Goal: Task Accomplishment & Management: Manage account settings

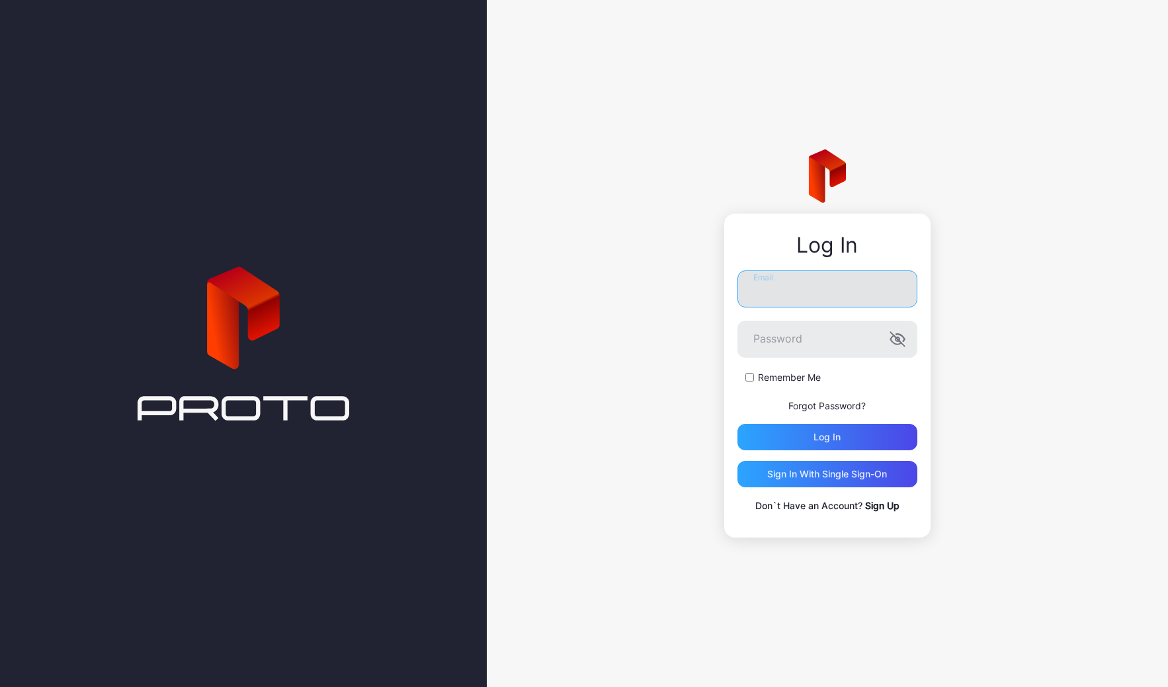
click at [792, 299] on input "Email" at bounding box center [828, 289] width 180 height 37
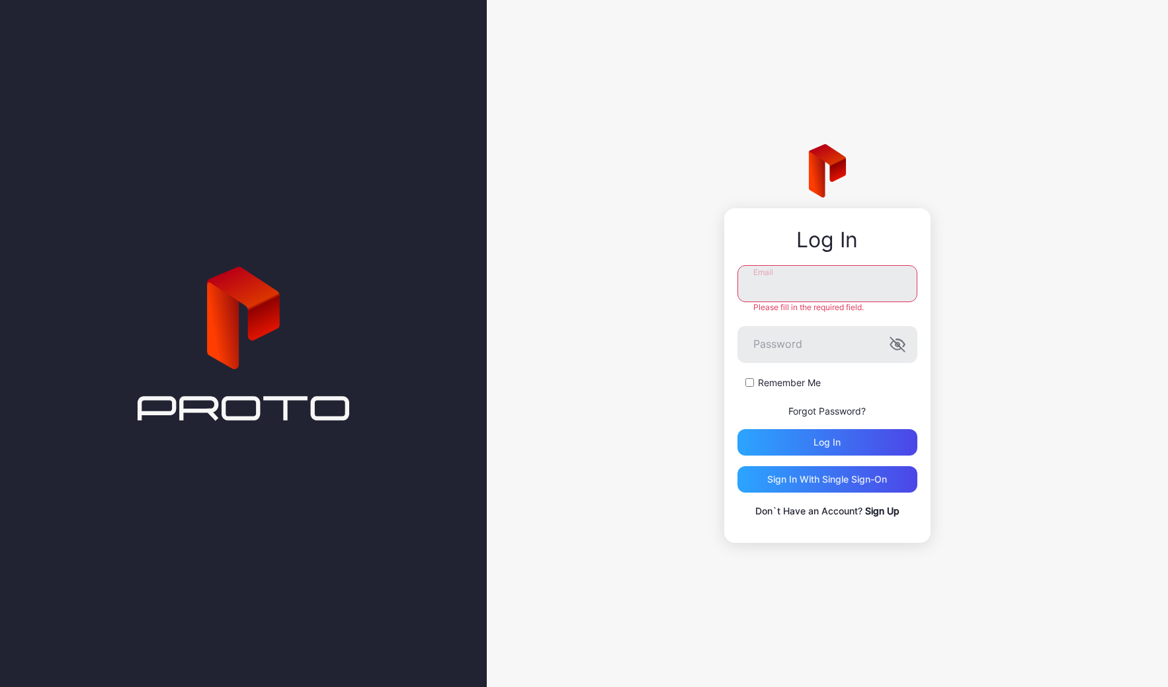
type input "**********"
click at [832, 458] on div "**********" at bounding box center [828, 392] width 180 height 254
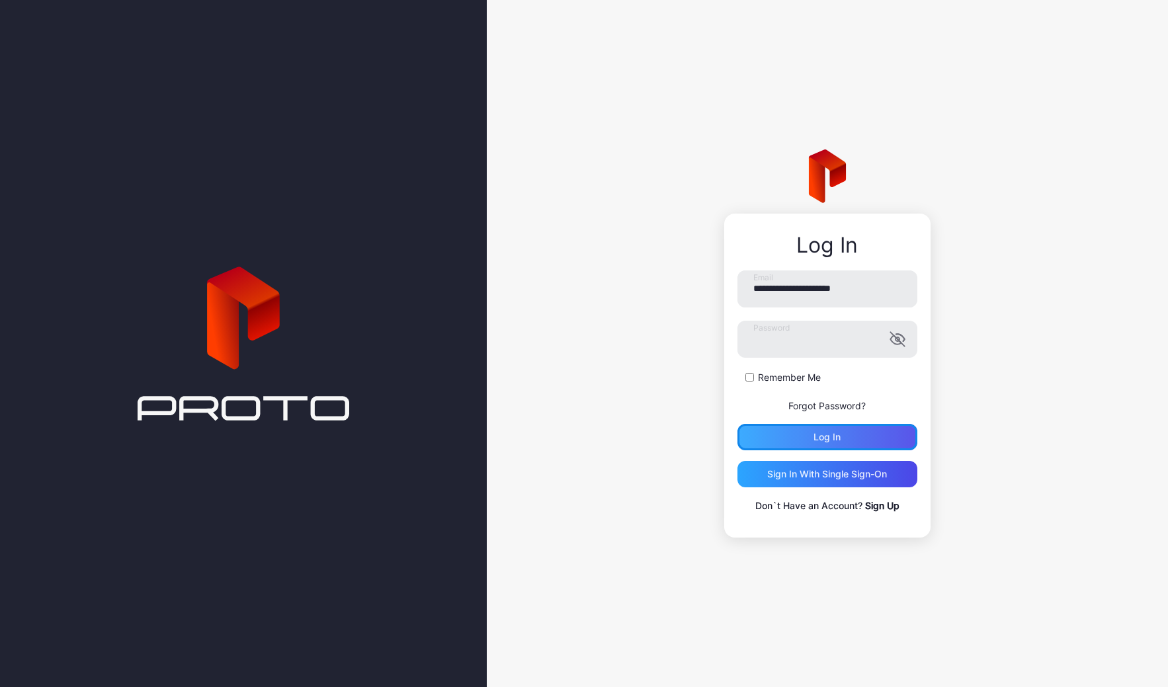
click at [830, 445] on div "Log in" at bounding box center [828, 437] width 180 height 26
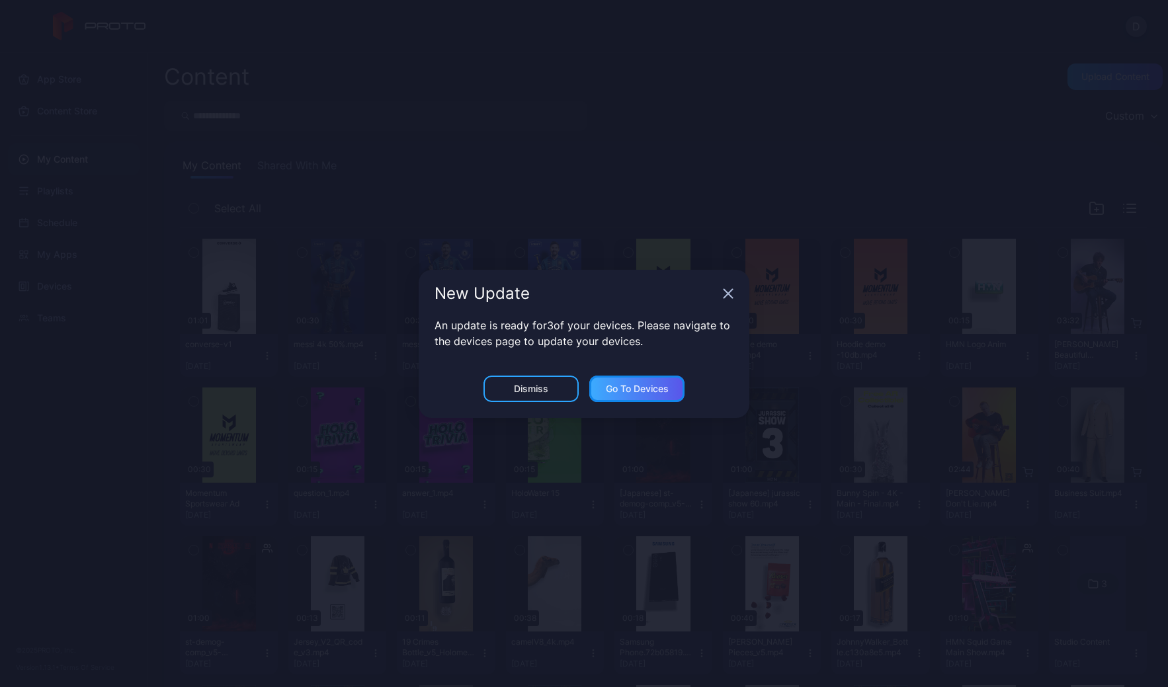
click at [627, 384] on div "Go to devices" at bounding box center [637, 389] width 63 height 11
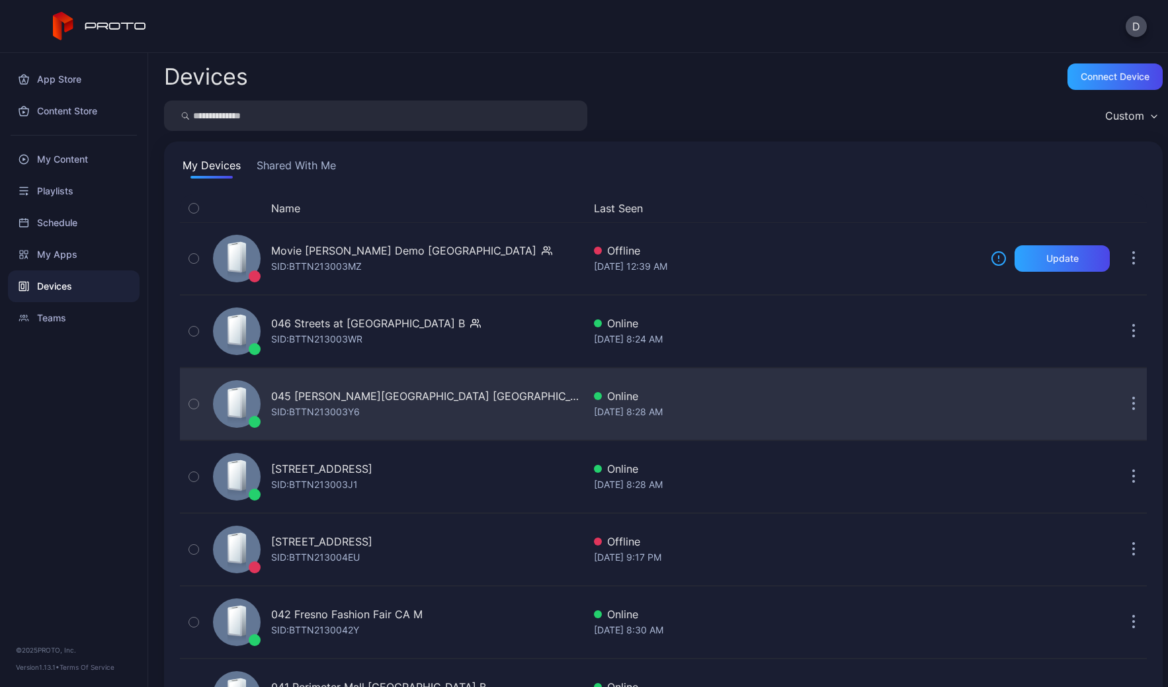
click at [439, 403] on div "045 Copley Place MA SID: BTTN213003Y6" at bounding box center [396, 404] width 376 height 66
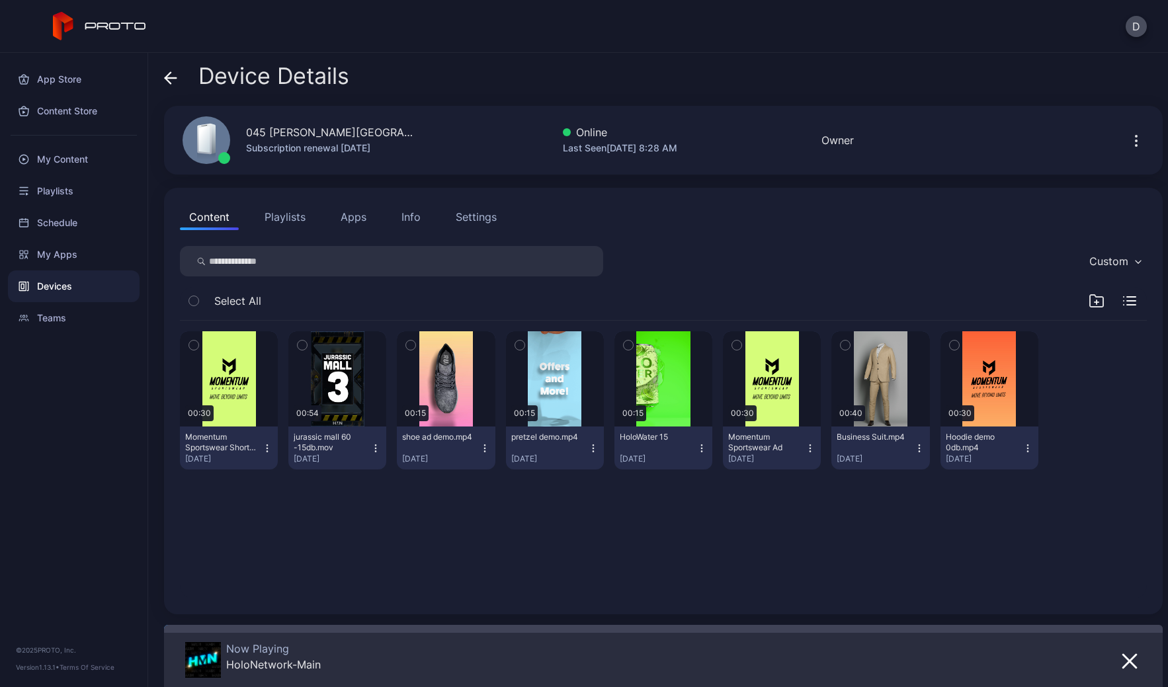
click at [480, 218] on div "Settings" at bounding box center [476, 217] width 41 height 16
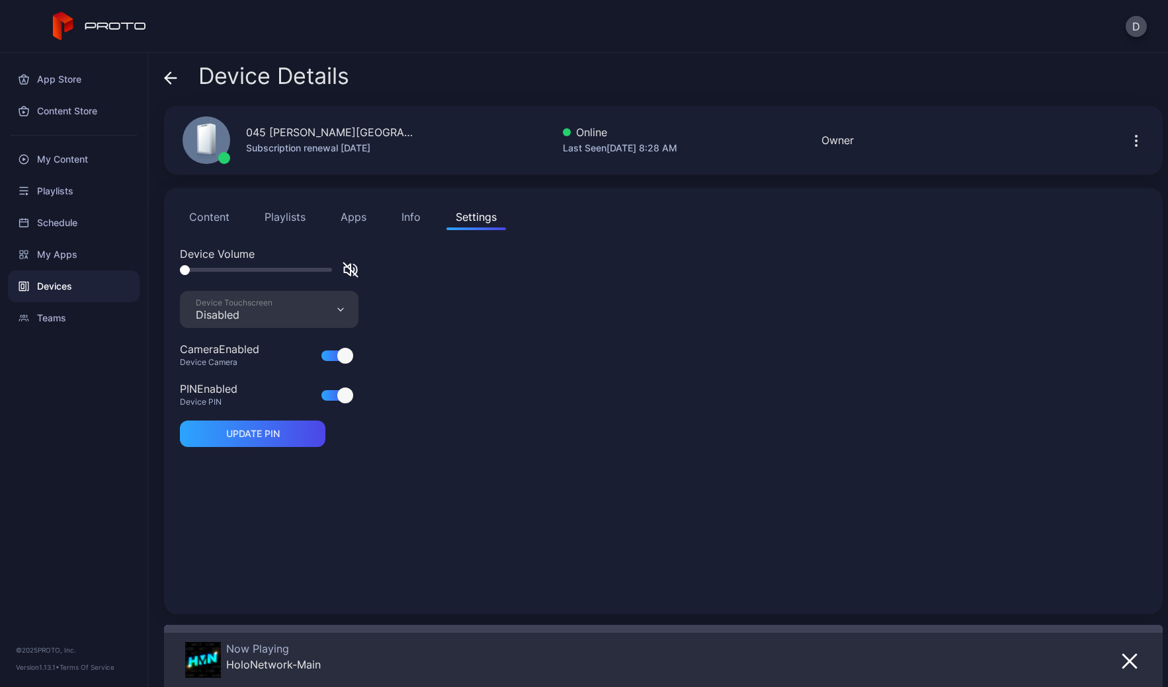
click at [277, 314] on div "Device Touchscreen Disabled" at bounding box center [269, 309] width 179 height 37
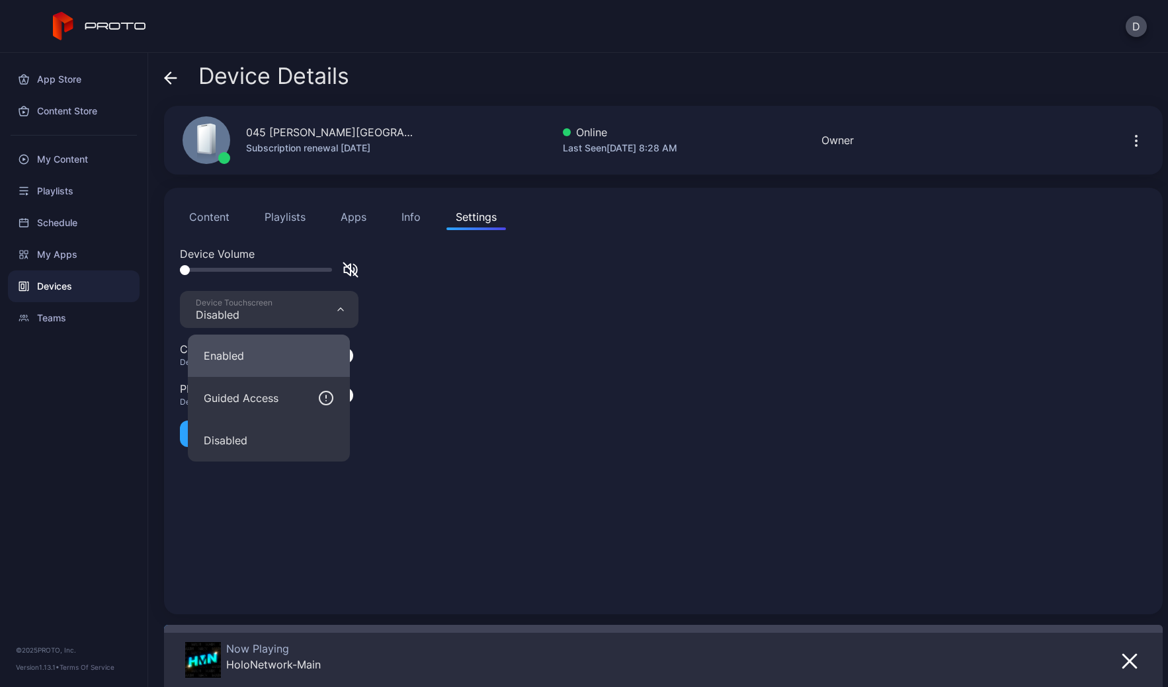
click at [269, 363] on button "Enabled" at bounding box center [269, 356] width 162 height 42
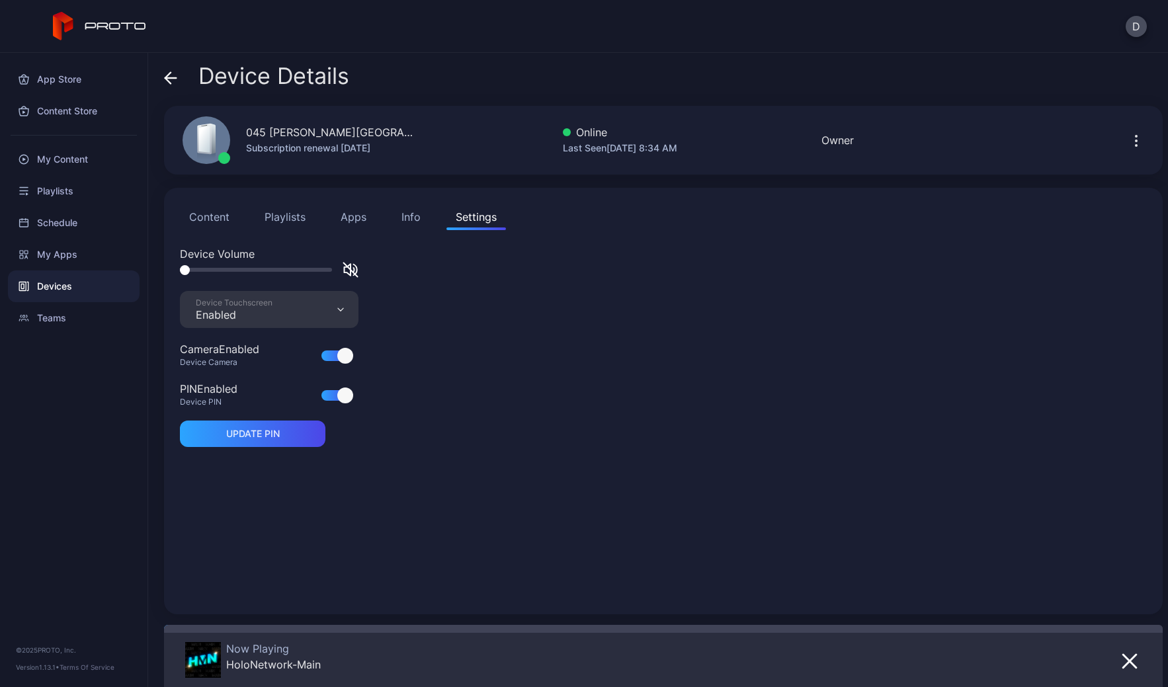
click at [79, 289] on div "Devices" at bounding box center [74, 287] width 132 height 32
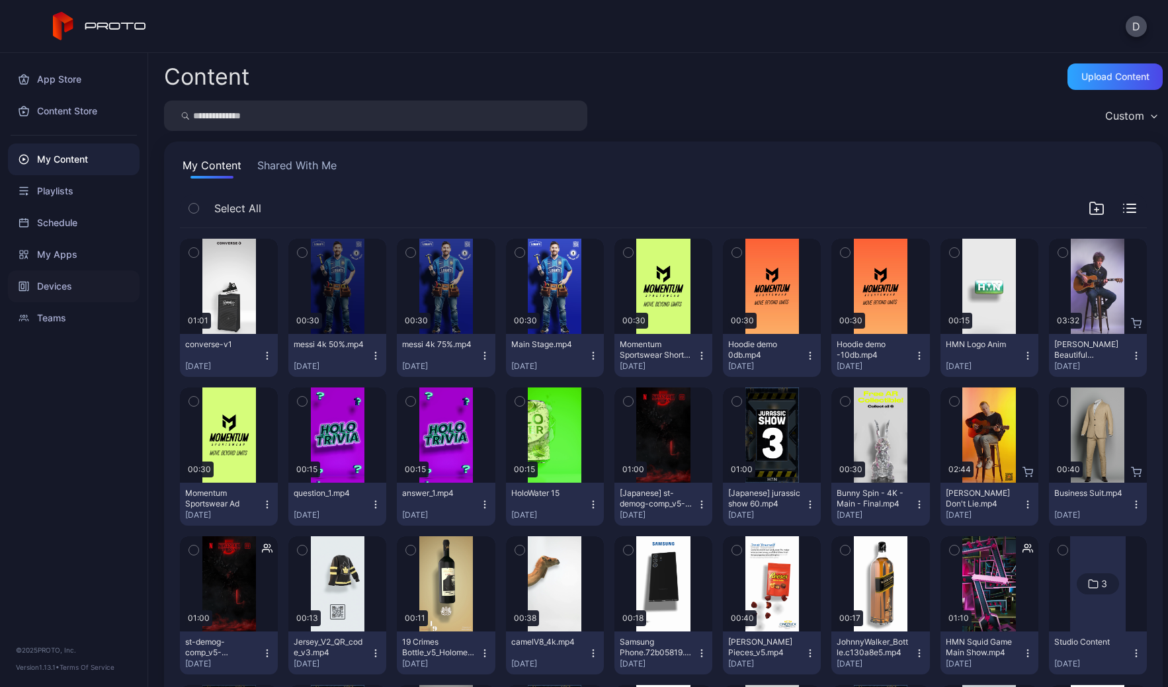
click at [73, 288] on div "Devices" at bounding box center [74, 287] width 132 height 32
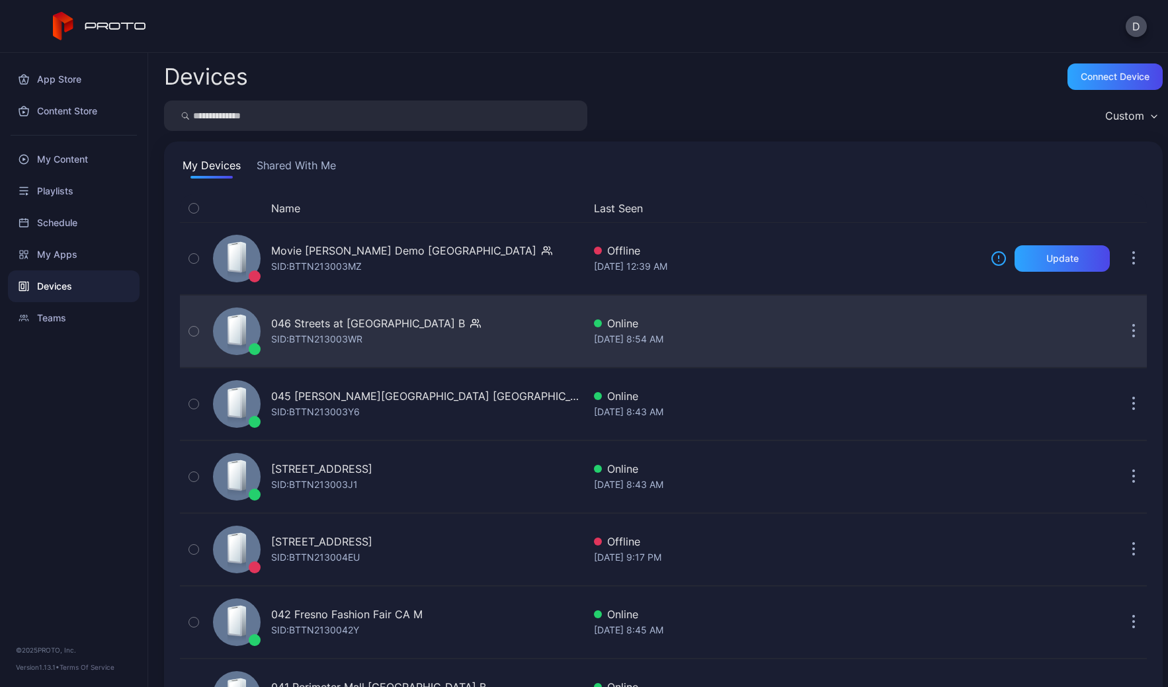
click at [510, 340] on div "046 Streets at Southpoint NC B SID: BTTN213003WR" at bounding box center [396, 331] width 376 height 66
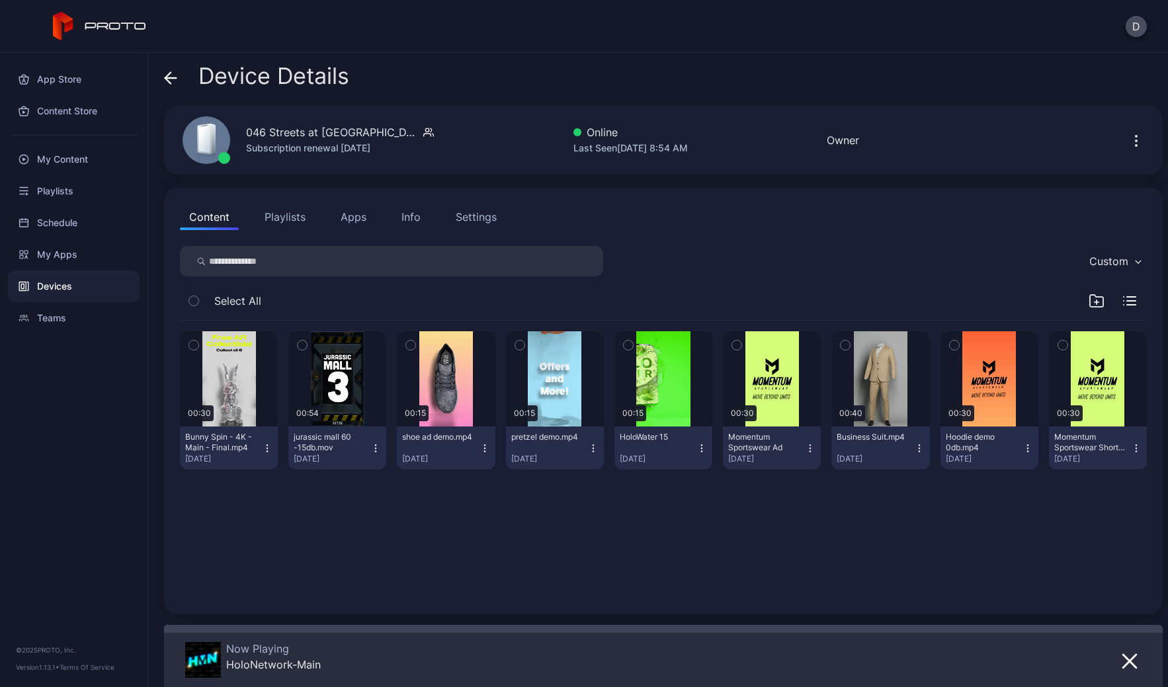
click at [484, 220] on div "Settings" at bounding box center [476, 217] width 41 height 16
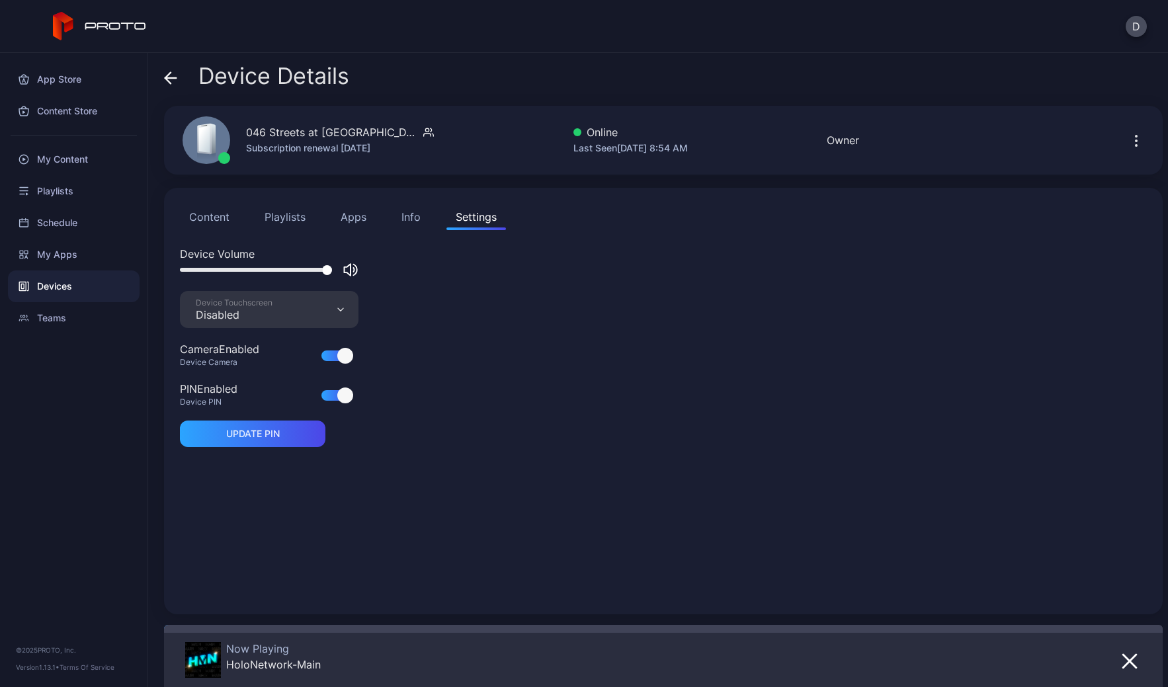
click at [268, 318] on div "Disabled" at bounding box center [234, 314] width 77 height 13
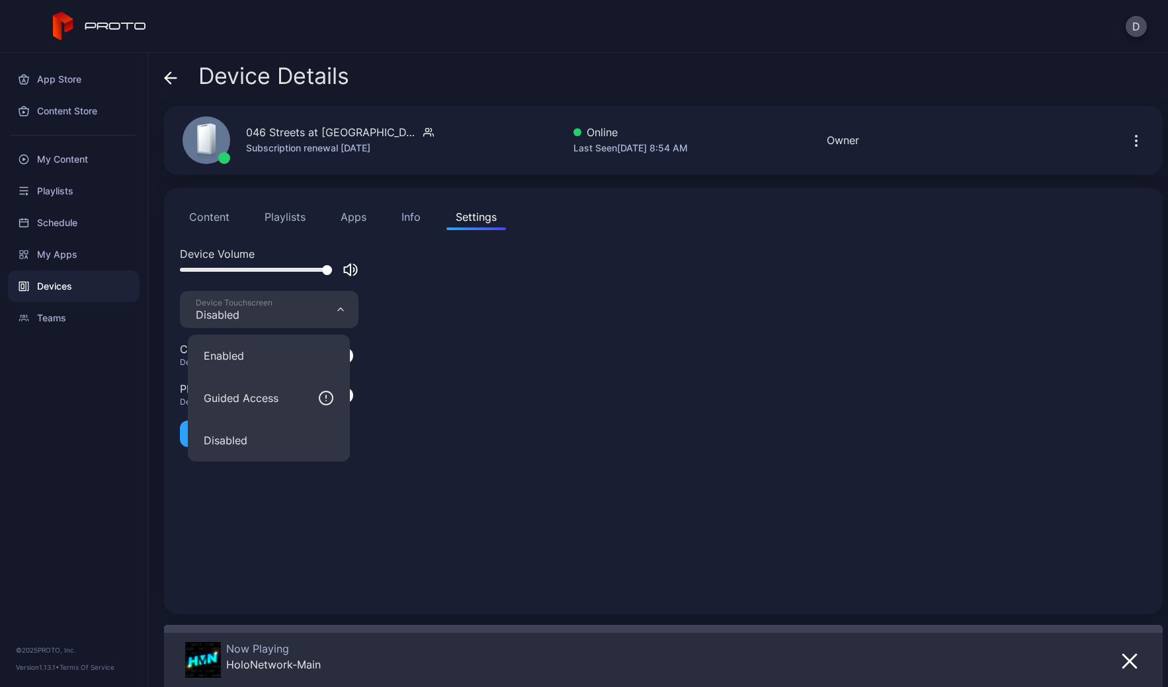
click at [456, 298] on div "Device Volume Device Touchscreen Disabled Camera Enabled Device Camera PIN Enab…" at bounding box center [663, 422] width 967 height 353
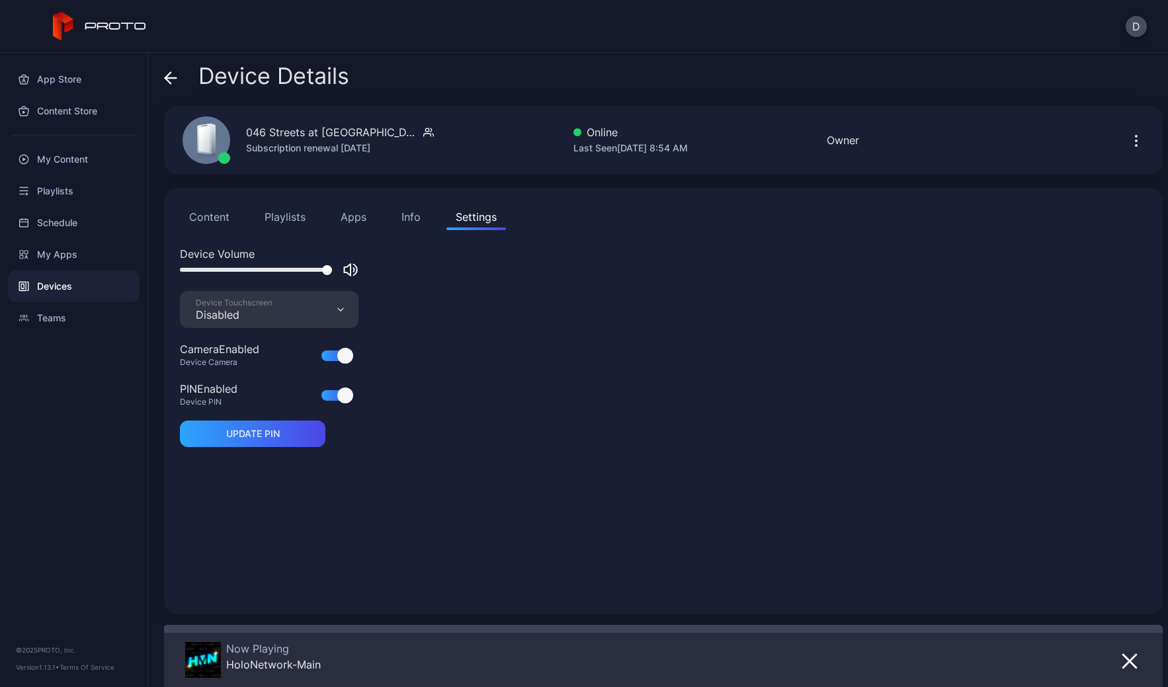
click at [163, 83] on div "Device Details 046 Streets at Southpoint NC B Subscription renewal Aug 8, 2026 …" at bounding box center [658, 370] width 1020 height 634
click at [171, 78] on icon at bounding box center [170, 78] width 11 height 0
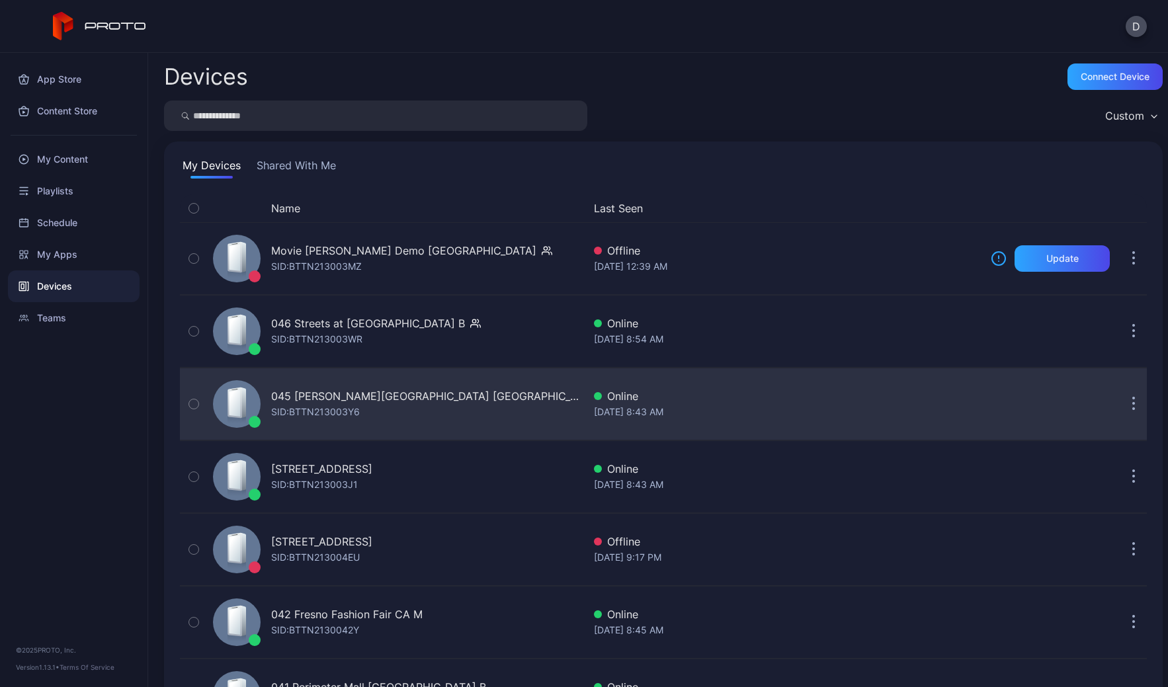
click at [449, 400] on div "045 Copley Place MA SID: BTTN213003Y6" at bounding box center [396, 404] width 376 height 66
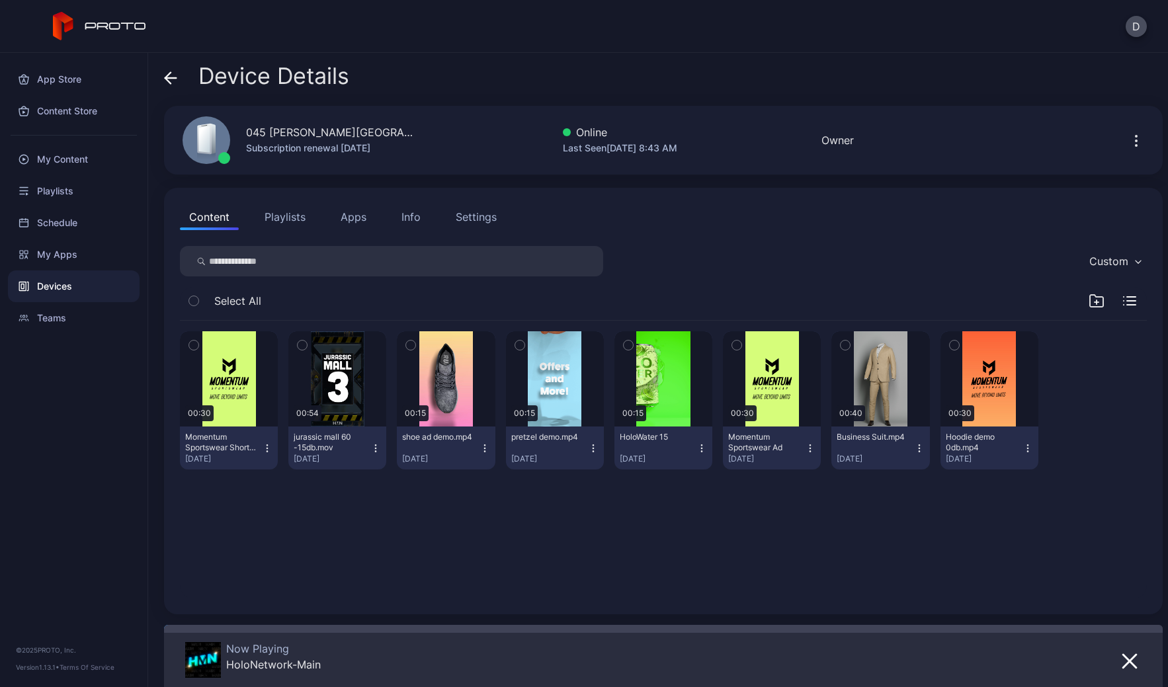
click at [466, 219] on div "Settings" at bounding box center [476, 217] width 41 height 16
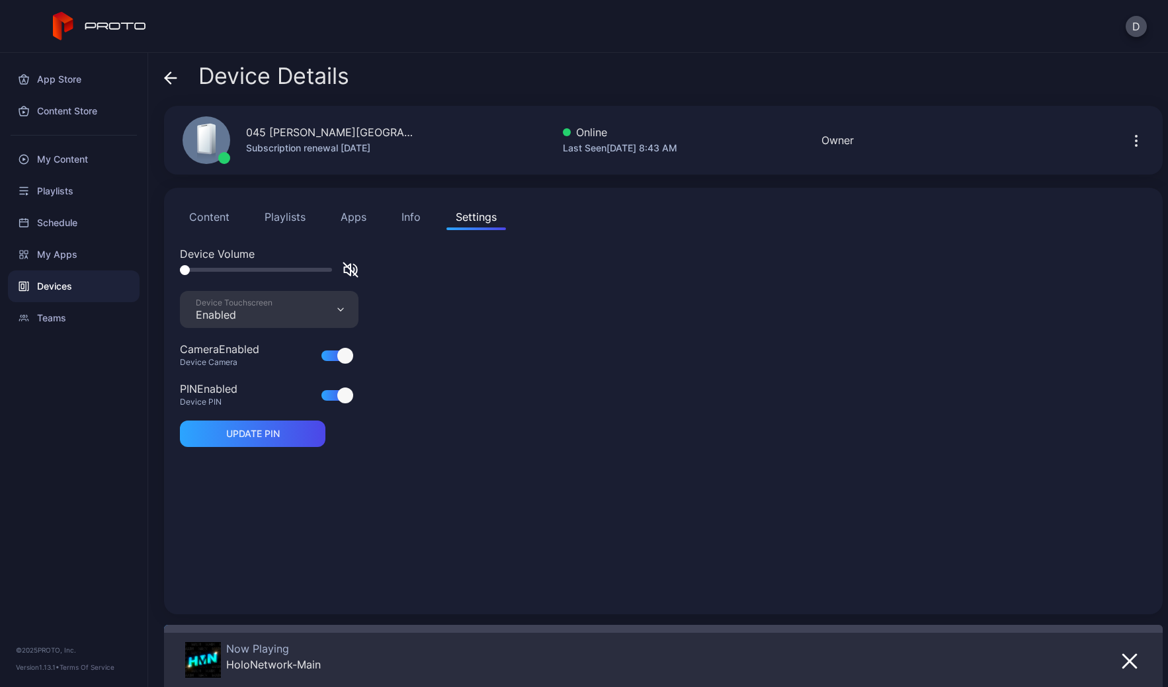
click at [161, 75] on div "Device Details 045 Copley Place MA Subscription renewal Aug 8, 2026 Online Last…" at bounding box center [658, 370] width 1020 height 634
click at [166, 73] on icon at bounding box center [170, 77] width 13 height 13
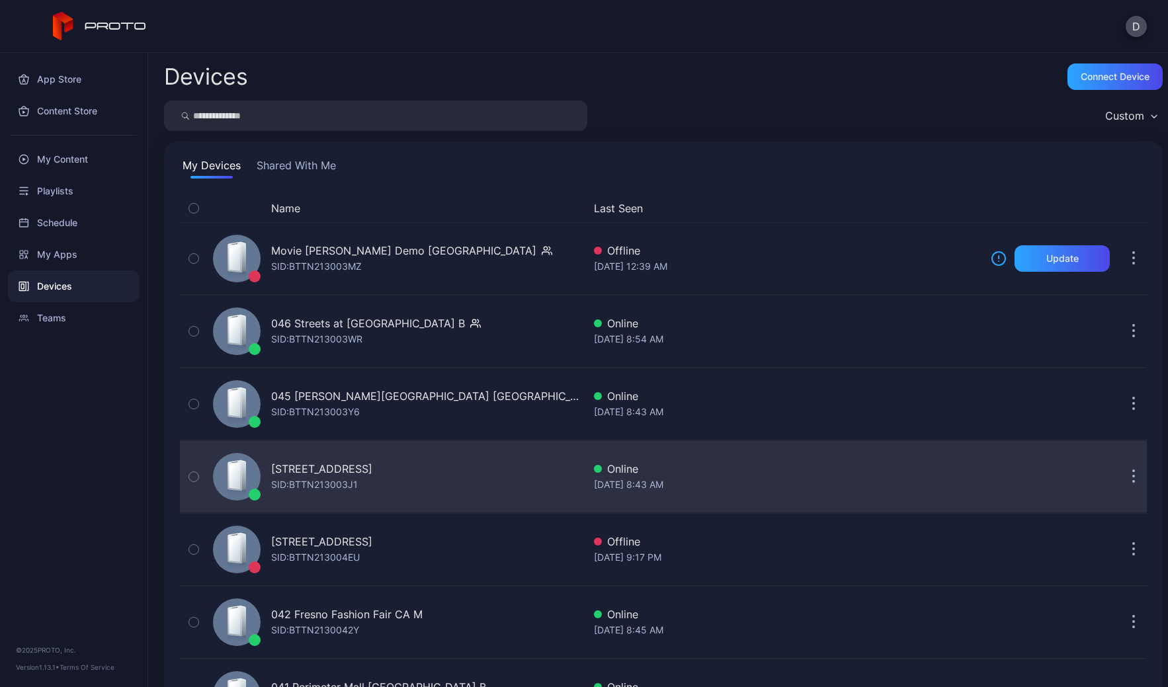
click at [490, 474] on div "044 Kenwood Towne Centre OH B SID: BTTN213003J1" at bounding box center [396, 477] width 376 height 66
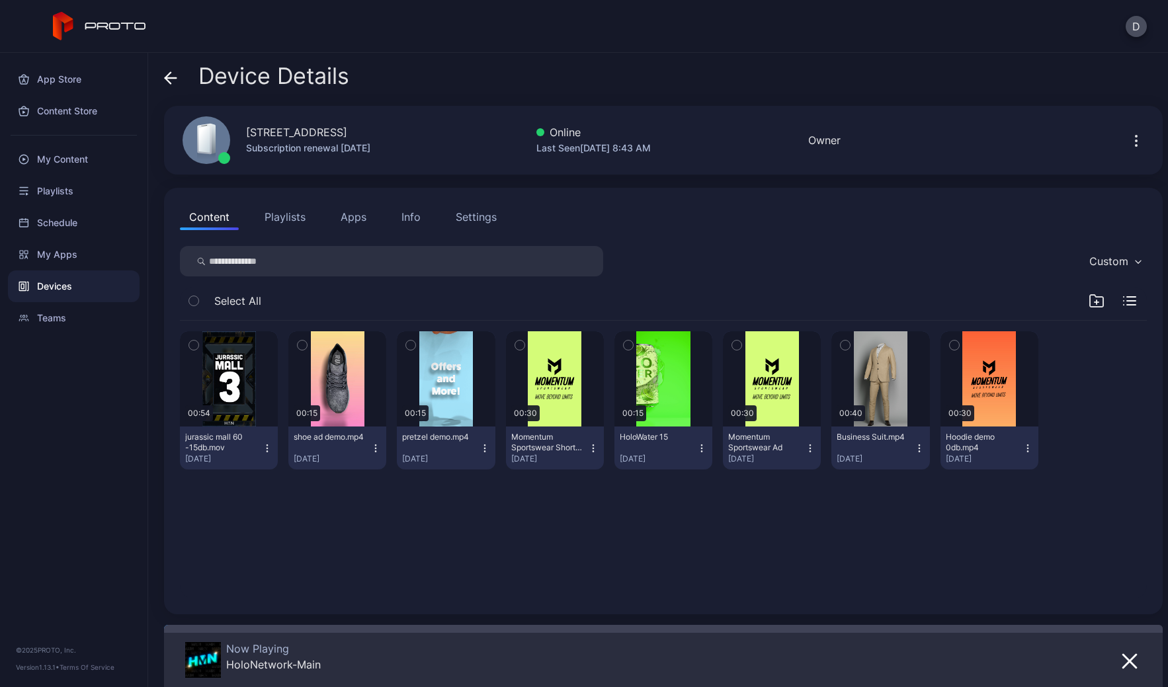
click at [472, 215] on div "Settings" at bounding box center [476, 217] width 41 height 16
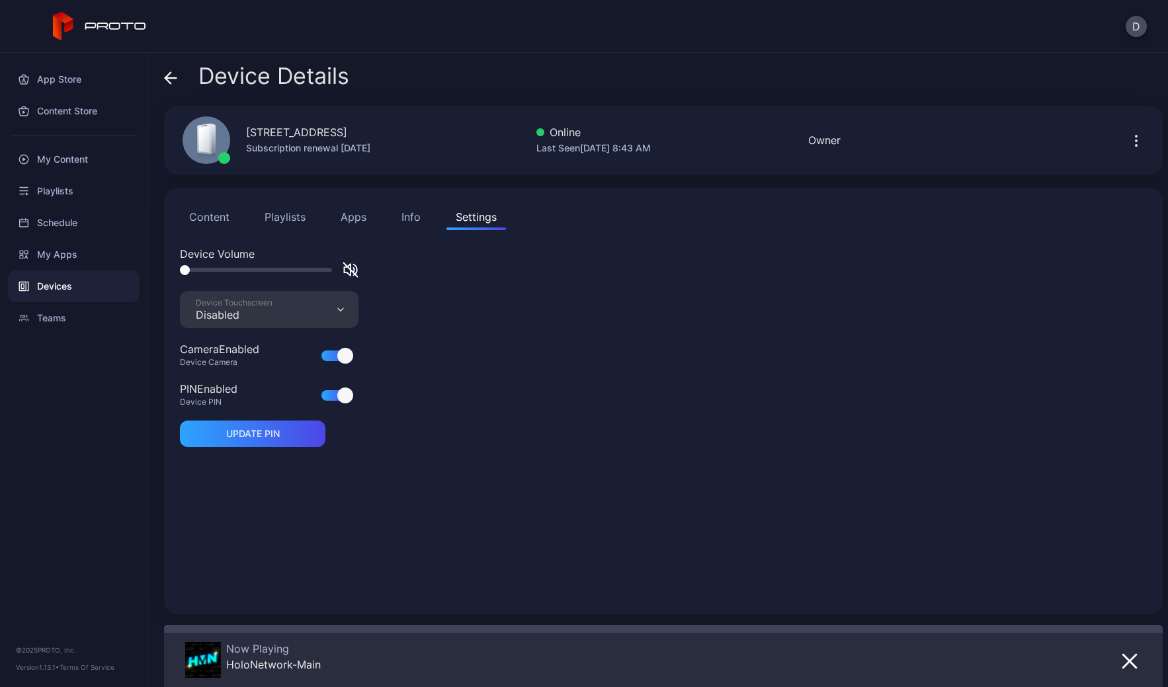
click at [289, 310] on div "Device Touchscreen Disabled" at bounding box center [269, 309] width 179 height 37
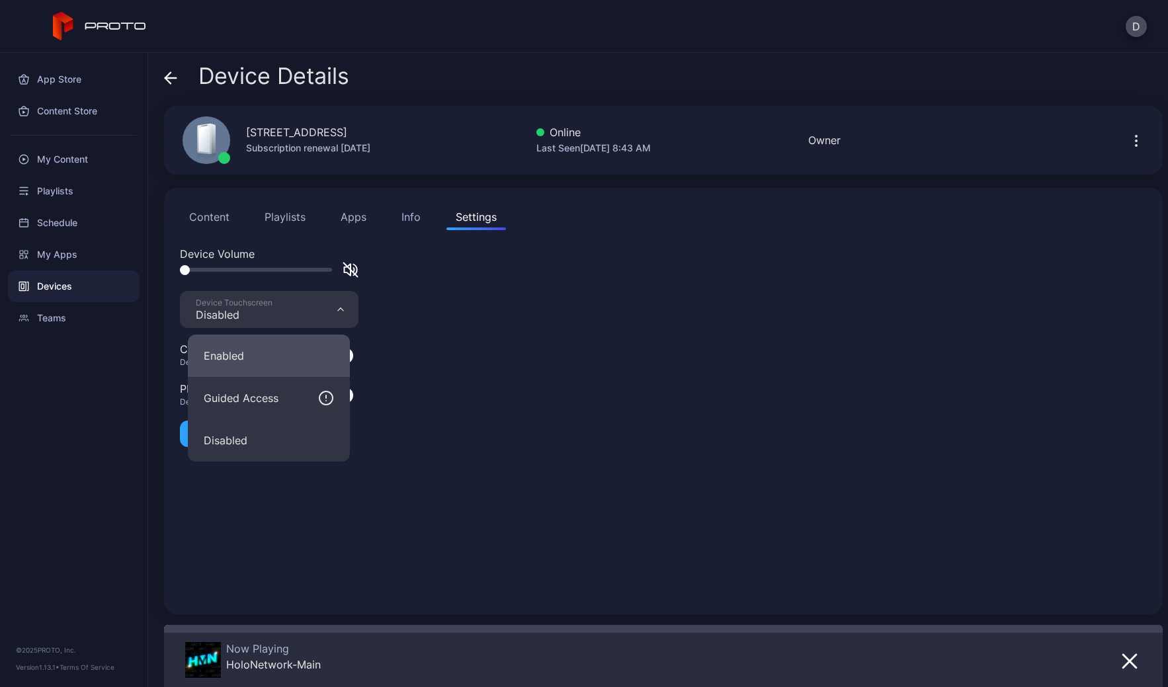
click at [286, 361] on button "Enabled" at bounding box center [269, 356] width 162 height 42
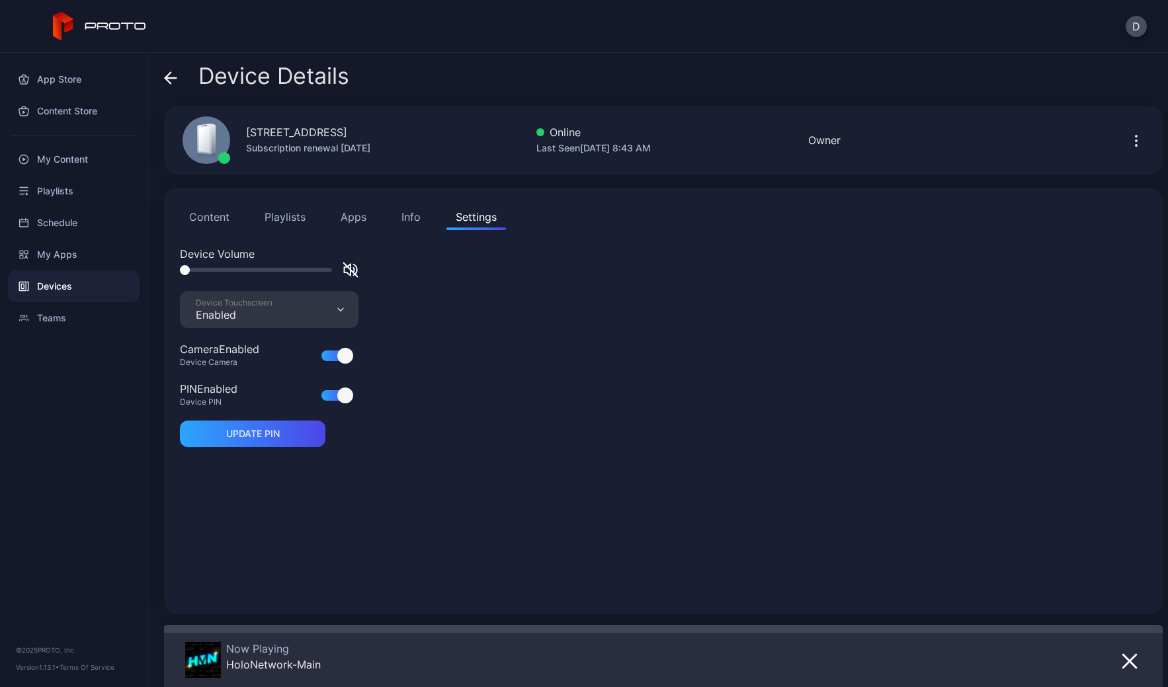
click at [178, 76] on div "Device Details" at bounding box center [256, 80] width 185 height 32
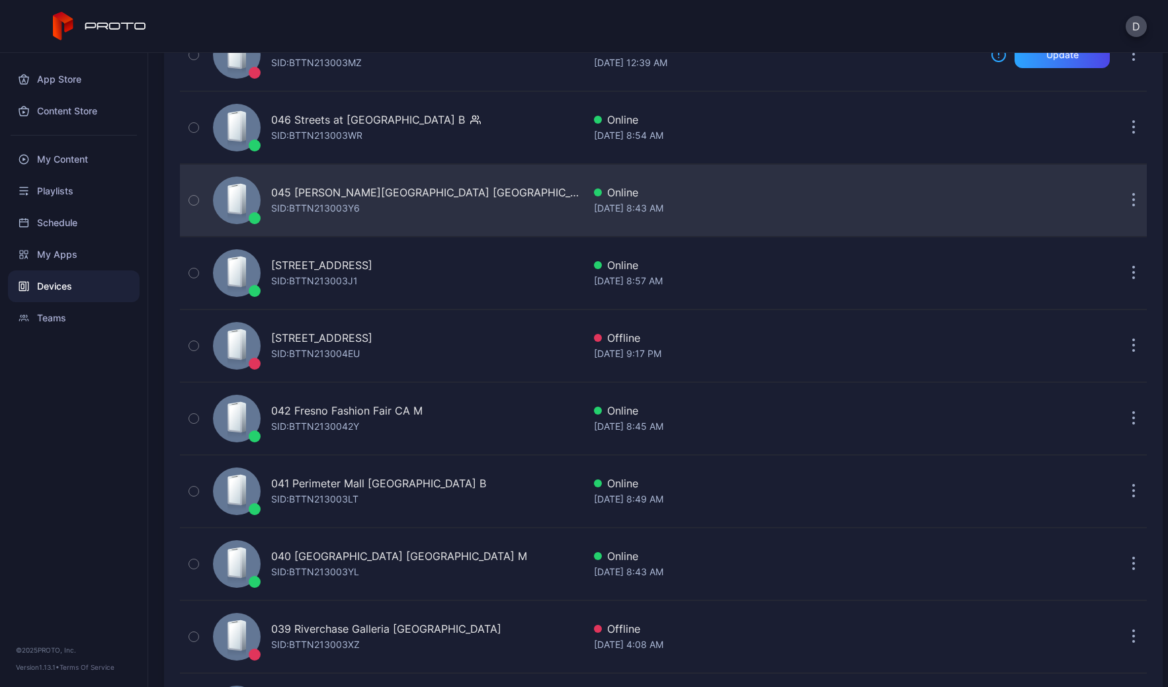
scroll to position [339, 0]
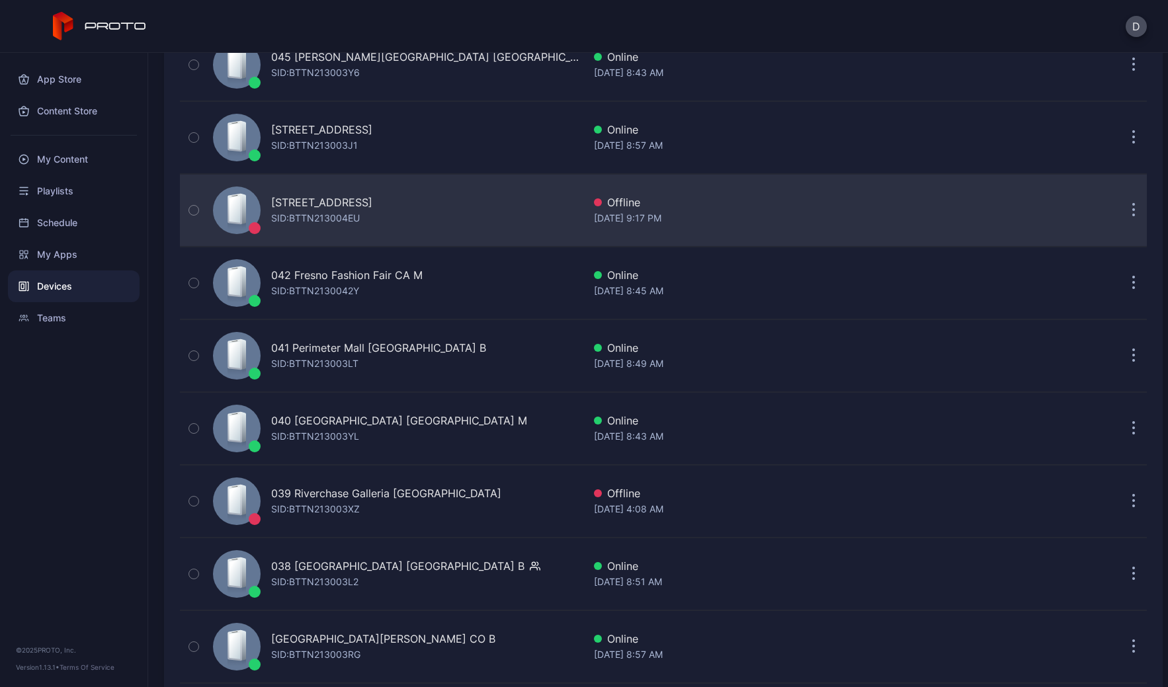
click at [455, 220] on div "043 North Star Mall TX B SID: BTTN213004EU" at bounding box center [396, 210] width 376 height 66
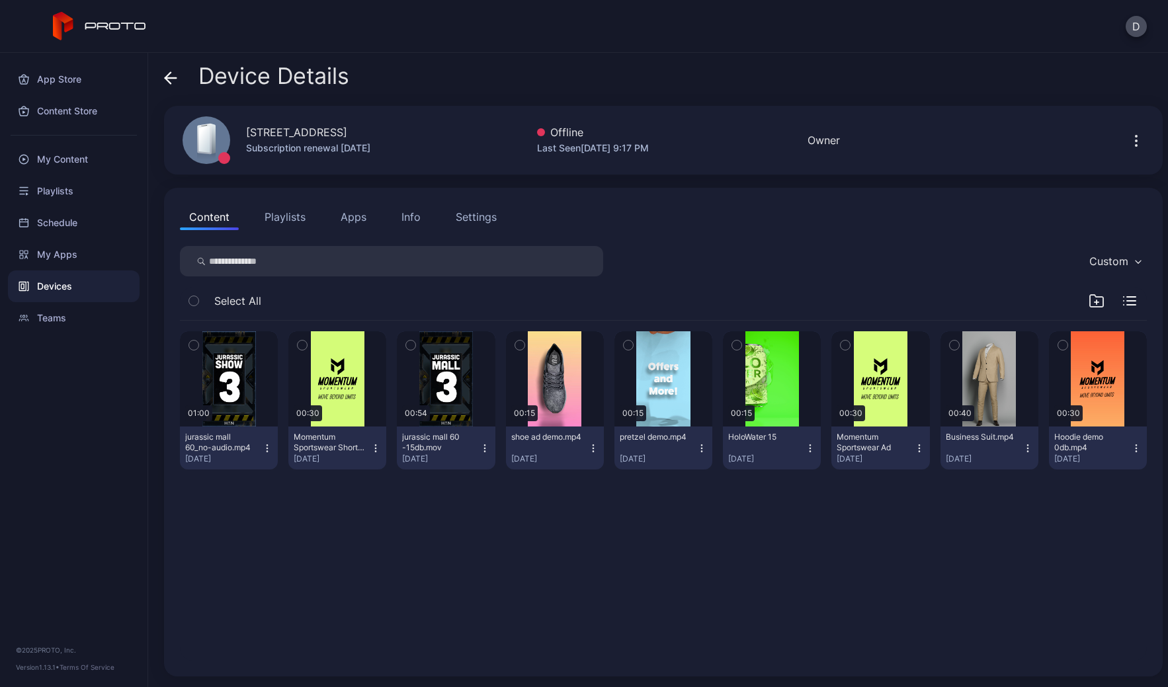
click at [476, 214] on div "Settings" at bounding box center [476, 217] width 41 height 16
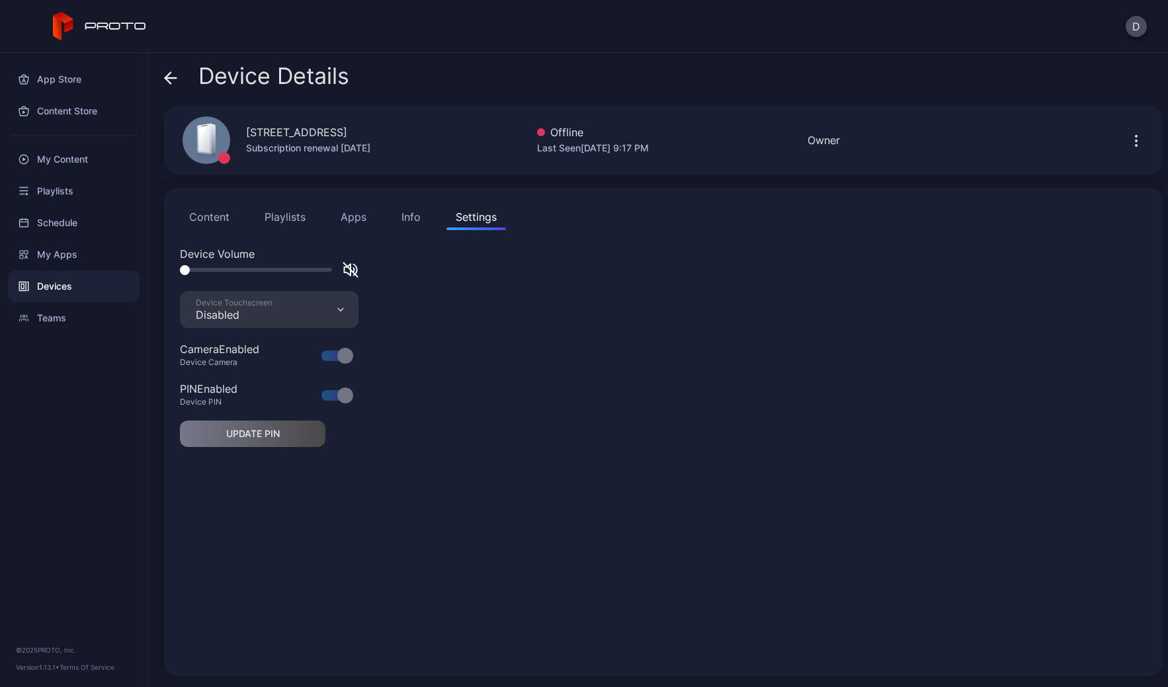
click at [165, 72] on icon at bounding box center [170, 77] width 13 height 13
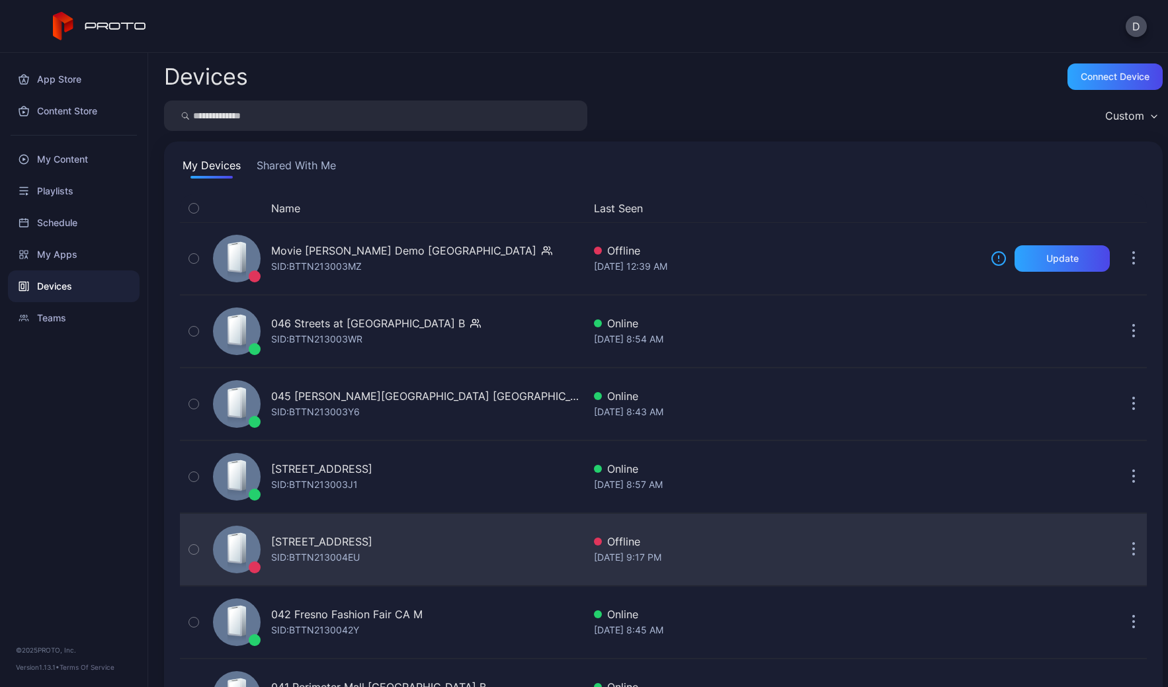
scroll to position [339, 0]
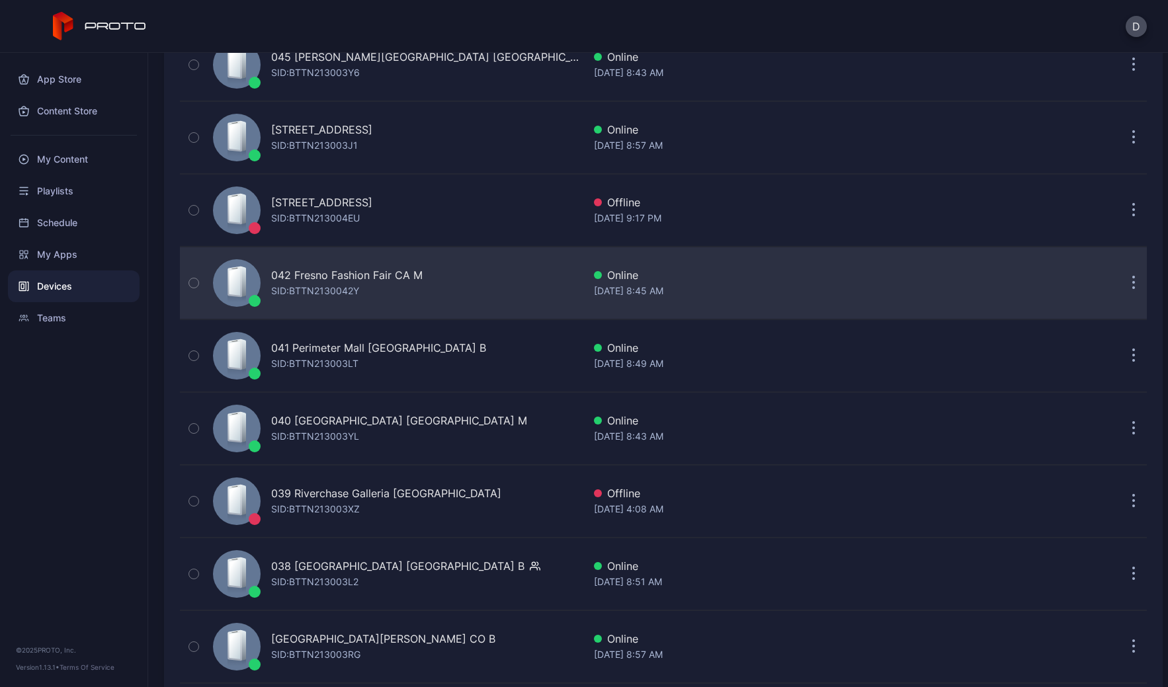
click at [475, 297] on div "042 Fresno Fashion Fair CA M SID: BTTN2130042Y" at bounding box center [396, 283] width 376 height 66
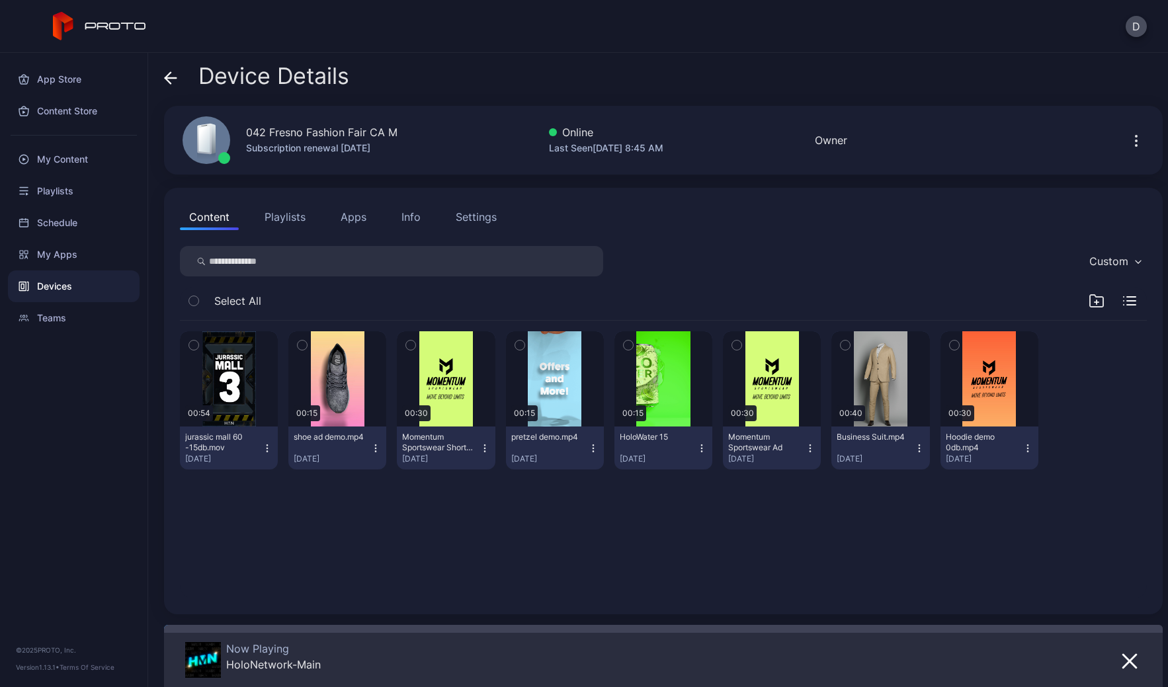
click at [471, 212] on div "Settings" at bounding box center [476, 217] width 41 height 16
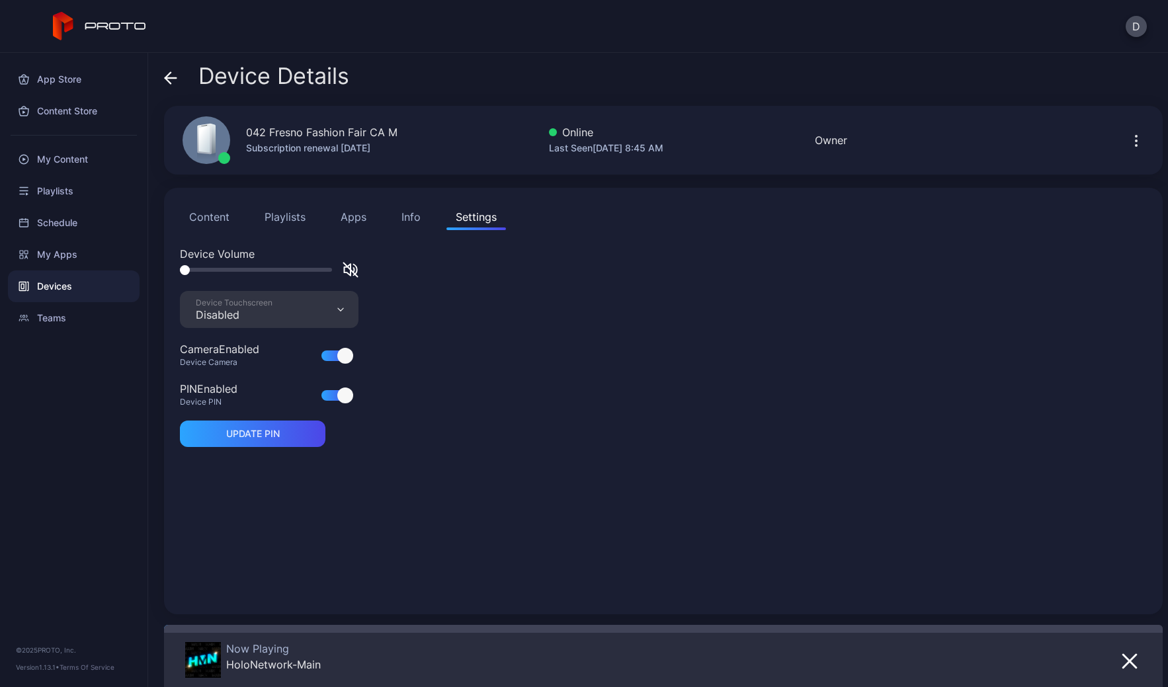
click at [285, 319] on div "Device Touchscreen Disabled" at bounding box center [269, 309] width 179 height 37
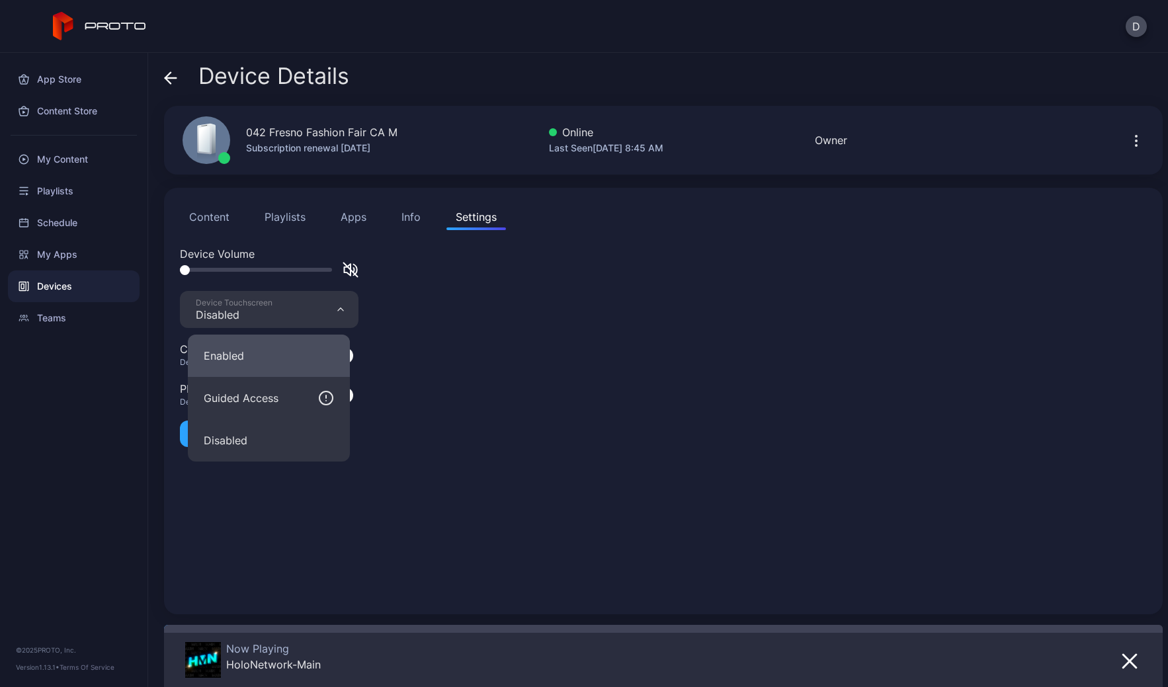
click at [272, 357] on button "Enabled" at bounding box center [269, 356] width 162 height 42
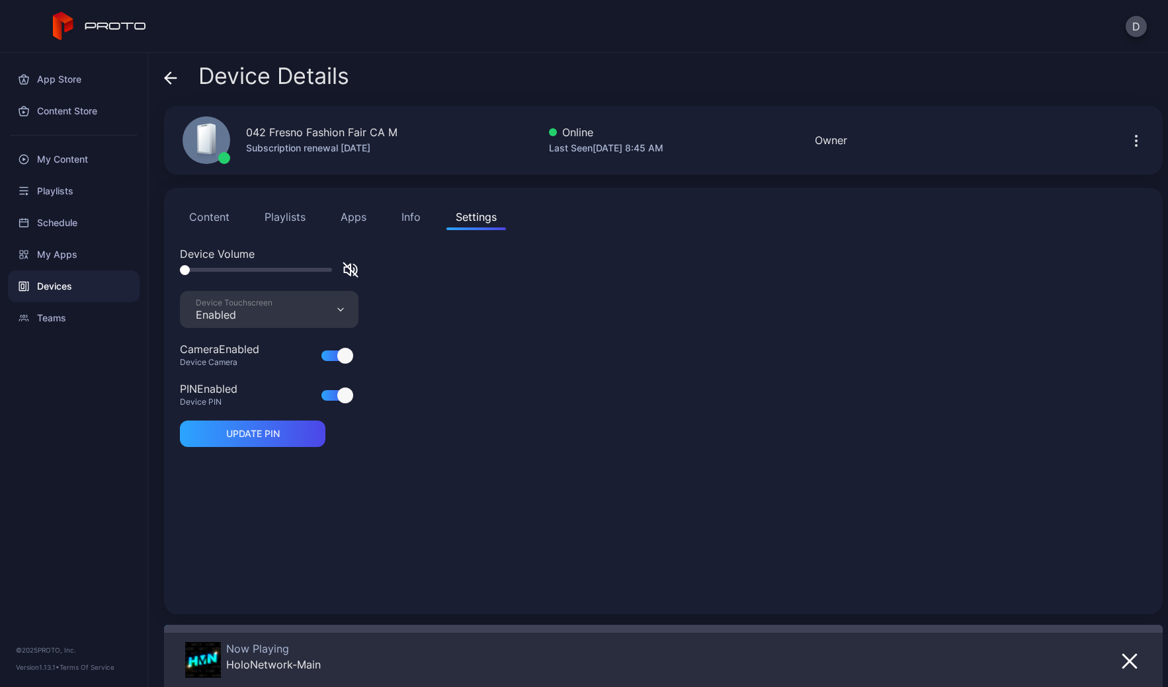
click at [174, 82] on icon at bounding box center [170, 77] width 13 height 13
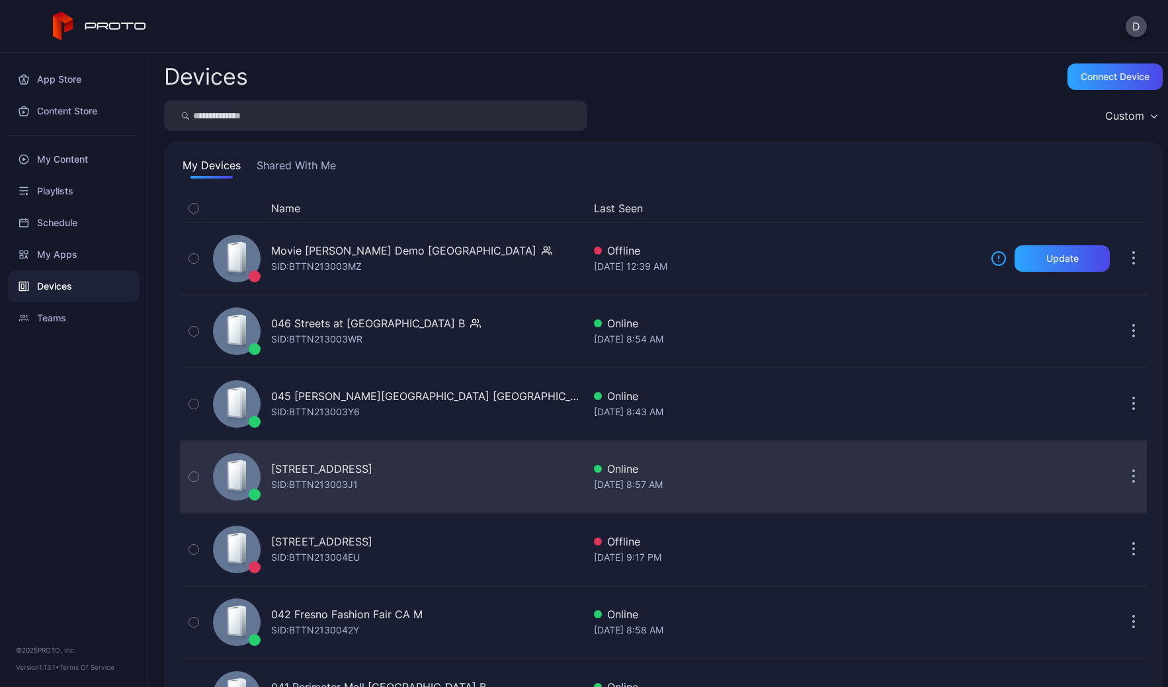
scroll to position [339, 0]
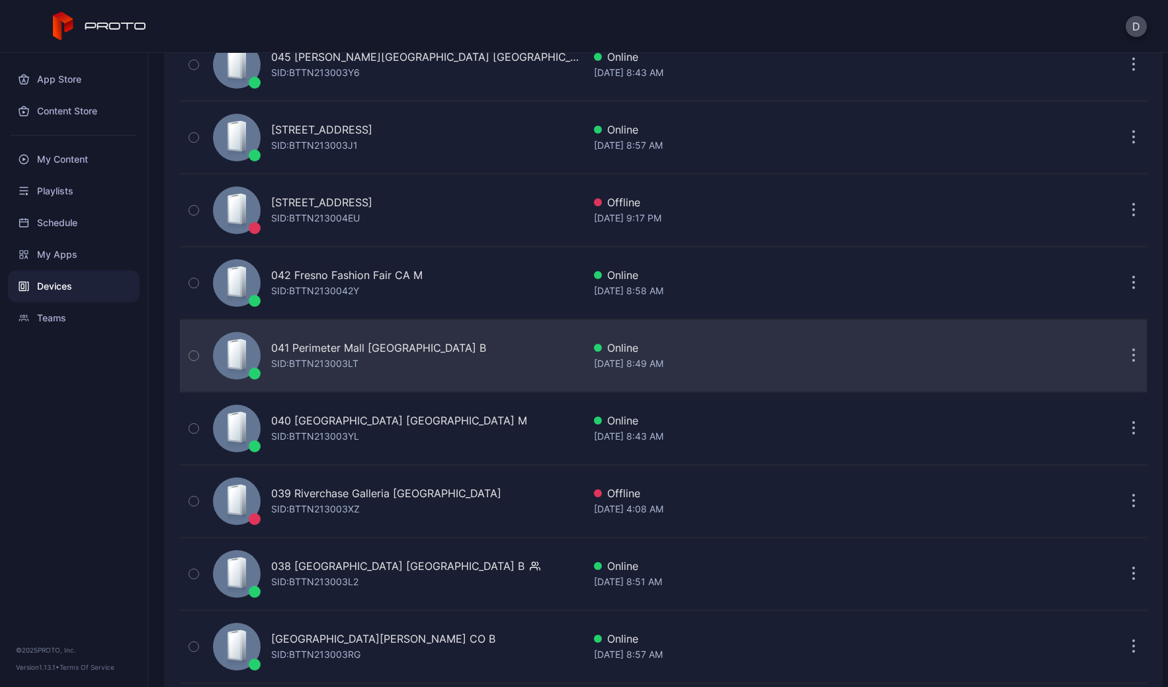
click at [460, 351] on div "041 Perimeter Mall GA B SID: BTTN213003LT" at bounding box center [396, 356] width 376 height 66
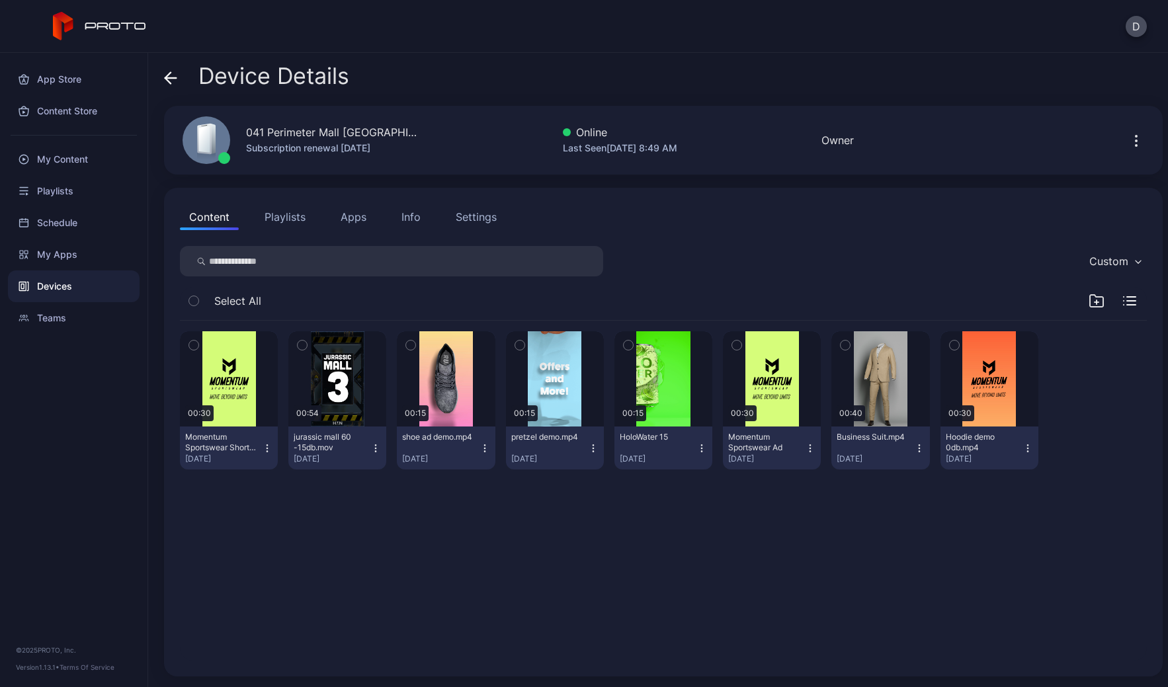
click at [484, 218] on div "Settings" at bounding box center [476, 217] width 41 height 16
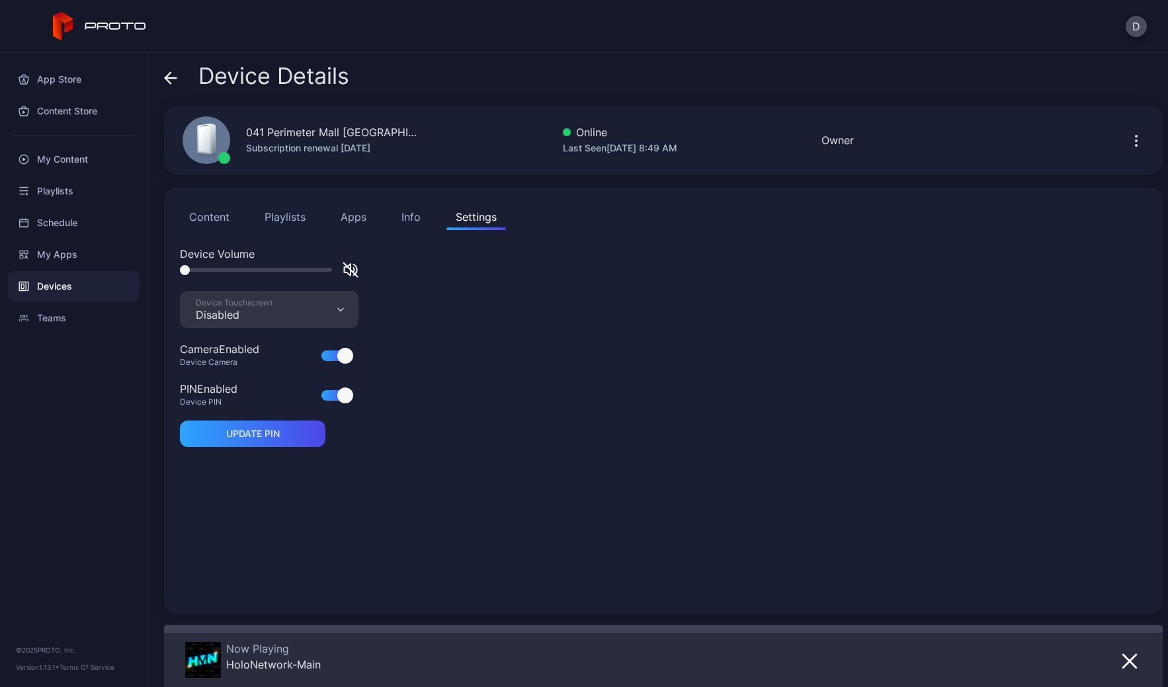
click at [264, 320] on div "Disabled" at bounding box center [234, 314] width 77 height 13
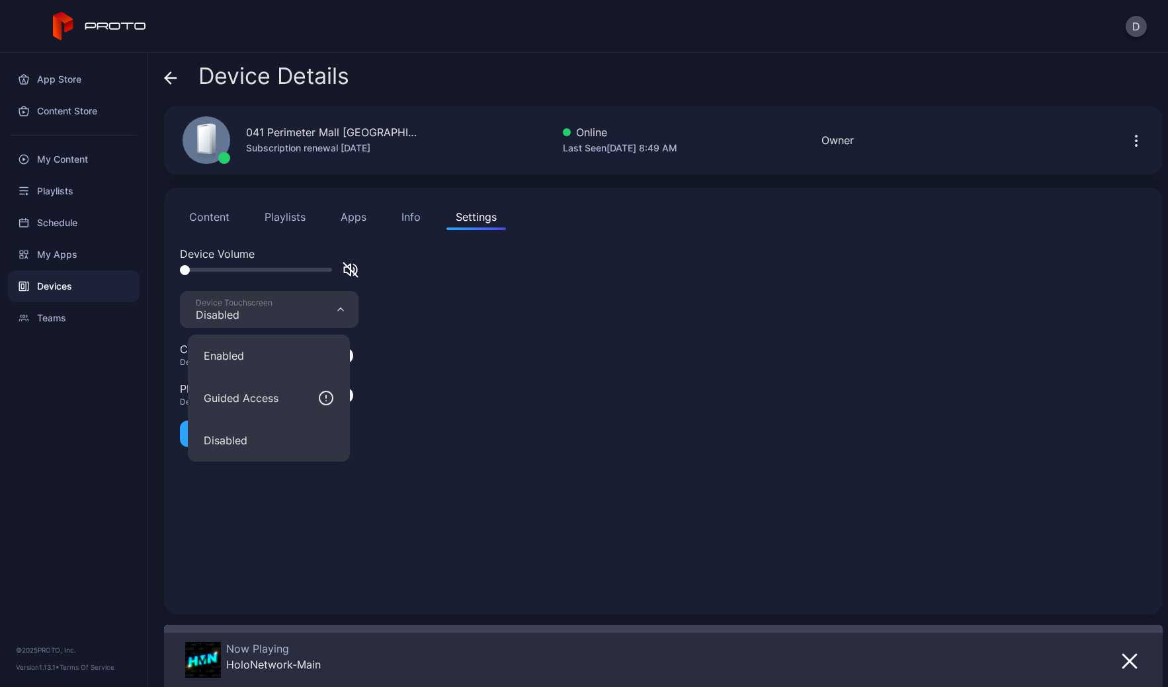
click at [249, 365] on button "Enabled" at bounding box center [269, 356] width 162 height 42
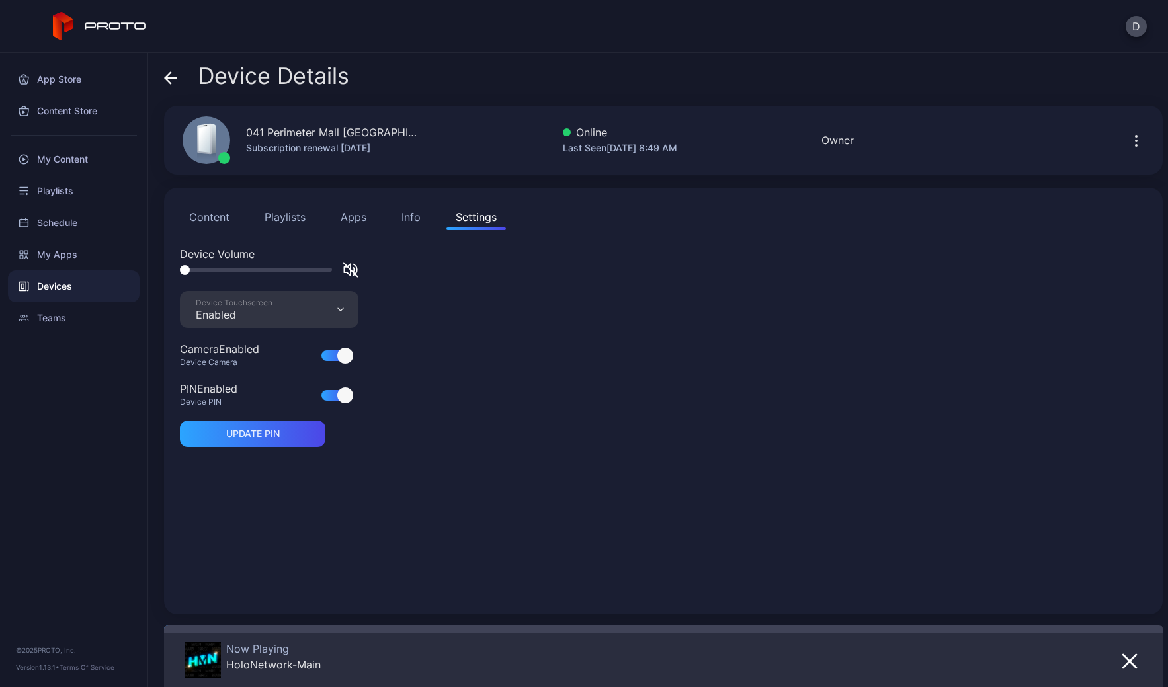
click at [169, 80] on icon at bounding box center [170, 77] width 13 height 13
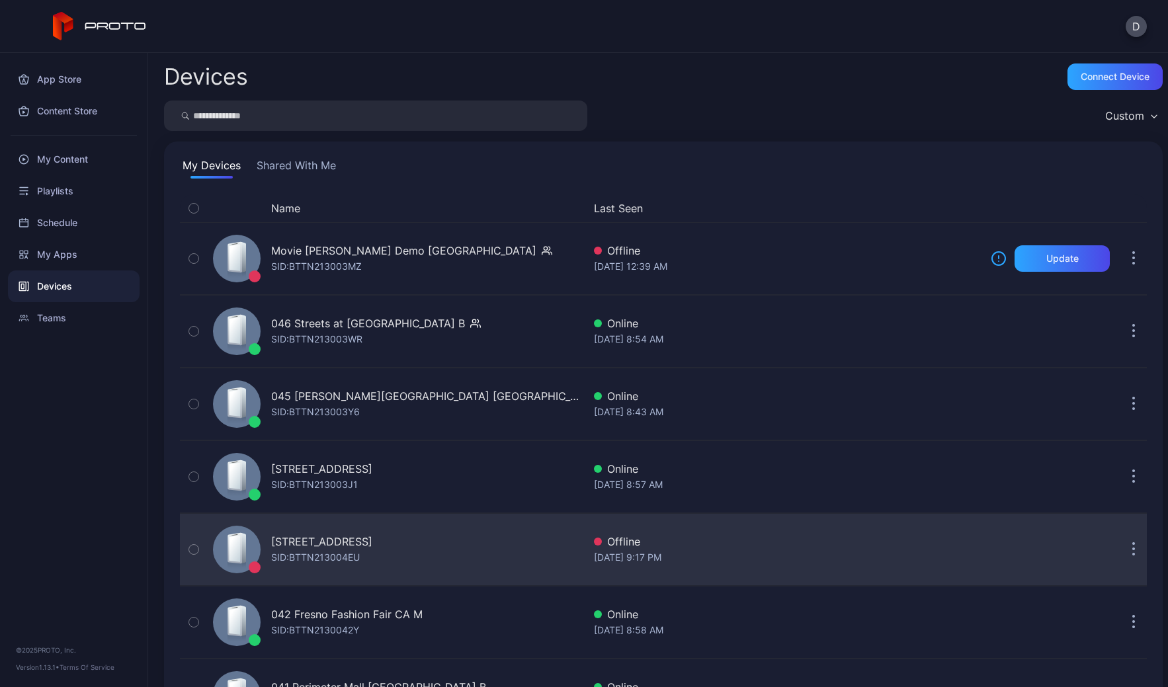
scroll to position [339, 0]
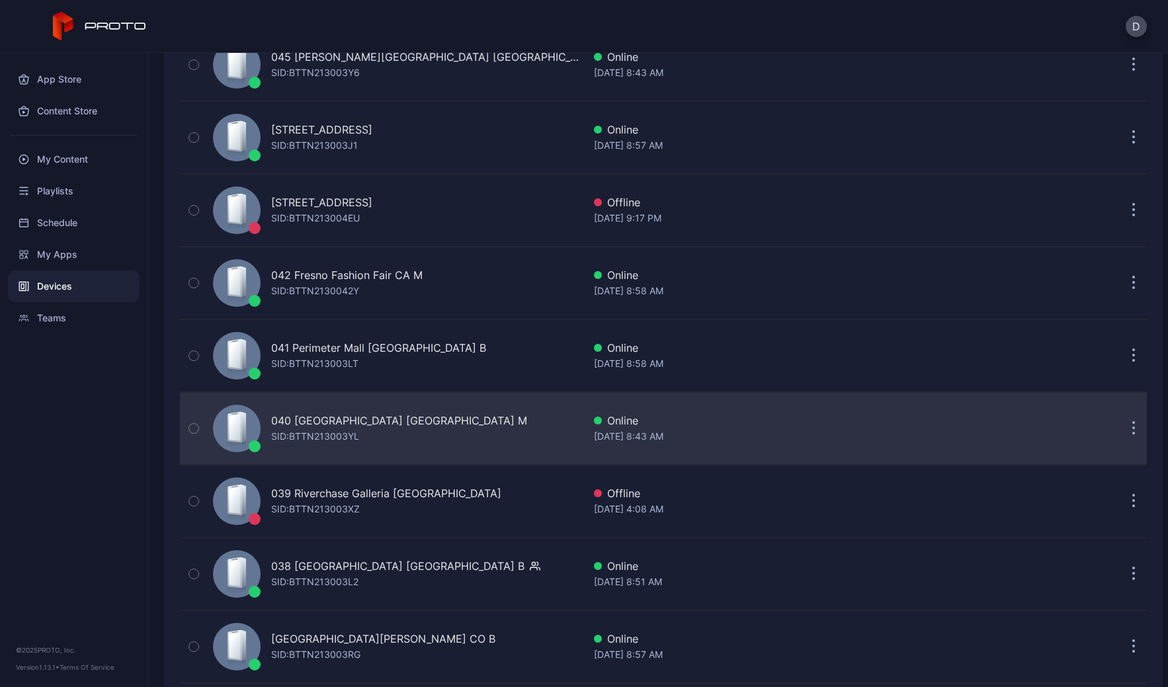
click at [449, 417] on div "040 Deptford Mall NJ M SID: BTTN213003YL" at bounding box center [396, 429] width 376 height 66
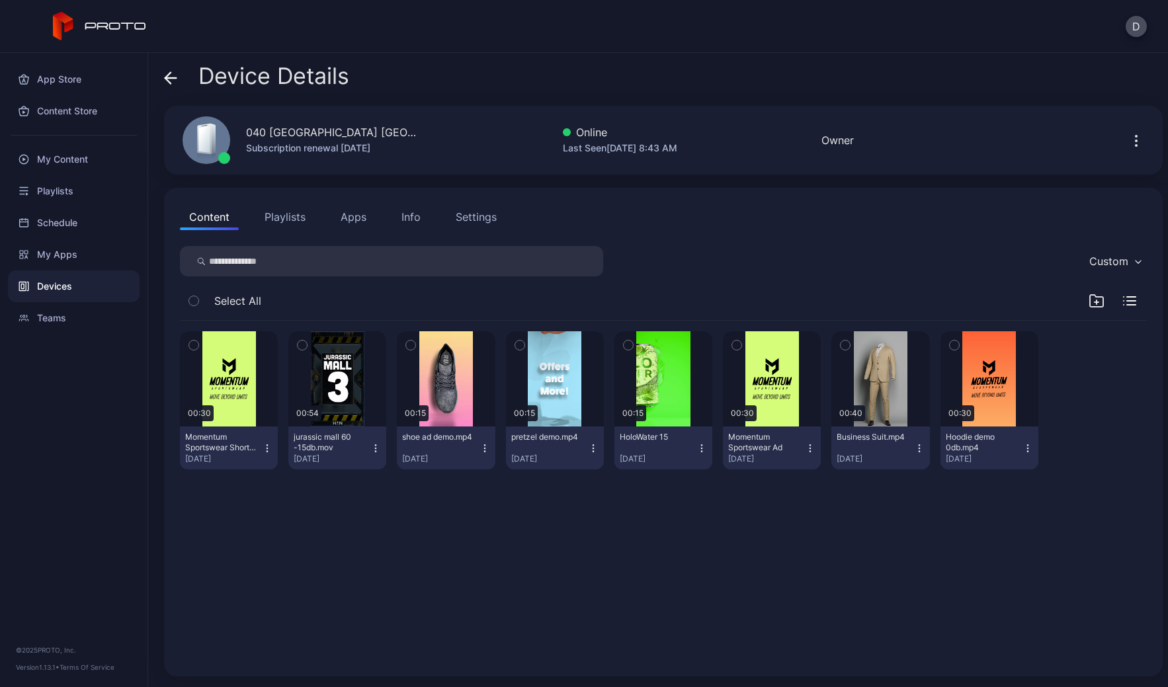
drag, startPoint x: 477, startPoint y: 210, endPoint x: 467, endPoint y: 215, distance: 11.2
click at [477, 210] on div "Settings" at bounding box center [476, 217] width 41 height 16
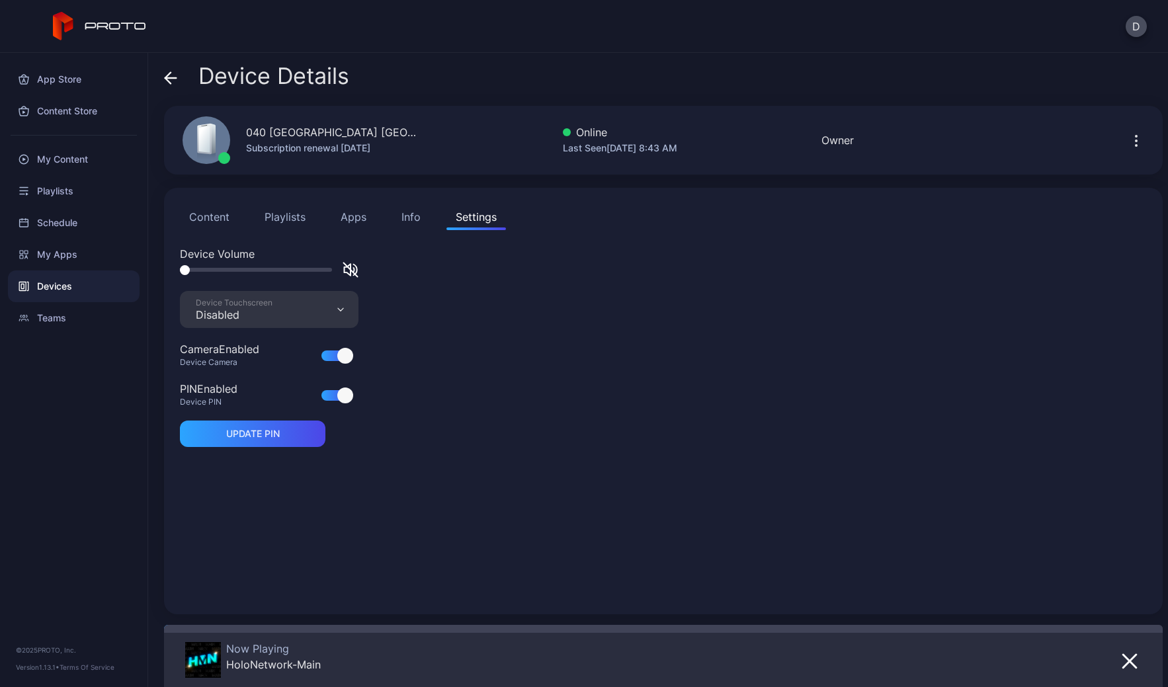
click at [267, 319] on div "Disabled" at bounding box center [234, 314] width 77 height 13
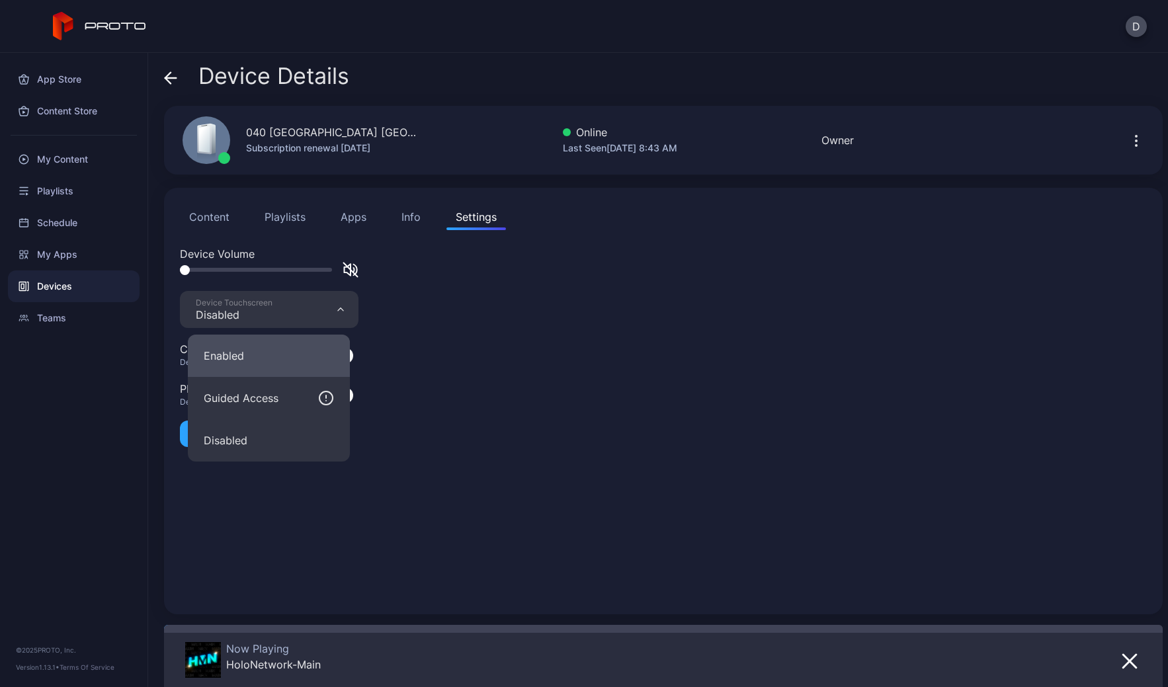
click at [245, 359] on button "Enabled" at bounding box center [269, 356] width 162 height 42
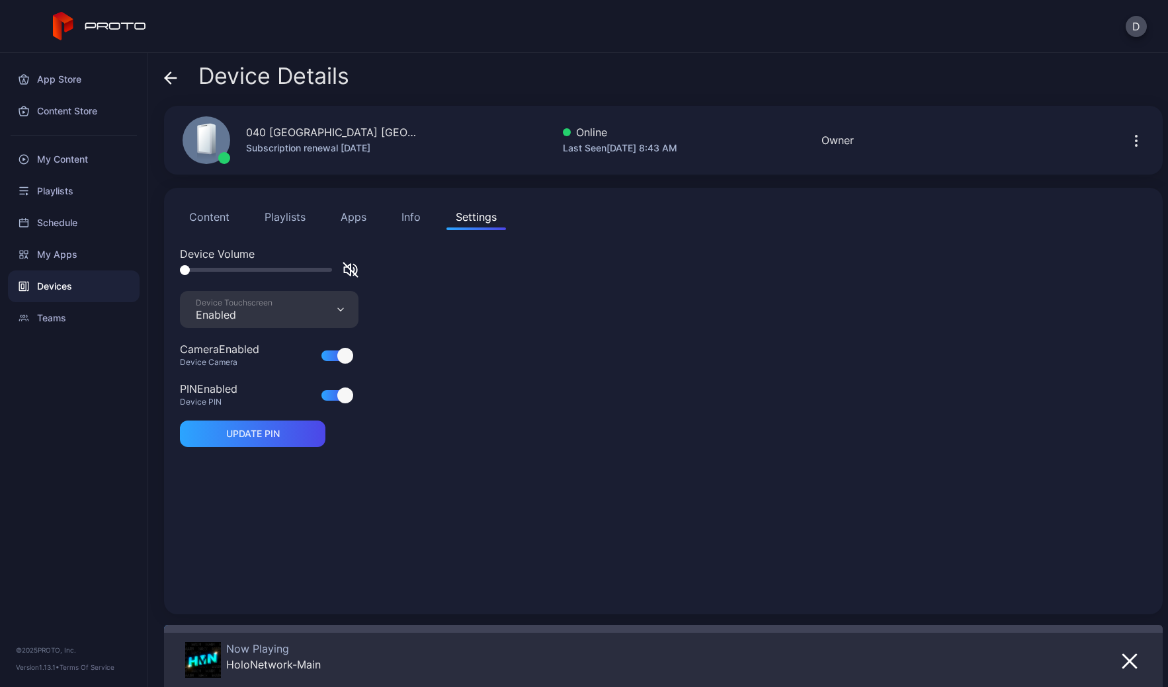
click at [176, 74] on icon at bounding box center [170, 77] width 13 height 13
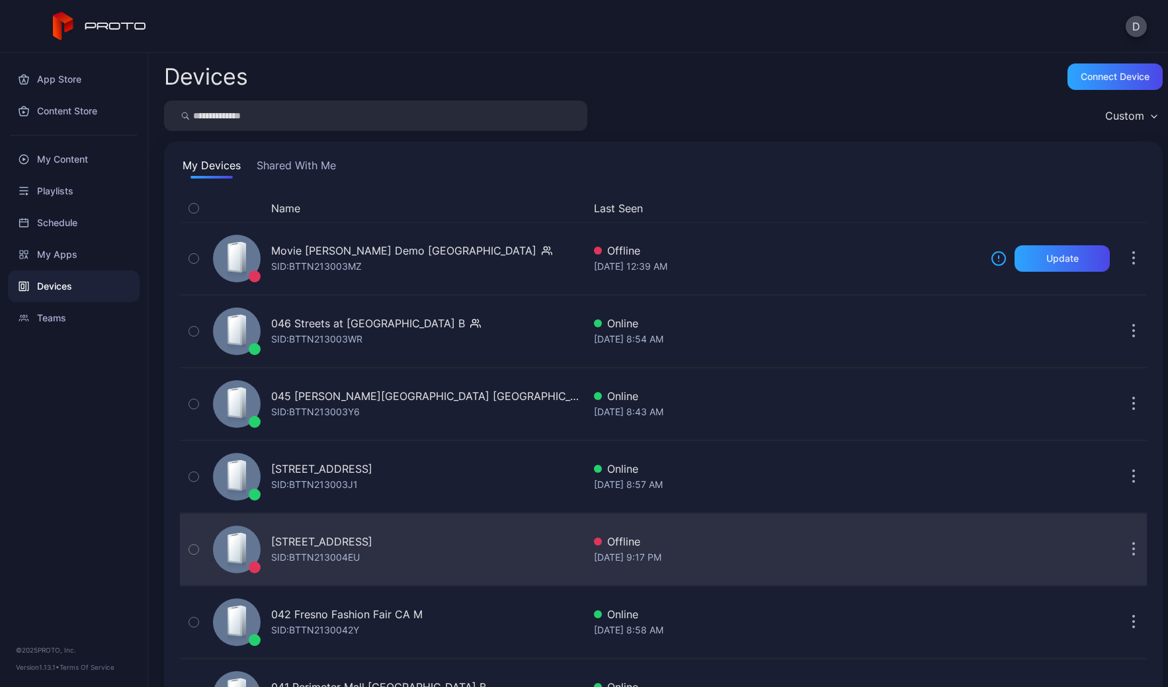
scroll to position [339, 0]
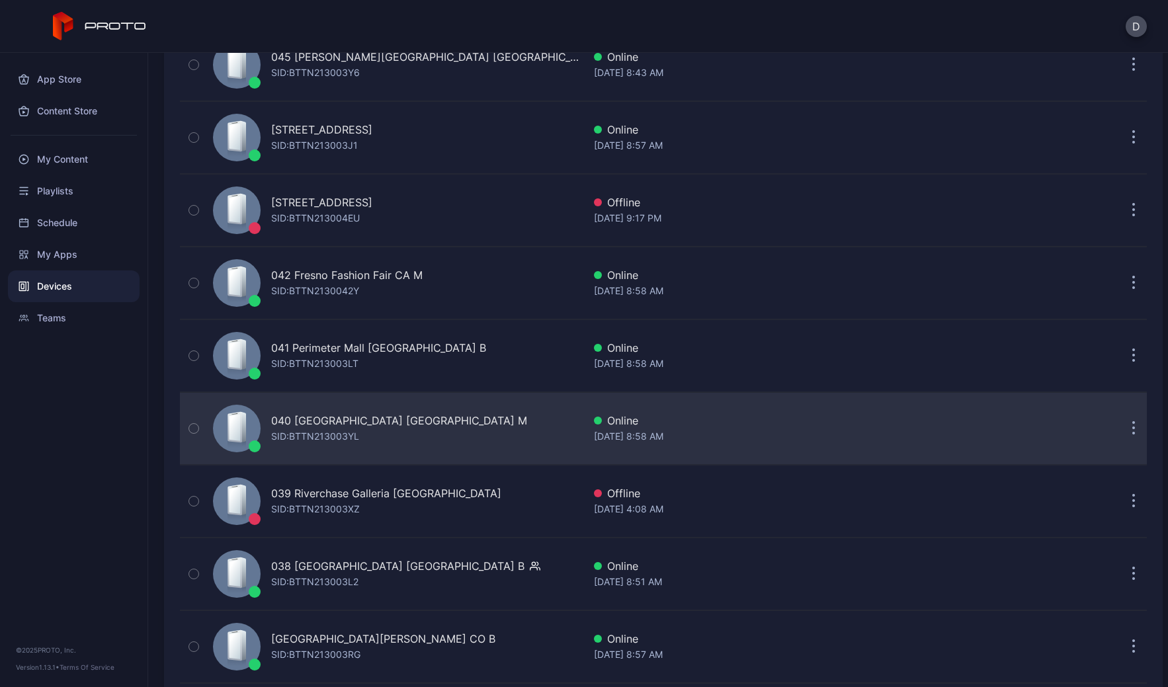
click at [445, 455] on div "040 Deptford Mall NJ M SID: BTTN213003YL" at bounding box center [396, 429] width 376 height 66
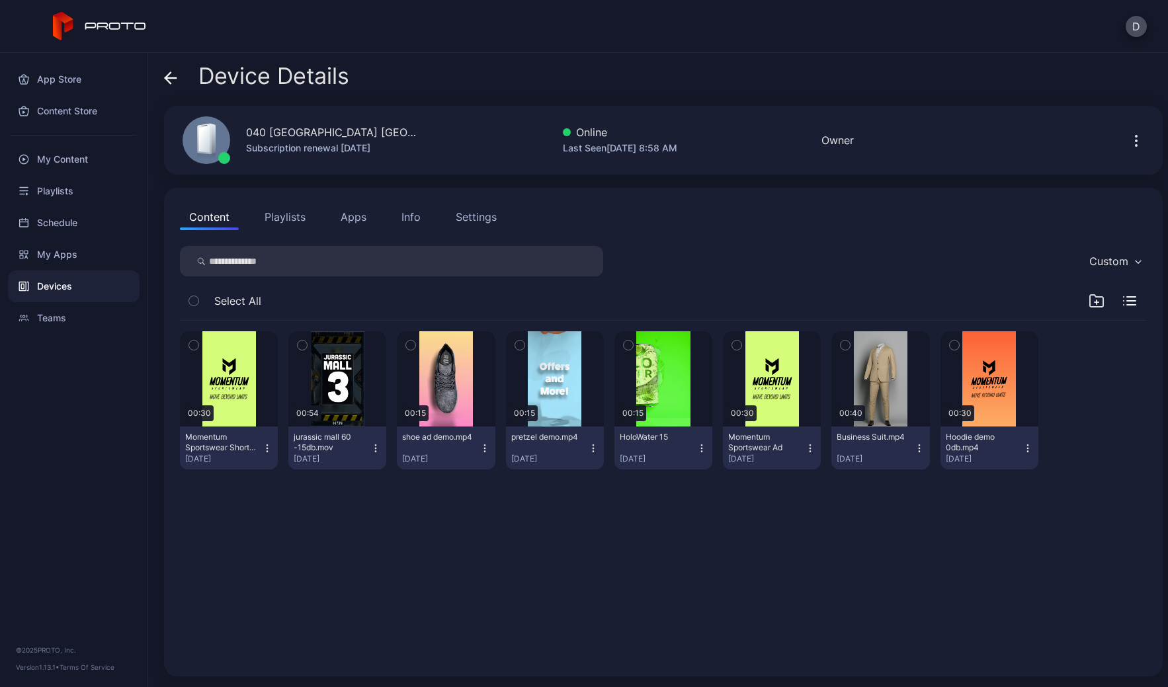
click at [487, 221] on div "Settings" at bounding box center [476, 217] width 41 height 16
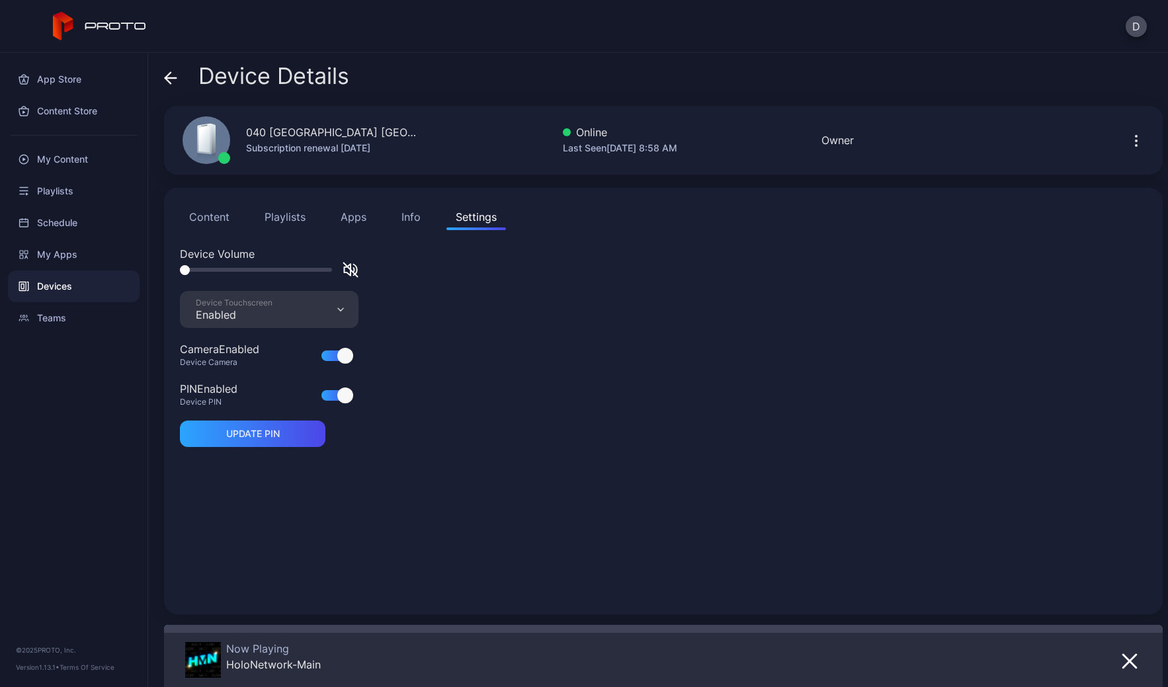
click at [171, 75] on icon at bounding box center [170, 77] width 13 height 13
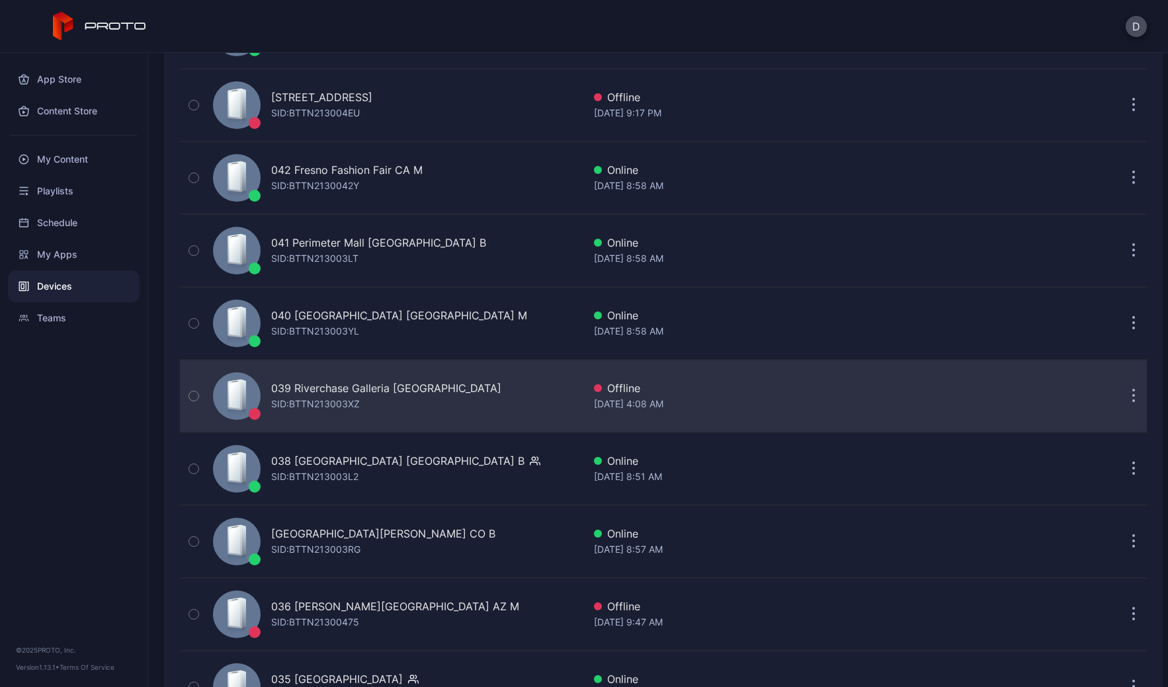
scroll to position [453, 0]
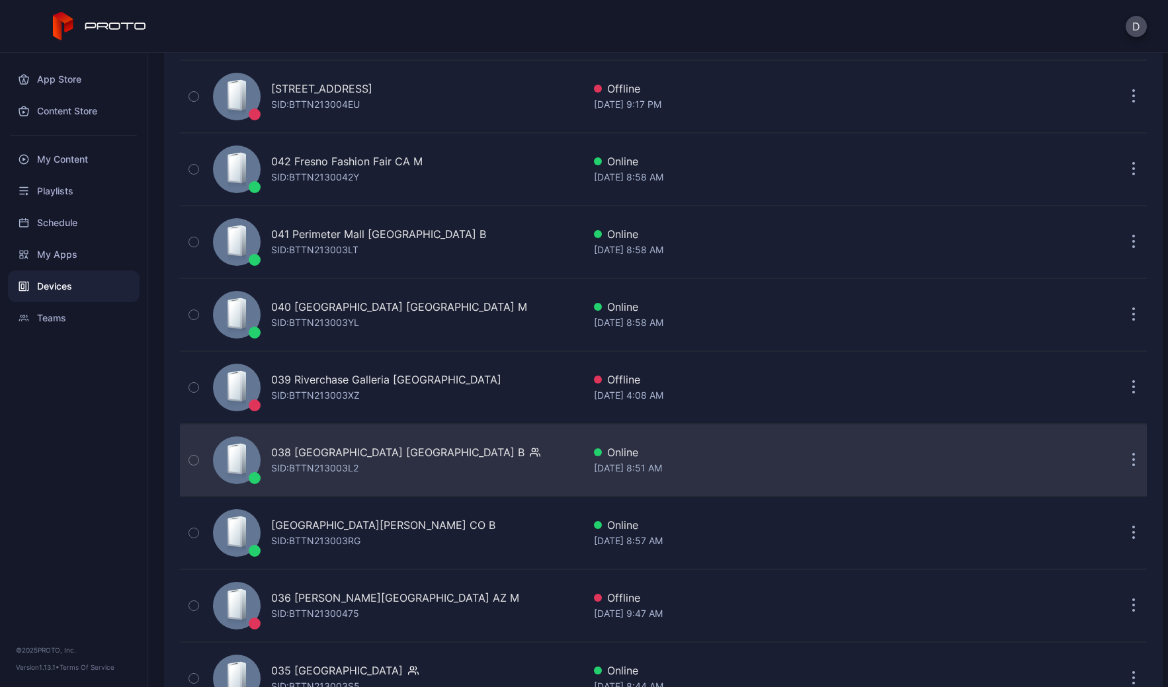
click at [470, 449] on div "038 Mayfair Mall WI B SID: BTTN213003L2" at bounding box center [396, 460] width 376 height 66
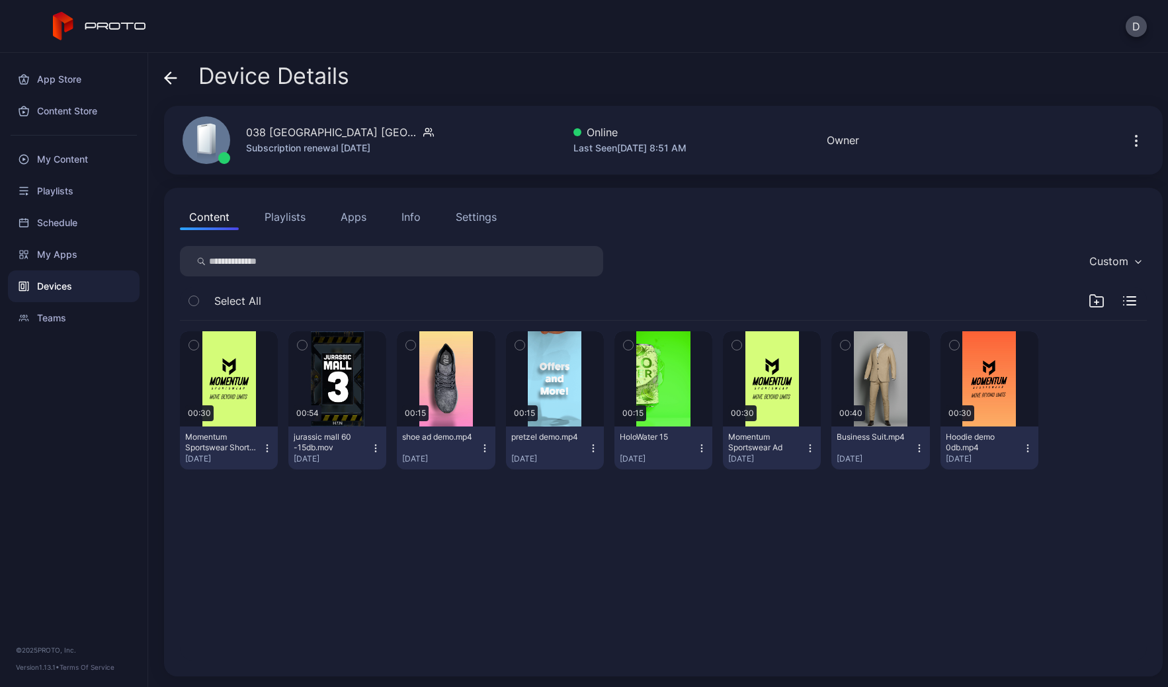
click at [483, 218] on div "Settings" at bounding box center [476, 217] width 41 height 16
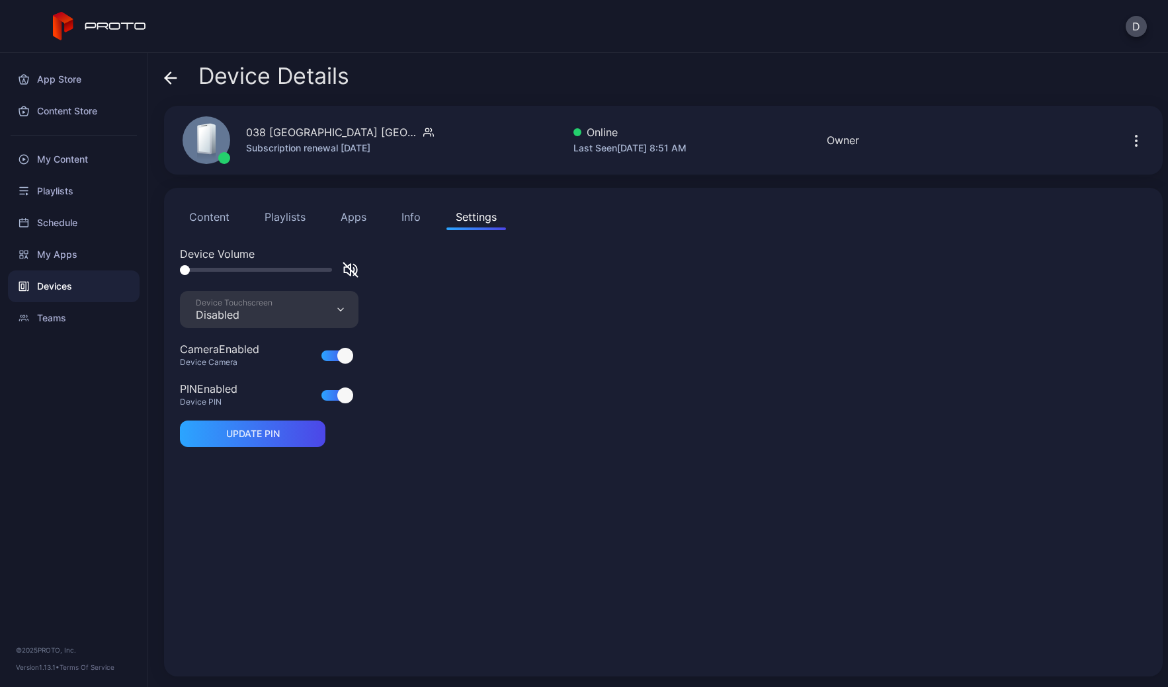
click at [255, 313] on div "Disabled" at bounding box center [234, 314] width 77 height 13
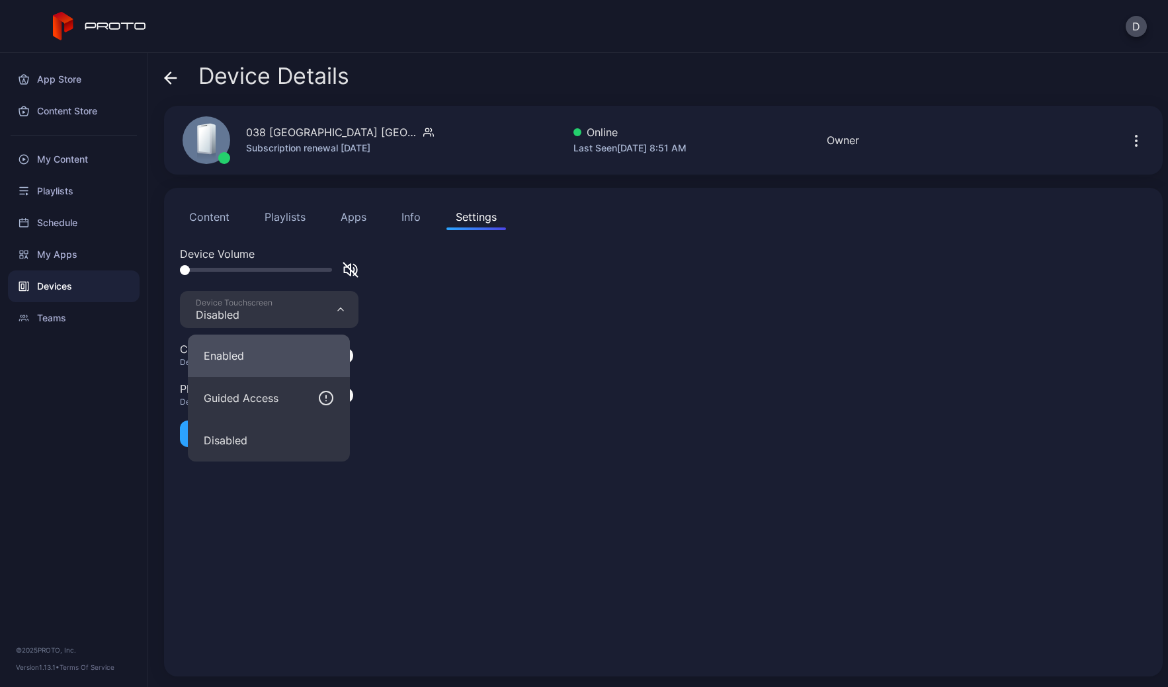
click at [263, 354] on button "Enabled" at bounding box center [269, 356] width 162 height 42
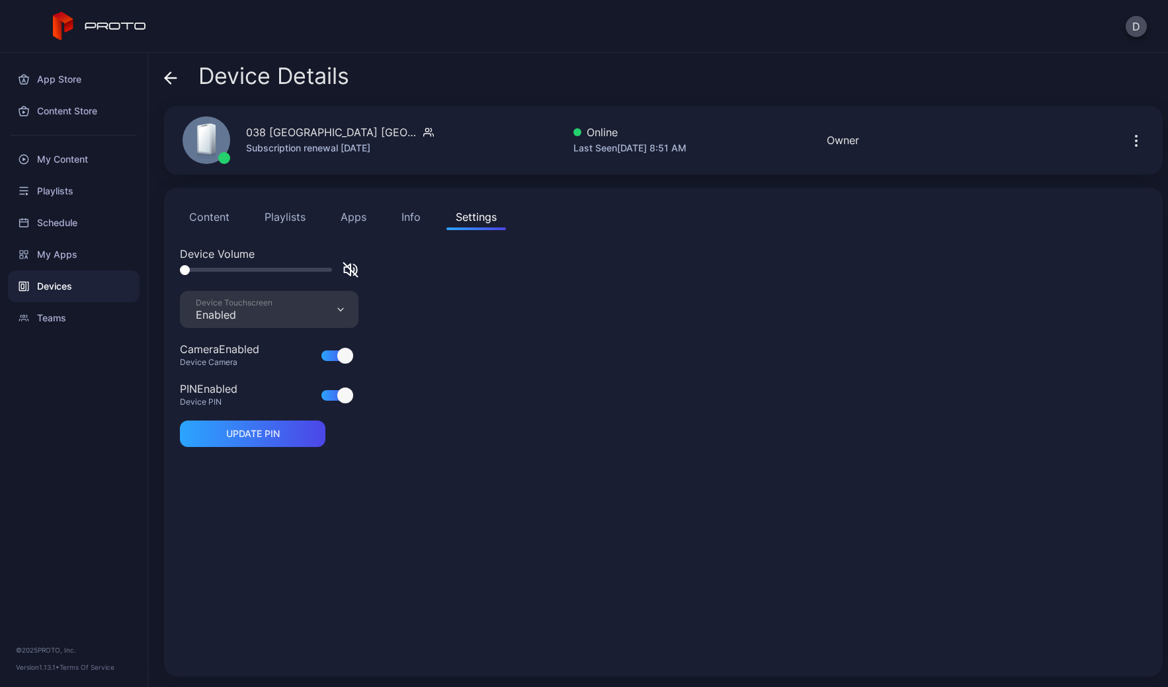
click at [169, 78] on icon at bounding box center [170, 78] width 11 height 0
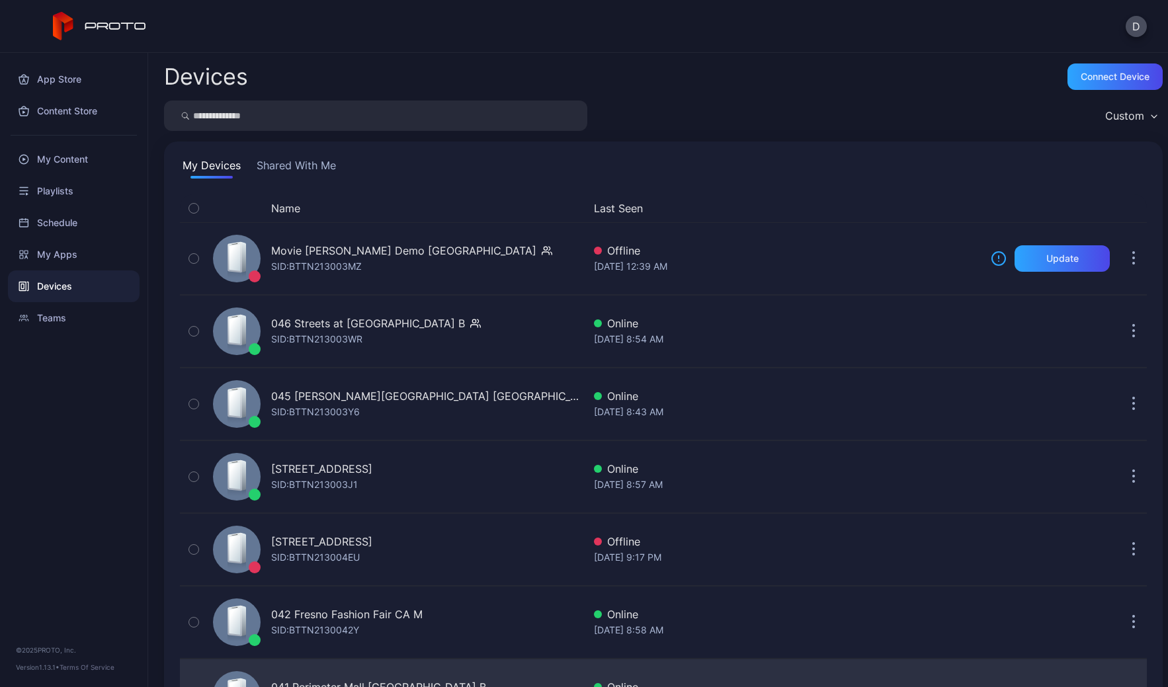
scroll to position [453, 0]
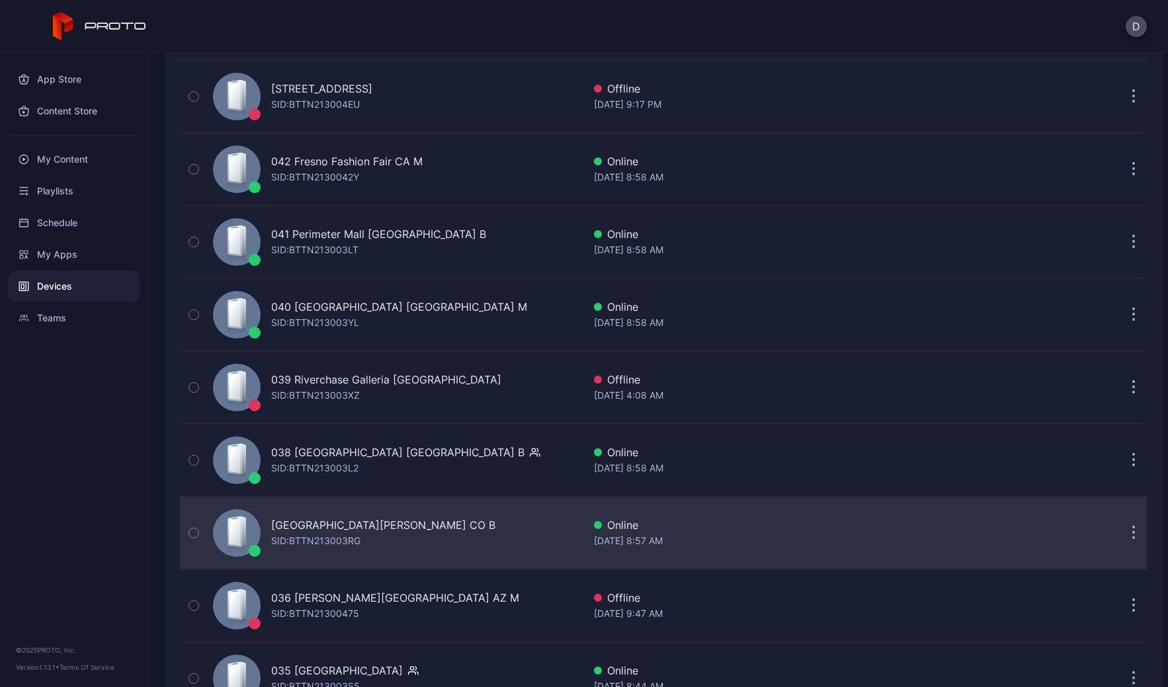
click at [462, 537] on div "037 Park Meadows CO B SID: BTTN213003RG" at bounding box center [396, 533] width 376 height 66
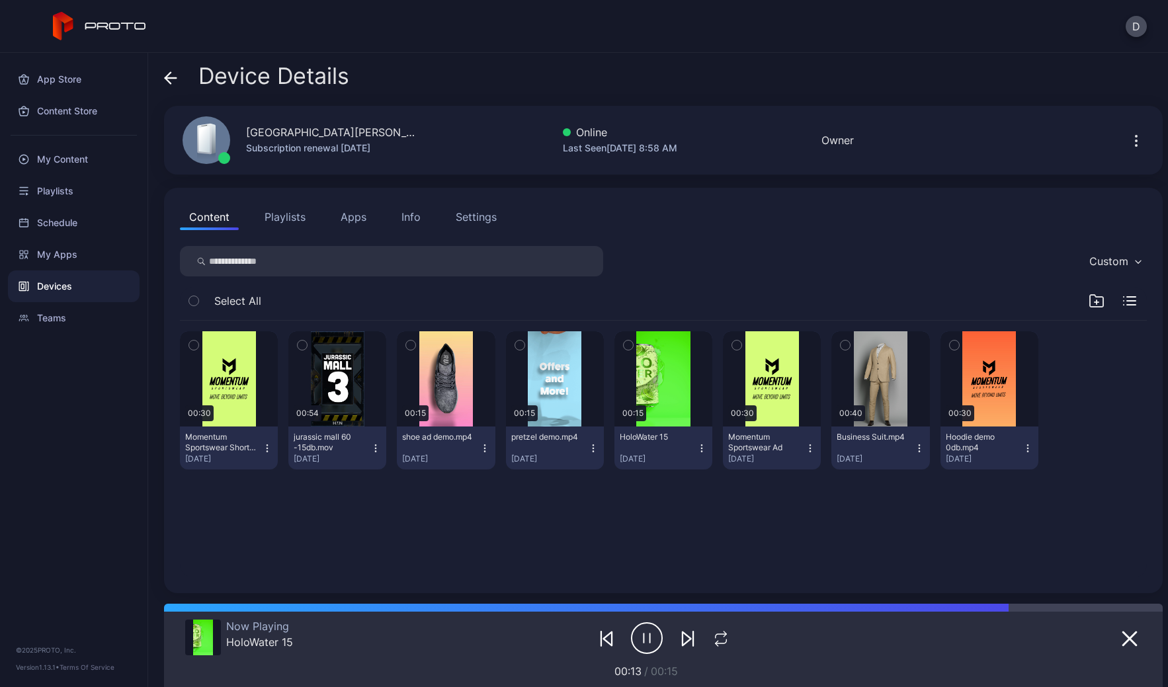
click at [474, 214] on div "Settings" at bounding box center [476, 217] width 41 height 16
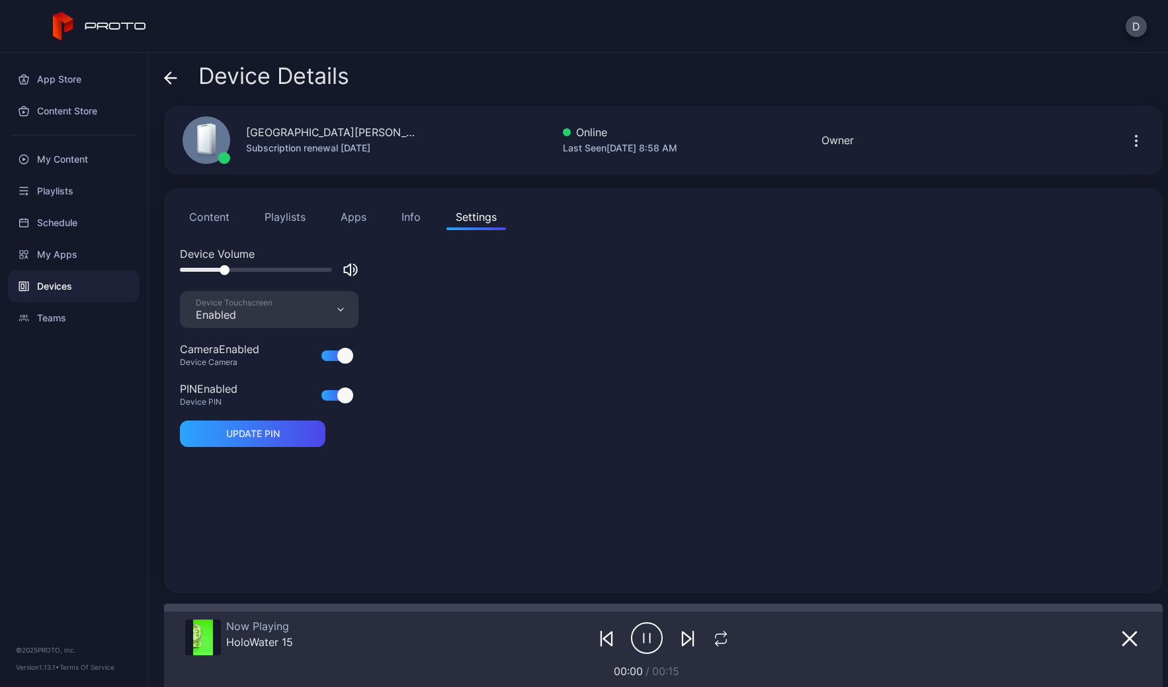
click at [272, 311] on div "Device Touchscreen Enabled" at bounding box center [269, 309] width 179 height 37
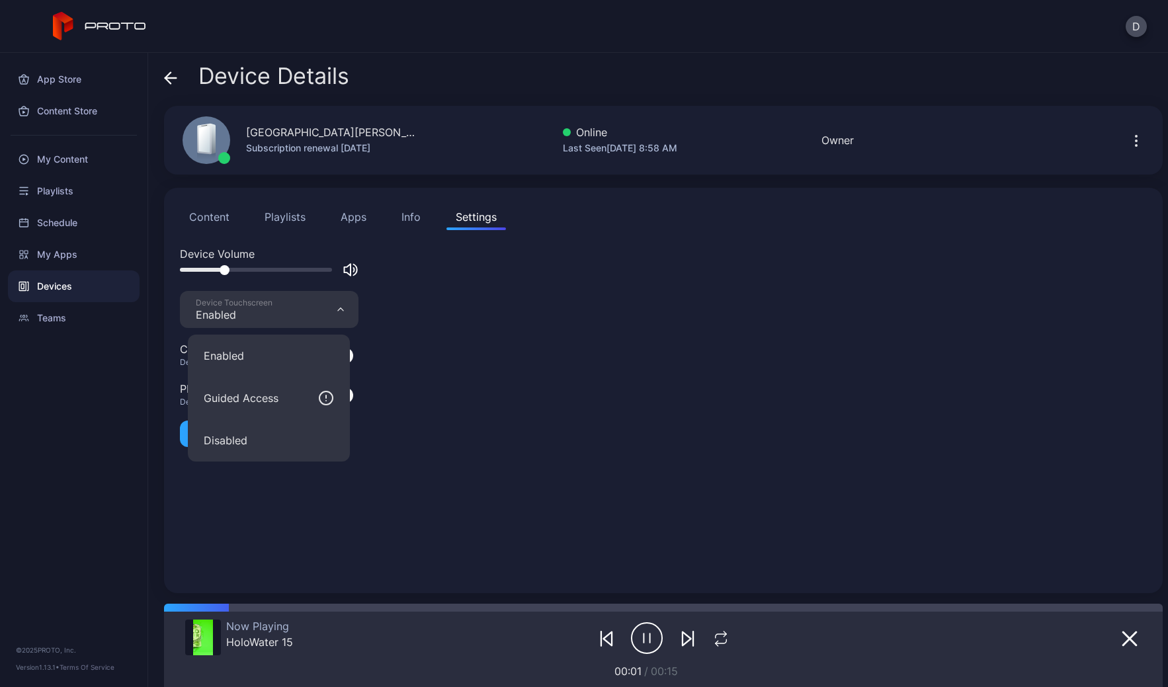
click at [446, 310] on div "Device Volume Device Touchscreen Enabled Camera Enabled Device Camera PIN Enabl…" at bounding box center [663, 411] width 967 height 331
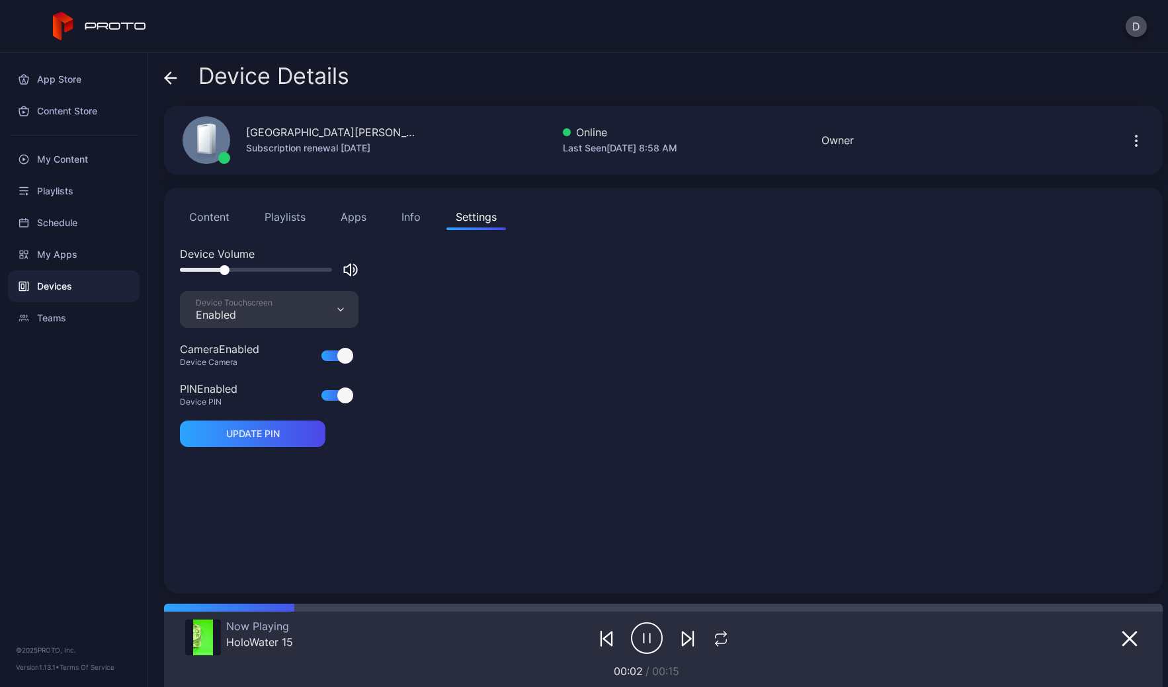
click at [172, 78] on icon at bounding box center [170, 78] width 11 height 0
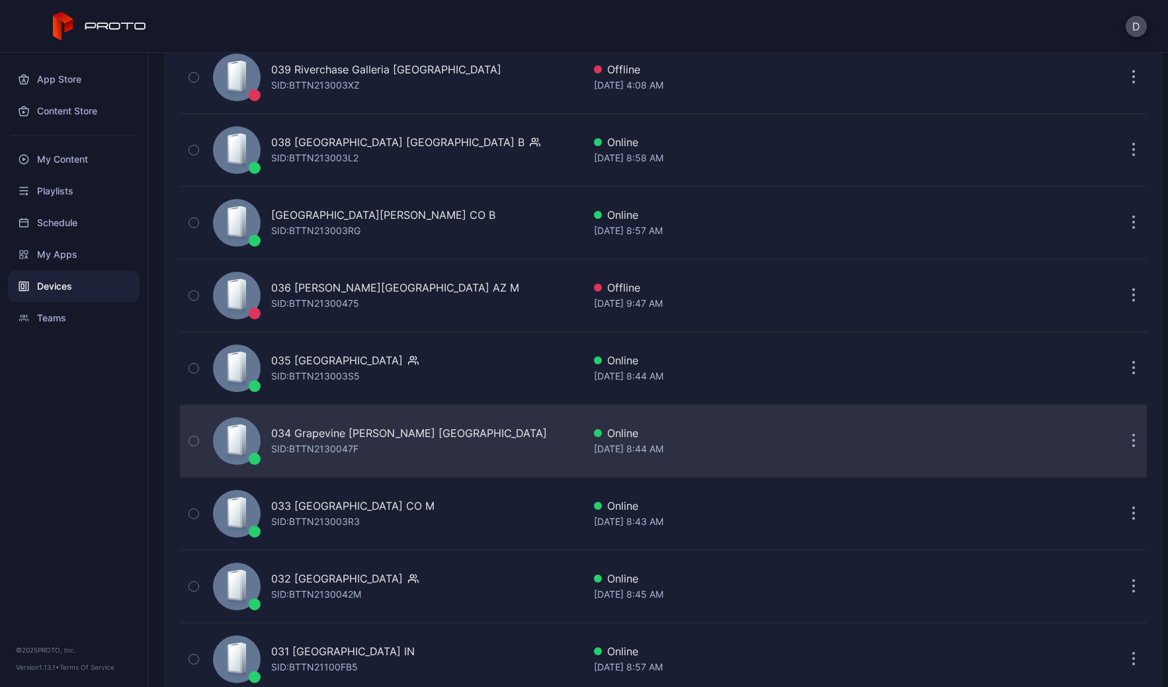
scroll to position [802, 0]
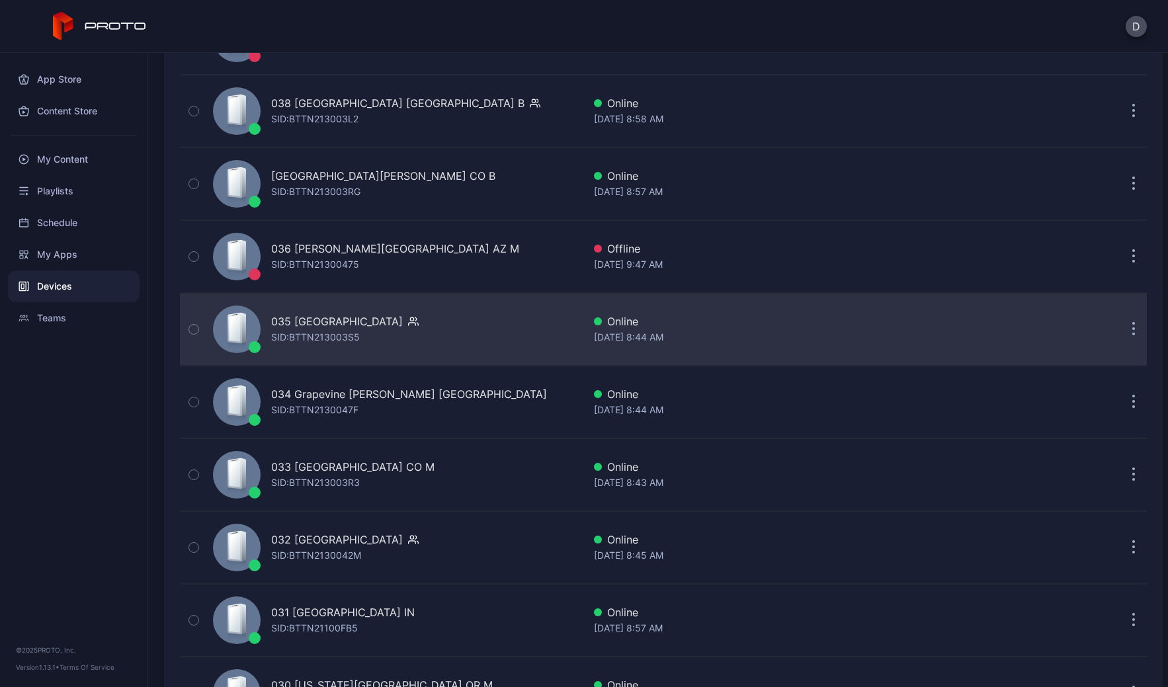
click at [466, 318] on div "035 Mission Viejo CA SID: BTTN213003S5" at bounding box center [396, 329] width 376 height 66
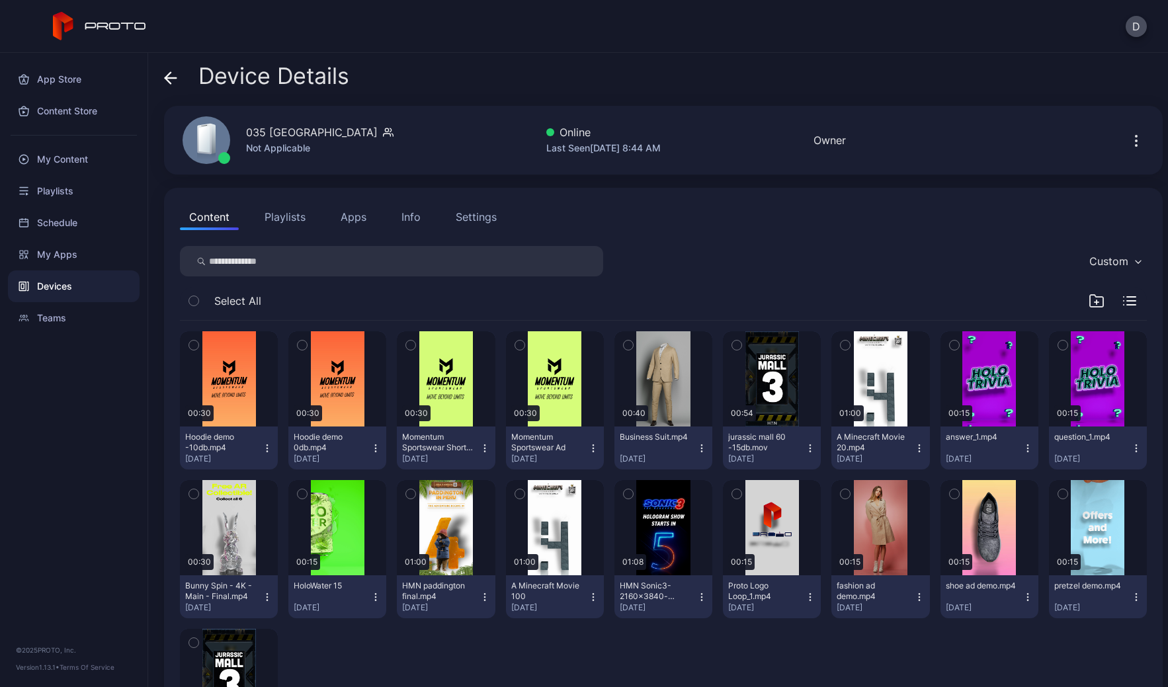
click at [485, 215] on div "Settings" at bounding box center [476, 217] width 41 height 16
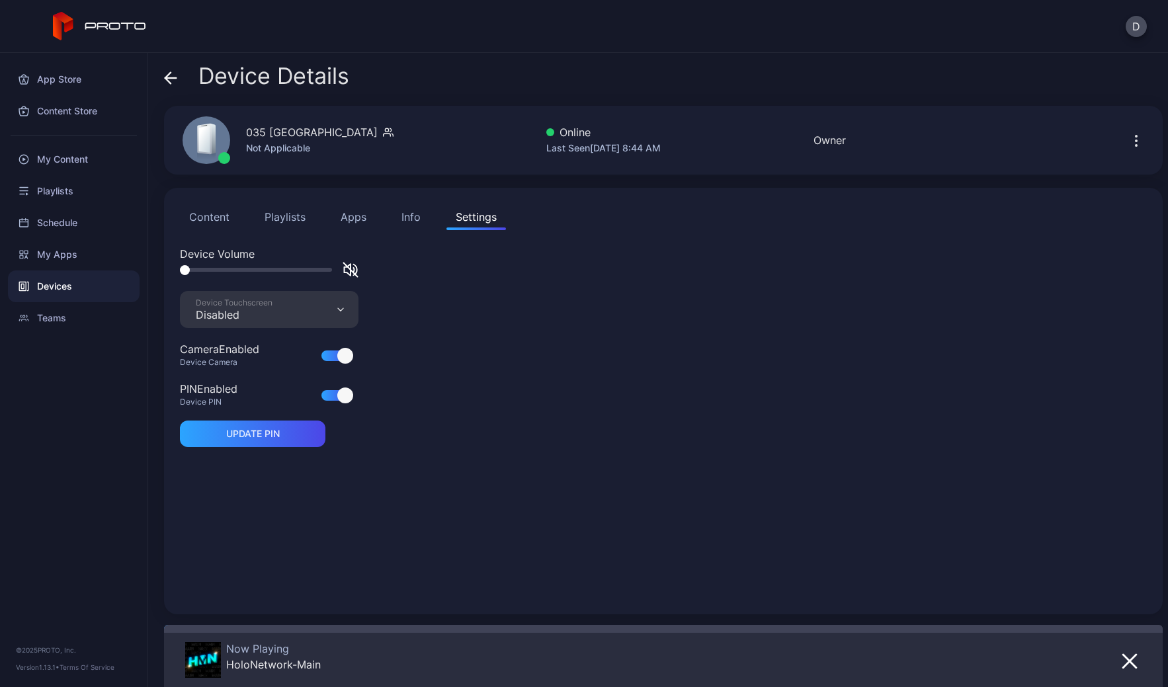
click at [265, 317] on div "Disabled" at bounding box center [234, 314] width 77 height 13
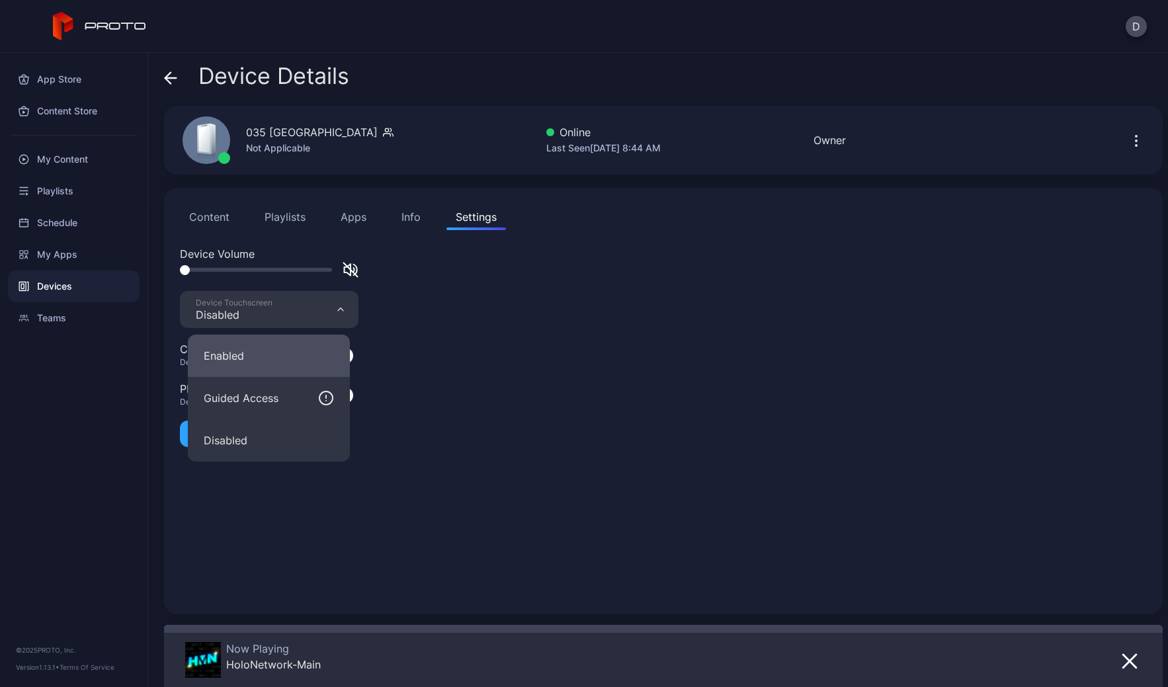
click at [251, 355] on button "Enabled" at bounding box center [269, 356] width 162 height 42
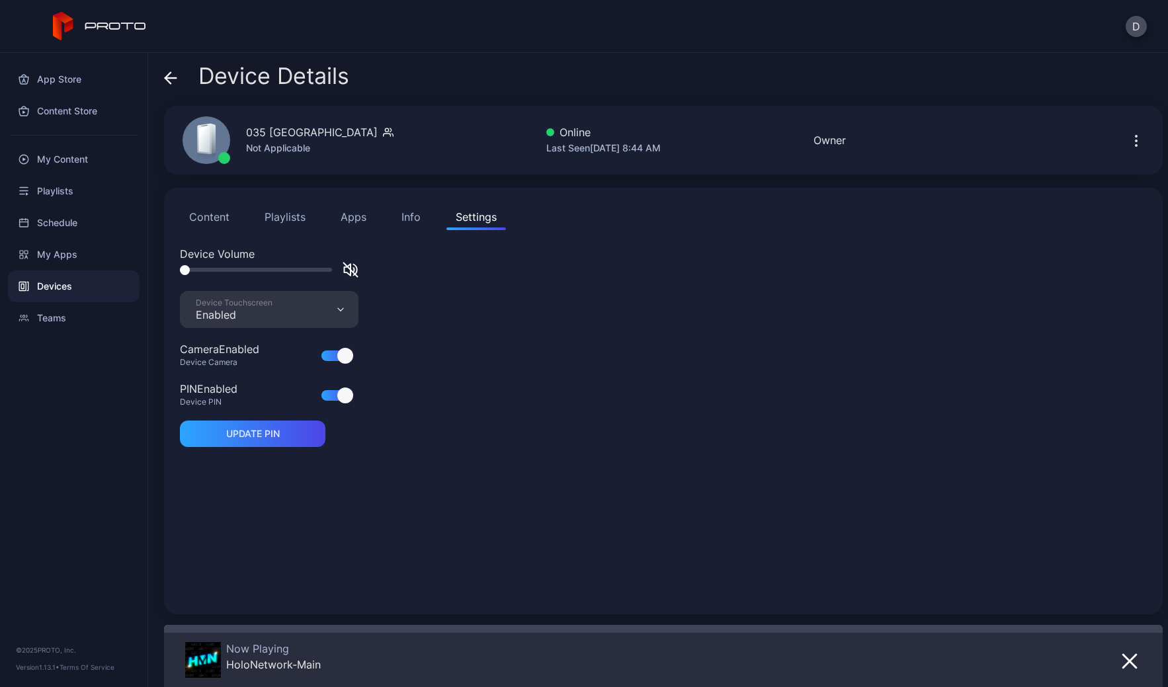
click at [171, 79] on icon at bounding box center [170, 77] width 13 height 13
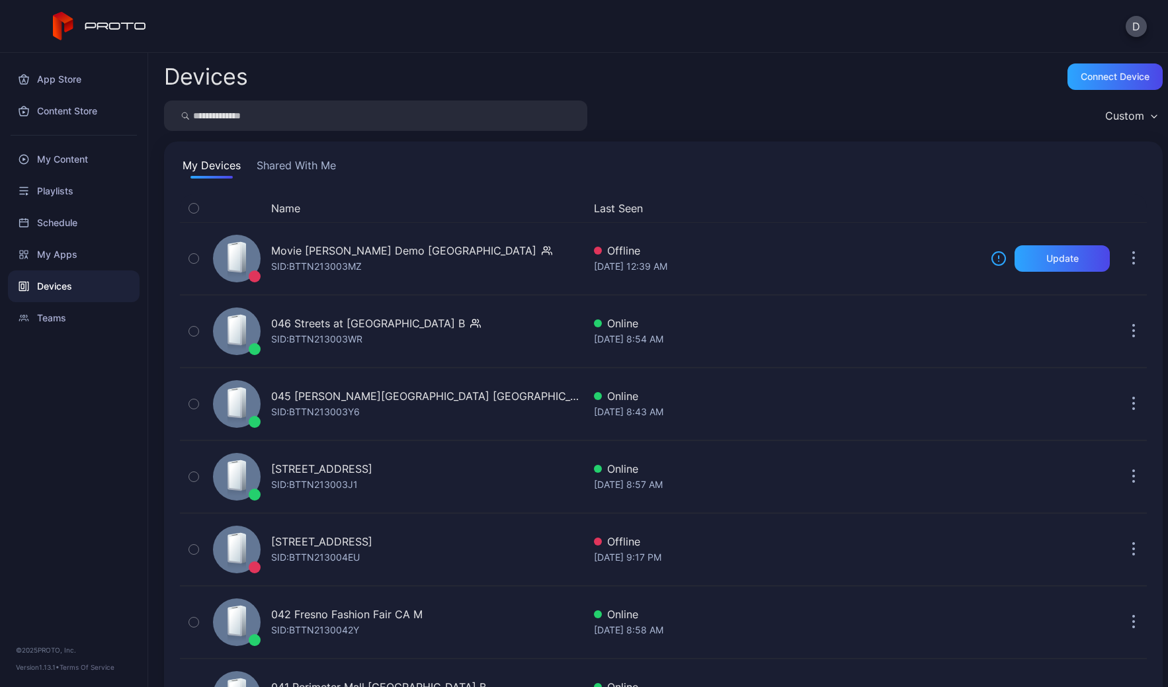
scroll to position [802, 0]
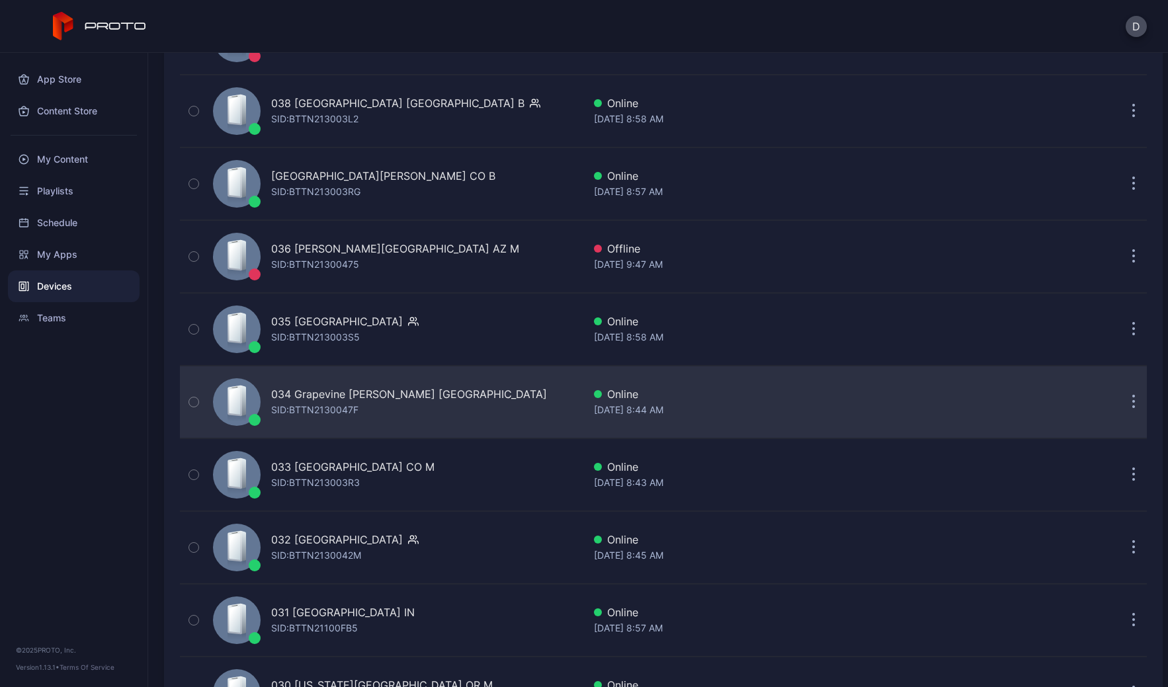
click at [444, 395] on div "034 Grapevine Mills TX SID: BTTN2130047F" at bounding box center [396, 402] width 376 height 66
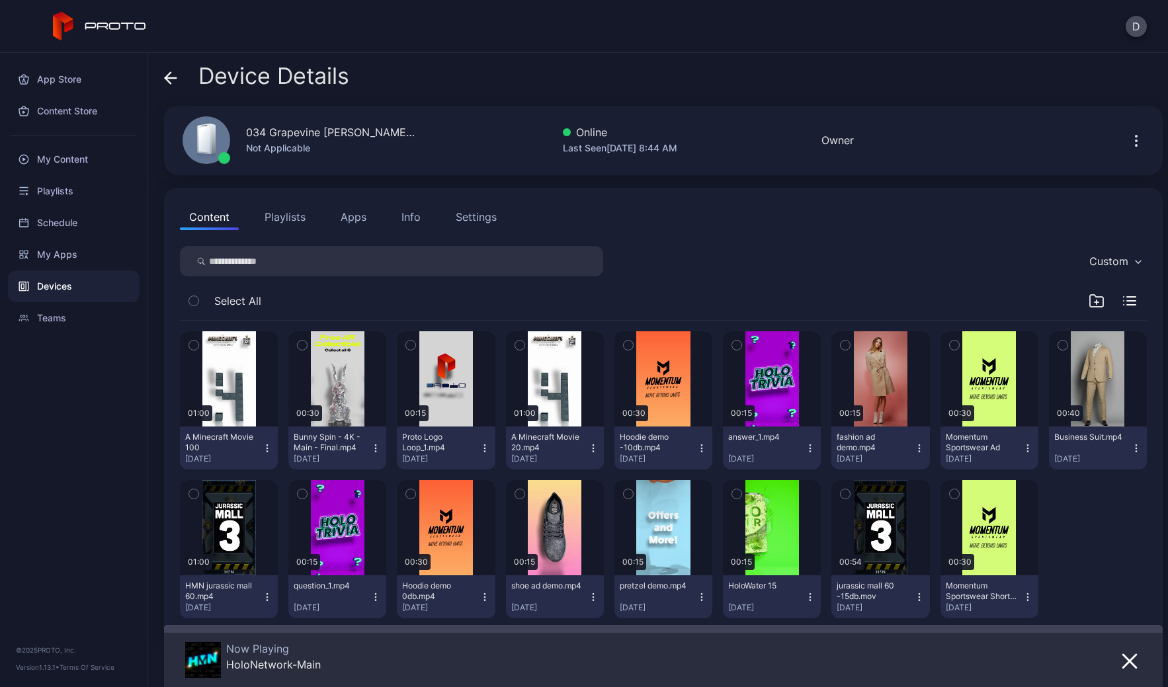
click at [470, 212] on div "Settings" at bounding box center [476, 217] width 41 height 16
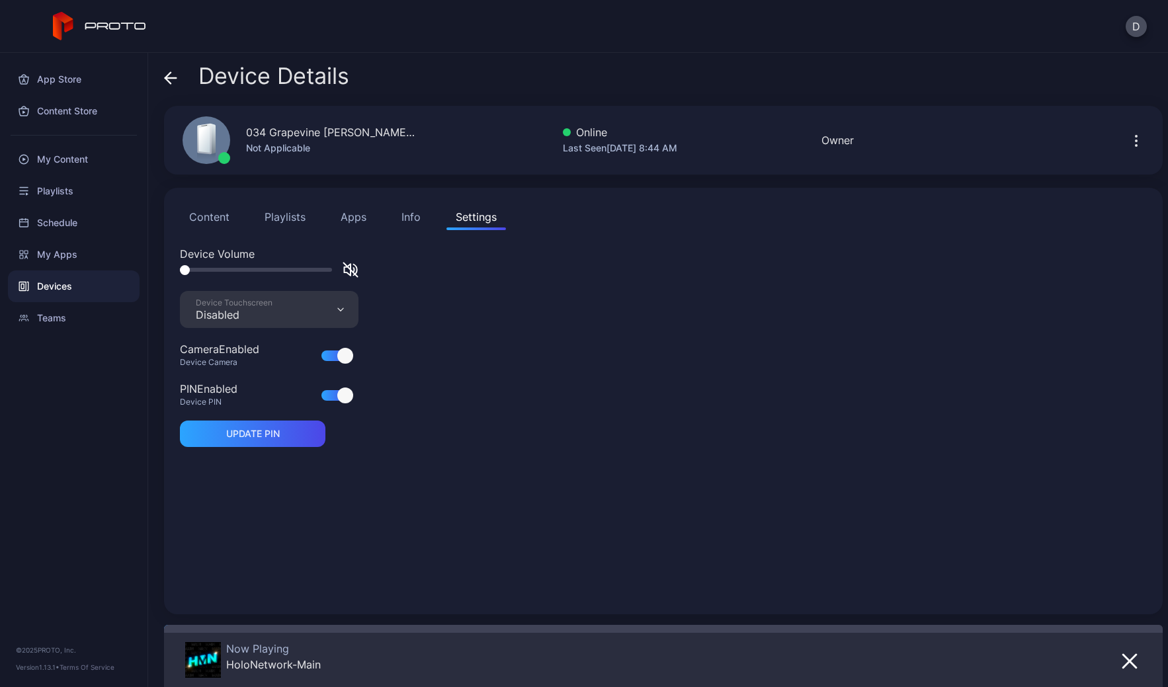
click at [243, 316] on div "Disabled" at bounding box center [234, 314] width 77 height 13
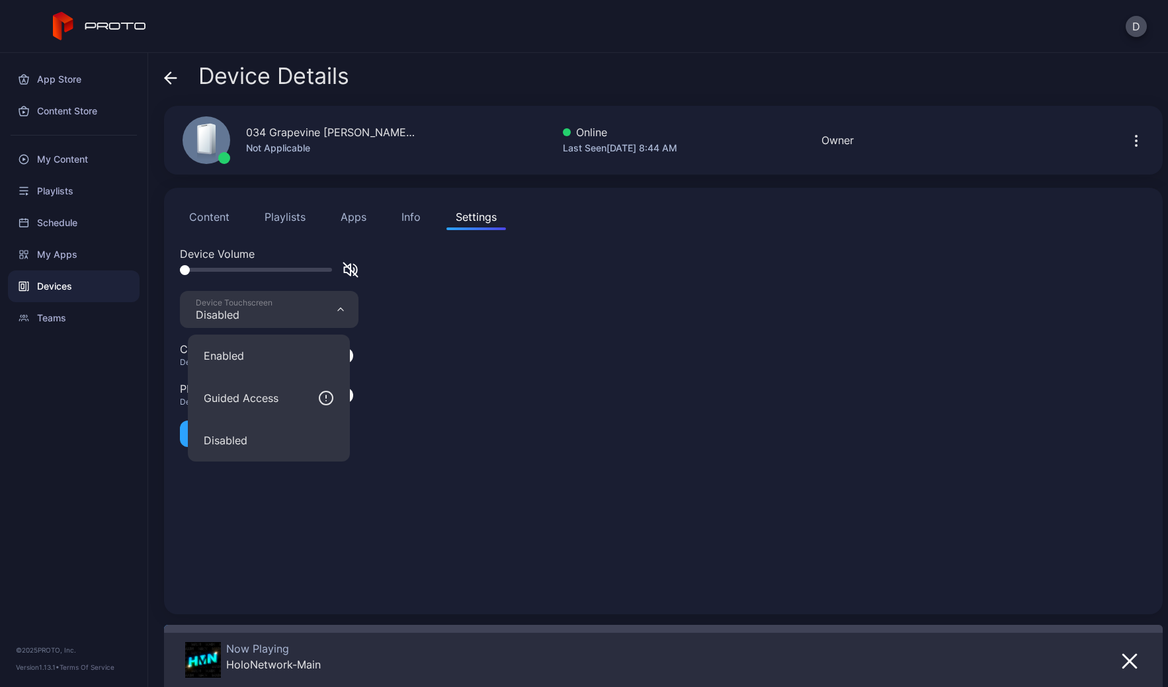
click at [241, 364] on button "Enabled" at bounding box center [269, 356] width 162 height 42
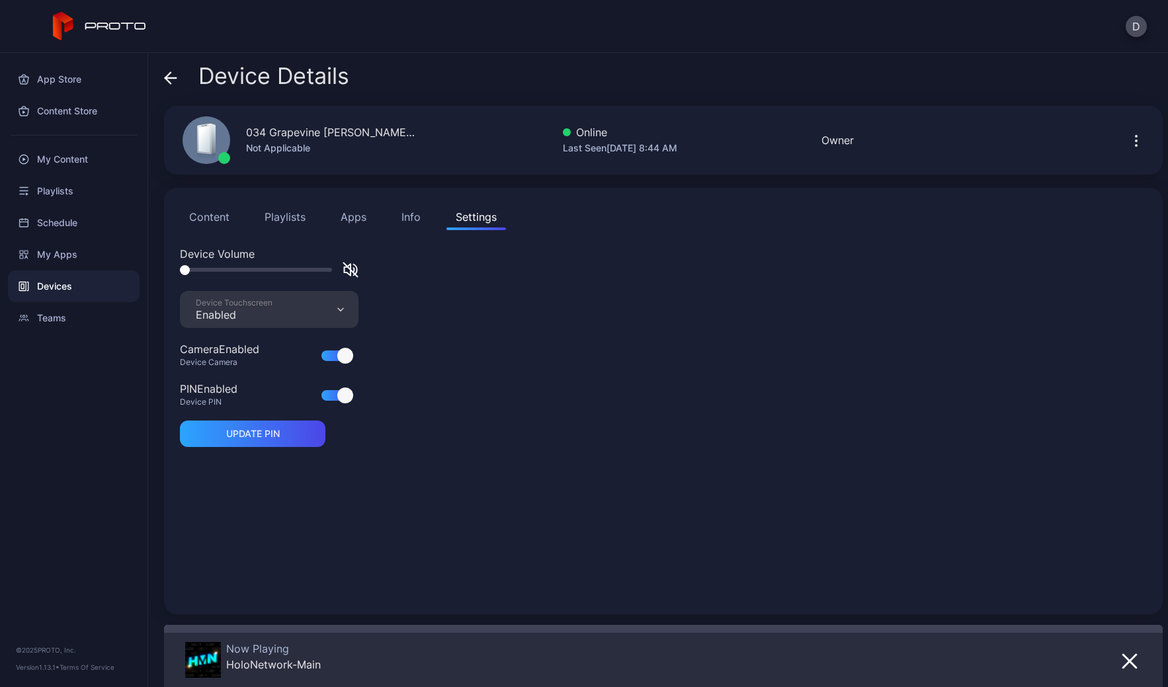
click at [173, 78] on icon at bounding box center [170, 78] width 11 height 0
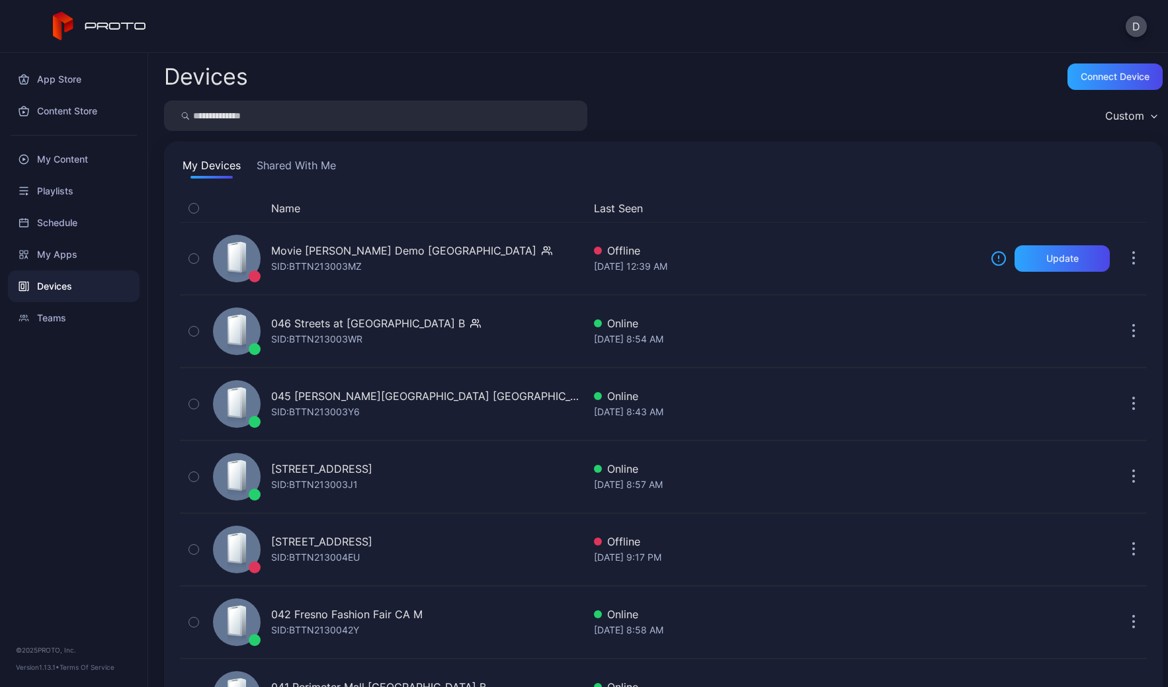
scroll to position [802, 0]
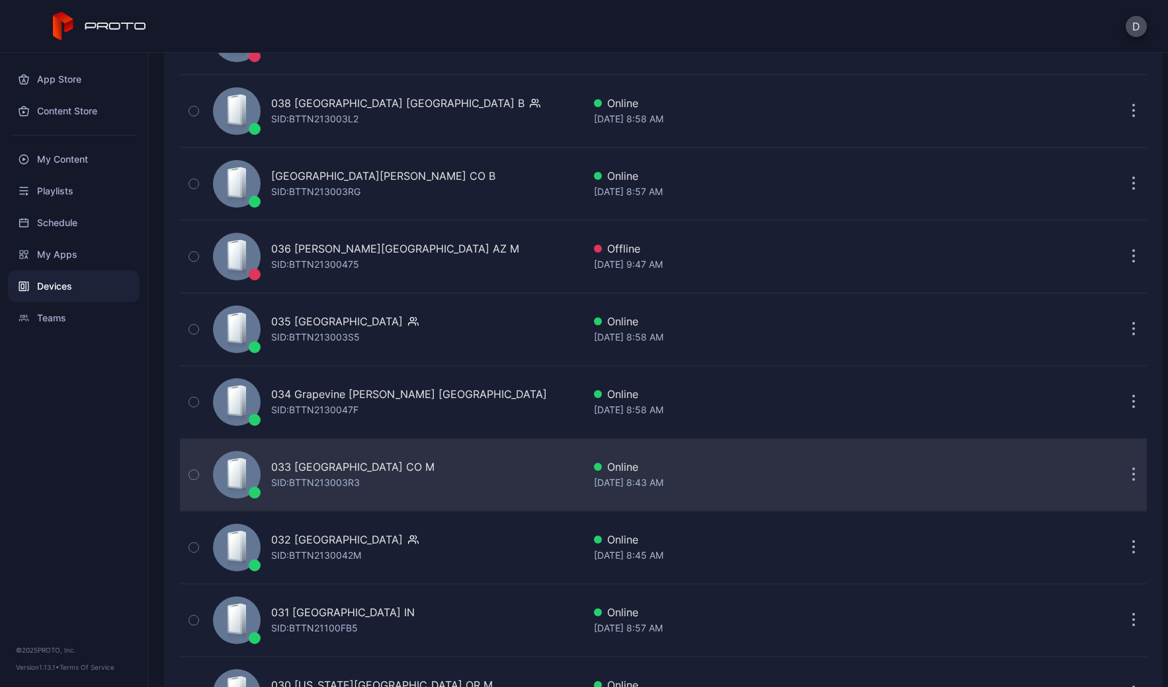
click at [453, 468] on div "033 FlatIron Crossing CO M SID: BTTN213003R3" at bounding box center [396, 475] width 376 height 66
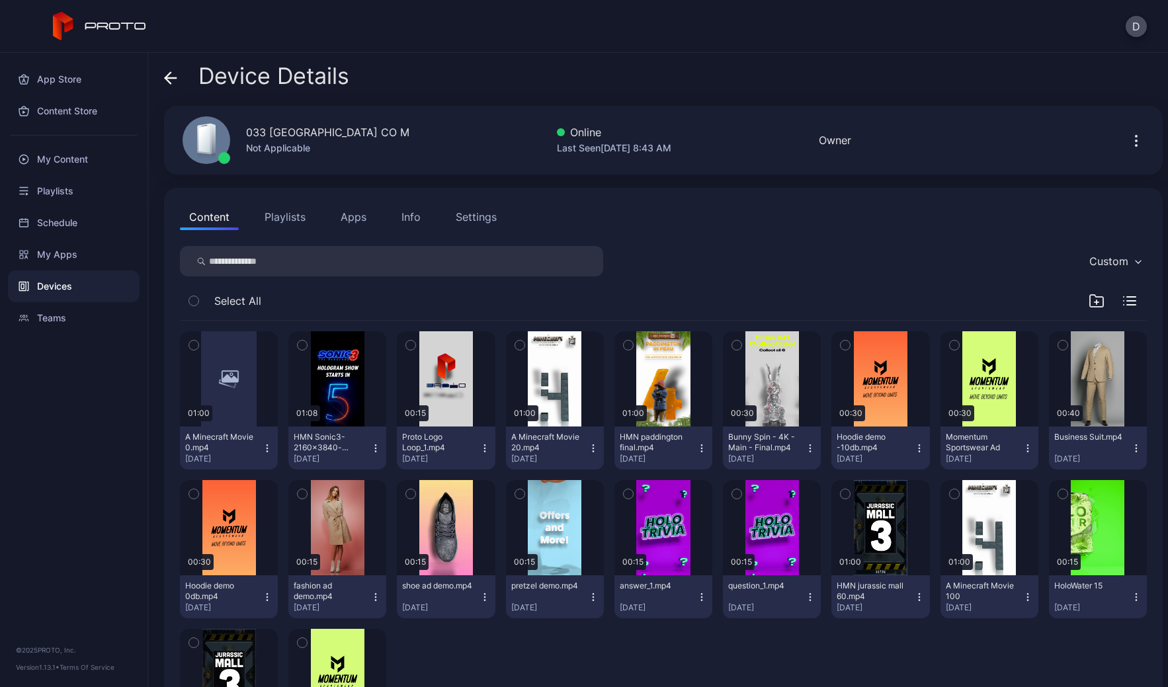
click at [484, 216] on div "Settings" at bounding box center [476, 217] width 41 height 16
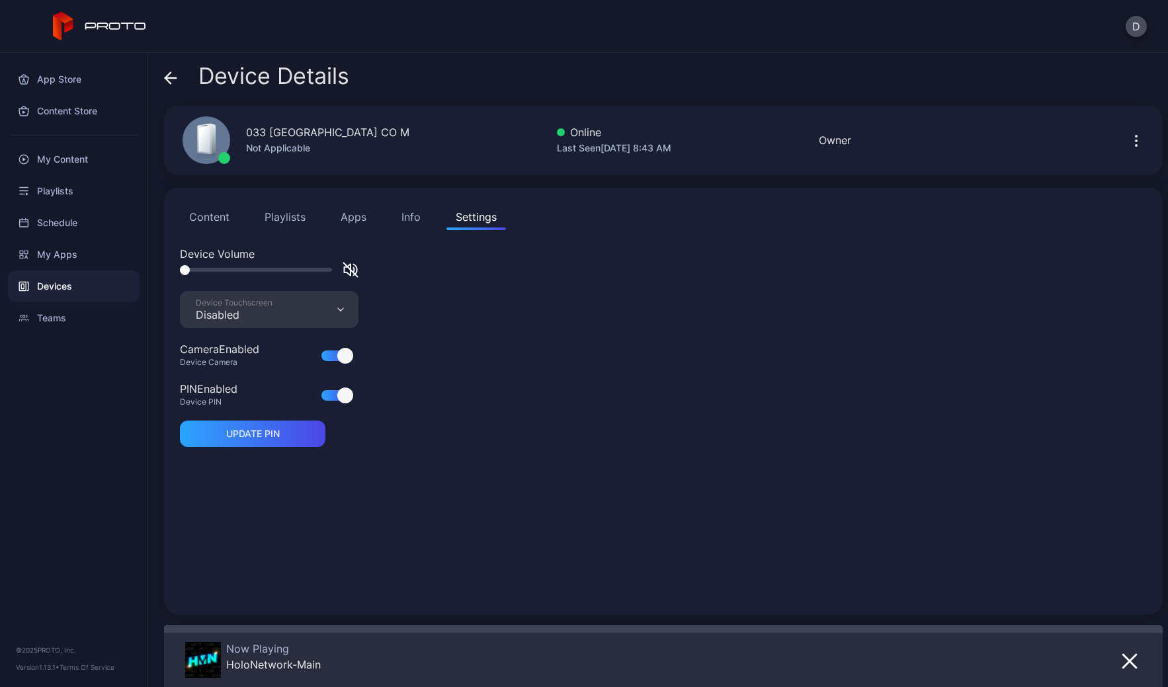
click at [268, 327] on div "Device Touchscreen Disabled" at bounding box center [269, 309] width 179 height 37
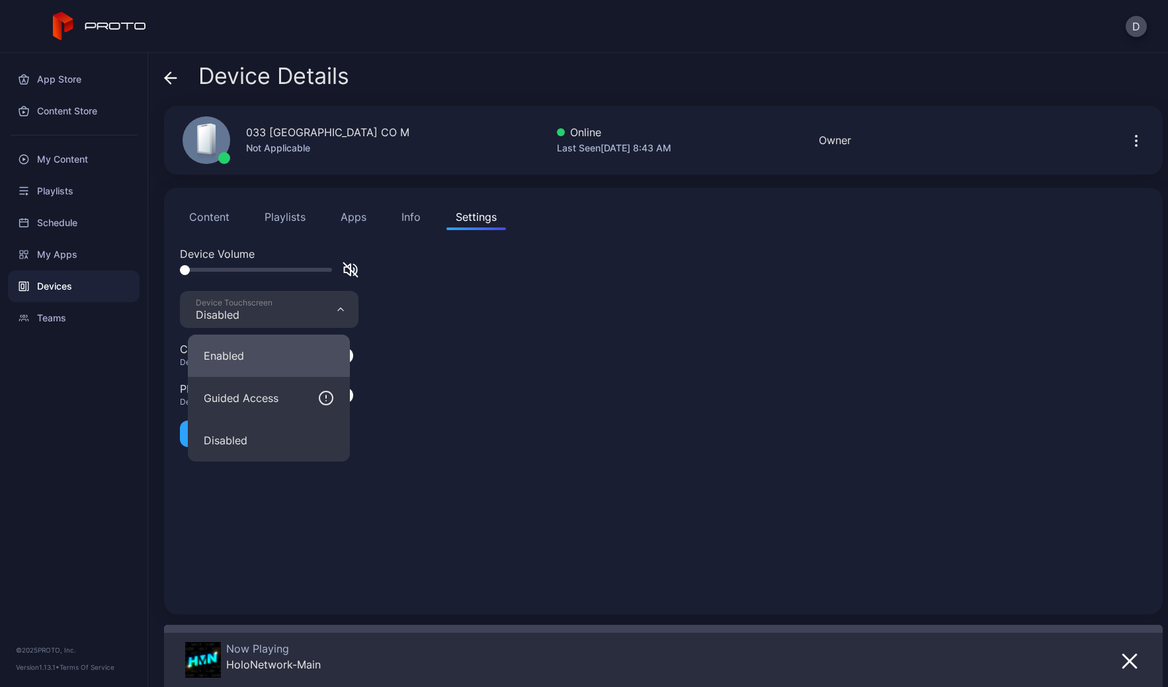
click at [251, 365] on button "Enabled" at bounding box center [269, 356] width 162 height 42
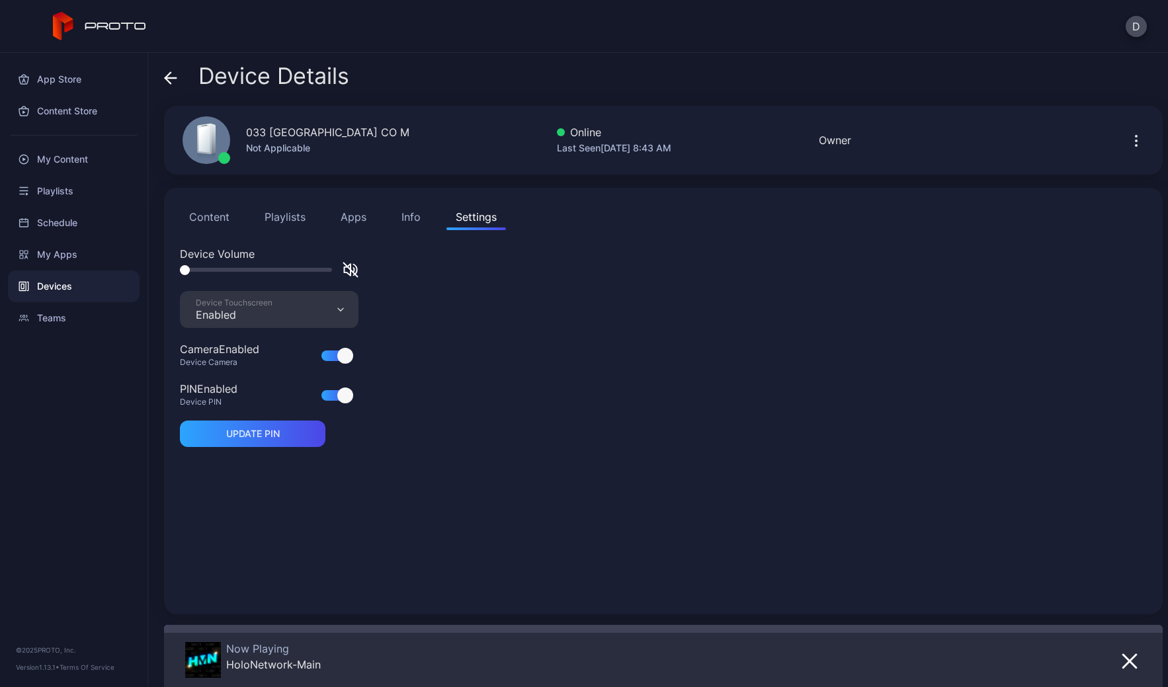
click at [168, 78] on icon at bounding box center [170, 78] width 11 height 0
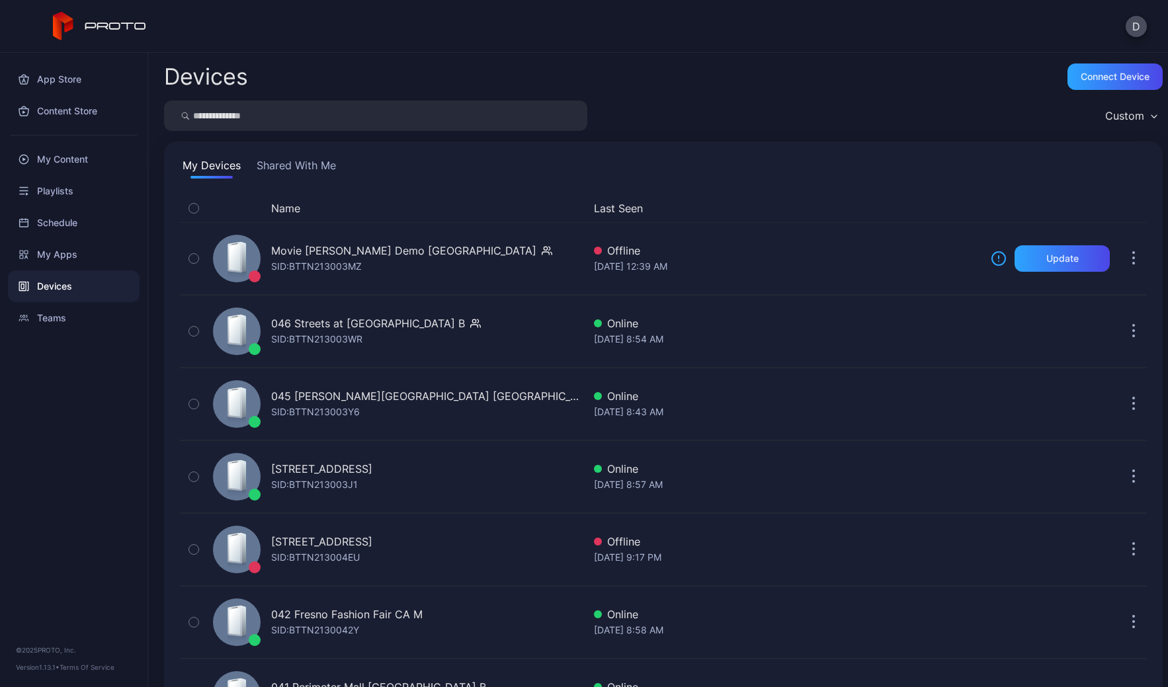
scroll to position [802, 0]
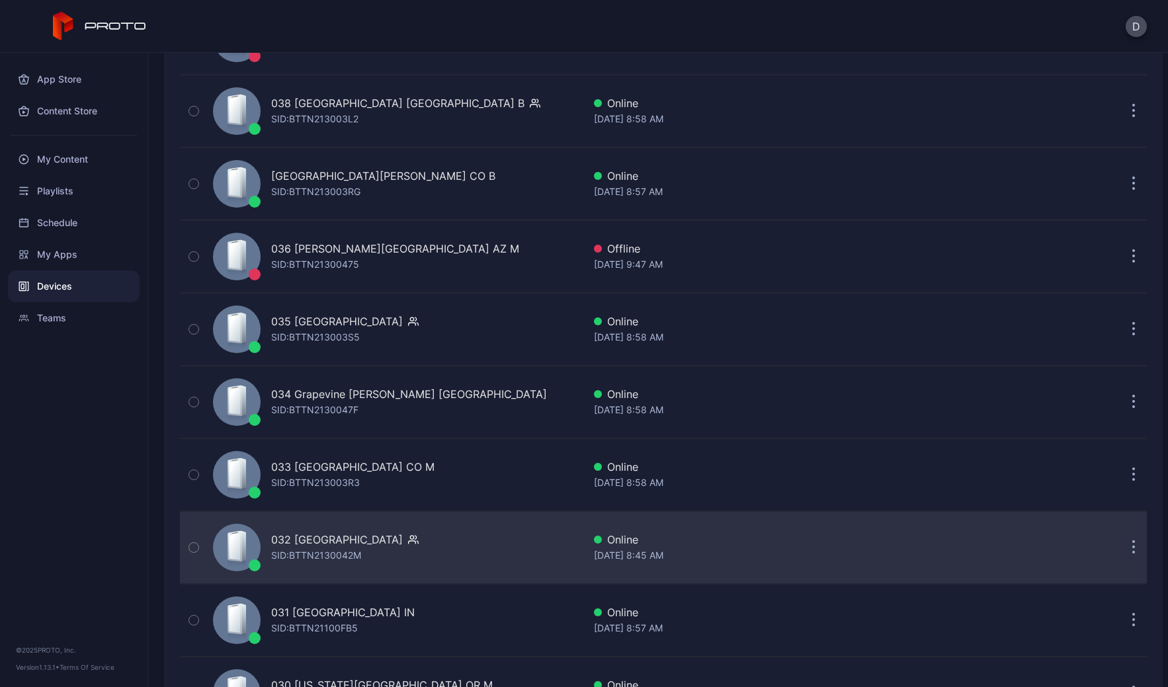
click at [472, 541] on div "032 Great Mall CA SID: BTTN2130042M" at bounding box center [396, 548] width 376 height 66
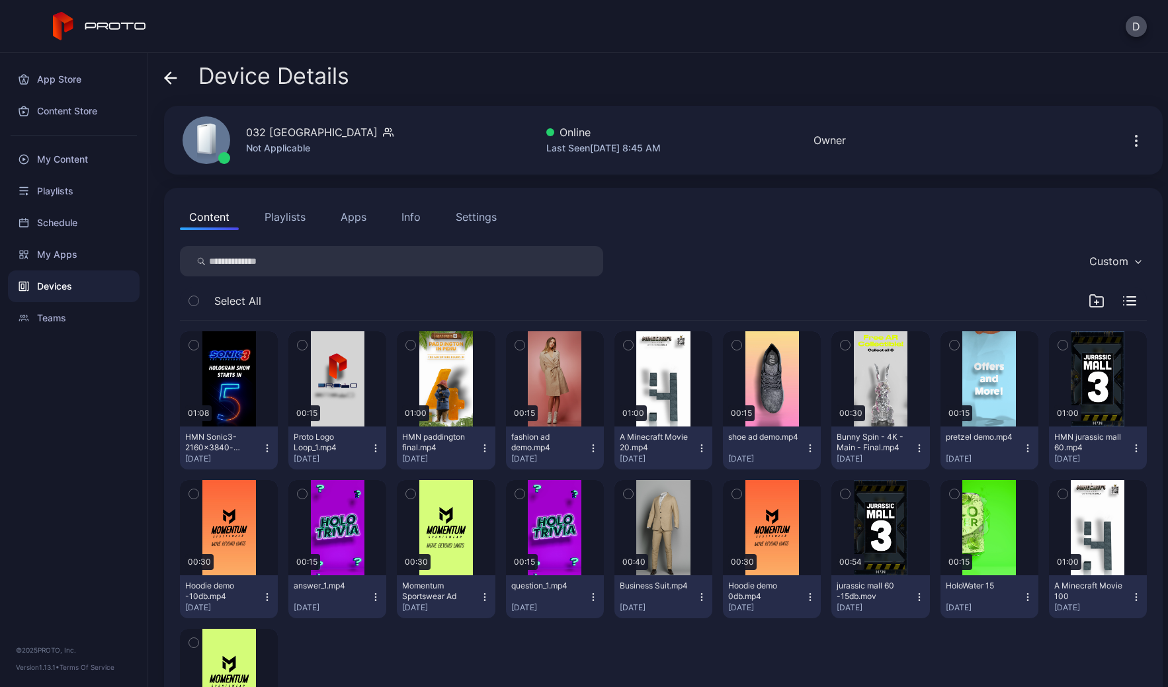
click at [484, 218] on div "Settings" at bounding box center [476, 217] width 41 height 16
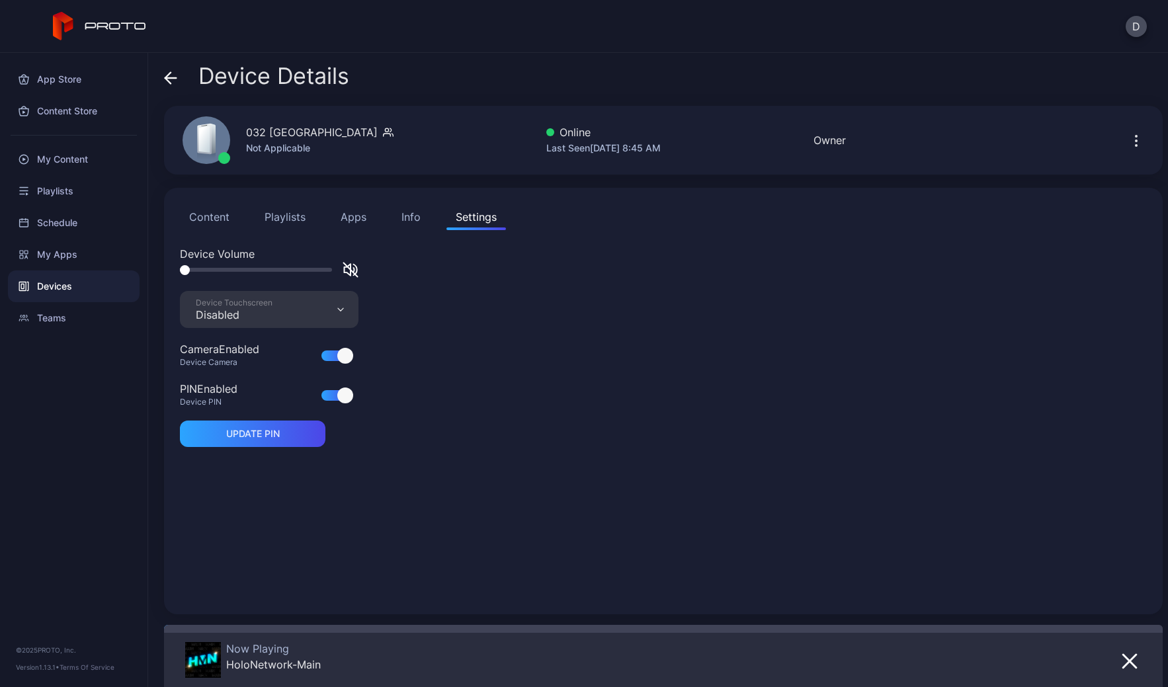
click at [222, 300] on div "Device Touchscreen" at bounding box center [234, 303] width 77 height 11
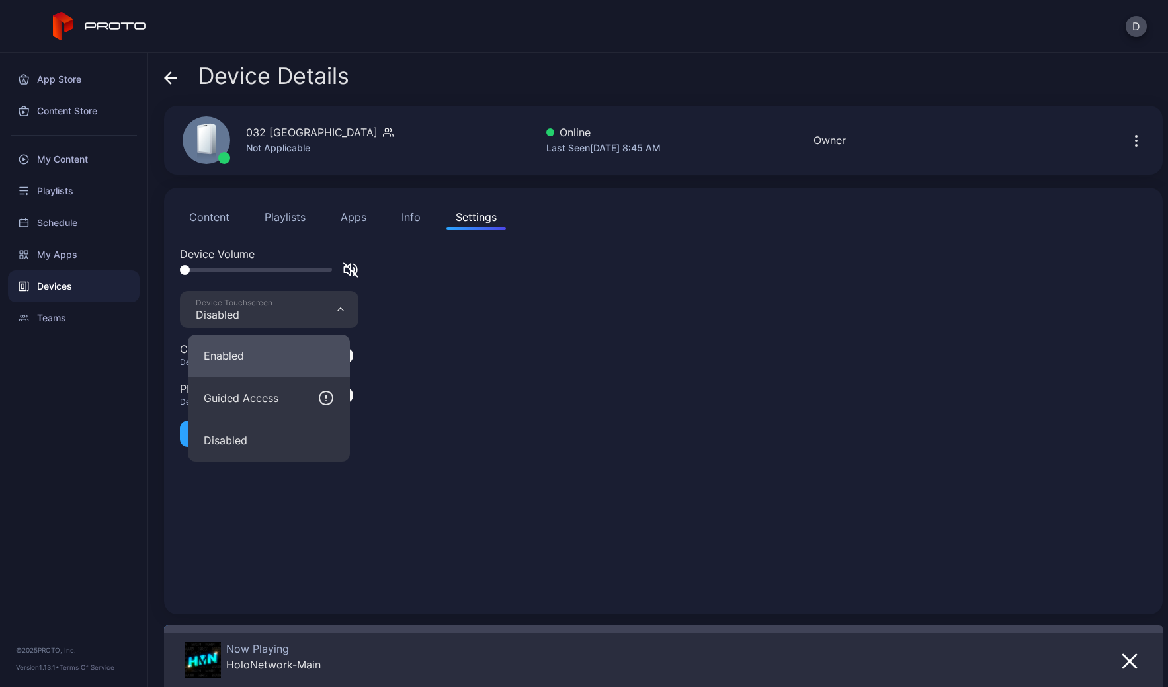
click at [252, 353] on button "Enabled" at bounding box center [269, 356] width 162 height 42
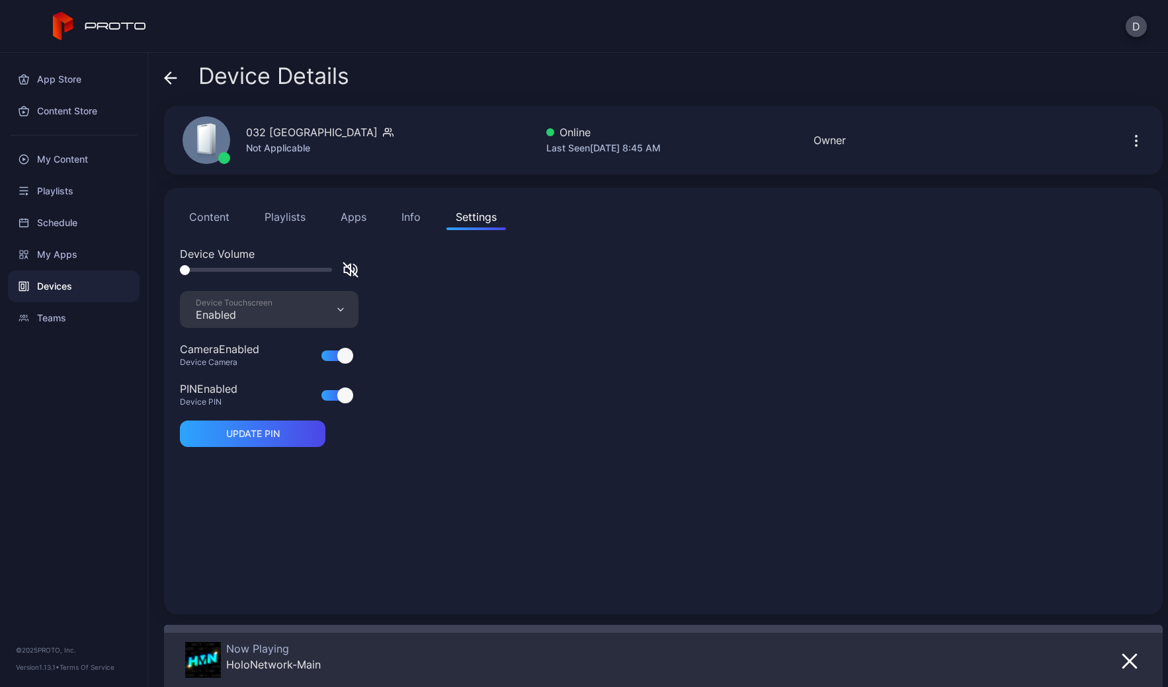
click at [176, 78] on icon at bounding box center [170, 78] width 11 height 0
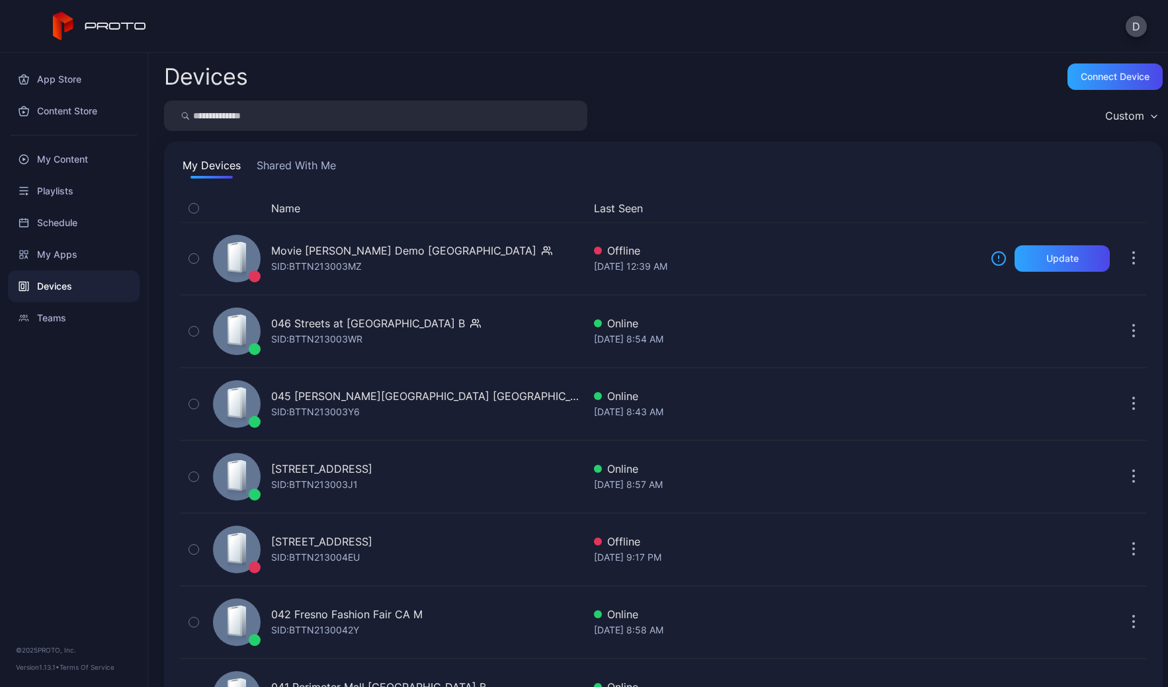
scroll to position [802, 0]
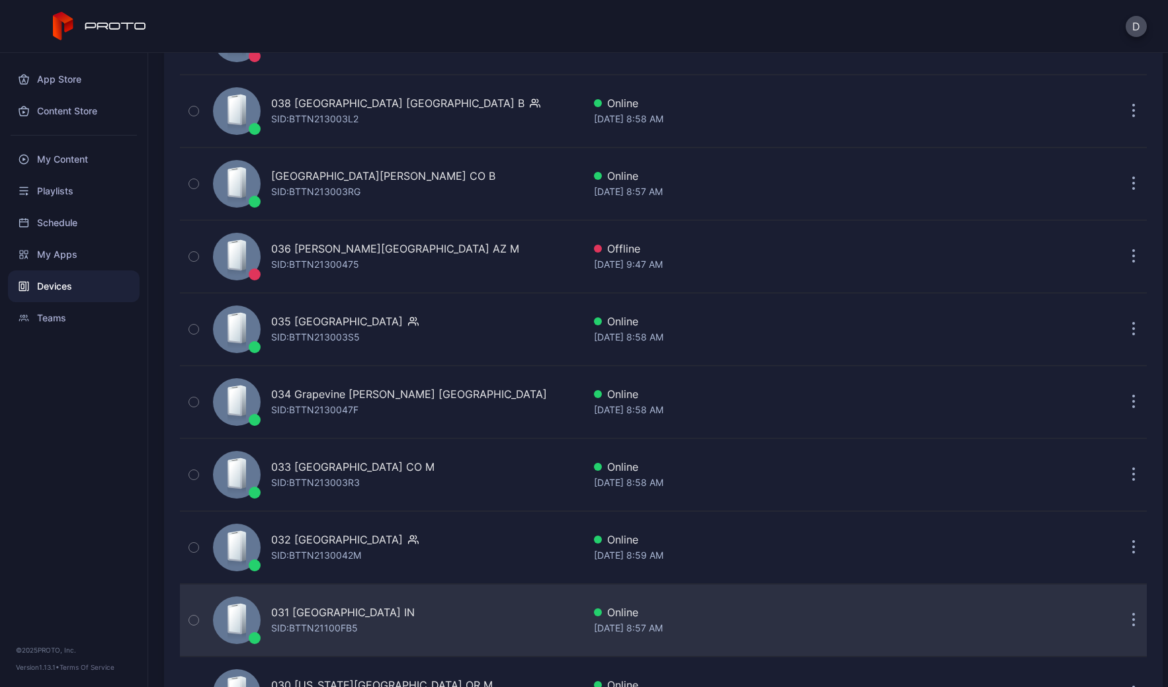
click at [478, 597] on div "031 Castleton Square IN SID: BTTN21100FB5" at bounding box center [396, 620] width 376 height 66
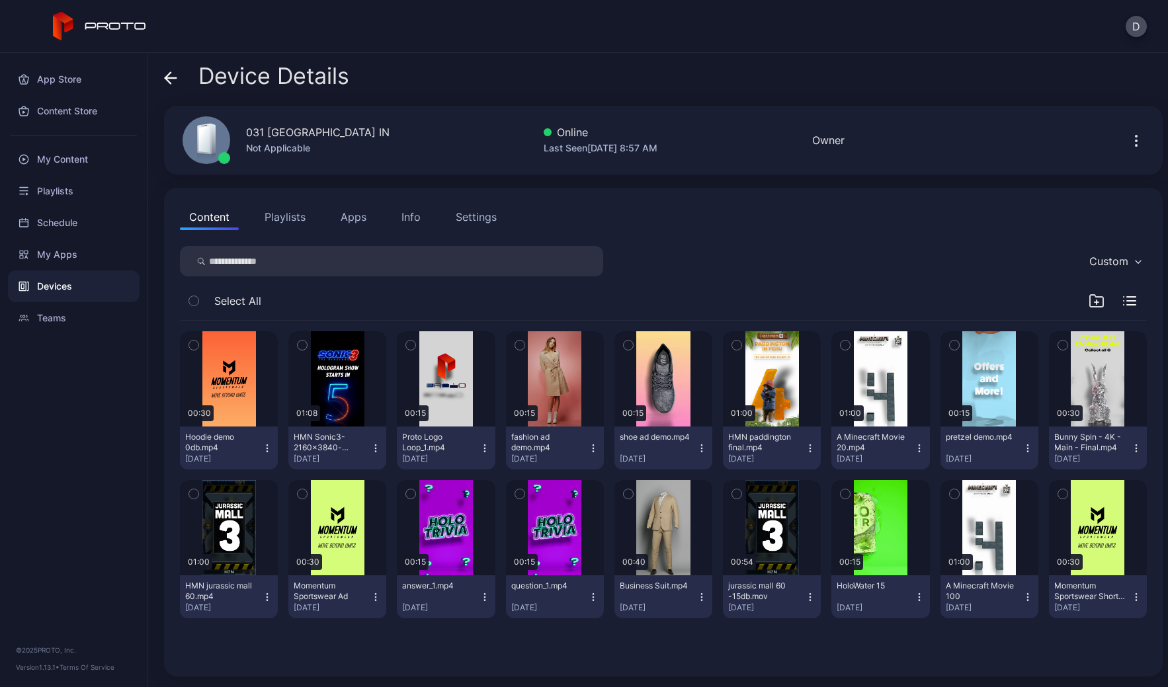
click at [475, 224] on div "Settings" at bounding box center [476, 217] width 41 height 16
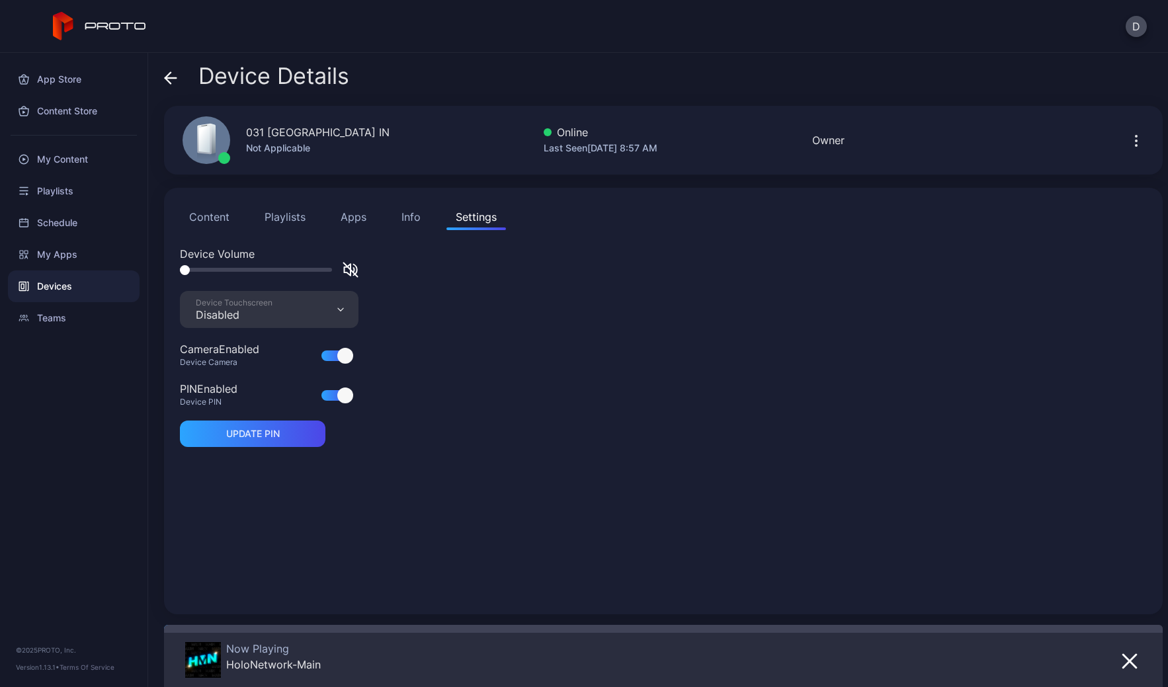
click at [275, 312] on div "Device Touchscreen Disabled" at bounding box center [269, 309] width 179 height 37
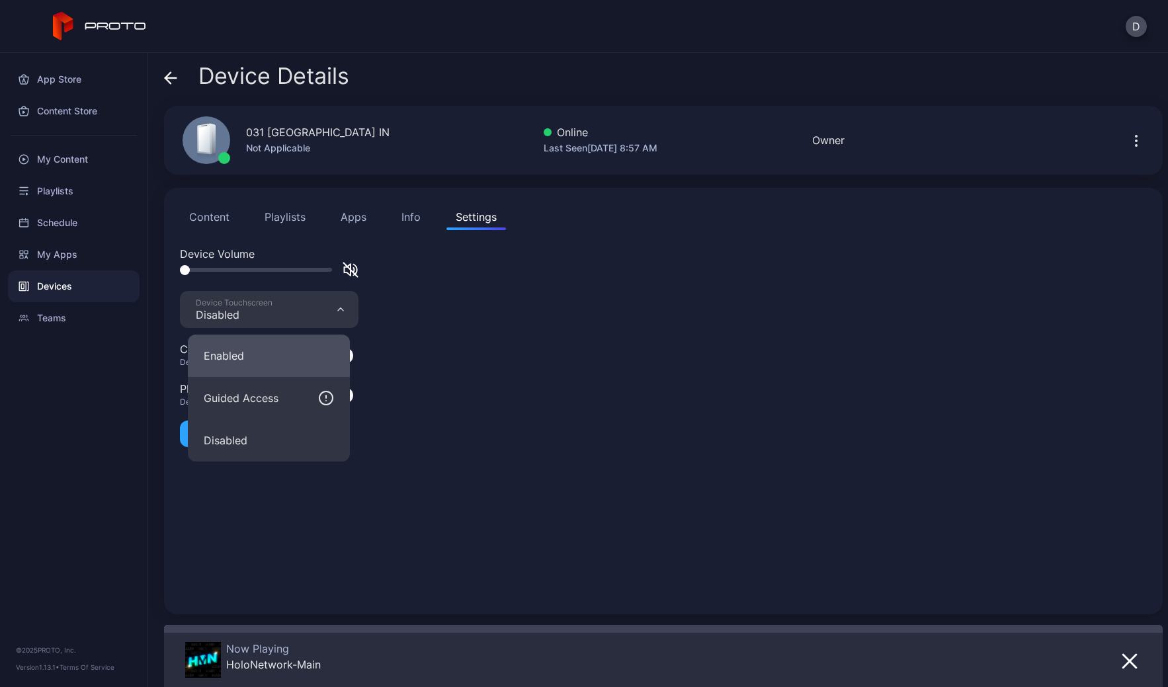
click at [238, 348] on button "Enabled" at bounding box center [269, 356] width 162 height 42
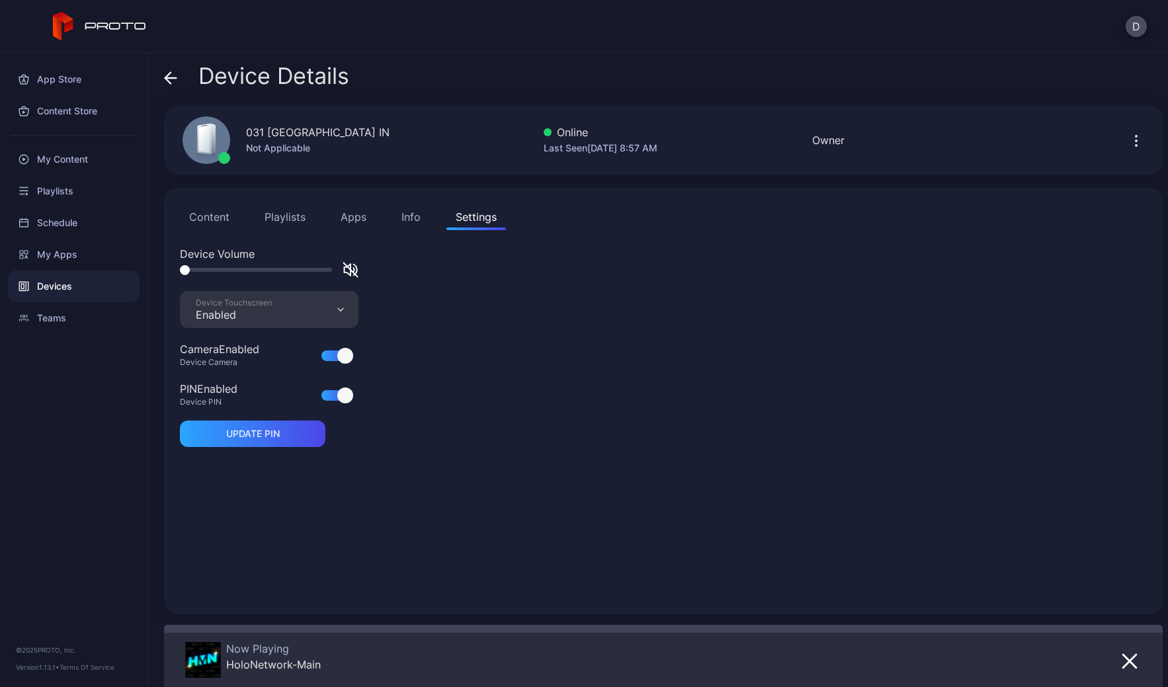
click at [171, 77] on icon at bounding box center [170, 77] width 13 height 13
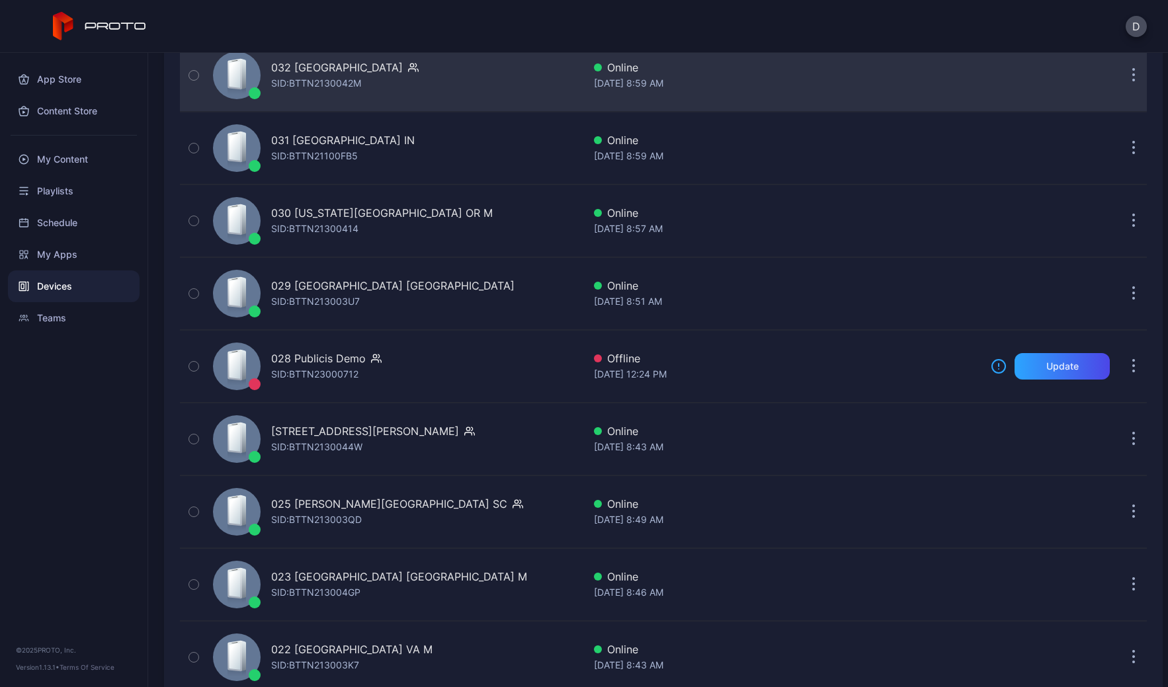
scroll to position [1308, 0]
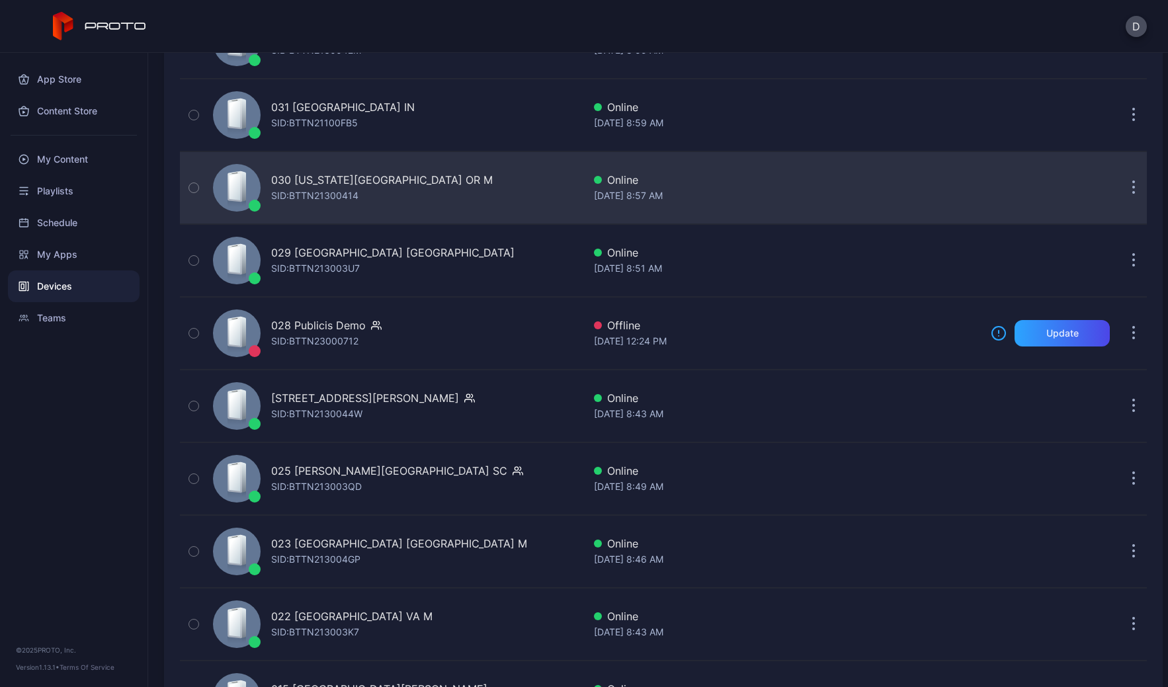
click at [468, 199] on div "030 Washington Square OR M SID: BTTN21300414" at bounding box center [396, 188] width 376 height 66
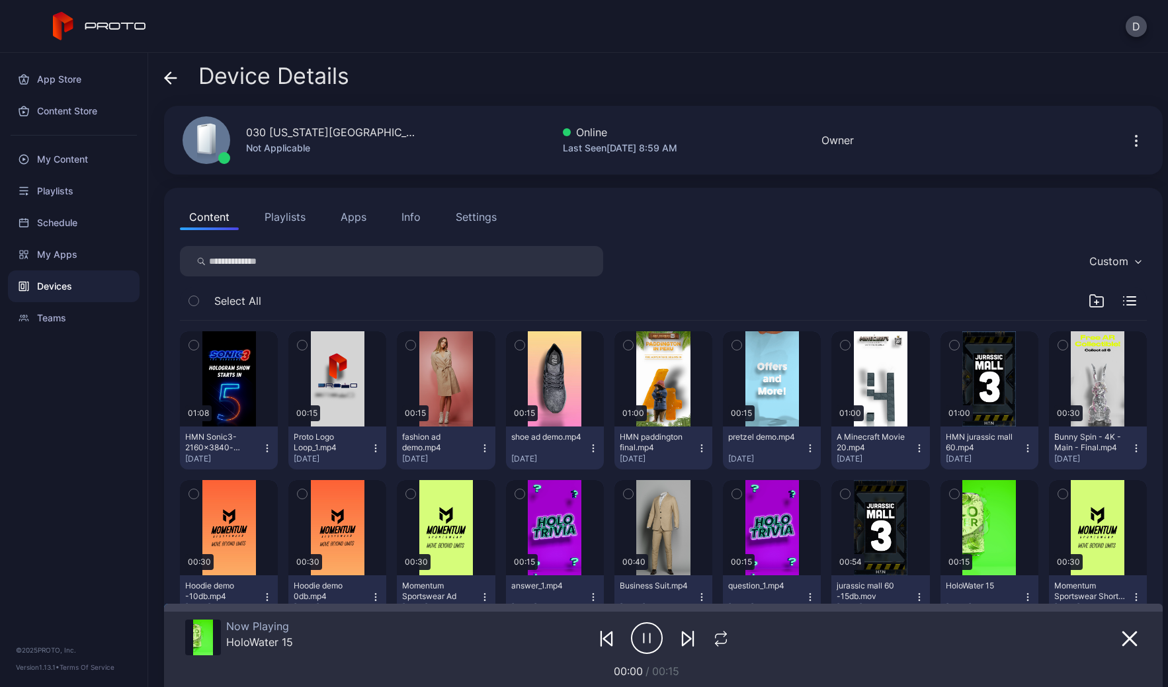
click at [483, 214] on div "Settings" at bounding box center [476, 217] width 41 height 16
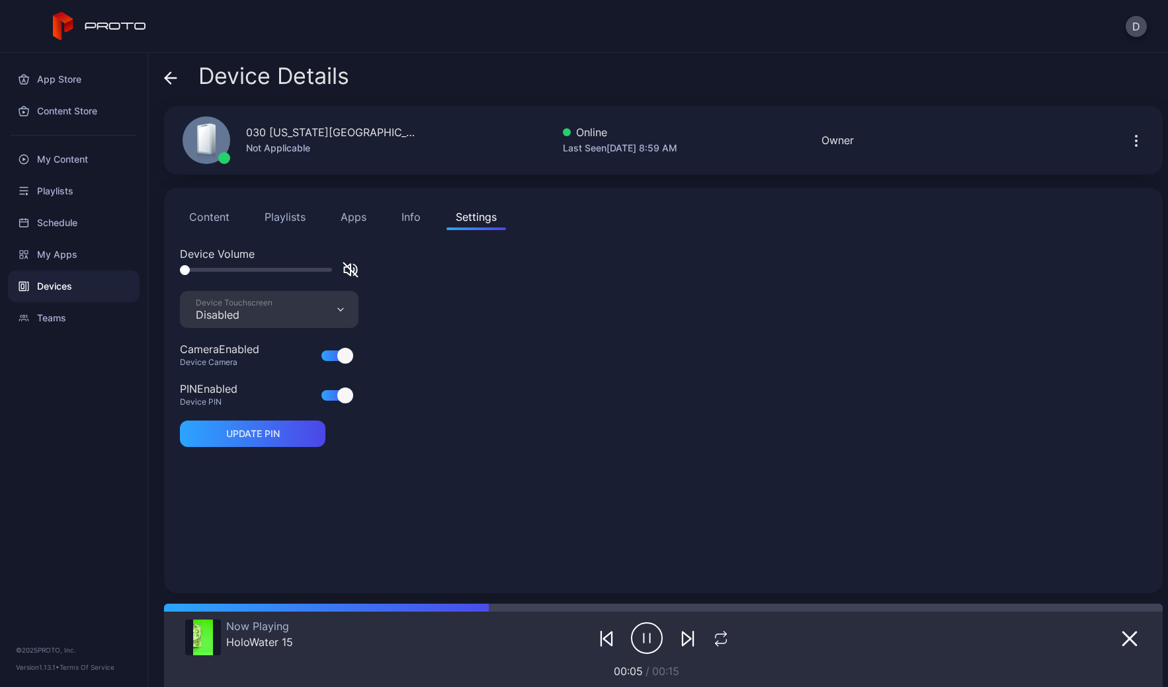
click at [276, 309] on div "Device Touchscreen Disabled" at bounding box center [269, 309] width 179 height 37
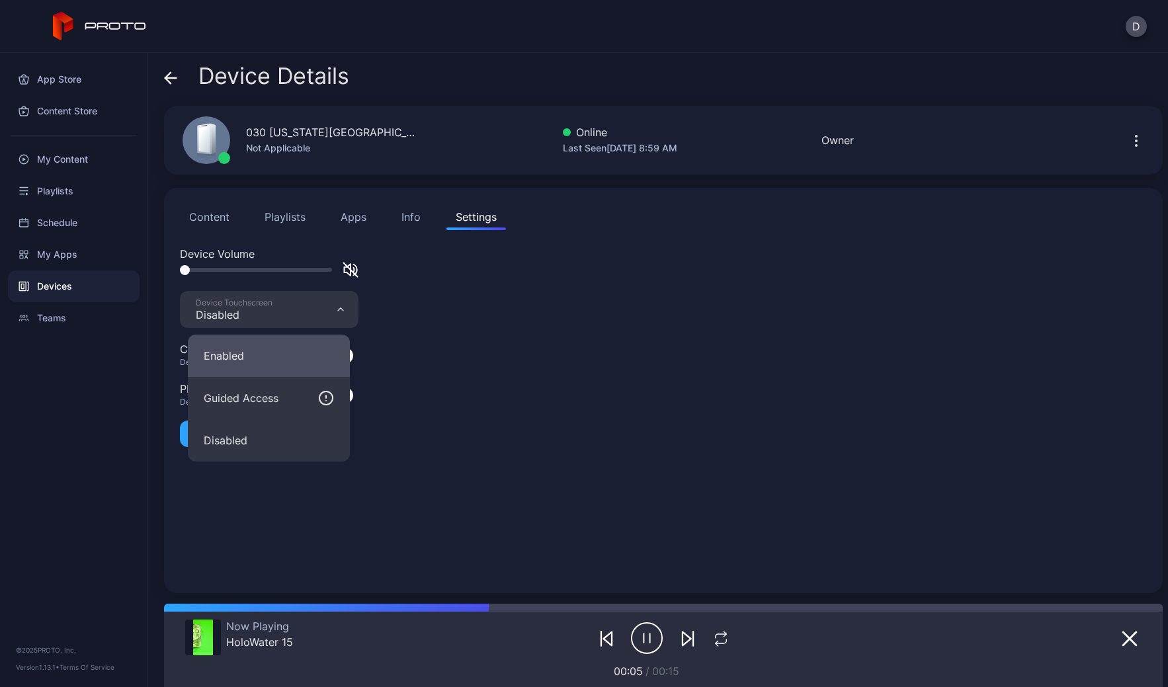
click at [240, 357] on button "Enabled" at bounding box center [269, 356] width 162 height 42
click at [241, 357] on div "Device Camera" at bounding box center [227, 362] width 95 height 11
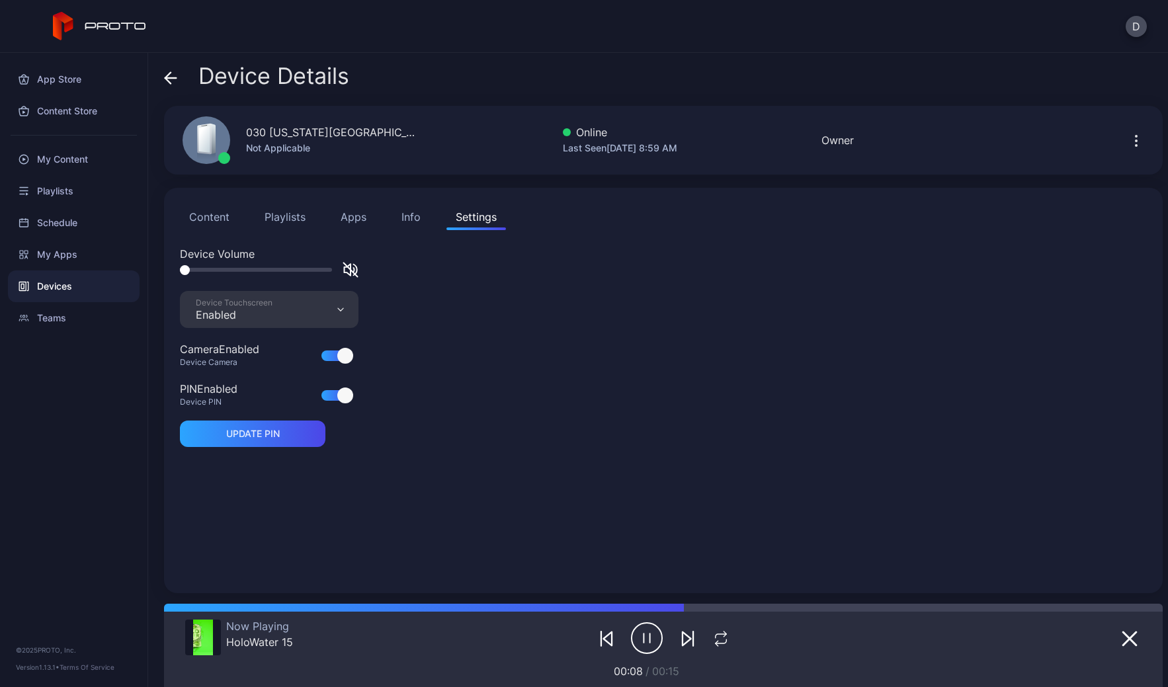
click at [168, 73] on icon at bounding box center [170, 77] width 13 height 13
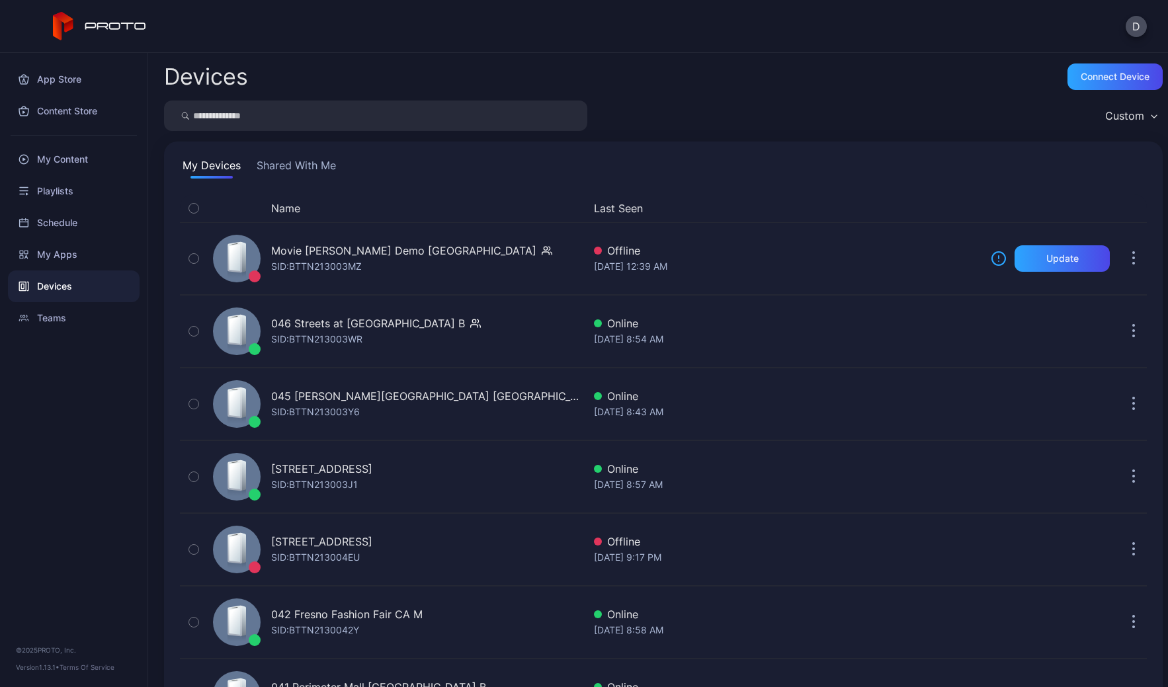
scroll to position [1308, 0]
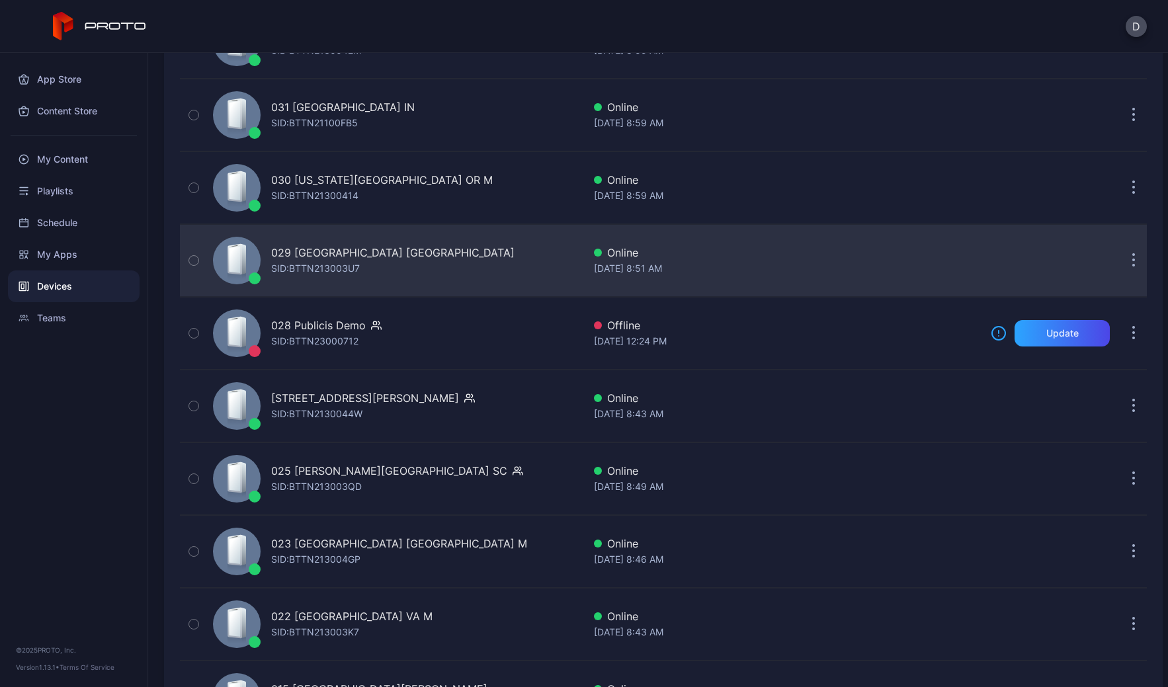
click at [476, 257] on div "029 Tacoma Mall WA SID: BTTN213003U7" at bounding box center [396, 261] width 376 height 66
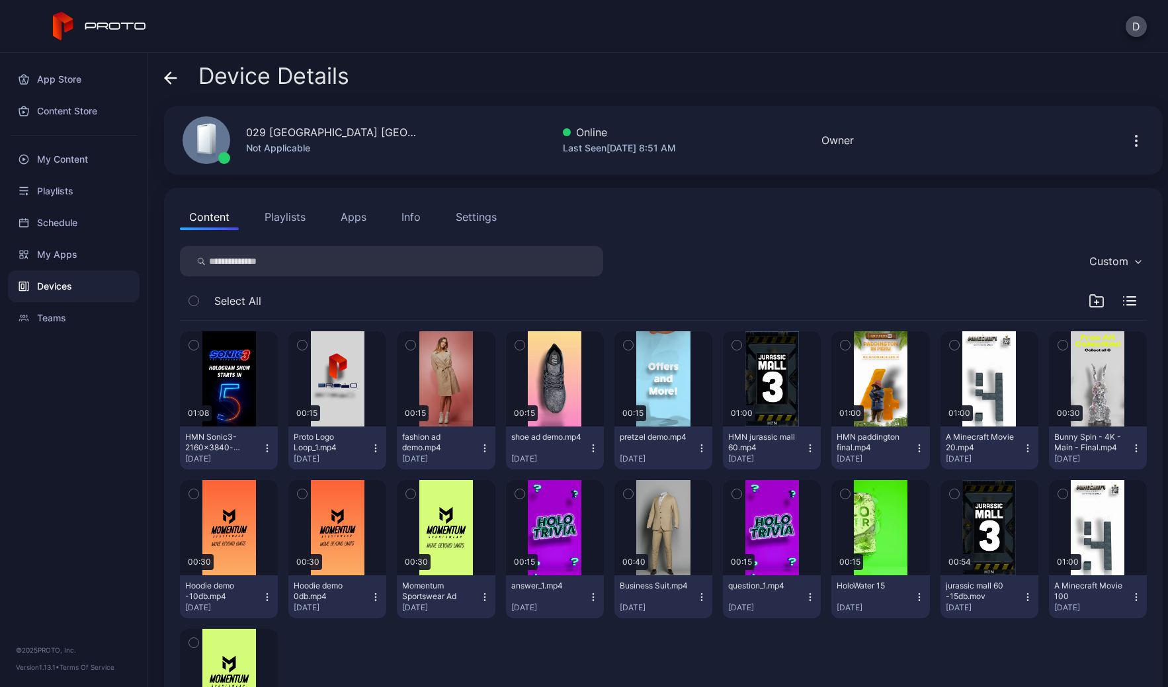
click at [468, 220] on div "Settings" at bounding box center [476, 217] width 41 height 16
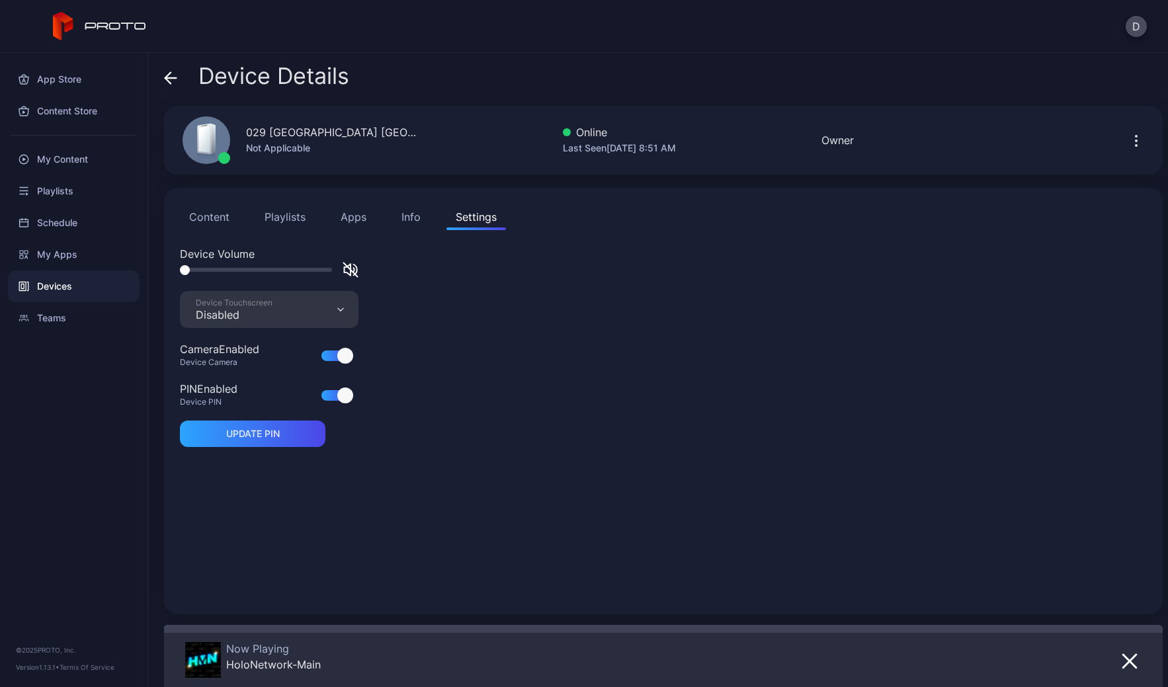
click at [234, 318] on div "Disabled" at bounding box center [234, 314] width 77 height 13
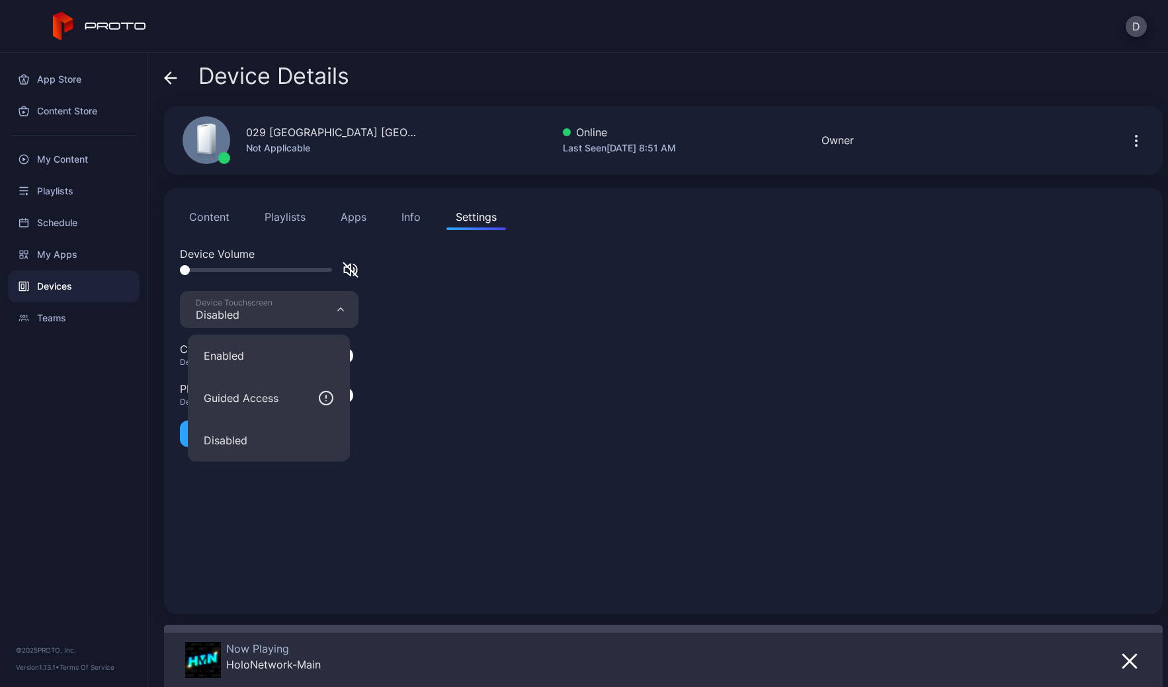
click at [237, 356] on button "Enabled" at bounding box center [269, 356] width 162 height 42
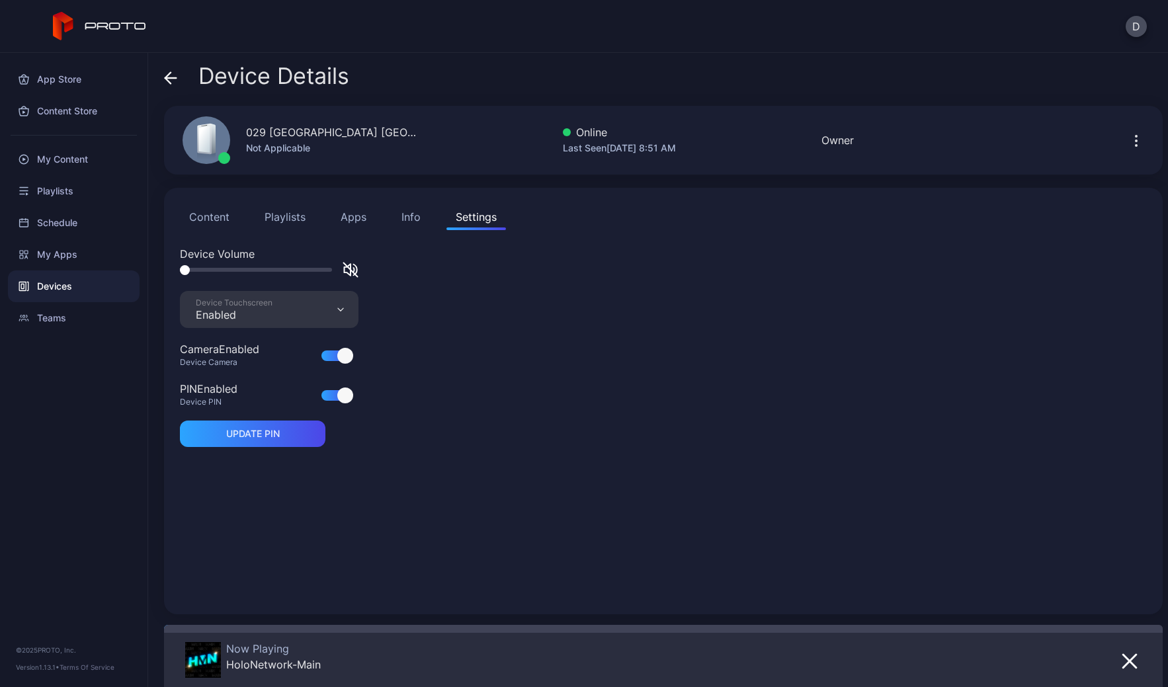
click at [170, 81] on icon at bounding box center [170, 77] width 13 height 13
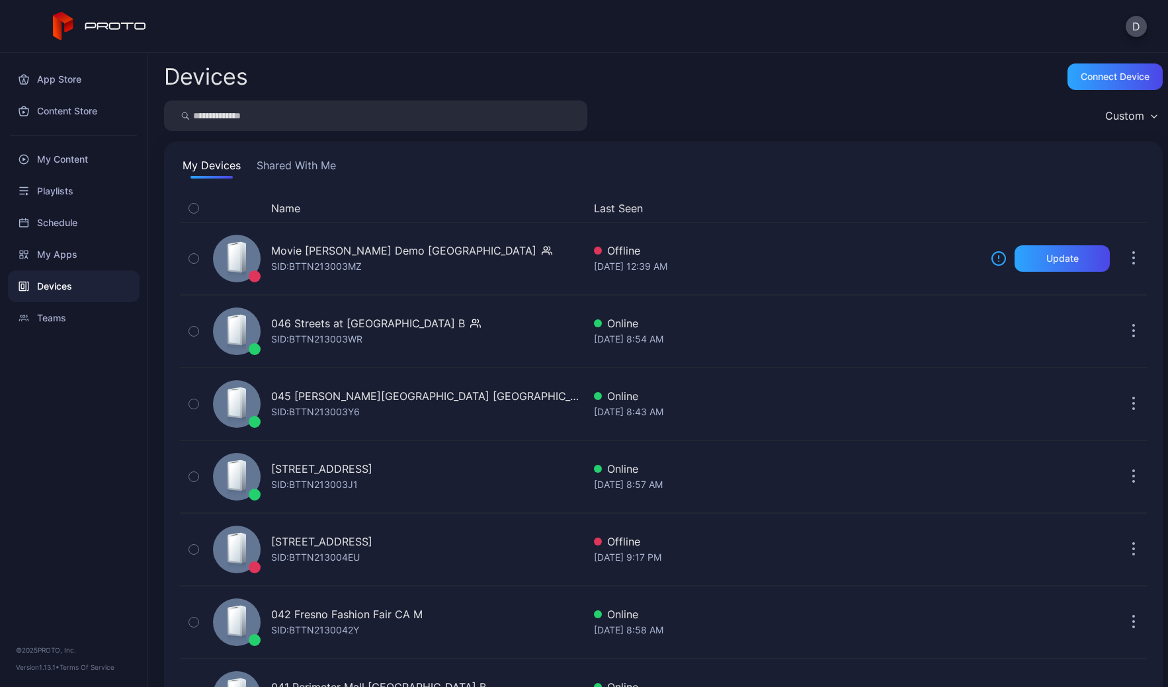
scroll to position [1308, 0]
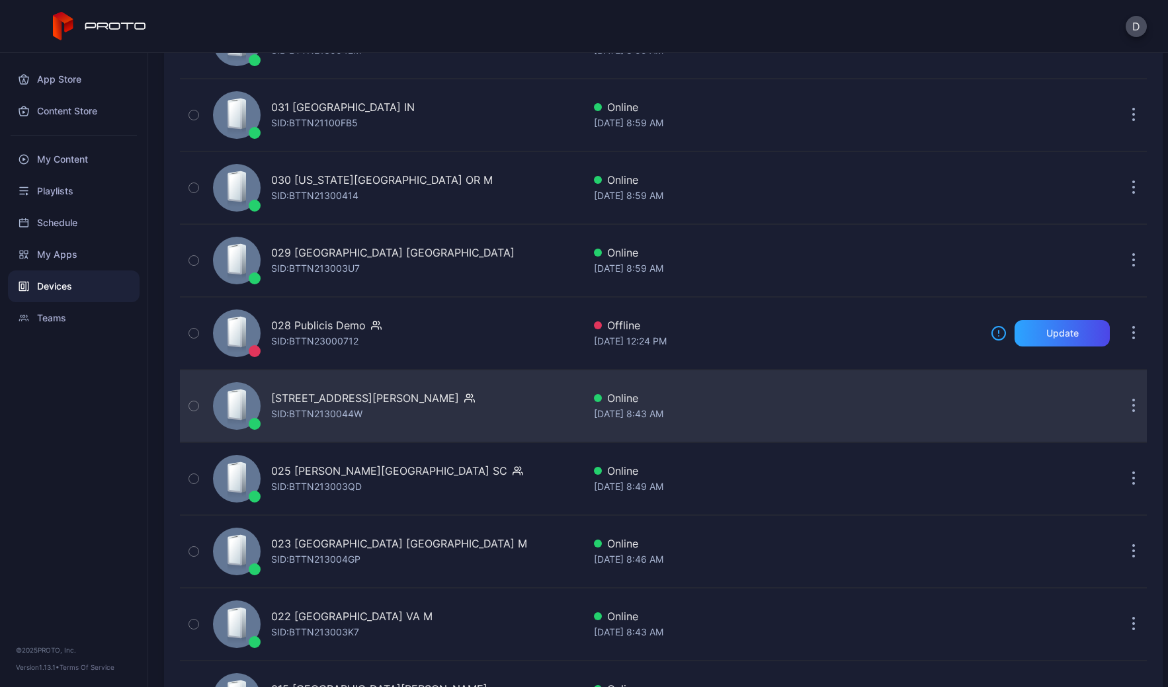
click at [511, 412] on div "026 Tyrone Square FL SID: BTTN2130044W" at bounding box center [396, 406] width 376 height 66
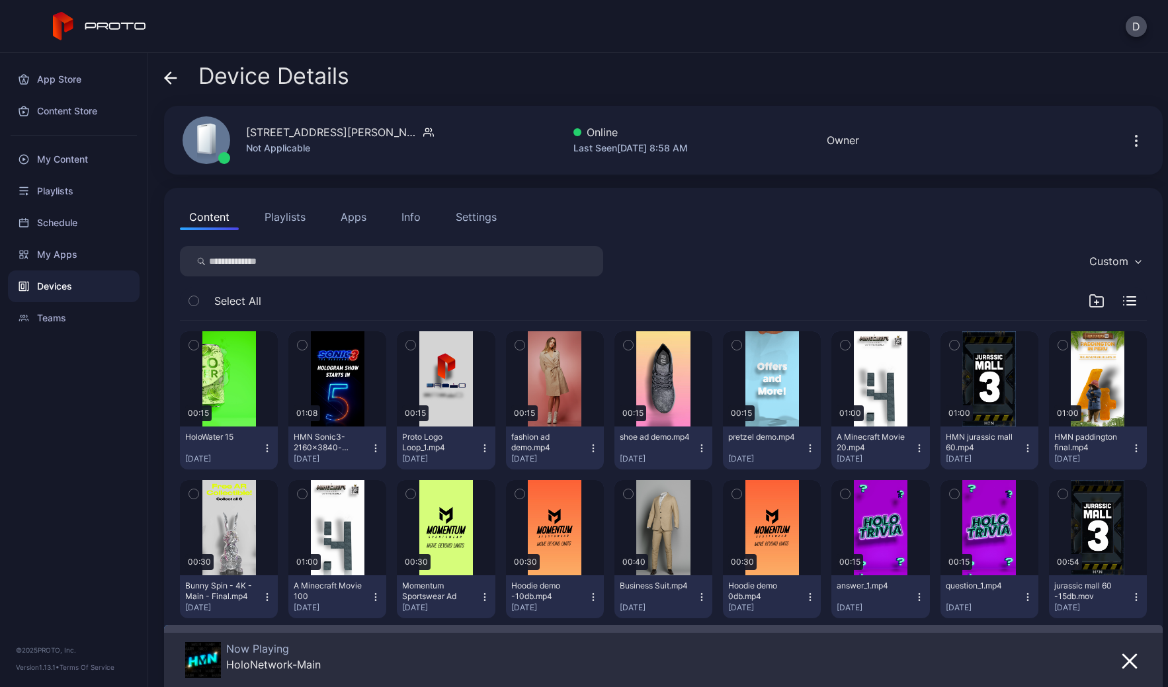
click at [474, 216] on div "Settings" at bounding box center [476, 217] width 41 height 16
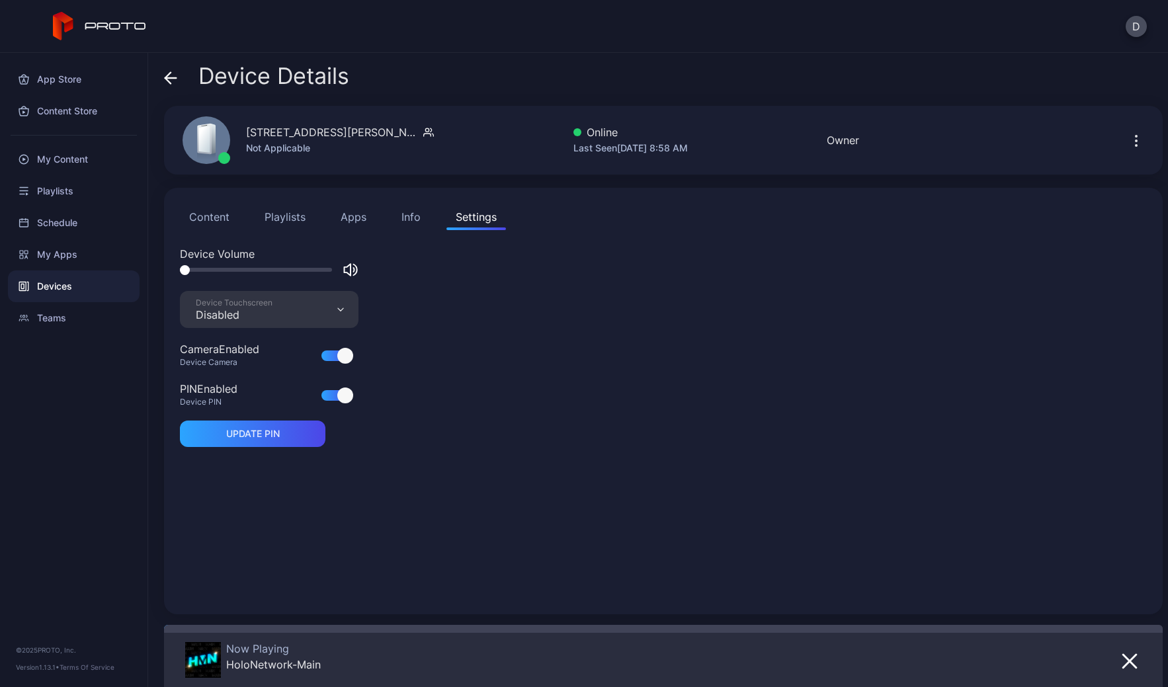
click at [277, 314] on div "Device Touchscreen Disabled" at bounding box center [269, 309] width 179 height 37
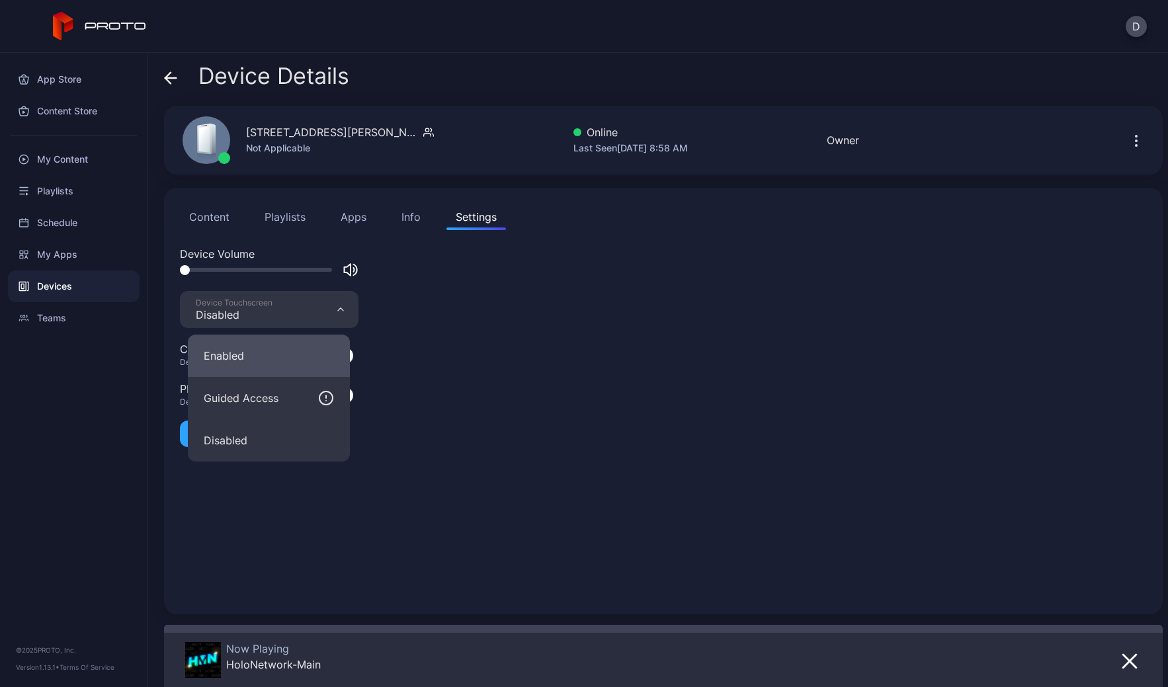
click at [244, 366] on button "Enabled" at bounding box center [269, 356] width 162 height 42
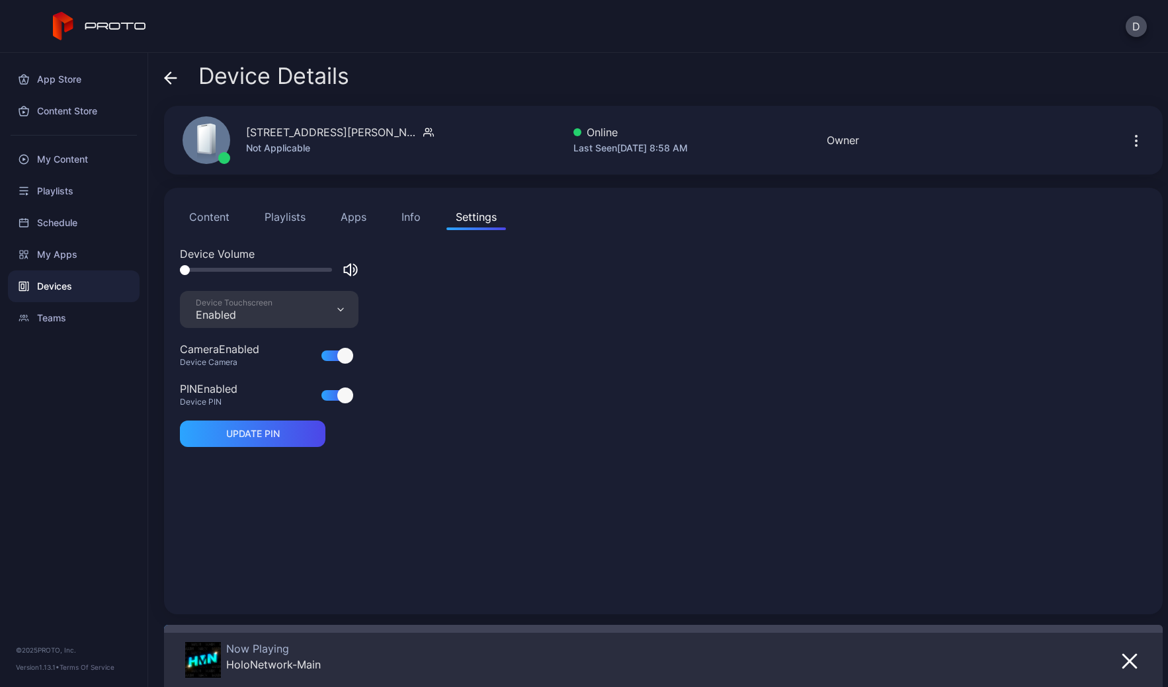
click at [167, 78] on icon at bounding box center [170, 78] width 11 height 0
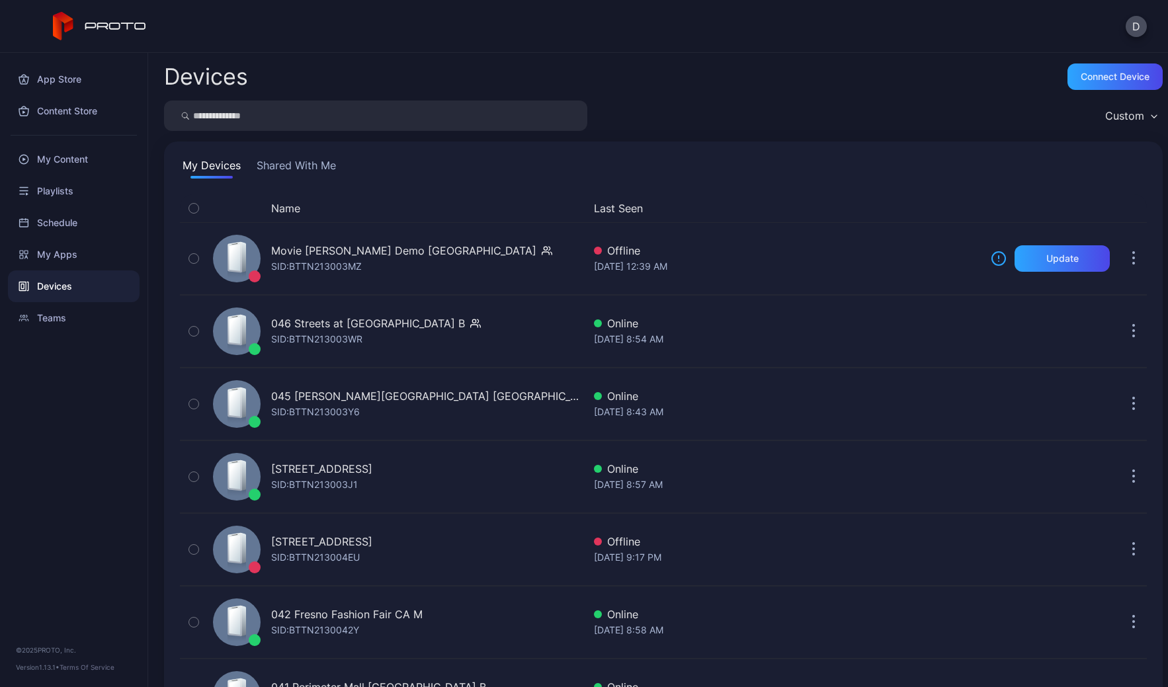
scroll to position [1308, 0]
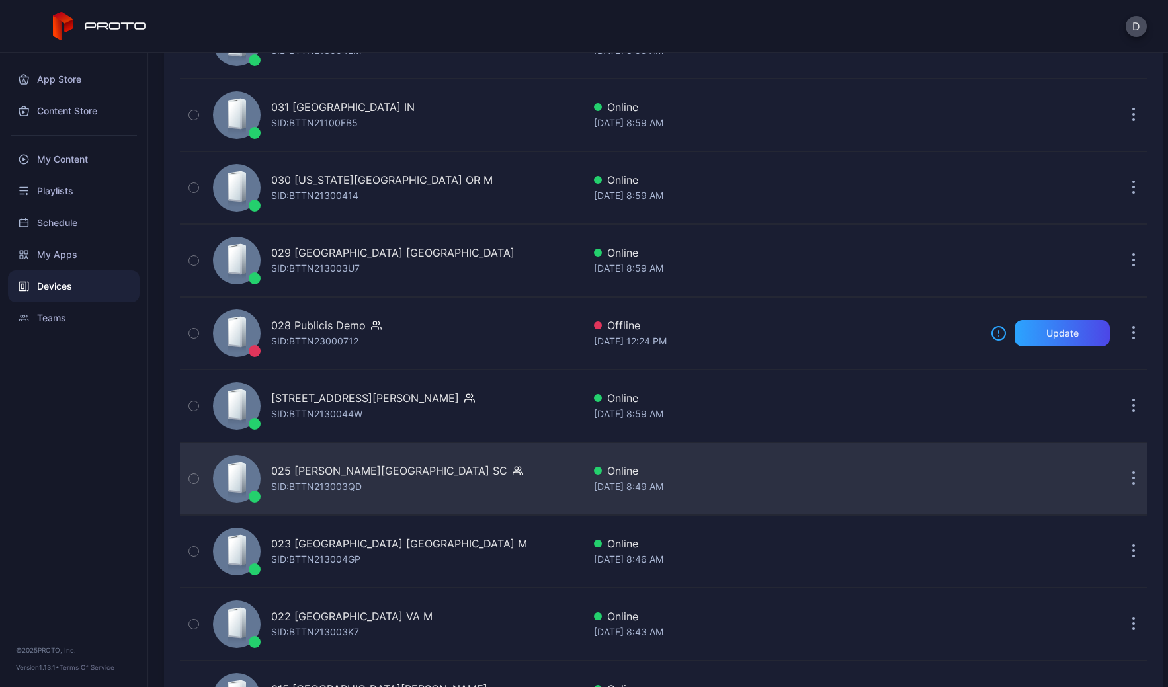
click at [468, 480] on div "025 Haywood Mall SC SID: BTTN213003QD" at bounding box center [396, 479] width 376 height 66
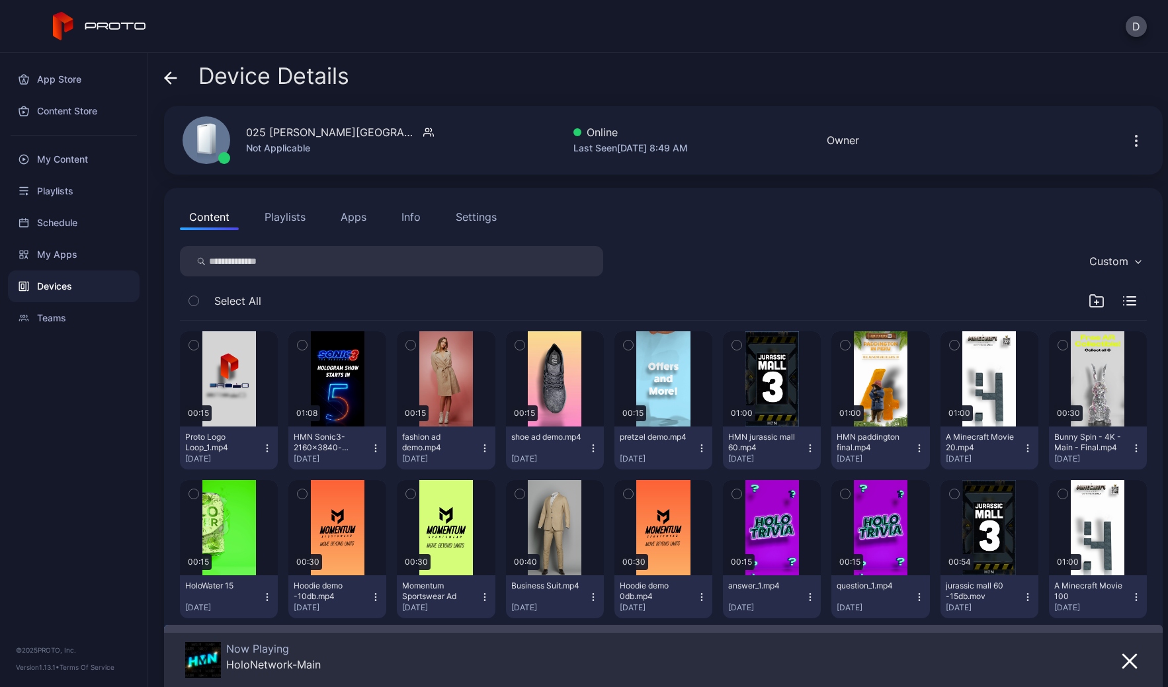
click at [494, 232] on div "Content Playlists Apps Info Settings Custom Select All 00:15 Proto Logo Loop_1.…" at bounding box center [663, 491] width 999 height 606
click at [478, 214] on div "Settings" at bounding box center [476, 217] width 41 height 16
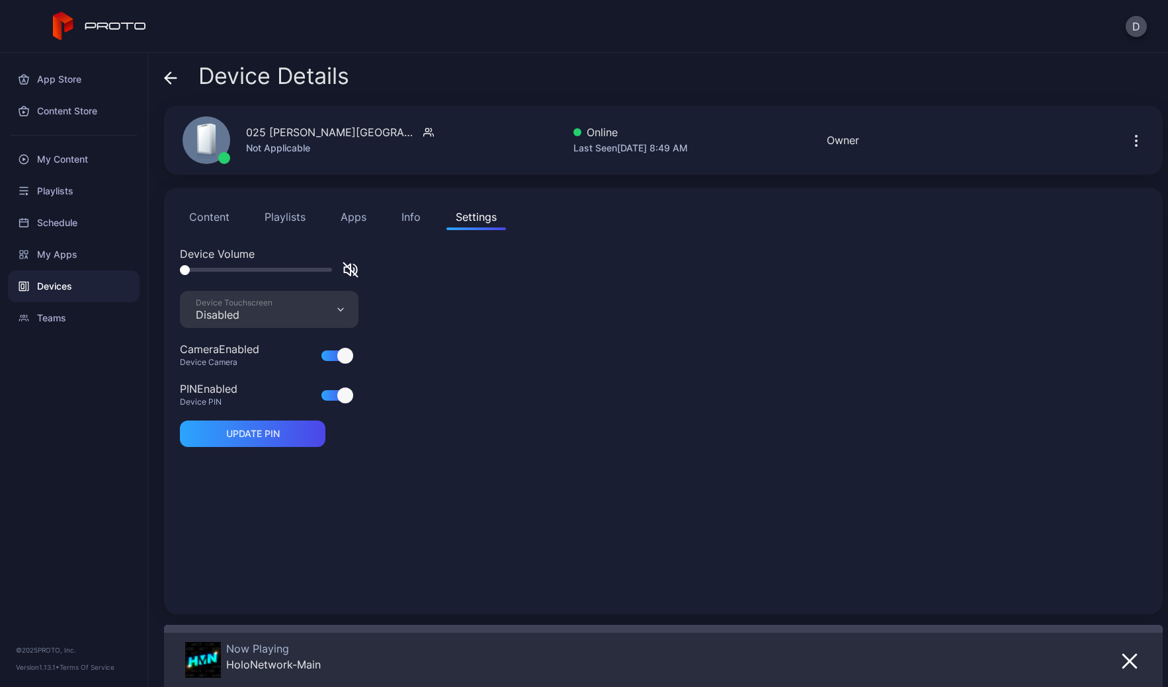
click at [290, 303] on div "Device Touchscreen Disabled" at bounding box center [269, 309] width 179 height 37
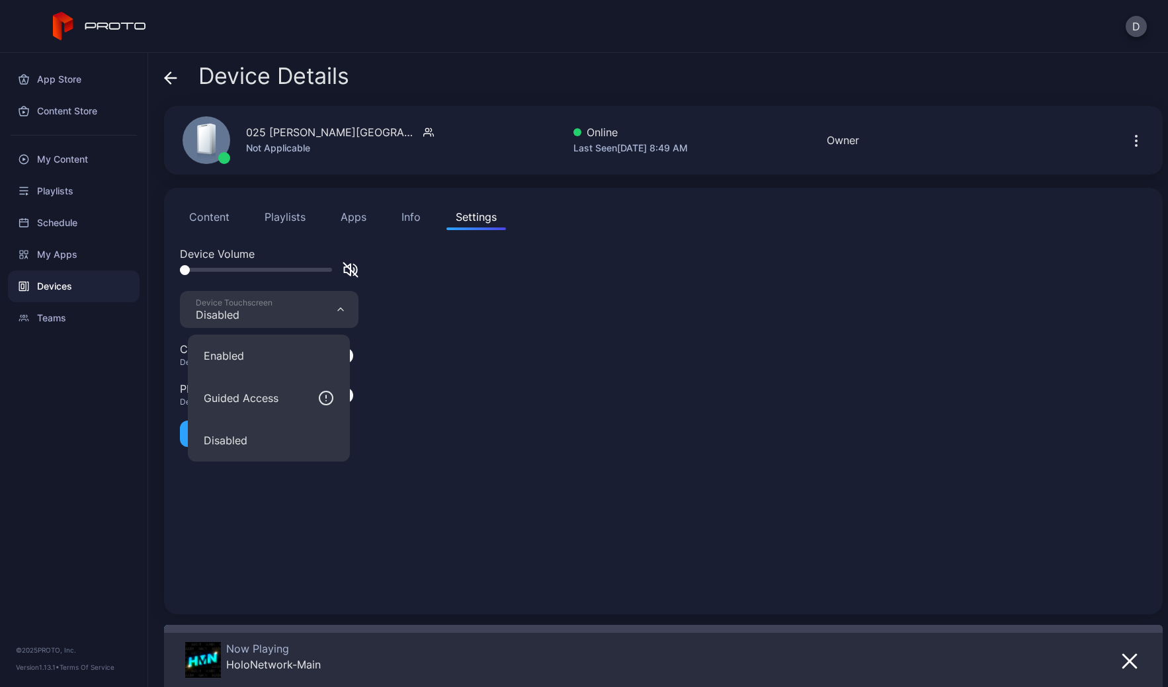
drag, startPoint x: 269, startPoint y: 364, endPoint x: 262, endPoint y: 351, distance: 14.5
click at [269, 364] on button "Enabled" at bounding box center [269, 356] width 162 height 42
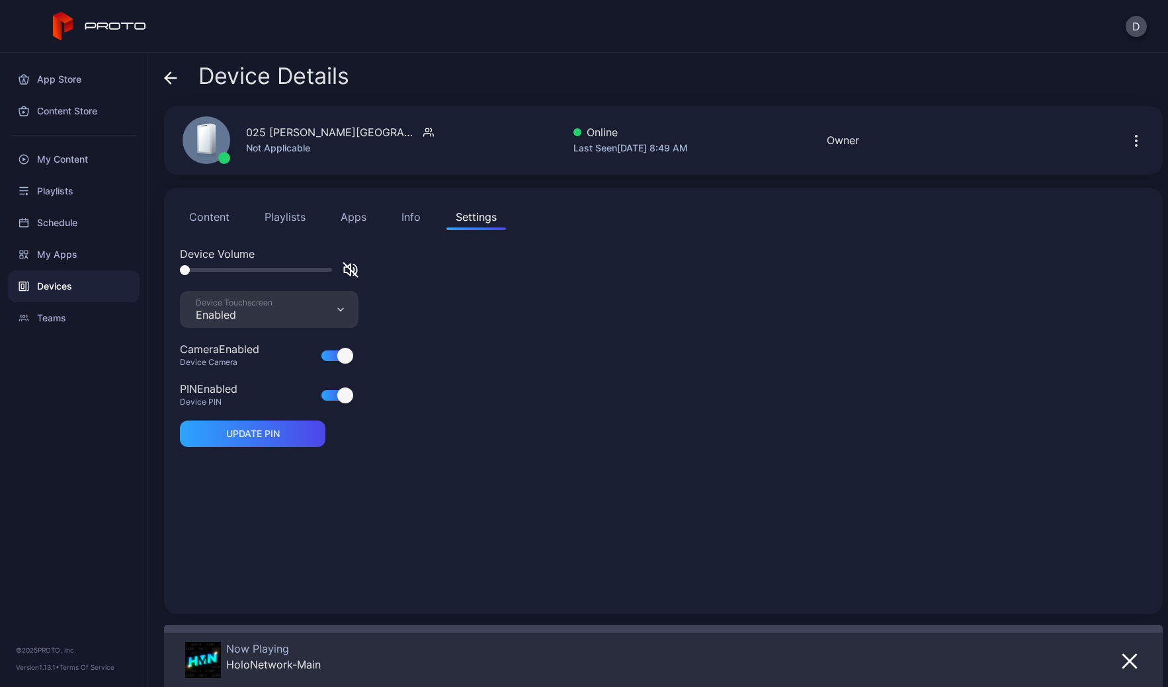
click at [175, 78] on icon at bounding box center [170, 78] width 11 height 0
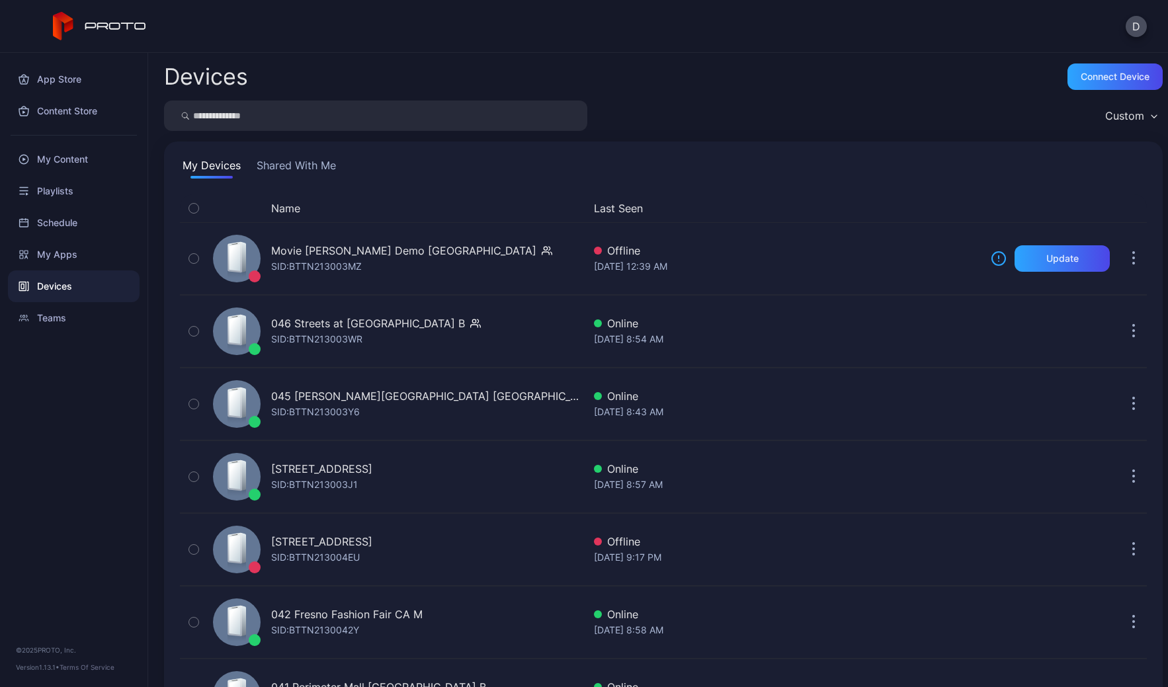
scroll to position [1308, 0]
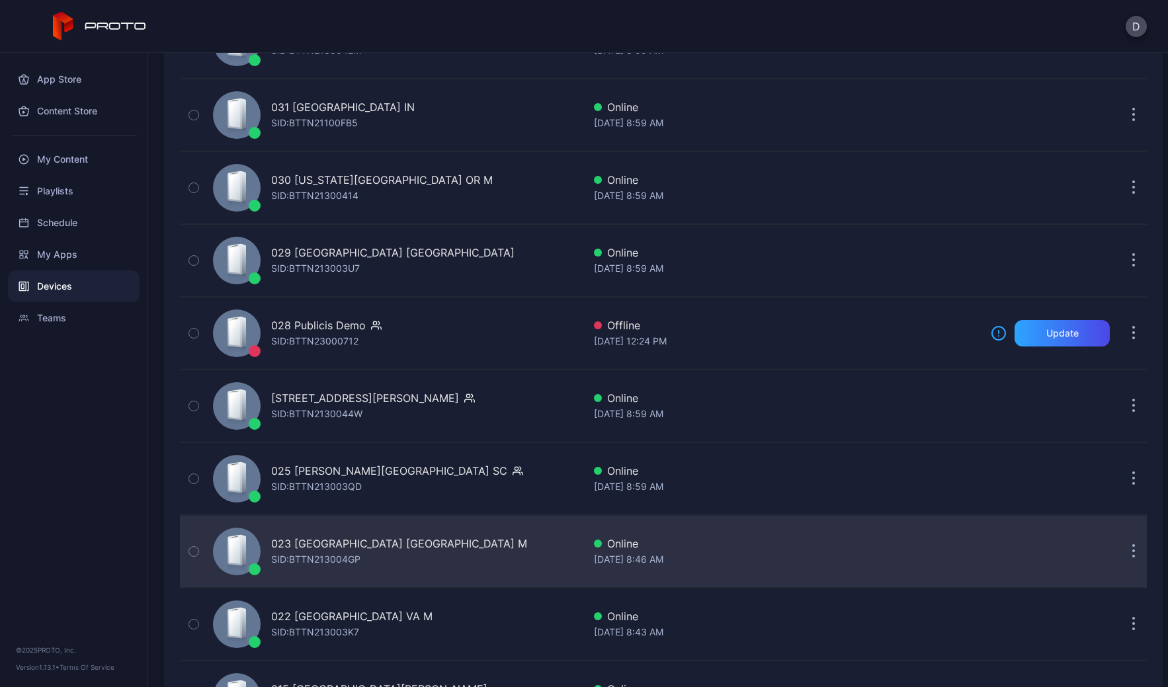
click at [478, 552] on div "023 Queens Center NY M SID: BTTN213004GP" at bounding box center [396, 552] width 376 height 66
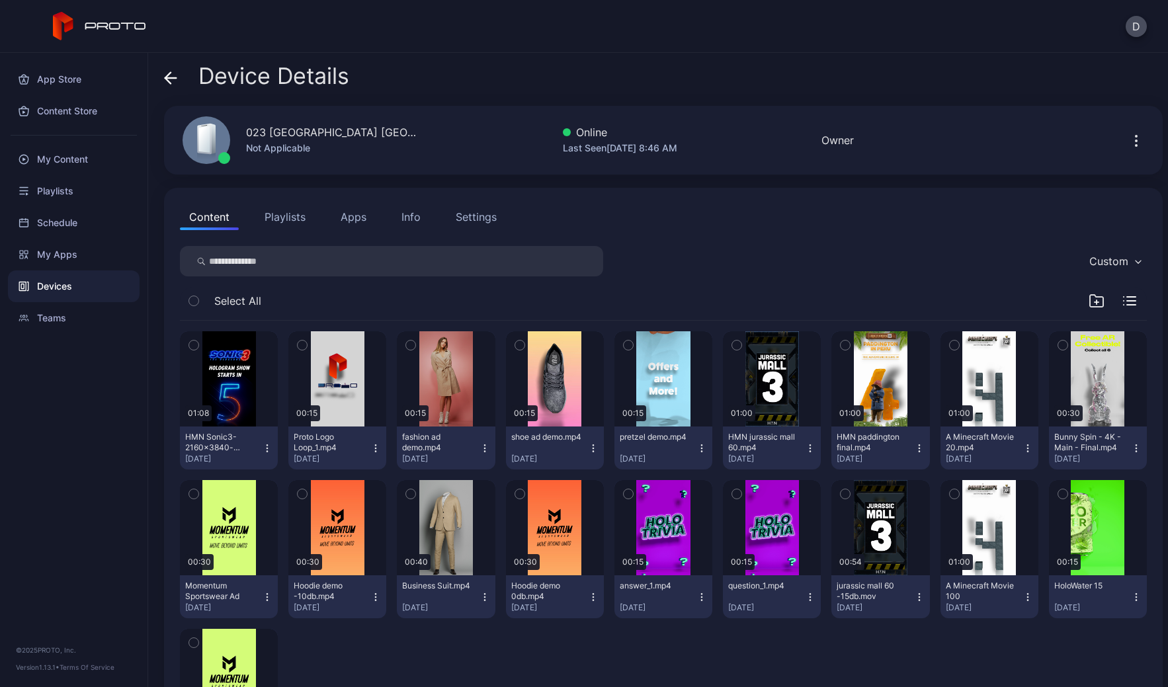
click at [465, 211] on div "Settings" at bounding box center [476, 217] width 41 height 16
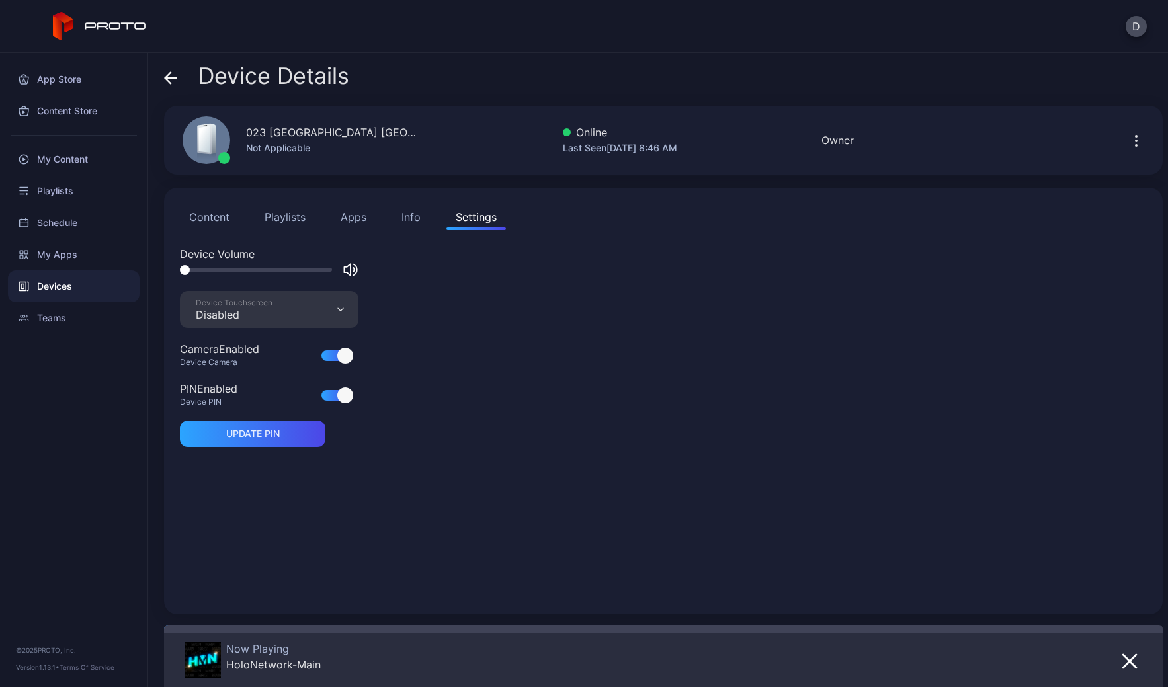
click at [227, 316] on div "Disabled" at bounding box center [234, 314] width 77 height 13
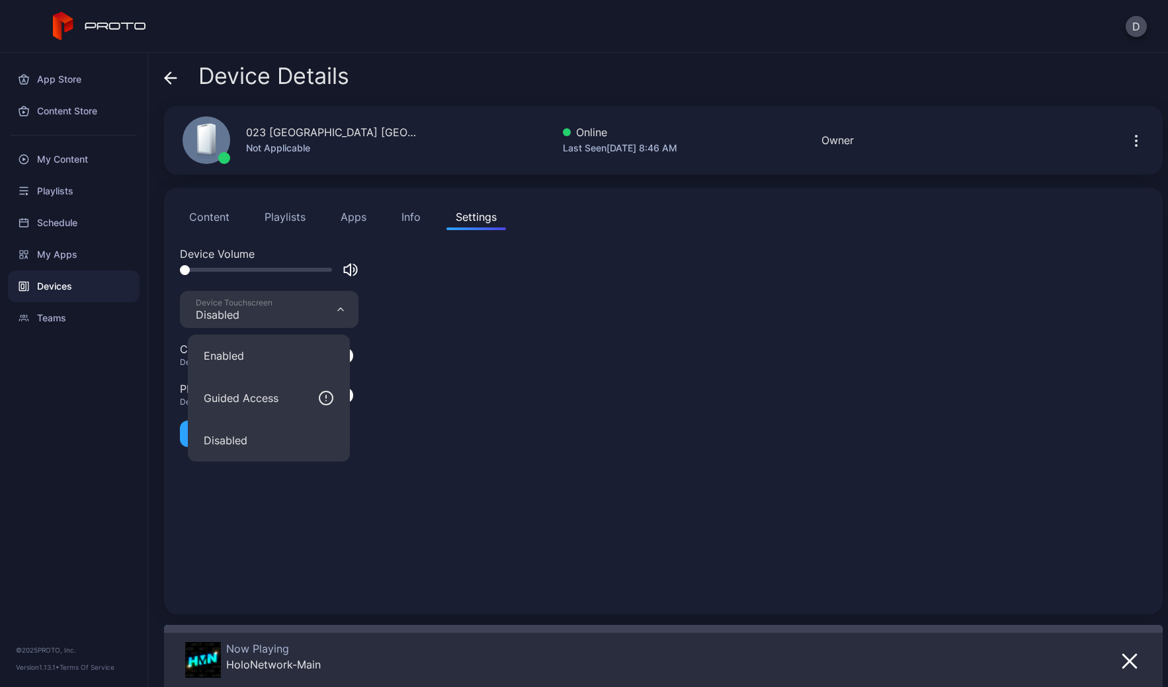
click at [224, 358] on button "Enabled" at bounding box center [269, 356] width 162 height 42
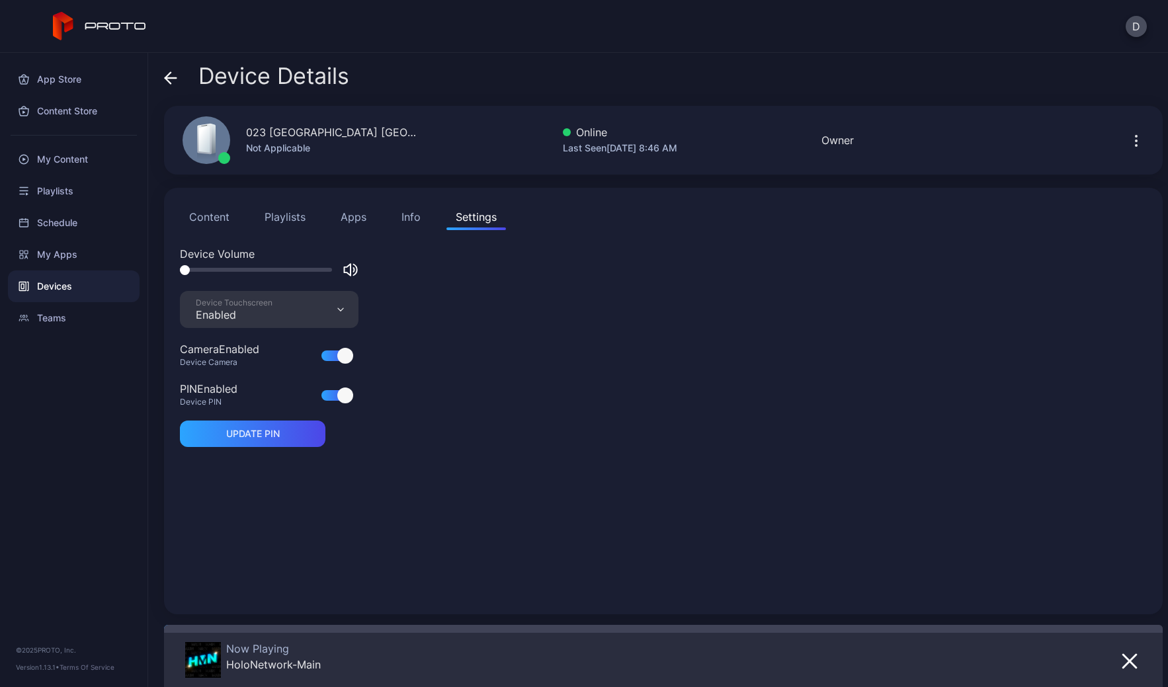
click at [165, 66] on span at bounding box center [170, 76] width 13 height 25
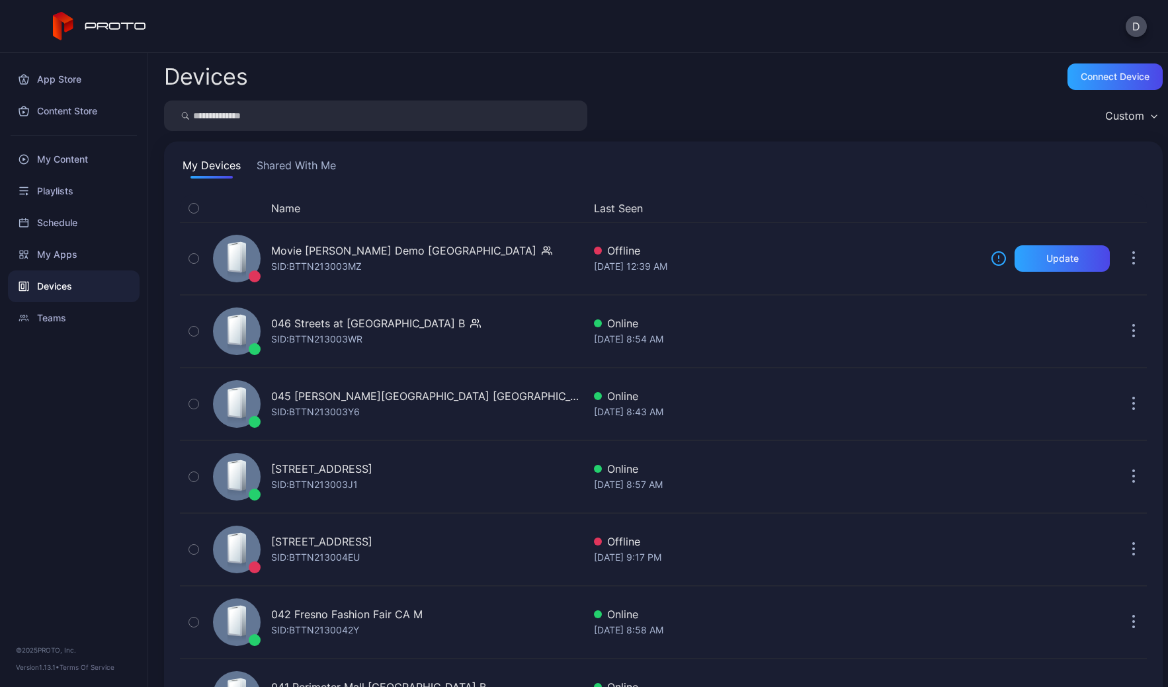
scroll to position [1308, 0]
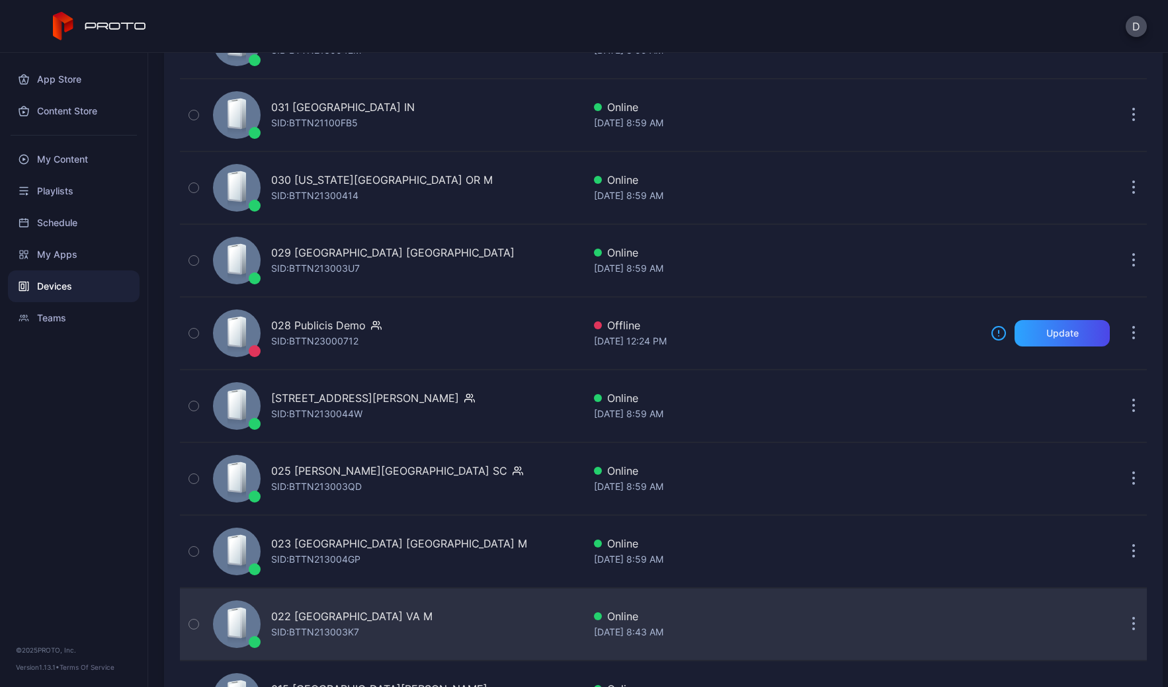
click at [487, 644] on div "022 Tysons Corner Center VA M SID: BTTN213003K7" at bounding box center [396, 624] width 376 height 66
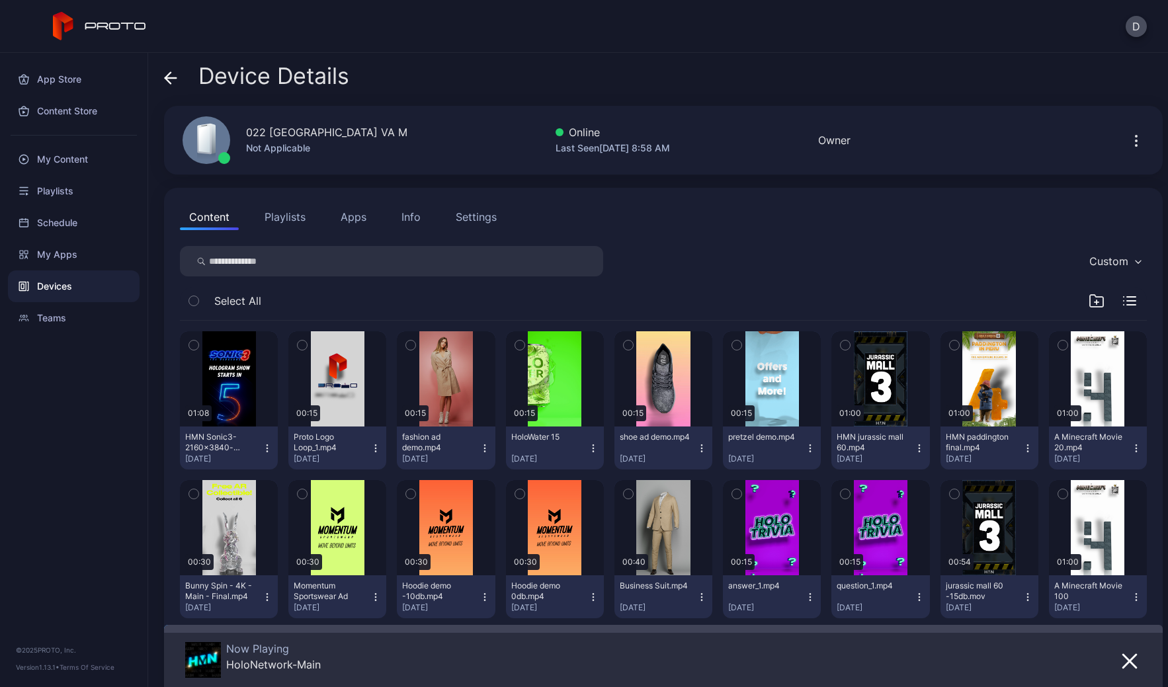
click at [490, 218] on div "Settings" at bounding box center [476, 217] width 41 height 16
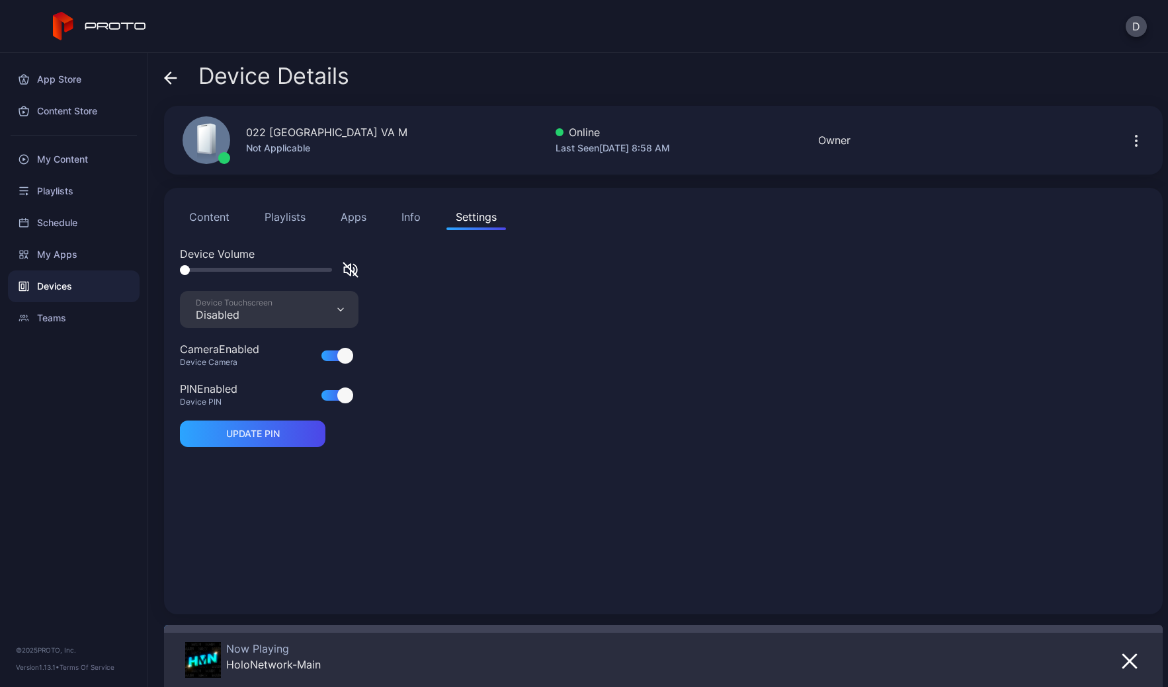
click at [269, 320] on div "Disabled" at bounding box center [234, 314] width 77 height 13
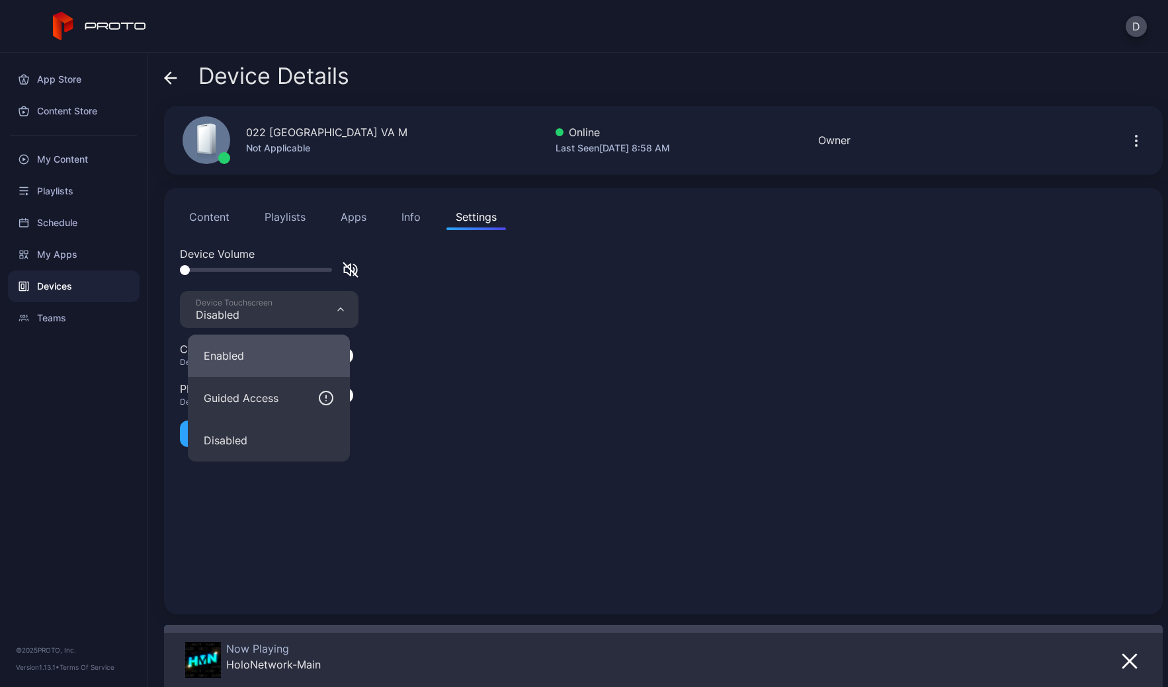
click at [259, 362] on button "Enabled" at bounding box center [269, 356] width 162 height 42
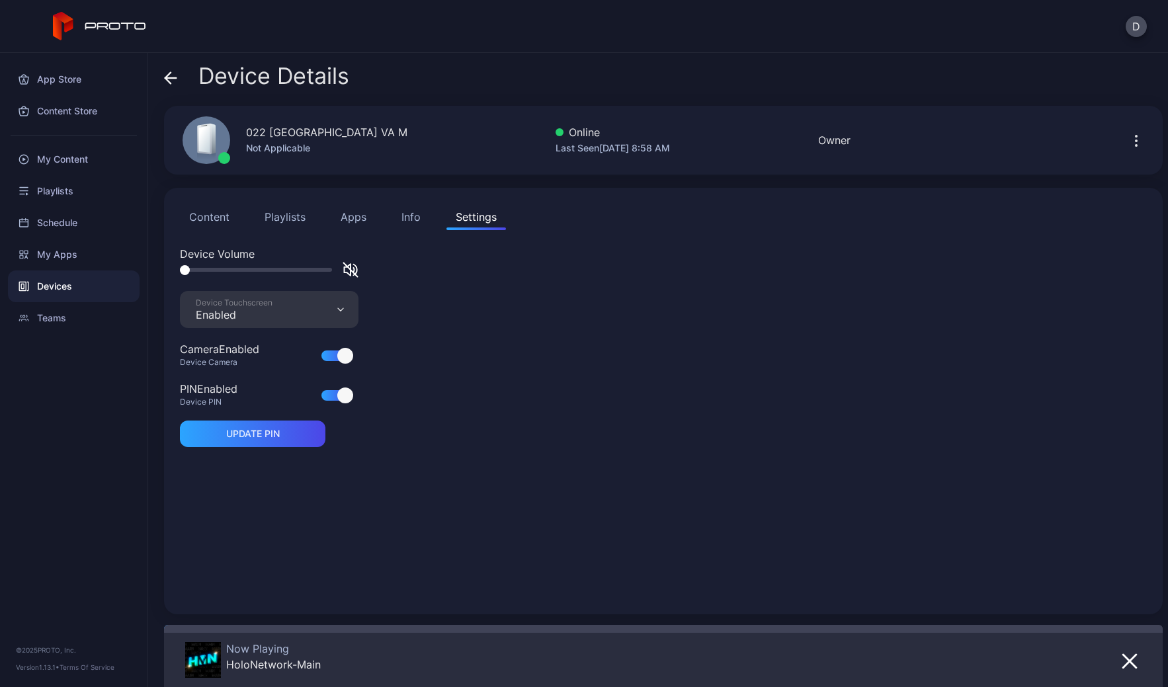
click at [171, 78] on icon at bounding box center [170, 78] width 11 height 0
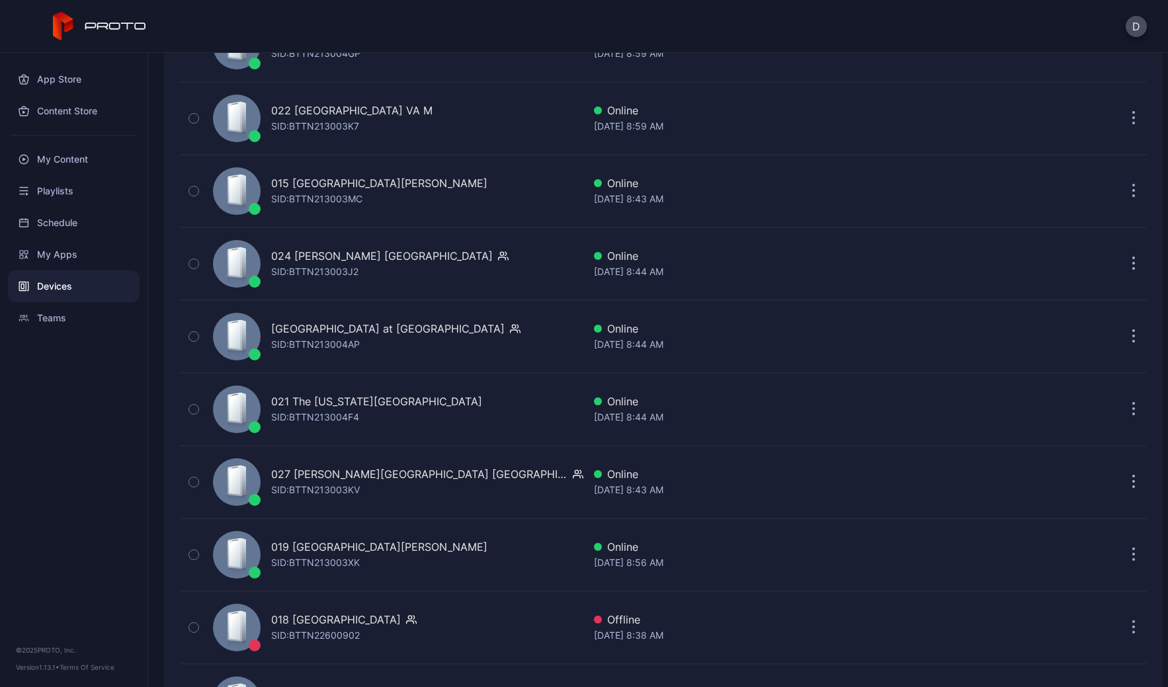
scroll to position [1823, 0]
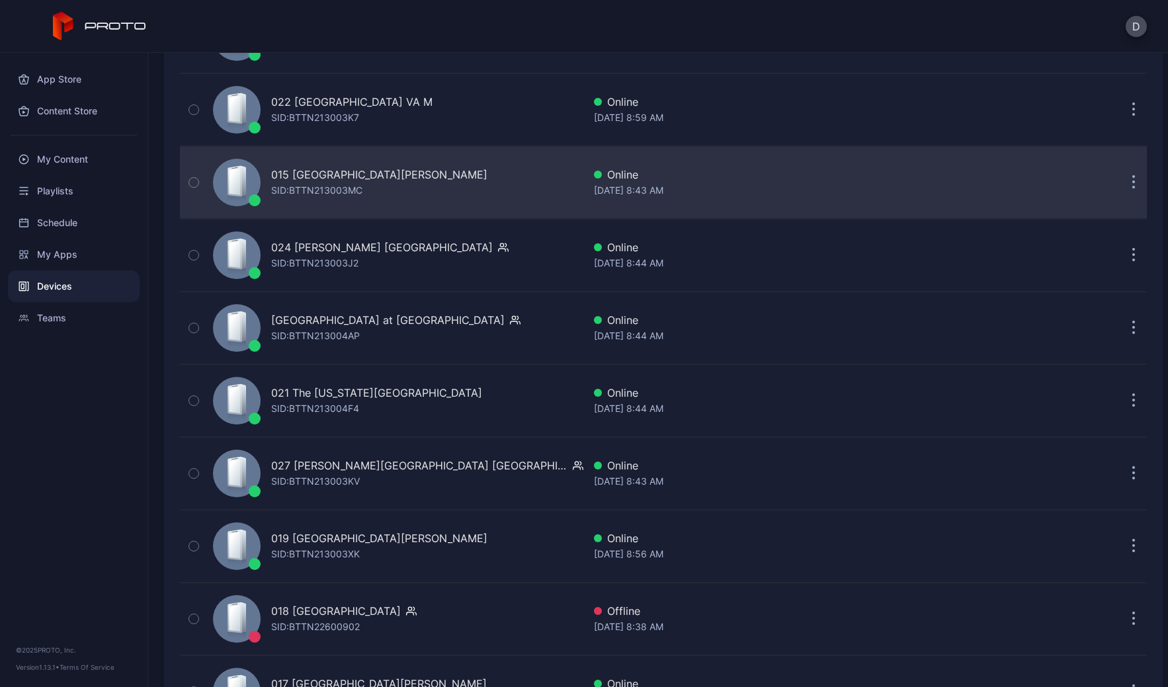
click at [441, 191] on div "015 Concord Mills NC SID: BTTN213003MC" at bounding box center [396, 183] width 376 height 66
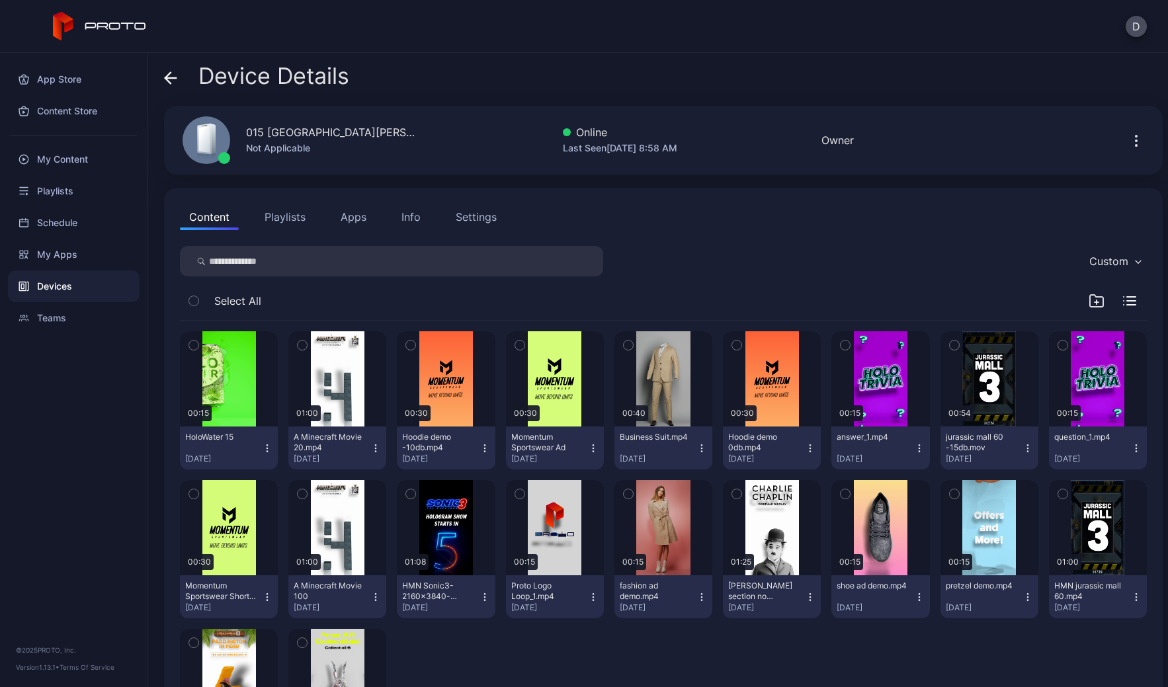
click at [471, 216] on div "Settings" at bounding box center [476, 217] width 41 height 16
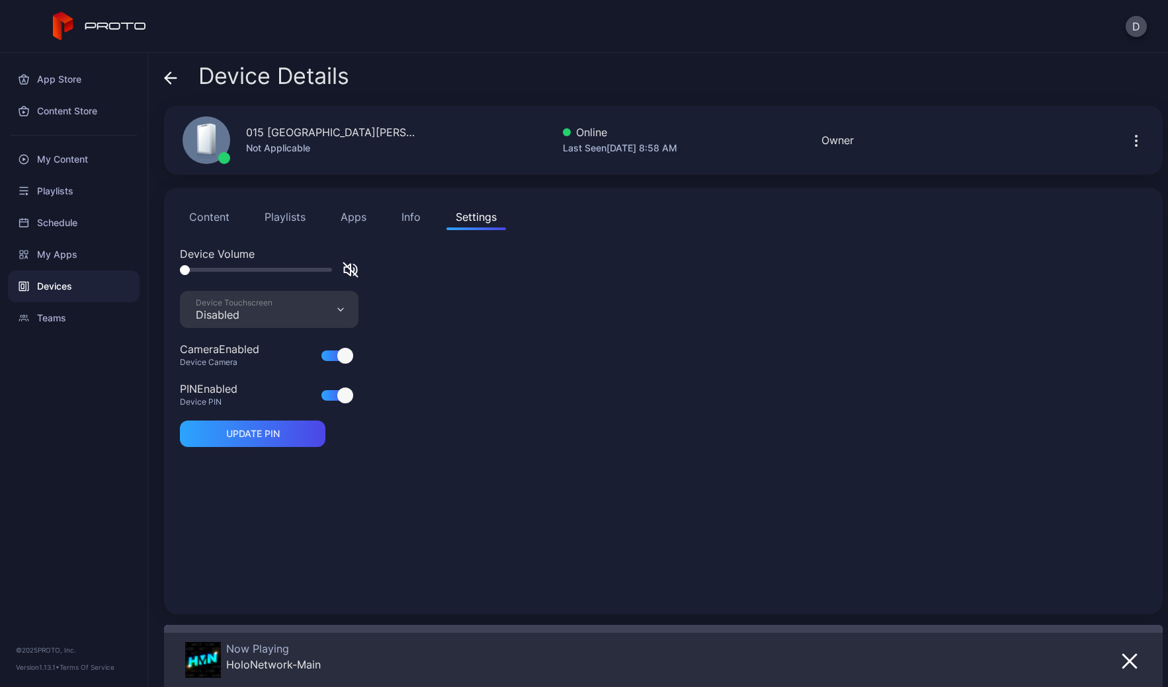
click at [280, 310] on div "Device Touchscreen Disabled" at bounding box center [269, 309] width 179 height 37
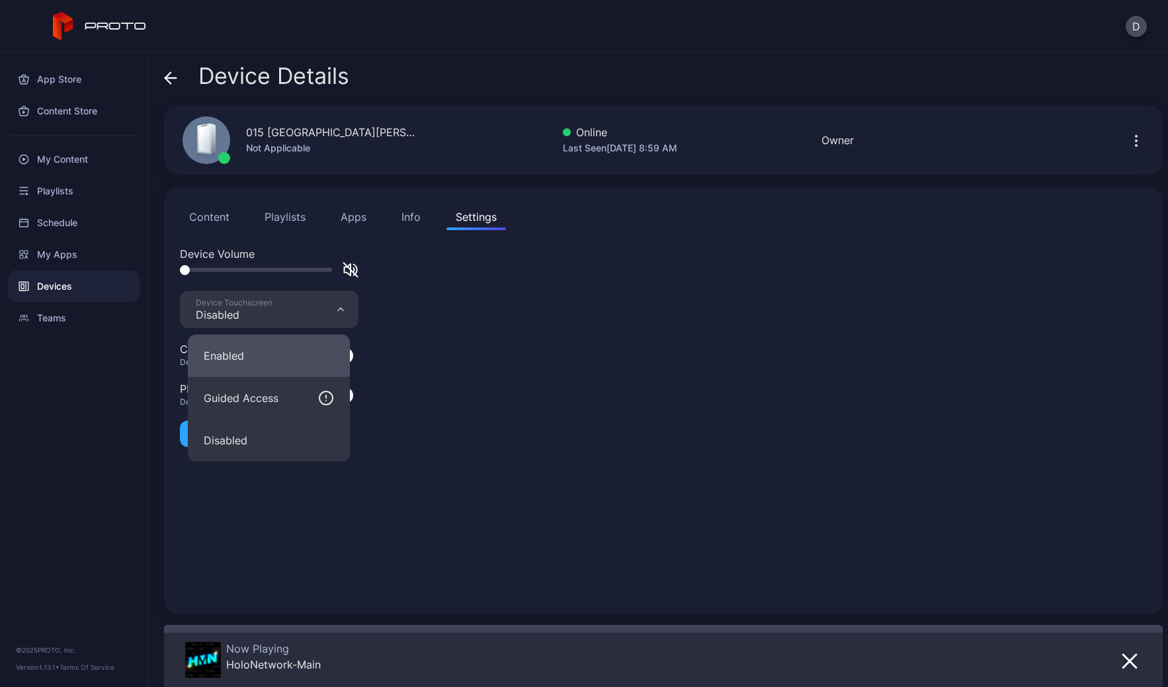
click at [254, 357] on button "Enabled" at bounding box center [269, 356] width 162 height 42
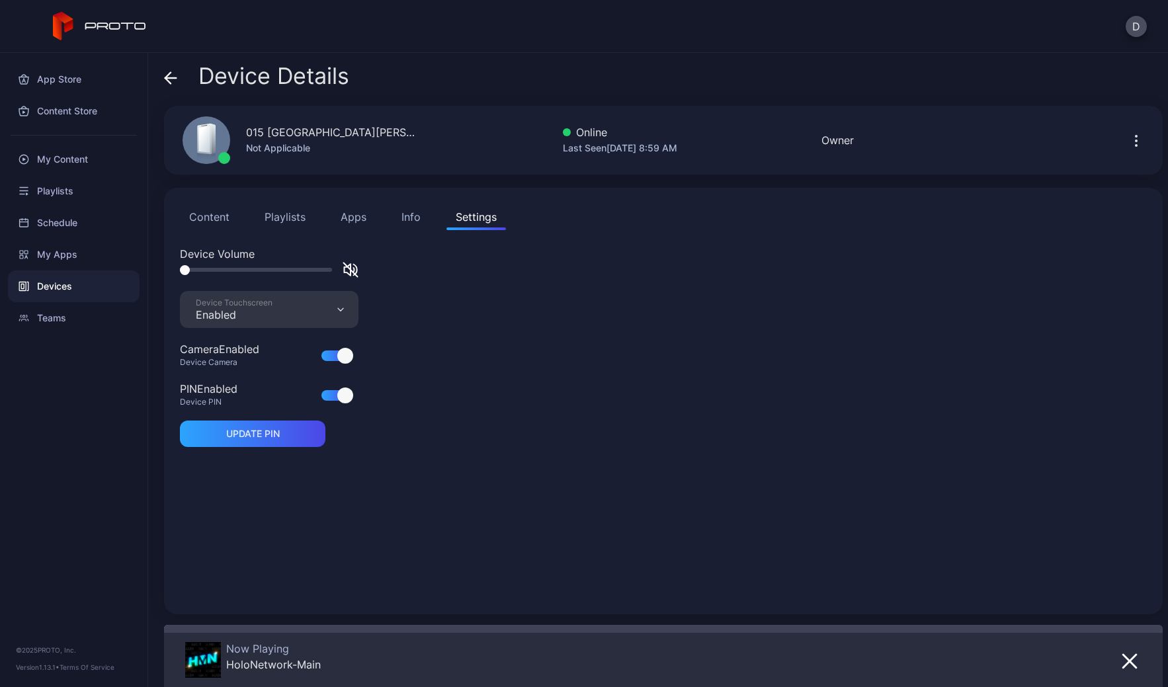
click at [172, 75] on icon at bounding box center [170, 77] width 13 height 13
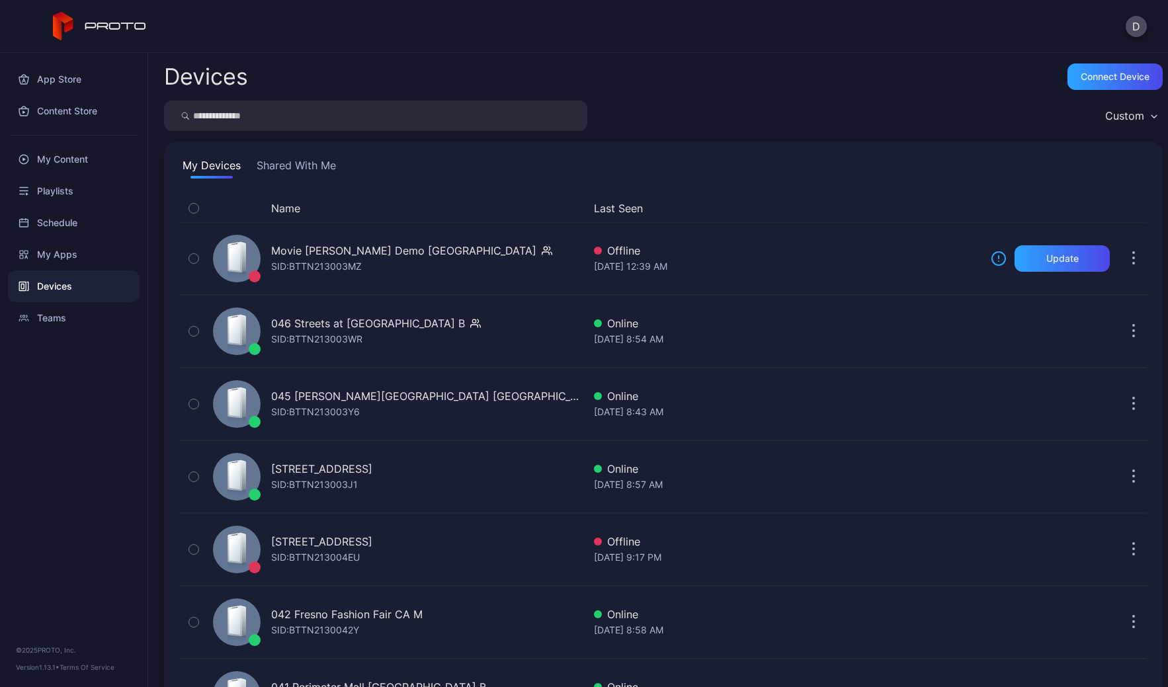
scroll to position [1823, 0]
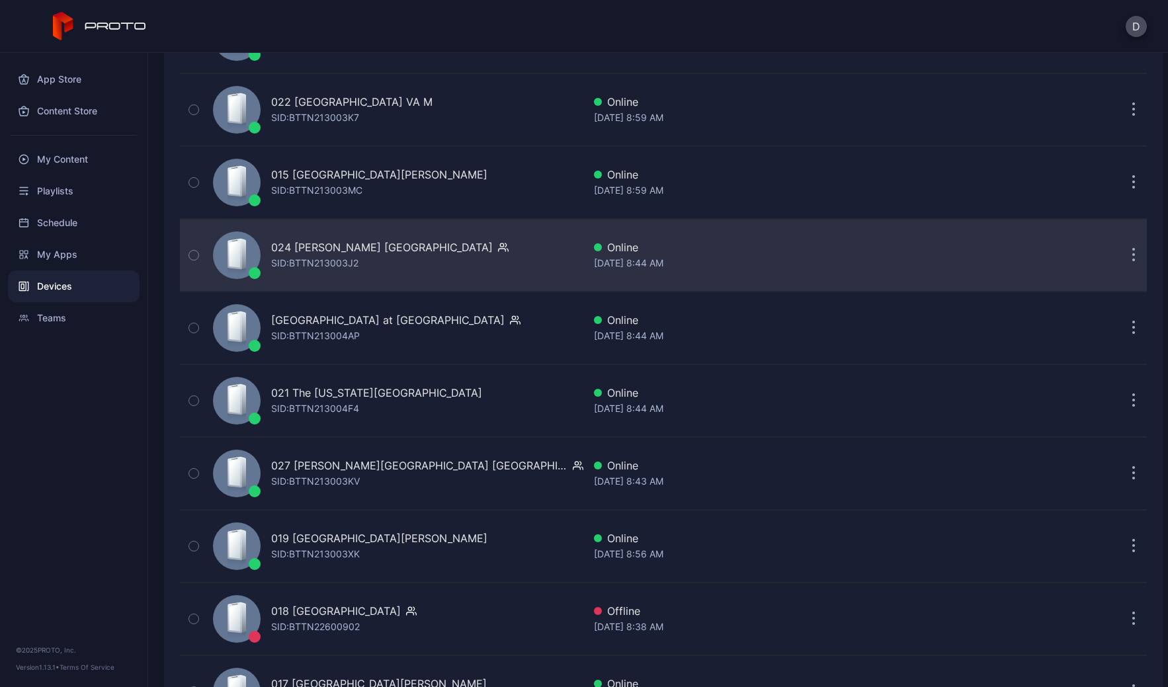
click at [419, 260] on div "024 Katy Mills TX SID: BTTN213003J2" at bounding box center [396, 255] width 376 height 66
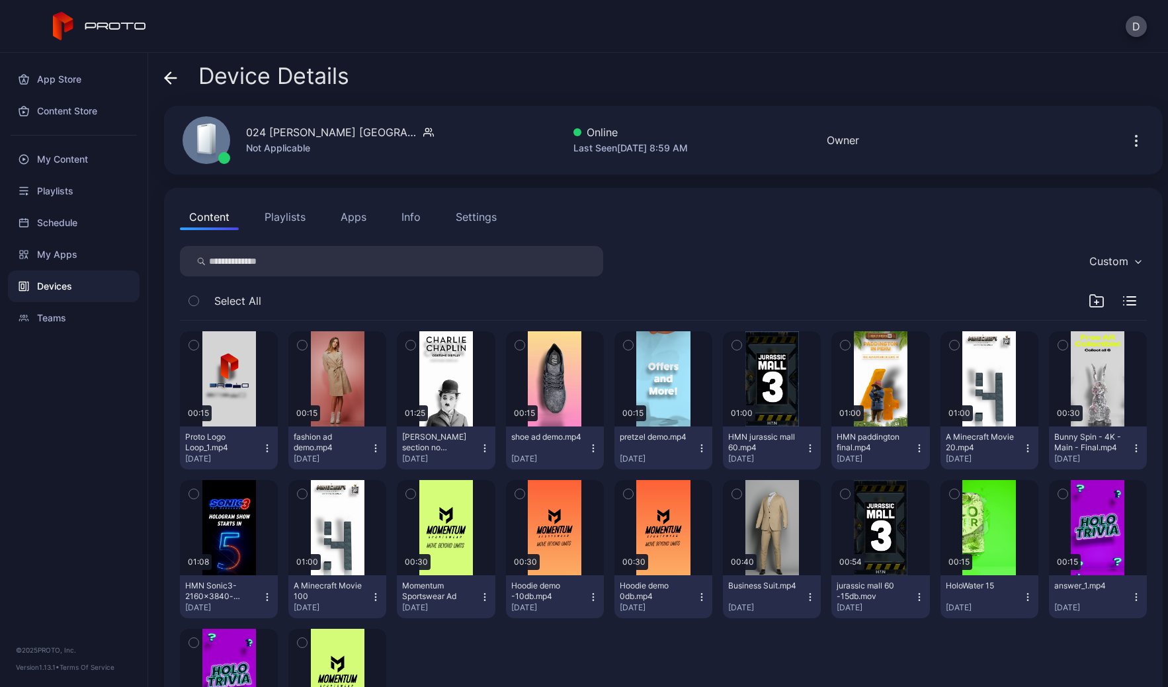
drag, startPoint x: 461, startPoint y: 210, endPoint x: 436, endPoint y: 222, distance: 27.5
click at [461, 211] on div "Settings" at bounding box center [476, 217] width 41 height 16
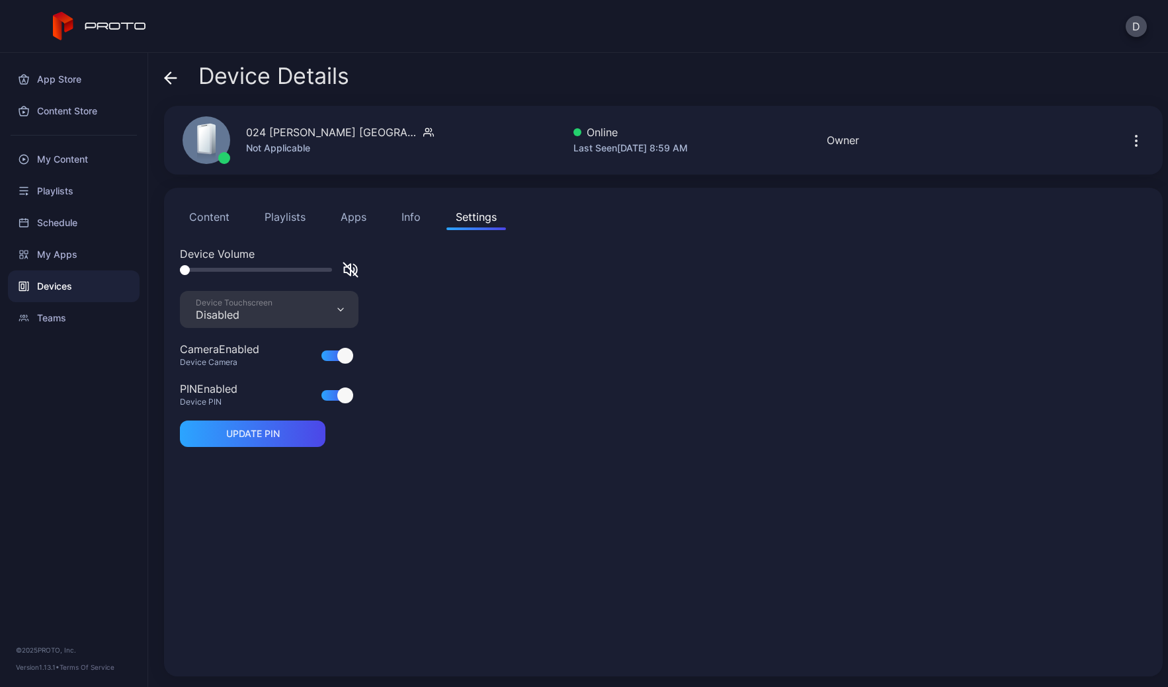
click at [310, 303] on div "Device Touchscreen Disabled" at bounding box center [269, 309] width 179 height 37
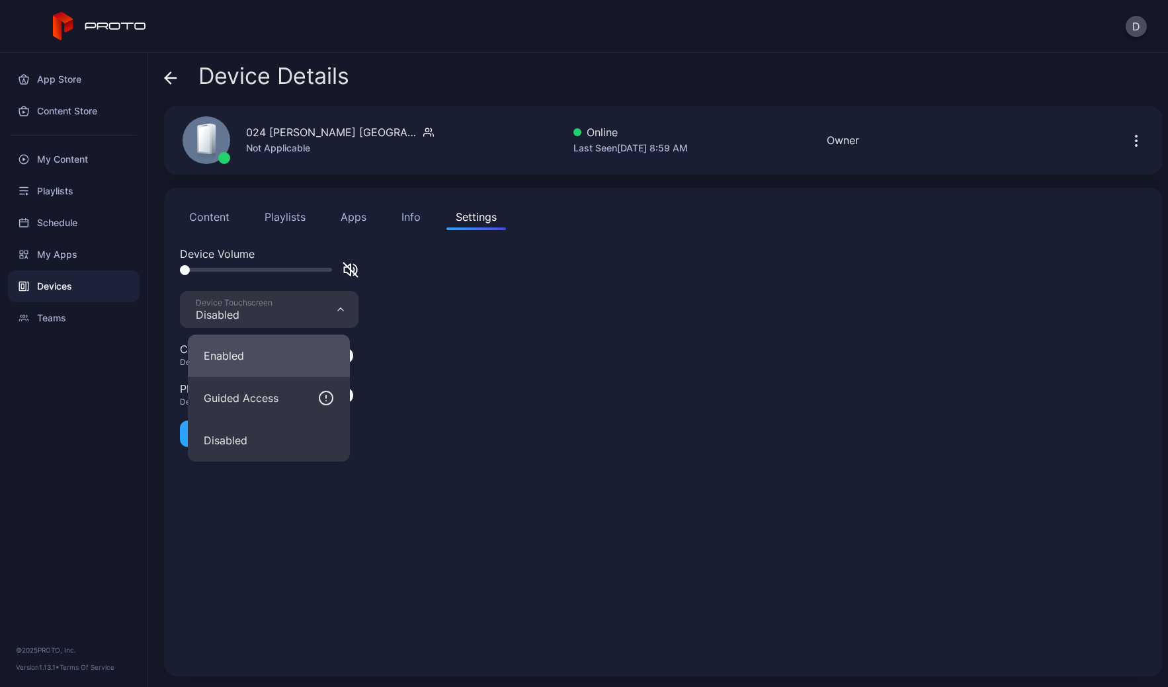
click at [255, 349] on button "Enabled" at bounding box center [269, 356] width 162 height 42
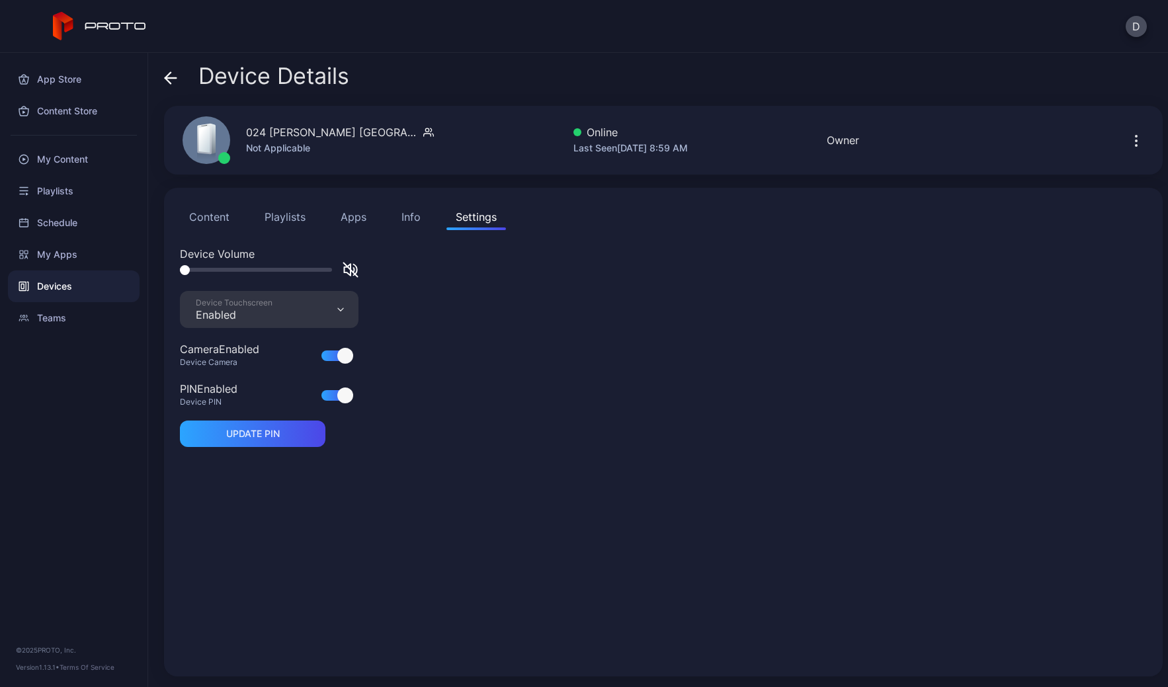
click at [169, 73] on icon at bounding box center [167, 77] width 5 height 11
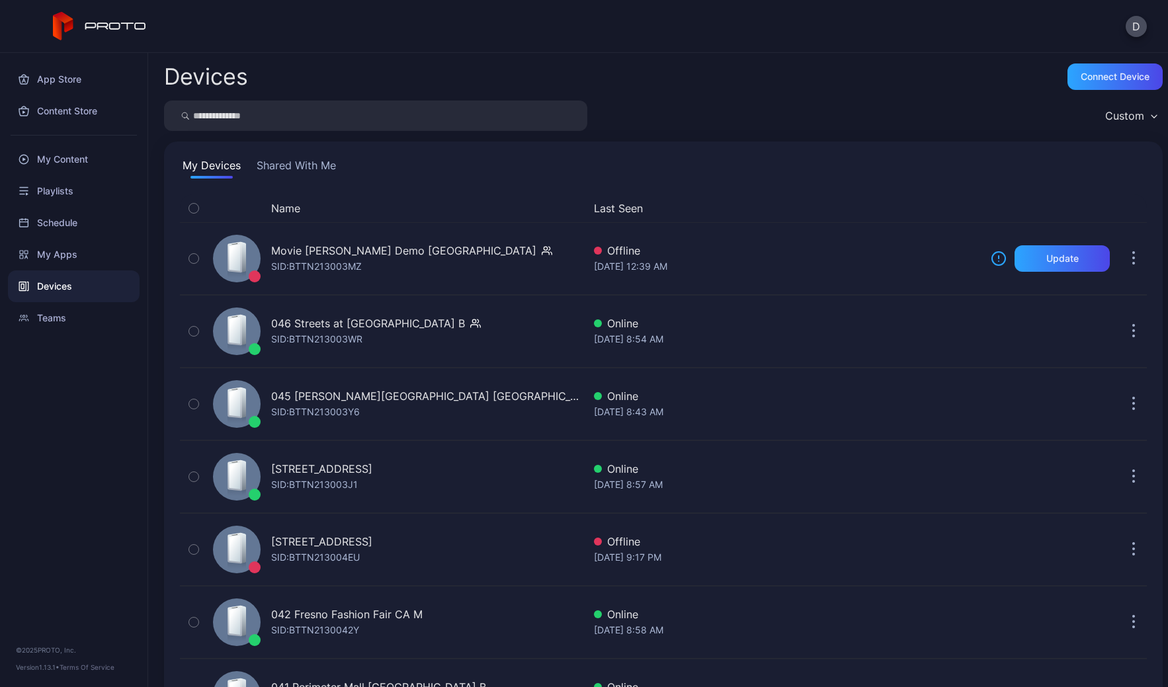
scroll to position [1823, 0]
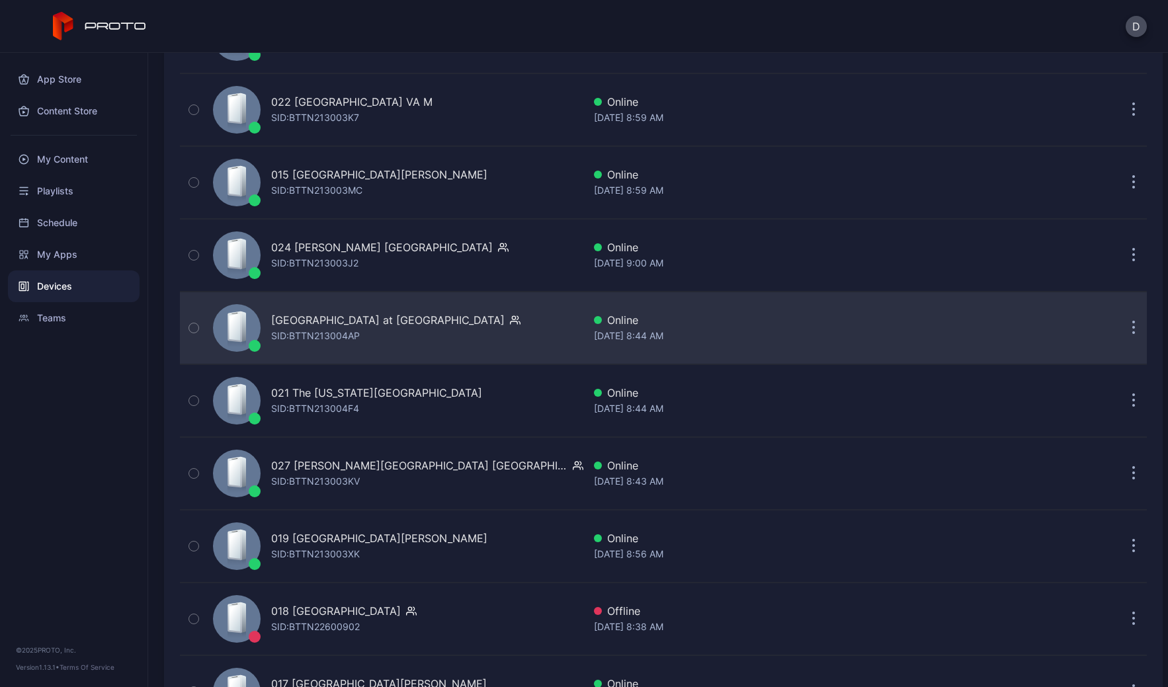
click at [447, 339] on div "020 Town Center at Boca Raton FL SID: BTTN213004AP" at bounding box center [395, 328] width 249 height 32
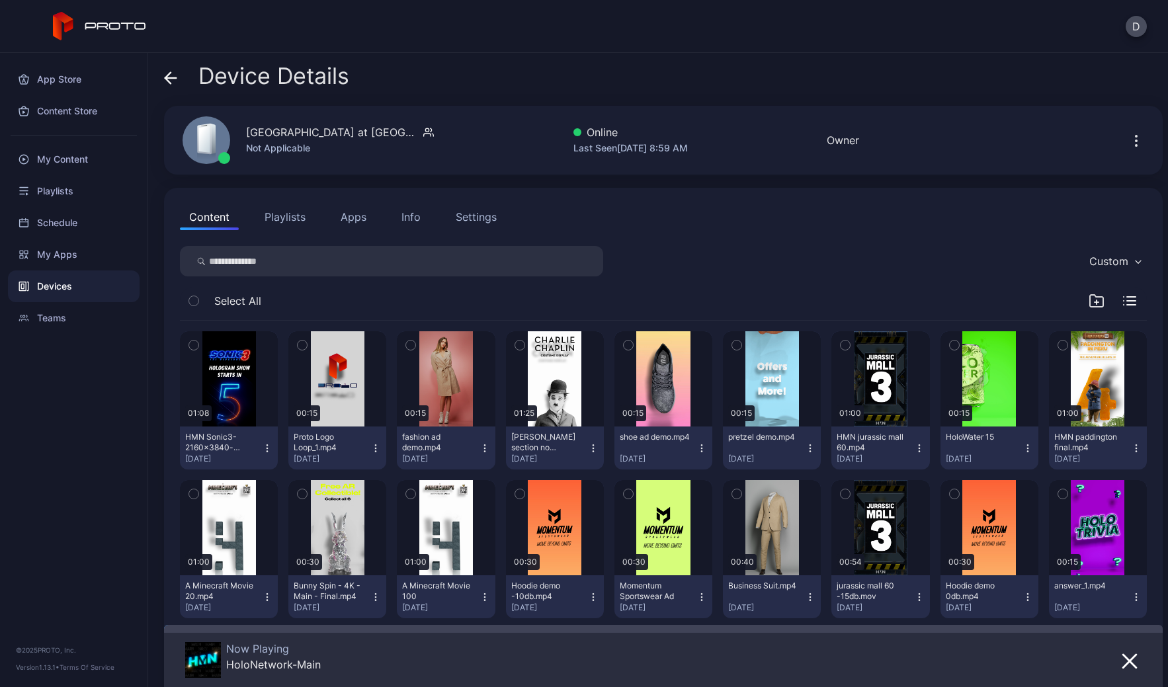
drag, startPoint x: 485, startPoint y: 217, endPoint x: 481, endPoint y: 224, distance: 7.7
click at [484, 218] on div "Settings" at bounding box center [476, 217] width 41 height 16
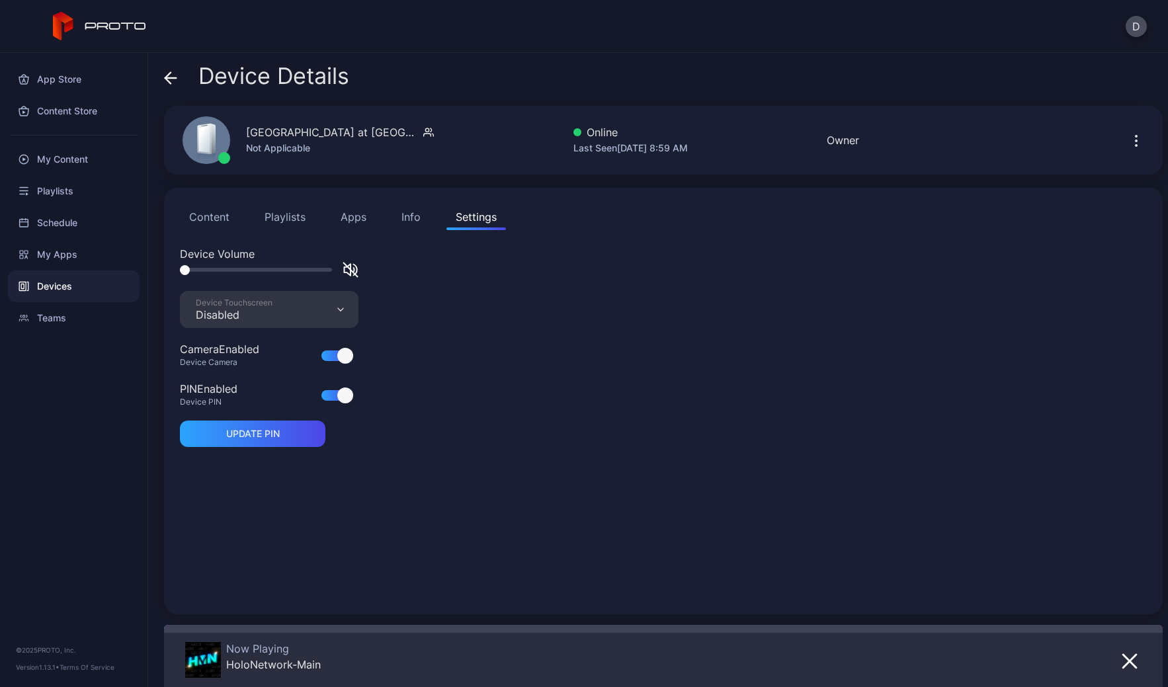
click at [294, 311] on div "Device Touchscreen Disabled" at bounding box center [269, 309] width 179 height 37
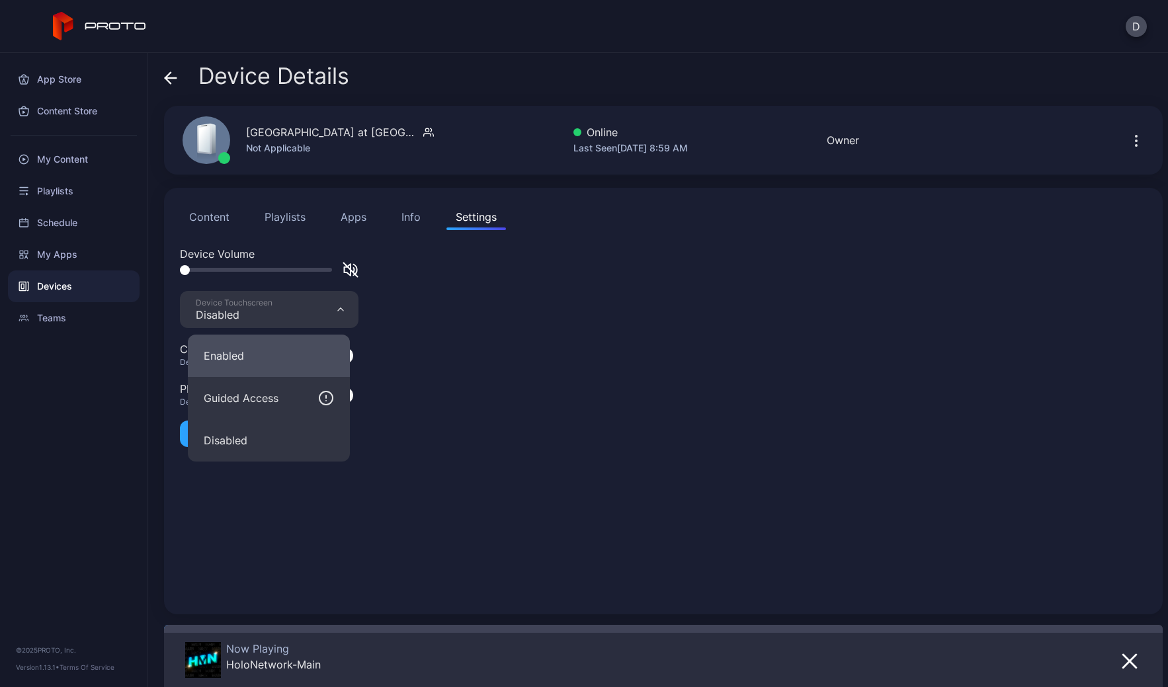
click at [272, 374] on button "Enabled" at bounding box center [269, 356] width 162 height 42
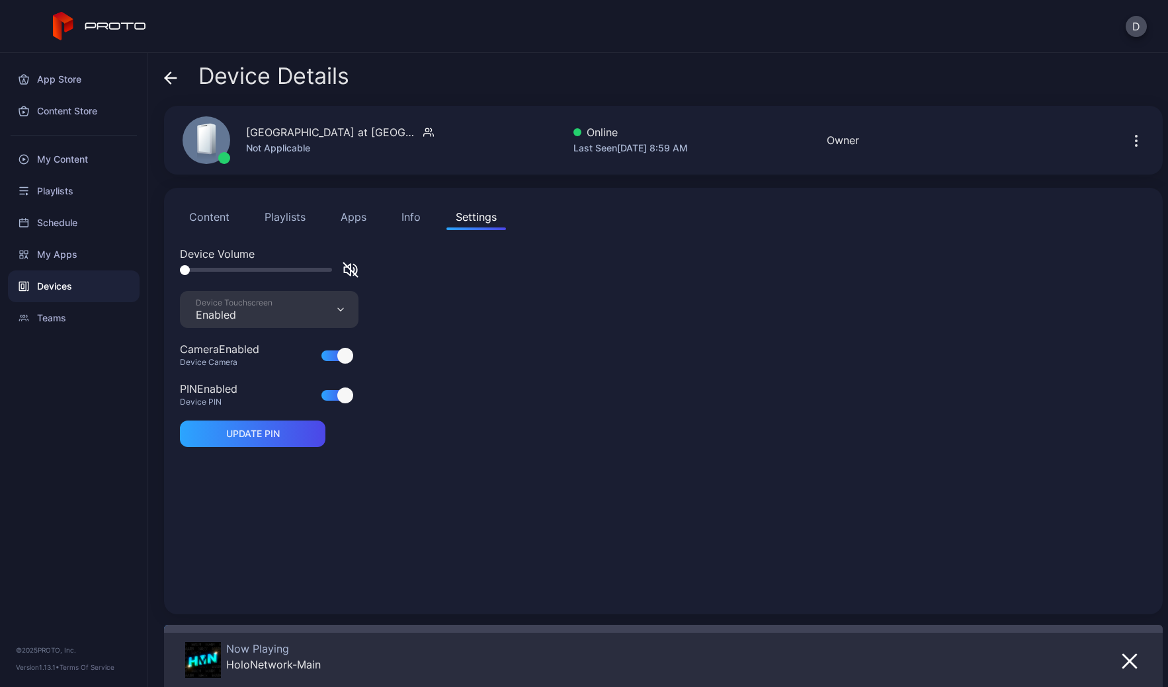
click at [176, 73] on icon at bounding box center [170, 77] width 13 height 13
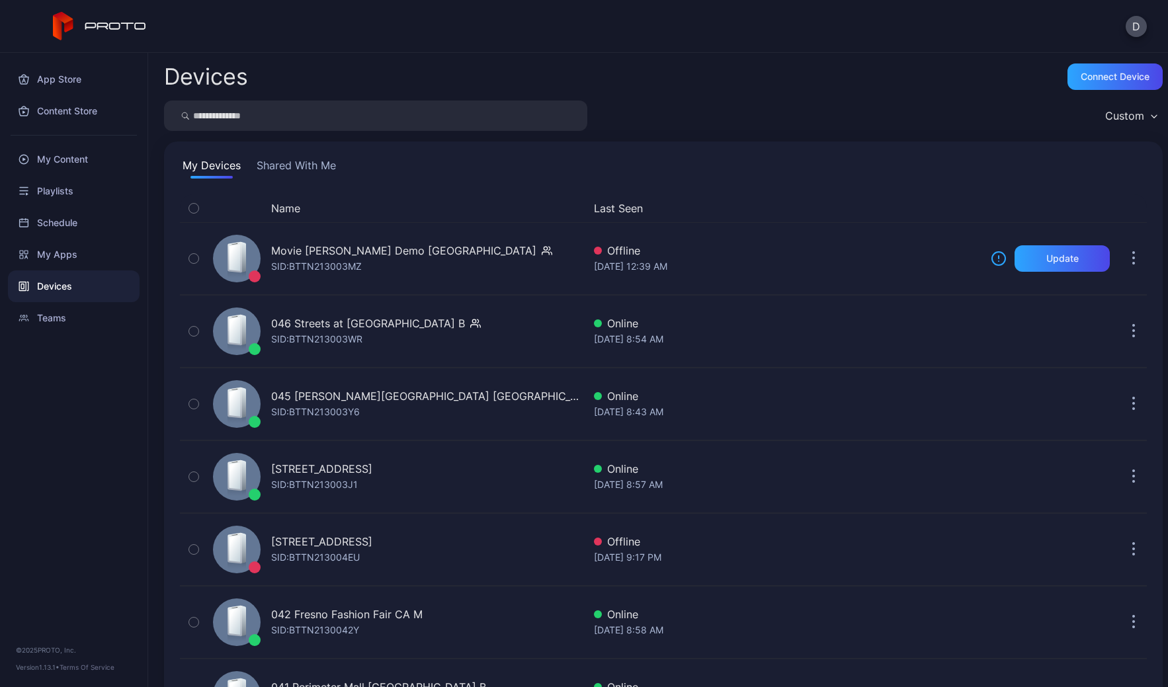
scroll to position [1823, 0]
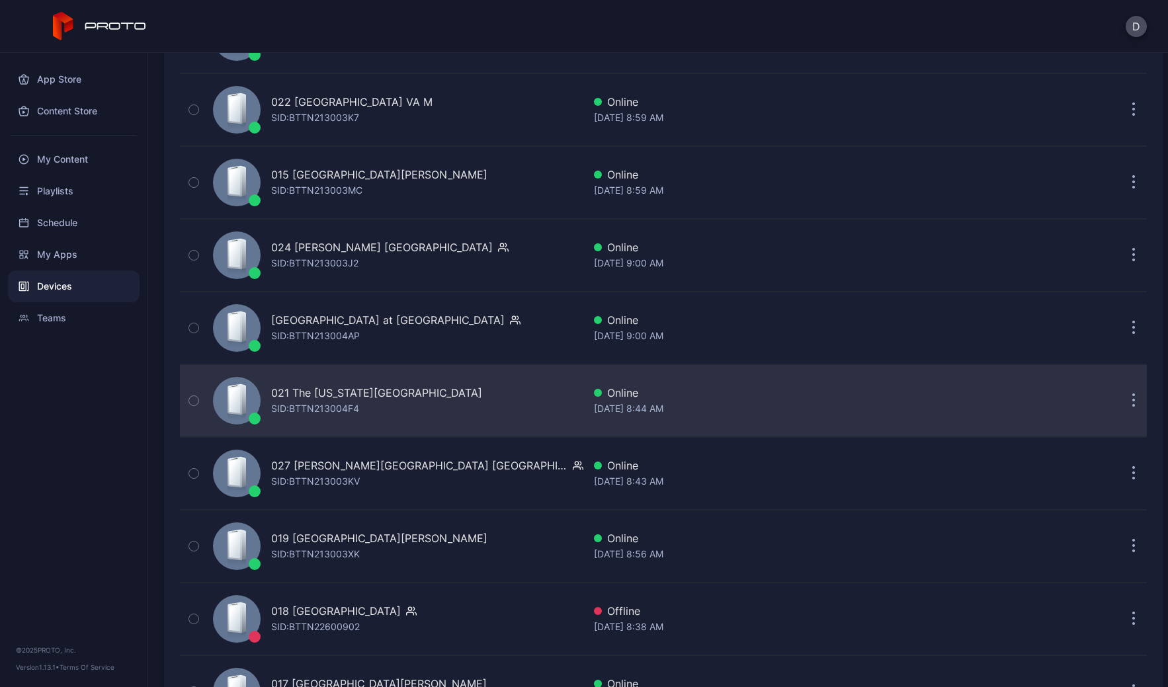
click at [427, 396] on div "021 The Florida Mall FL SID: BTTN213004F4" at bounding box center [396, 401] width 376 height 66
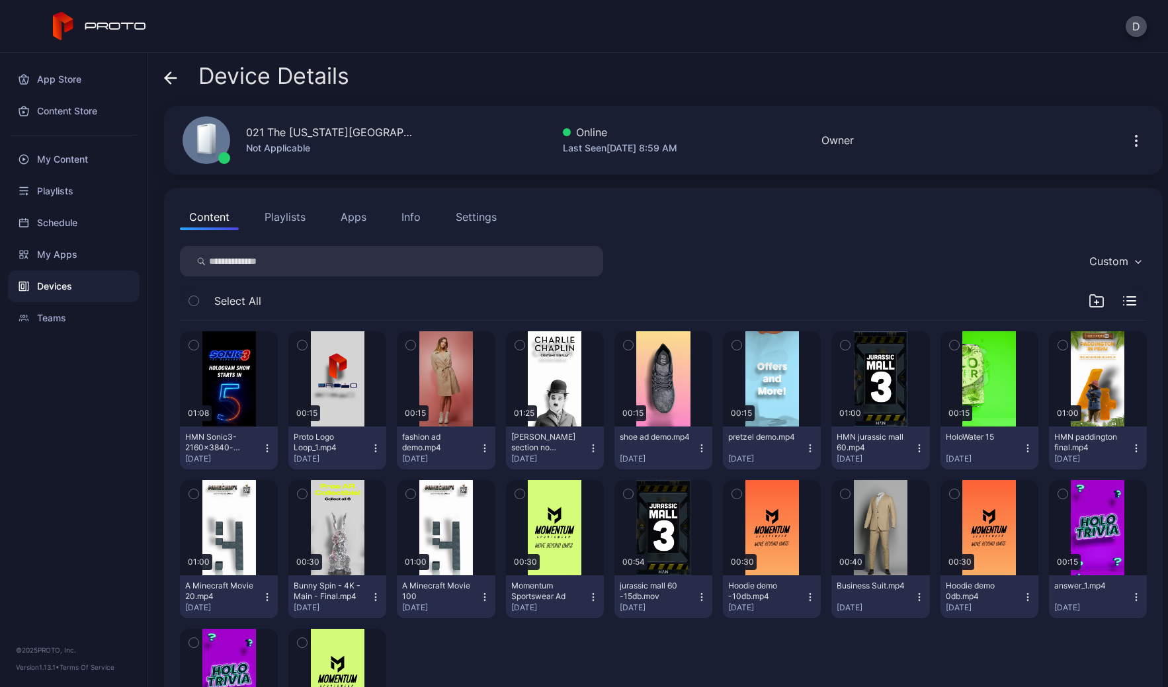
click at [451, 218] on button "Settings" at bounding box center [477, 217] width 60 height 26
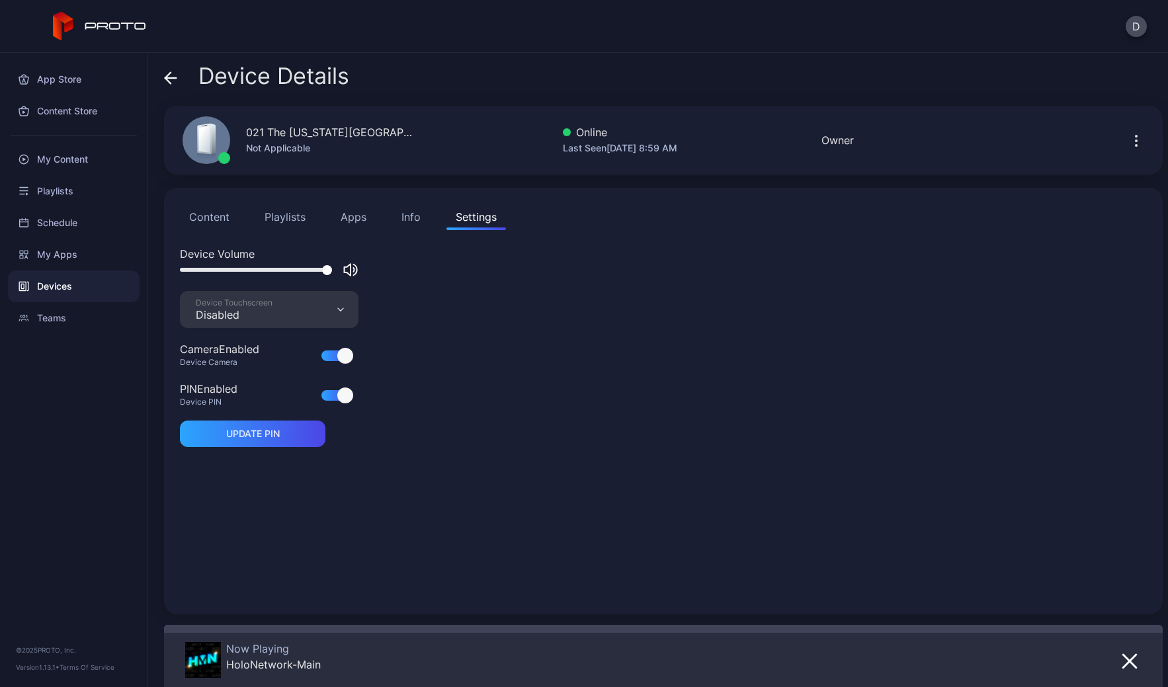
click at [286, 320] on div "Device Touchscreen Disabled" at bounding box center [269, 309] width 179 height 37
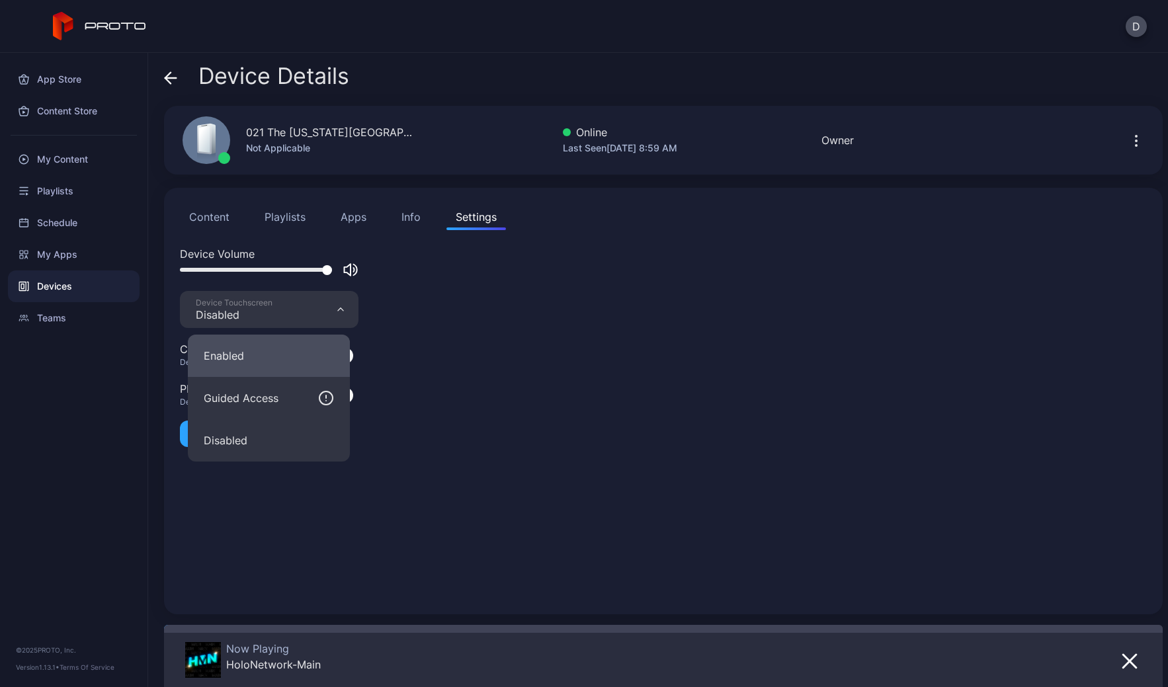
click at [271, 362] on button "Enabled" at bounding box center [269, 356] width 162 height 42
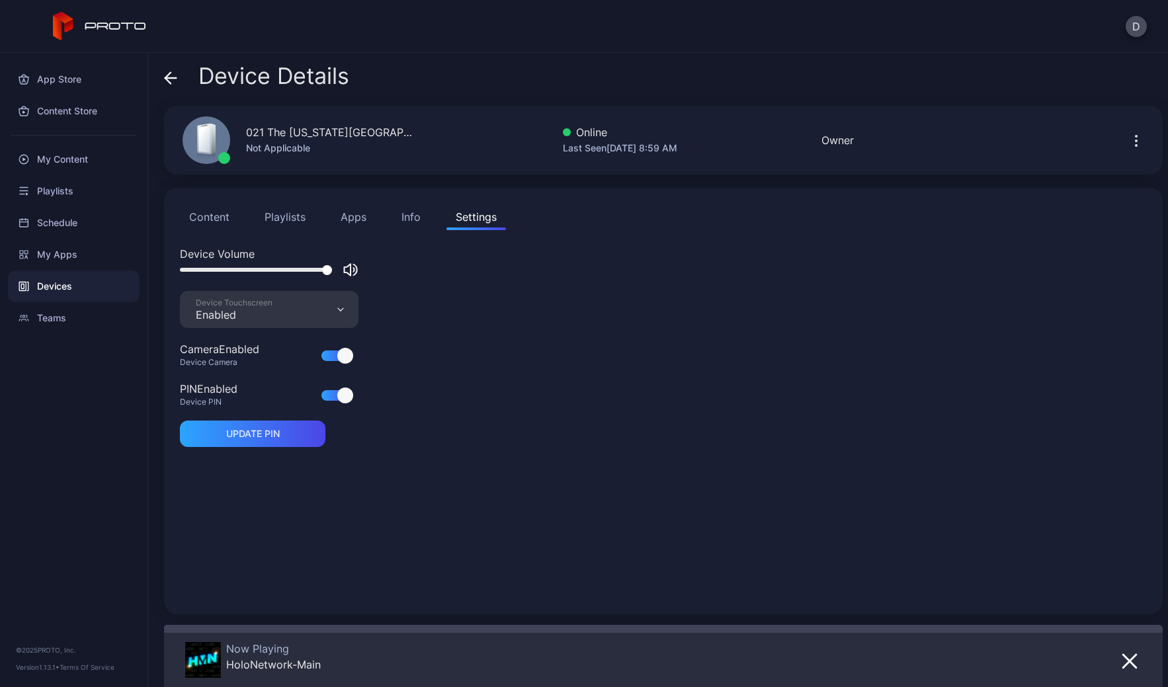
click at [166, 73] on icon at bounding box center [170, 77] width 13 height 13
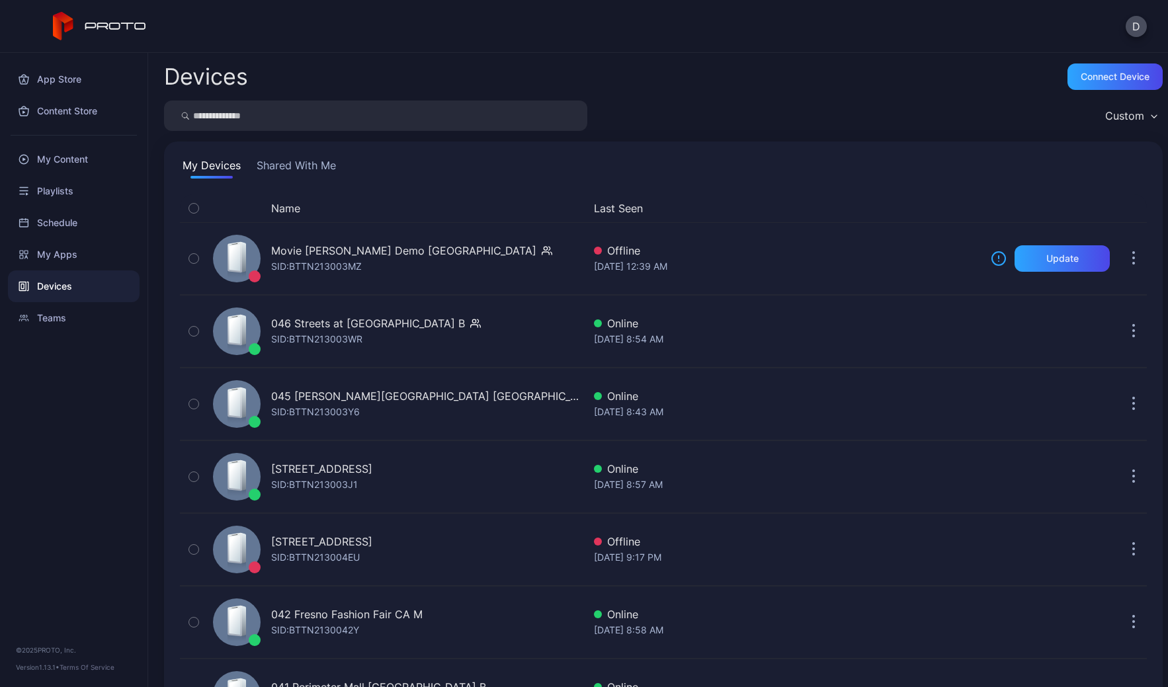
scroll to position [1823, 0]
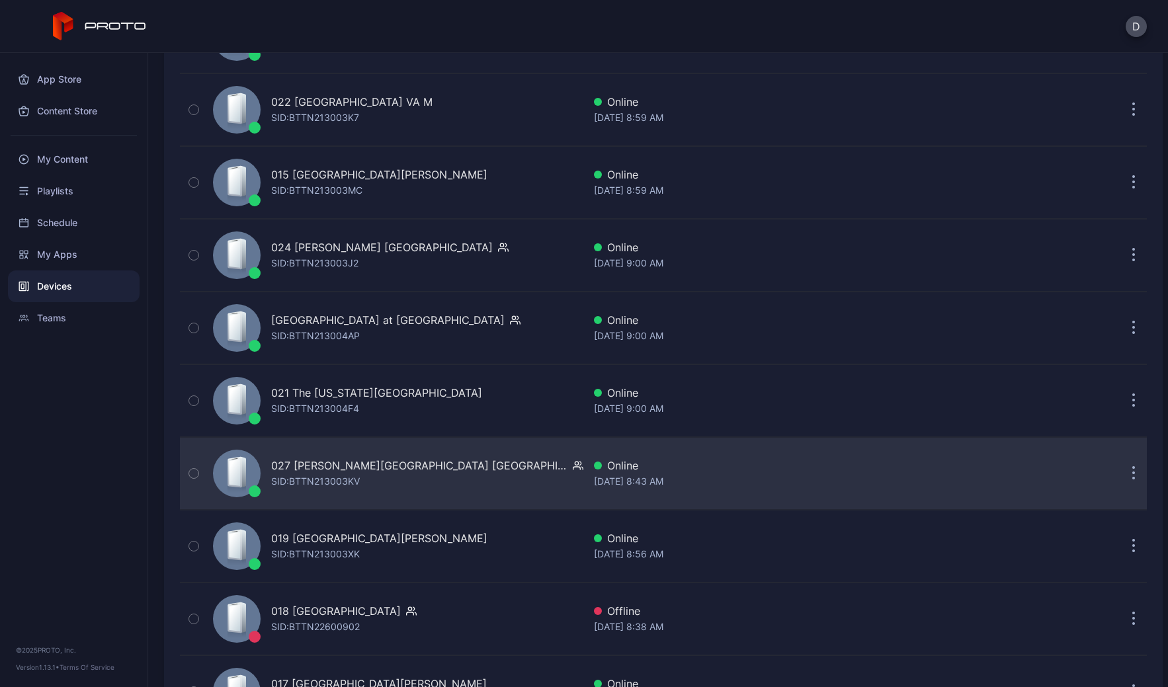
click at [453, 485] on div "027 Barton Creek Square TX SID: BTTN213003KV" at bounding box center [396, 474] width 376 height 66
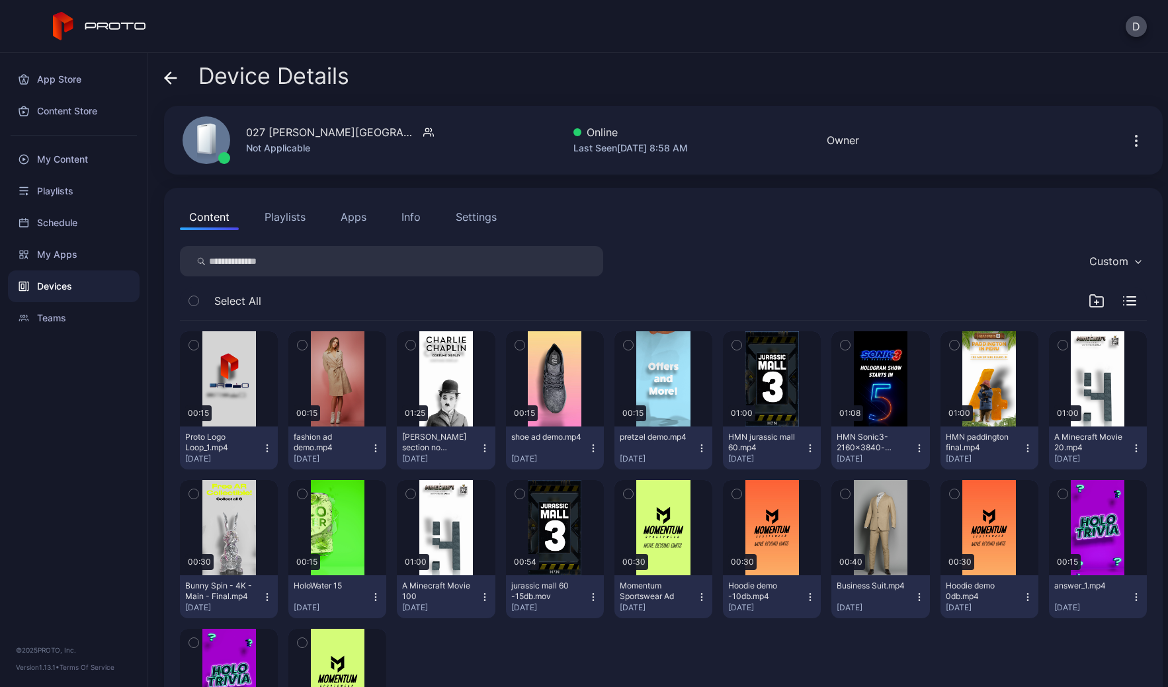
click at [471, 224] on div "Settings" at bounding box center [476, 217] width 41 height 16
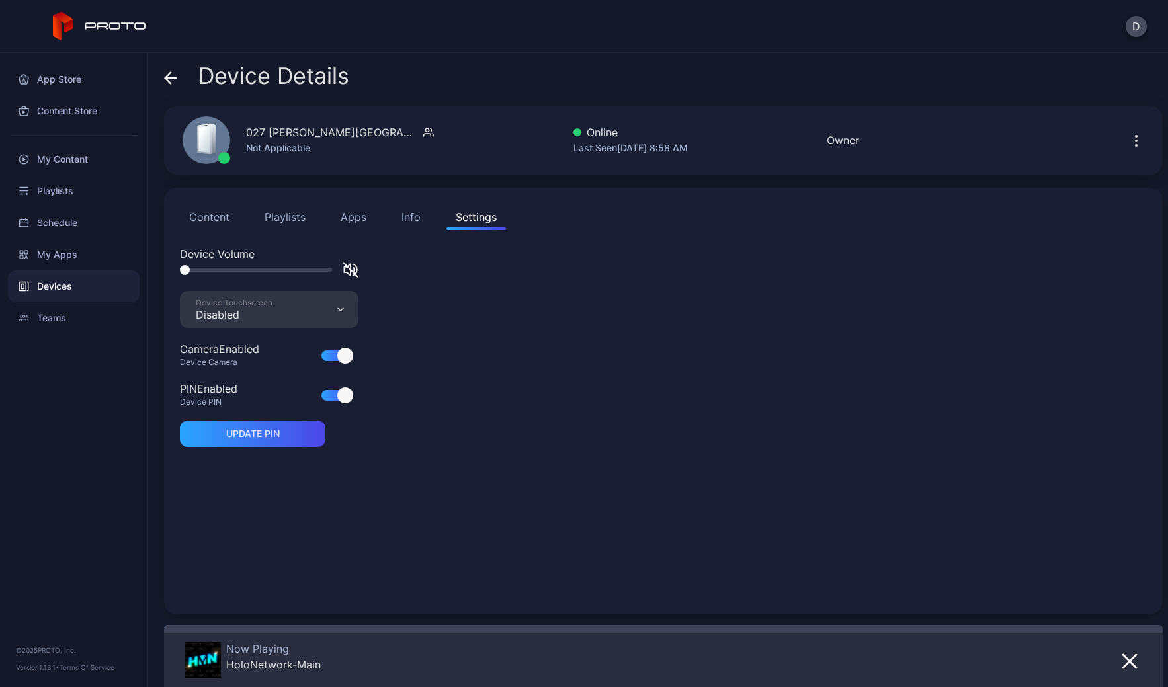
click at [287, 312] on div "Device Touchscreen Disabled" at bounding box center [269, 309] width 179 height 37
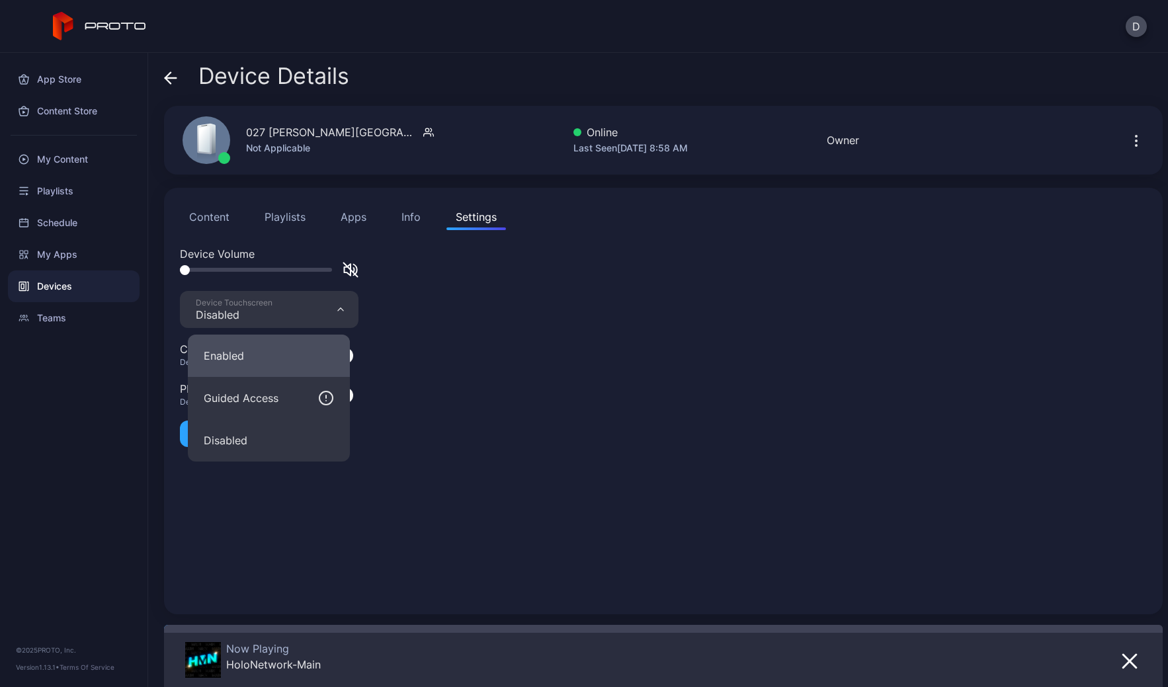
click at [226, 369] on button "Enabled" at bounding box center [269, 356] width 162 height 42
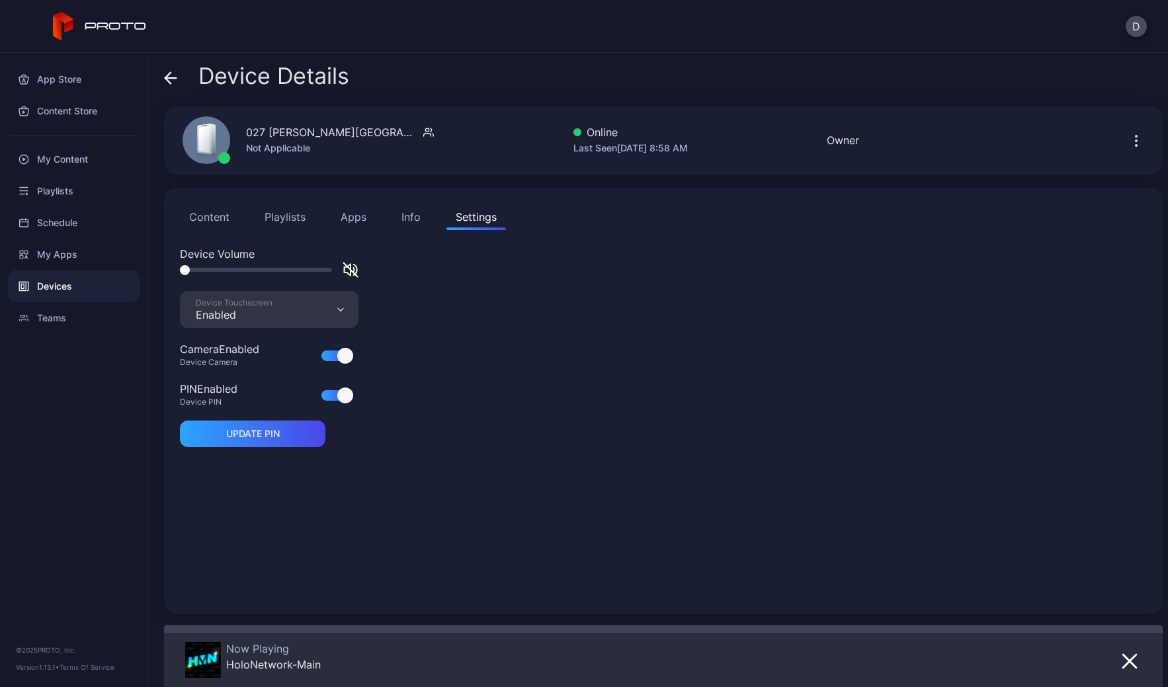
click at [166, 76] on icon at bounding box center [167, 77] width 5 height 11
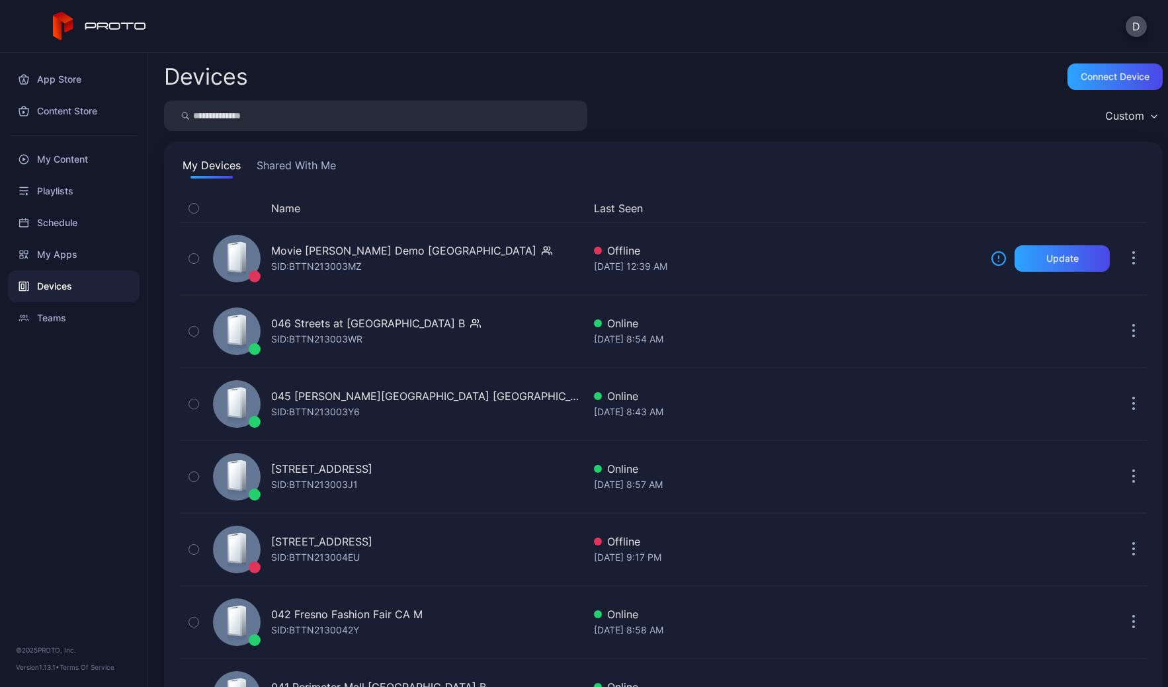
scroll to position [1823, 0]
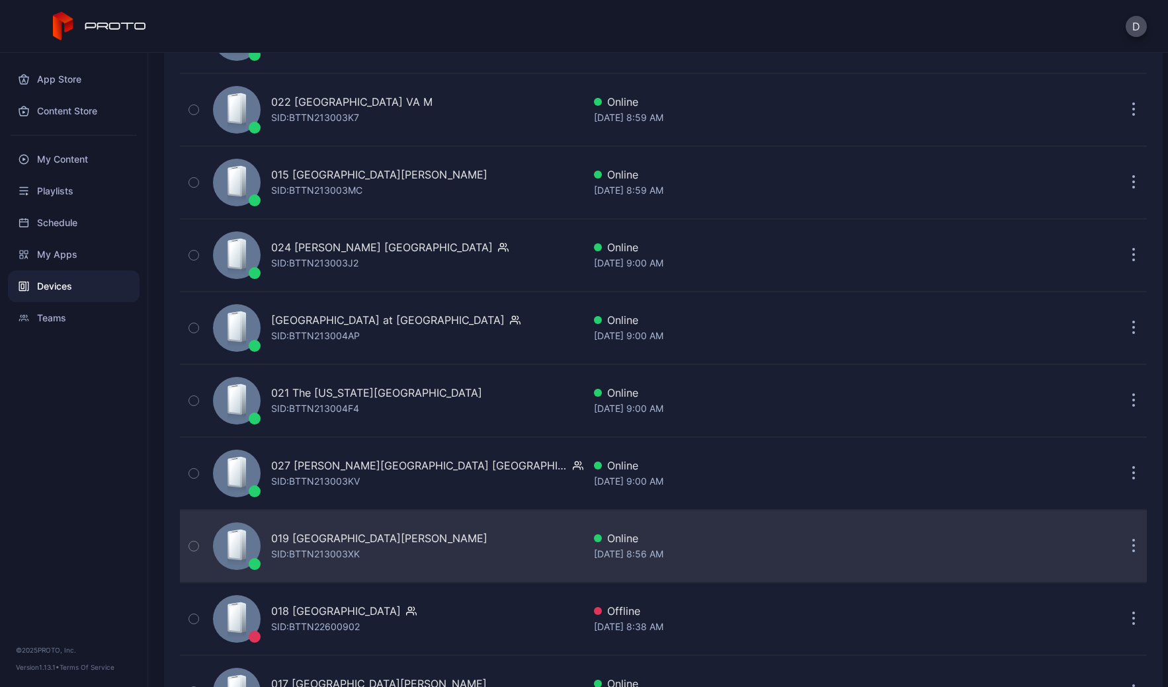
click at [462, 550] on div "019 Ontario Mills CA SID: BTTN213003XK" at bounding box center [396, 546] width 376 height 66
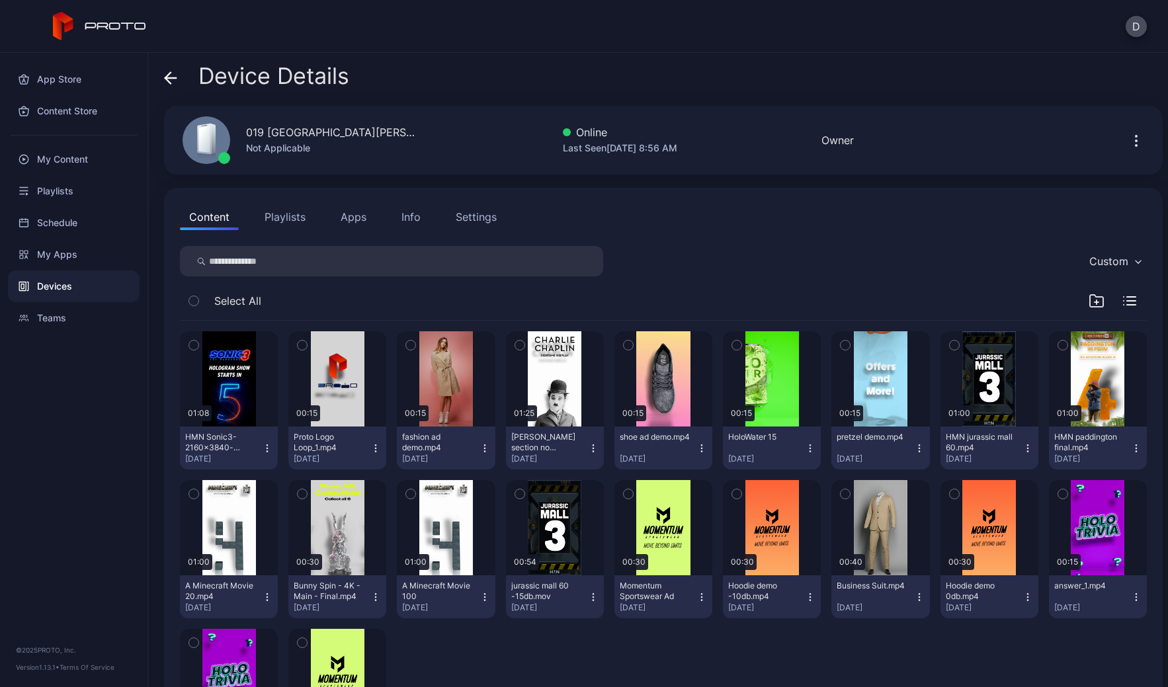
click at [493, 212] on div "Settings" at bounding box center [476, 217] width 41 height 16
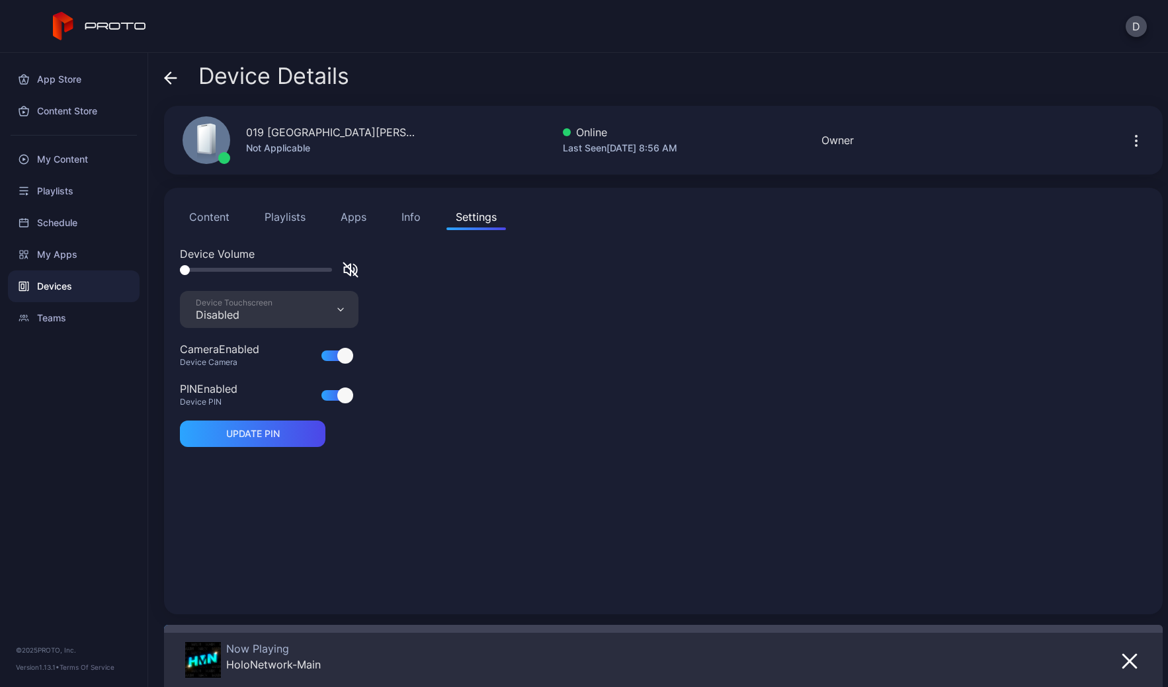
click at [261, 305] on div "Device Touchscreen" at bounding box center [234, 303] width 77 height 11
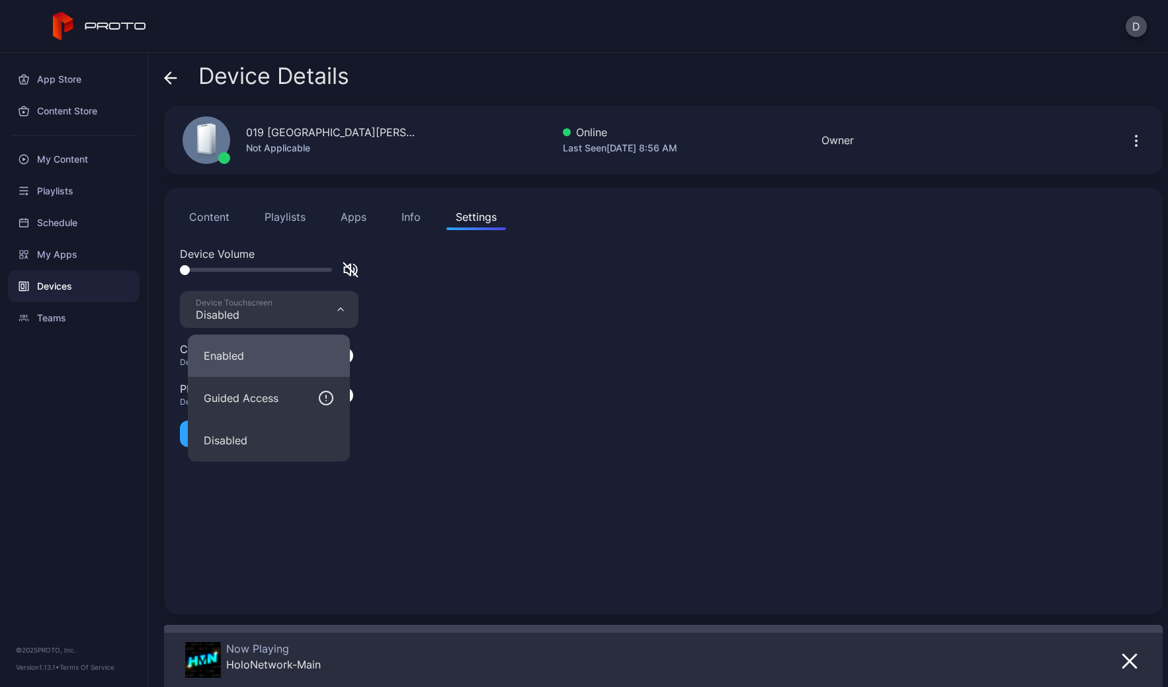
click at [258, 357] on button "Enabled" at bounding box center [269, 356] width 162 height 42
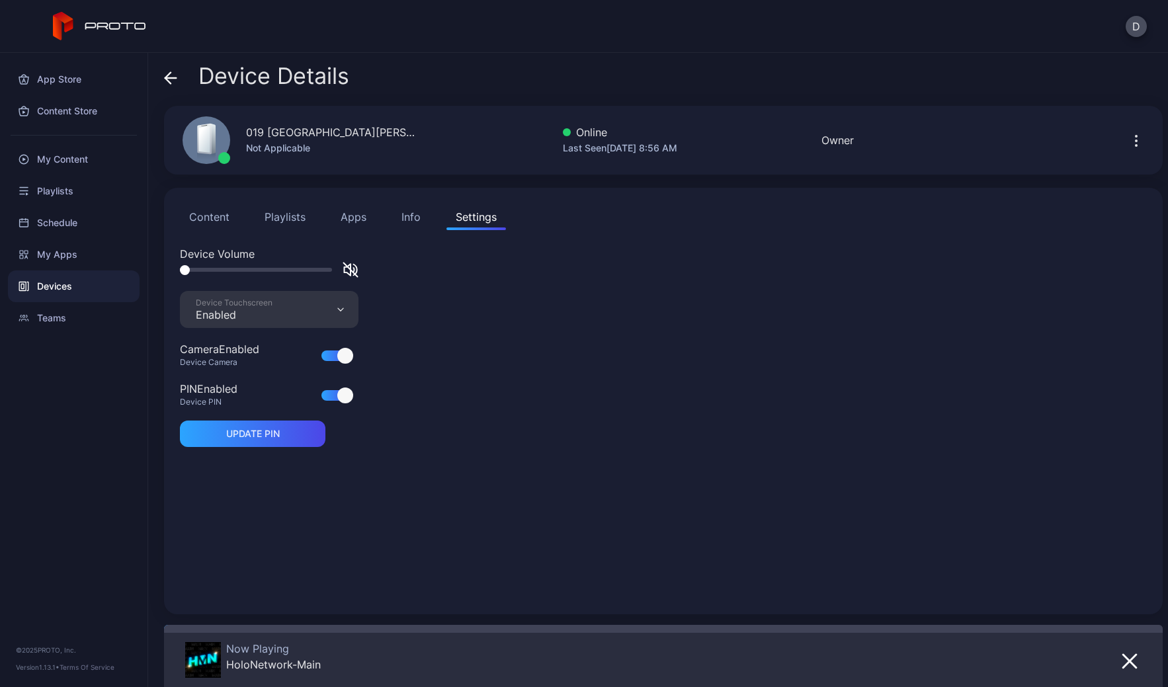
click at [173, 77] on icon at bounding box center [170, 77] width 13 height 13
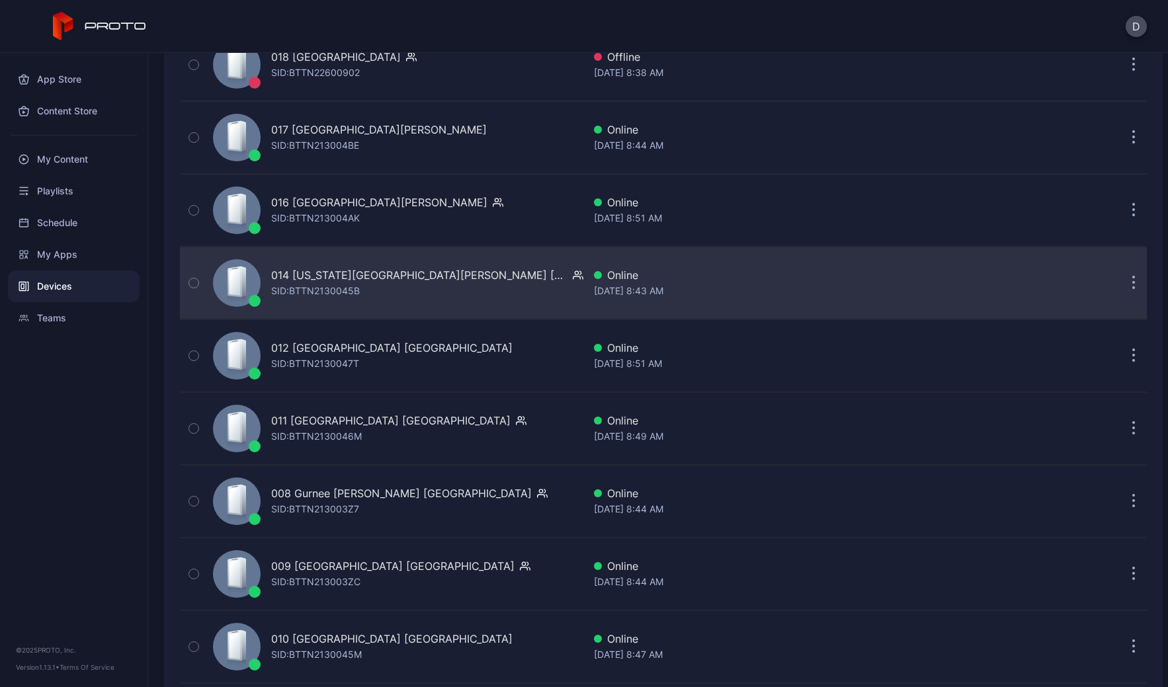
scroll to position [2402, 0]
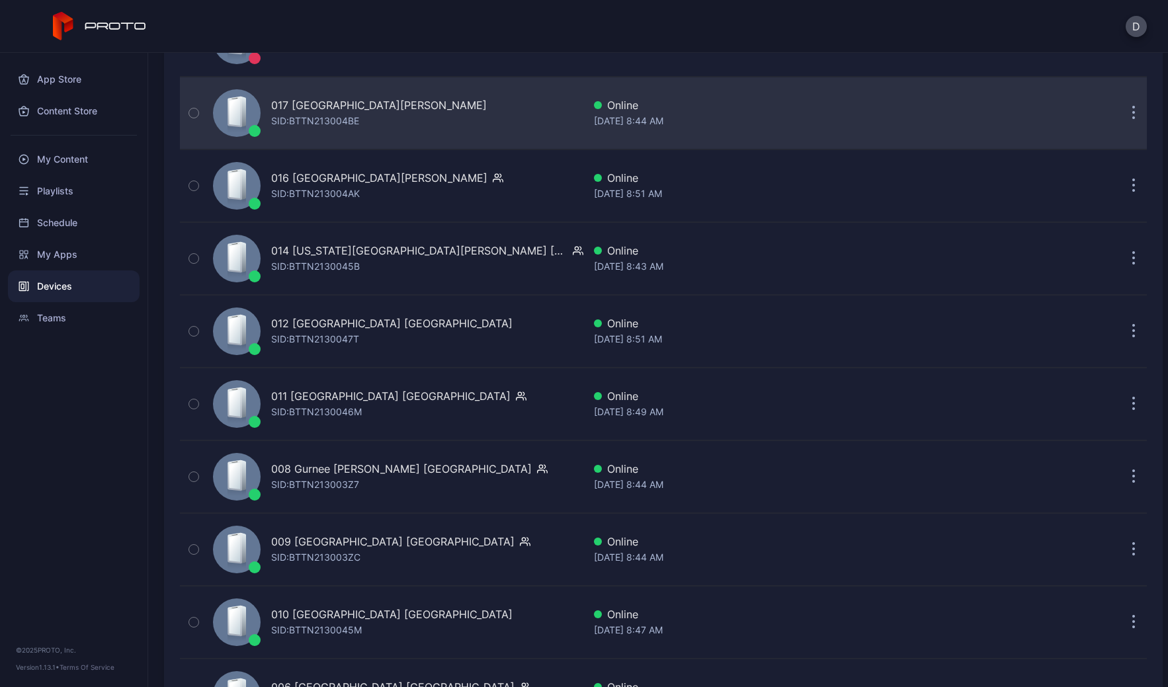
click at [408, 126] on div "017 Sawgrass Mills FL SID: BTTN213004BE" at bounding box center [396, 113] width 376 height 66
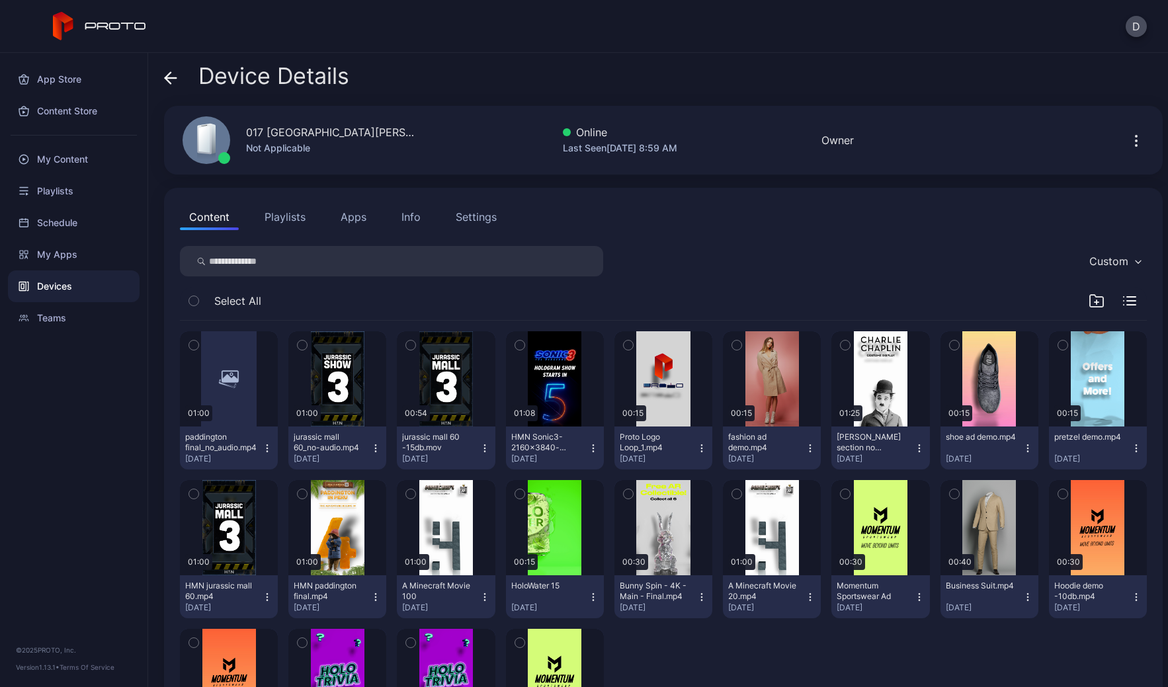
click at [482, 220] on div "Settings" at bounding box center [476, 217] width 41 height 16
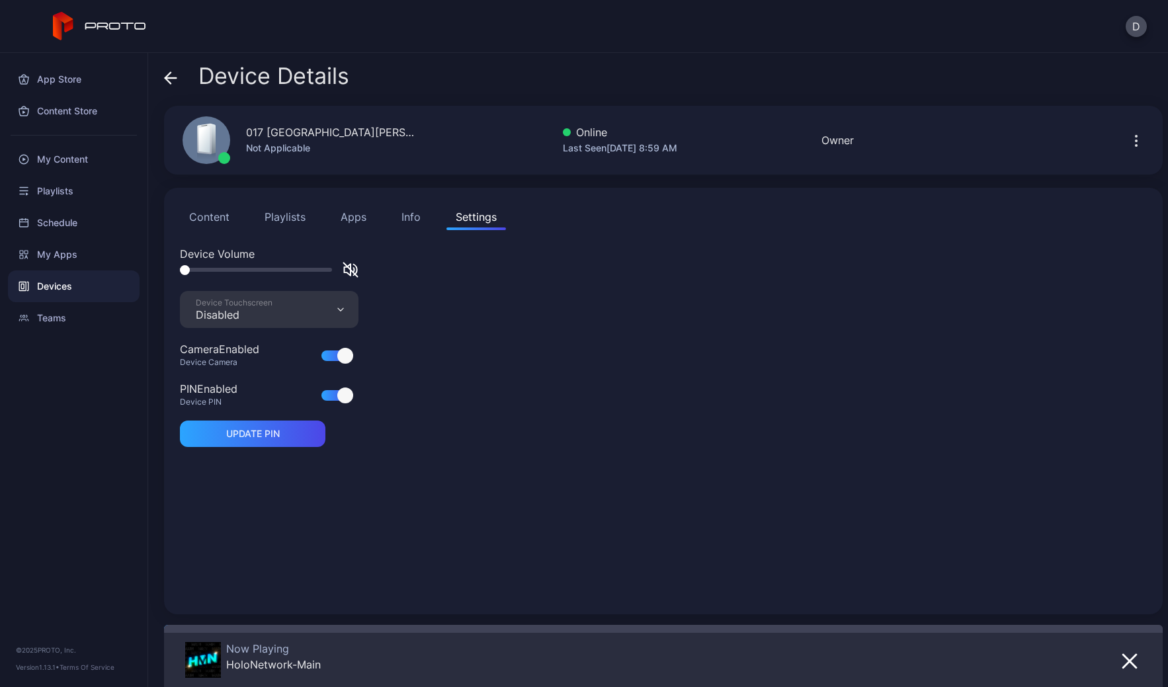
drag, startPoint x: 255, startPoint y: 317, endPoint x: 250, endPoint y: 324, distance: 8.5
click at [255, 317] on div "Disabled" at bounding box center [234, 314] width 77 height 13
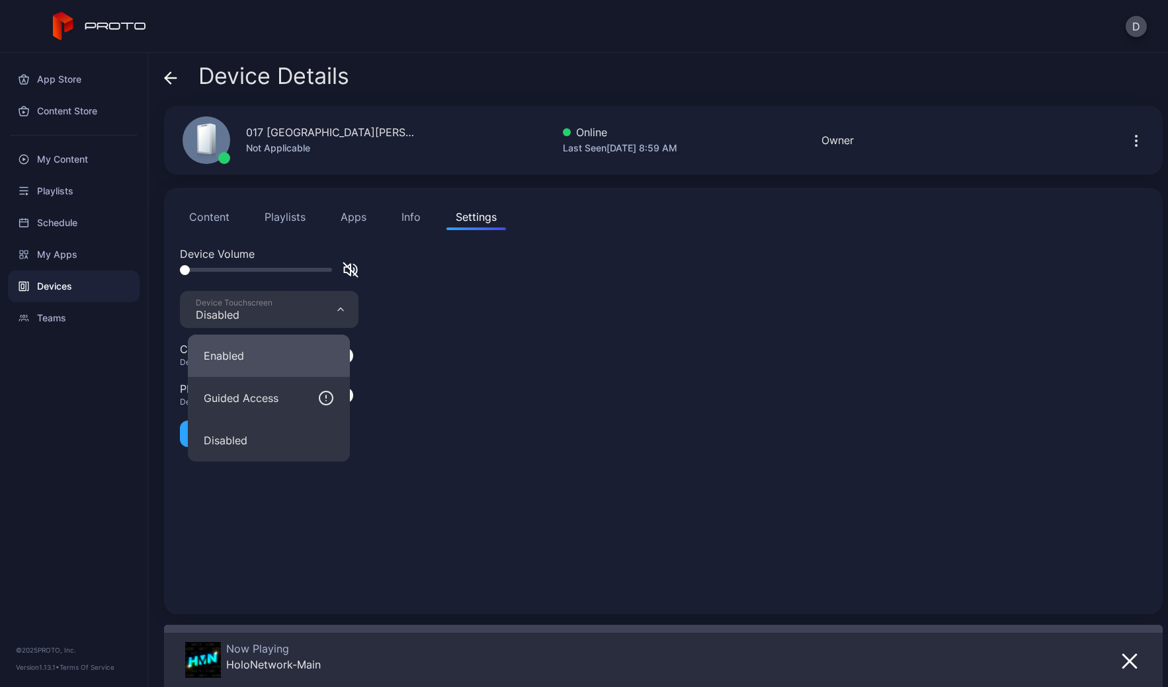
click at [241, 347] on button "Enabled" at bounding box center [269, 356] width 162 height 42
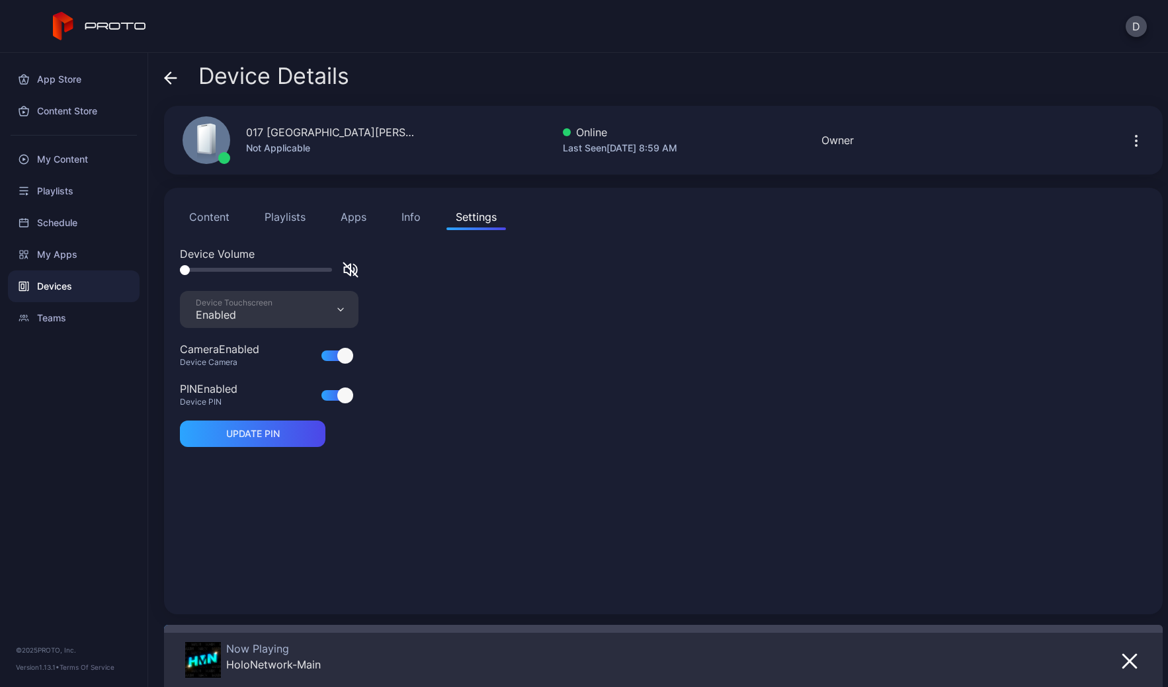
click at [159, 76] on div "Device Details 017 Sawgrass Mills FL Not Applicable Online Last Seen Sep 29, 20…" at bounding box center [658, 370] width 1020 height 634
click at [170, 79] on icon at bounding box center [170, 77] width 13 height 13
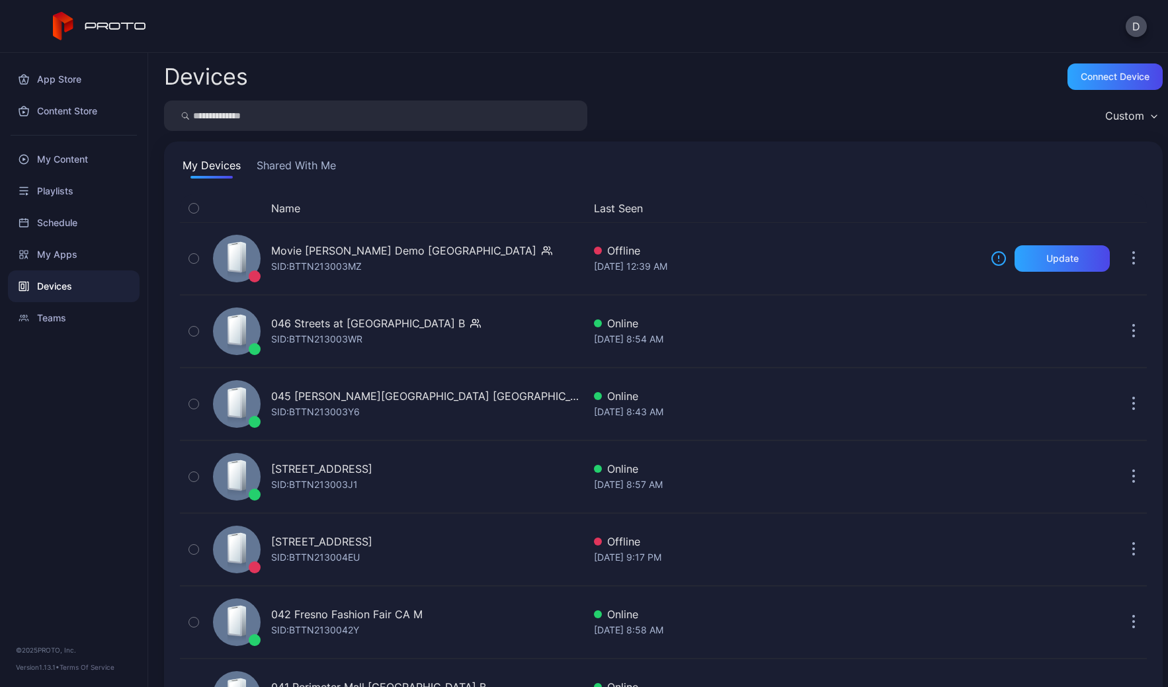
scroll to position [2402, 0]
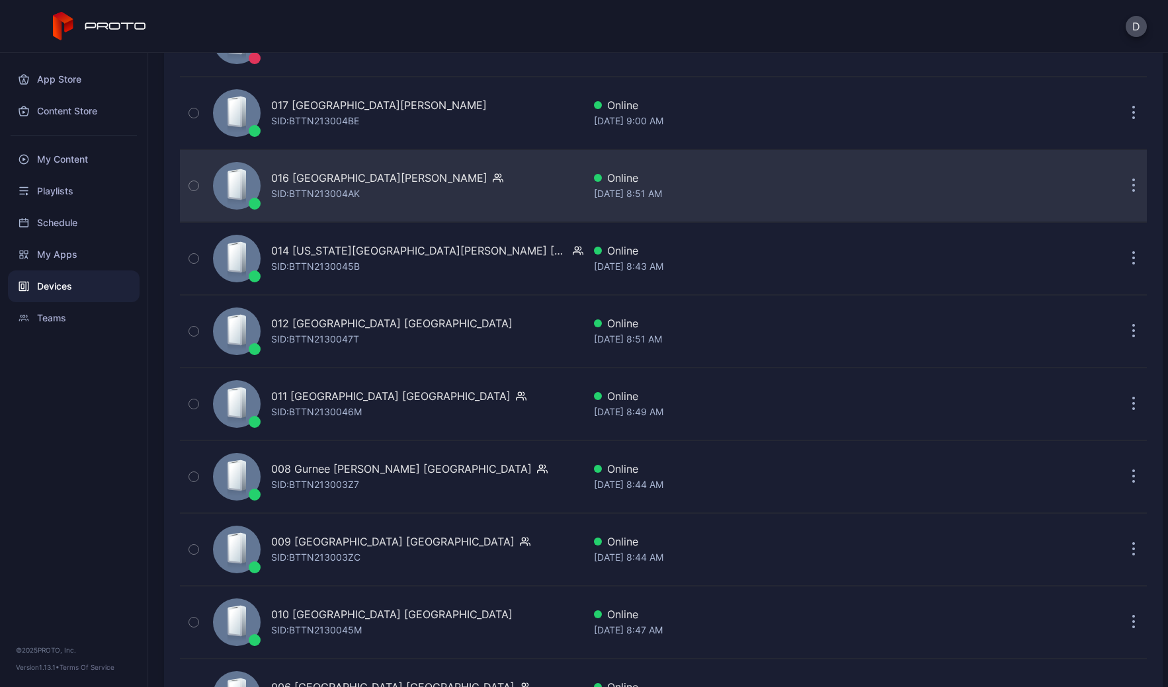
click at [451, 170] on div "016 Opry Mills TN SID: BTTN213004AK" at bounding box center [396, 186] width 376 height 66
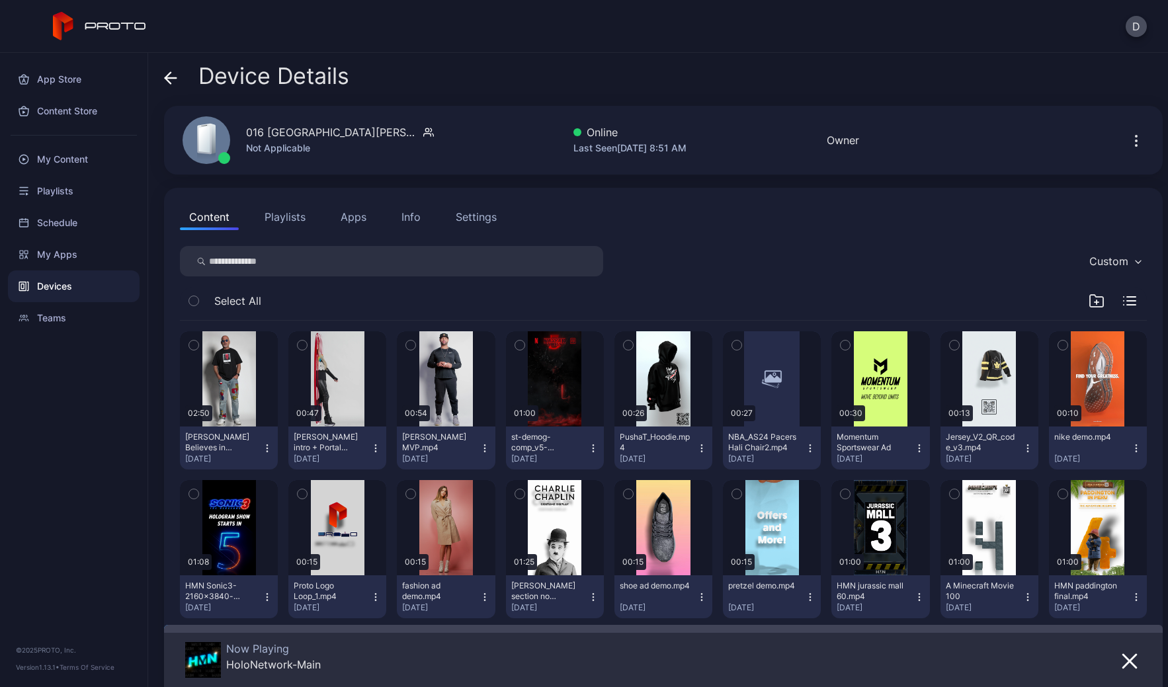
click at [470, 220] on div "Settings" at bounding box center [476, 217] width 41 height 16
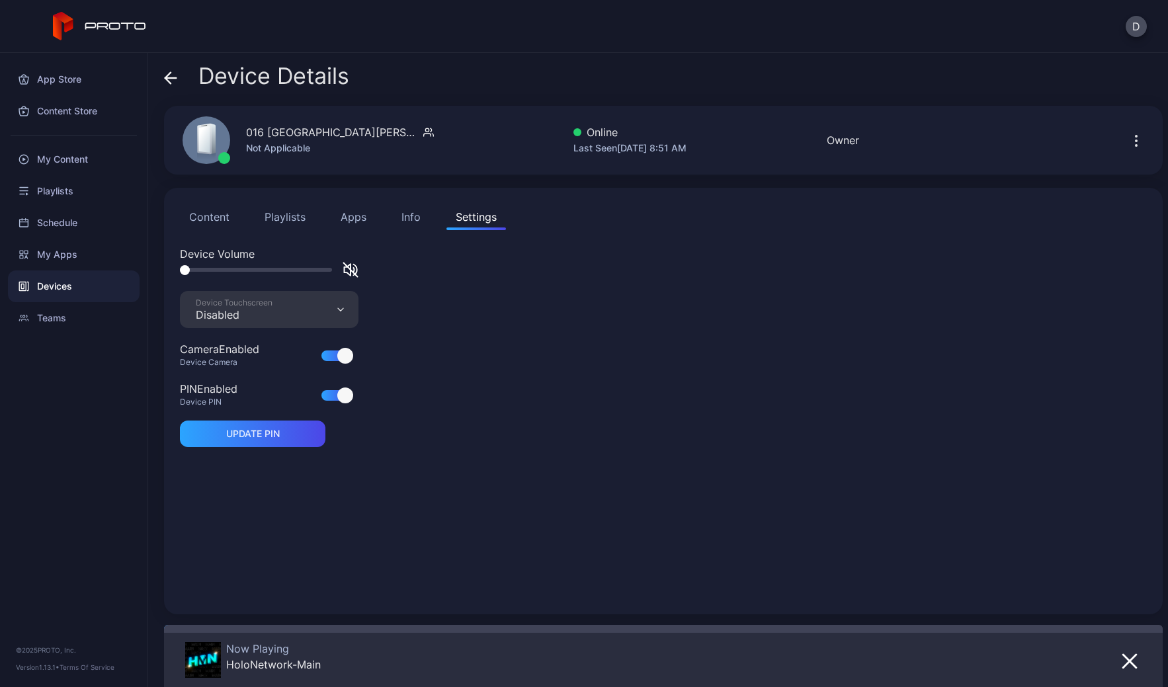
click at [255, 304] on div "Device Touchscreen" at bounding box center [234, 303] width 77 height 11
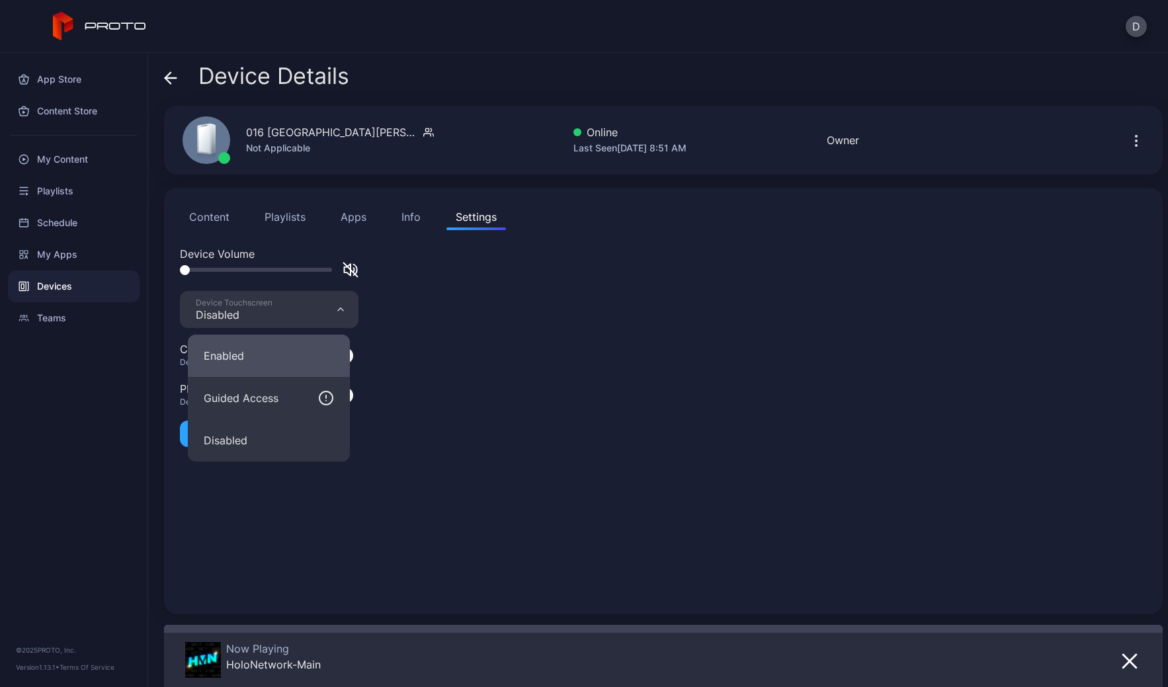
click at [260, 362] on button "Enabled" at bounding box center [269, 356] width 162 height 42
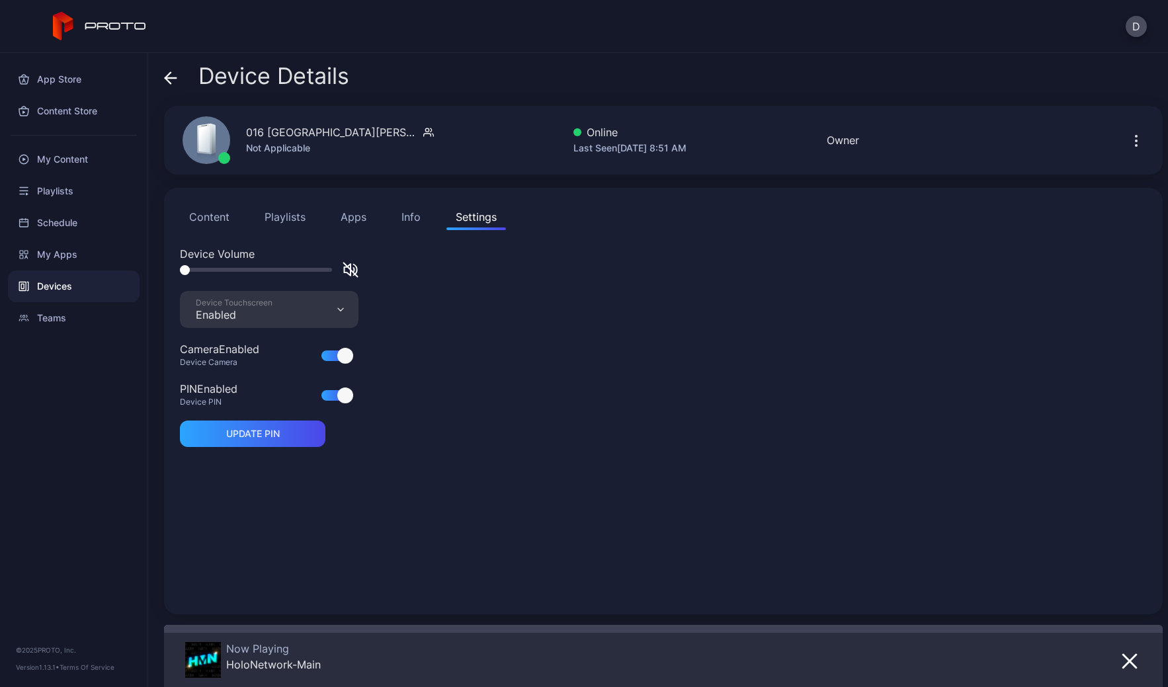
click at [170, 78] on icon at bounding box center [170, 78] width 11 height 0
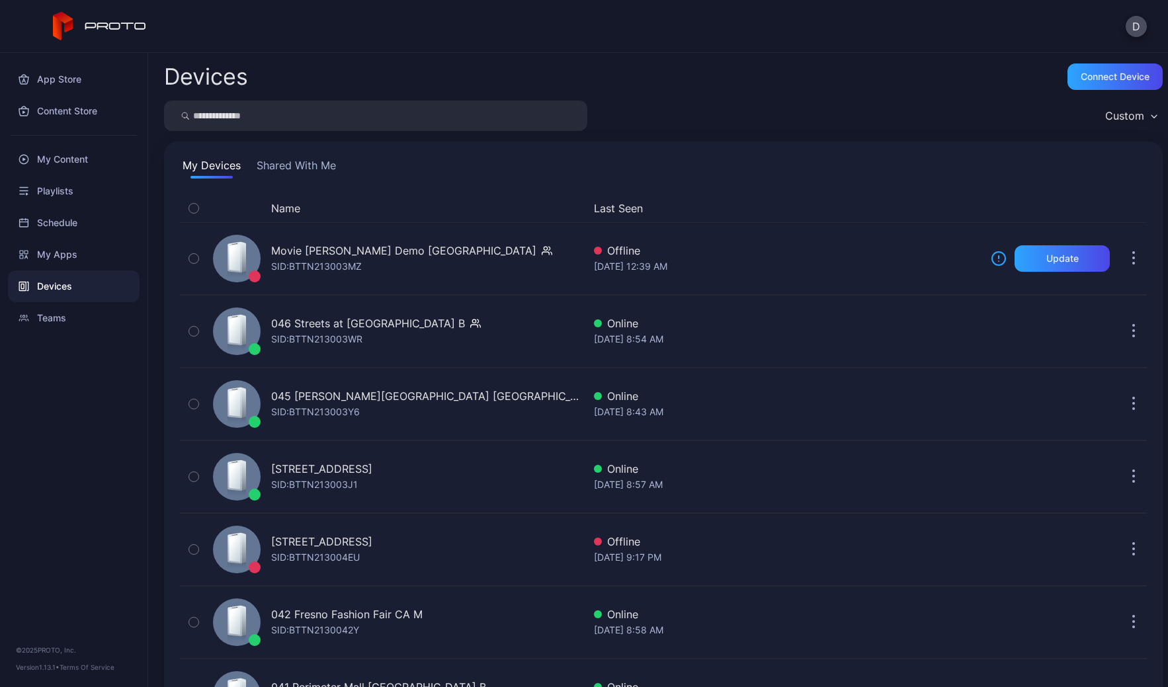
scroll to position [2402, 0]
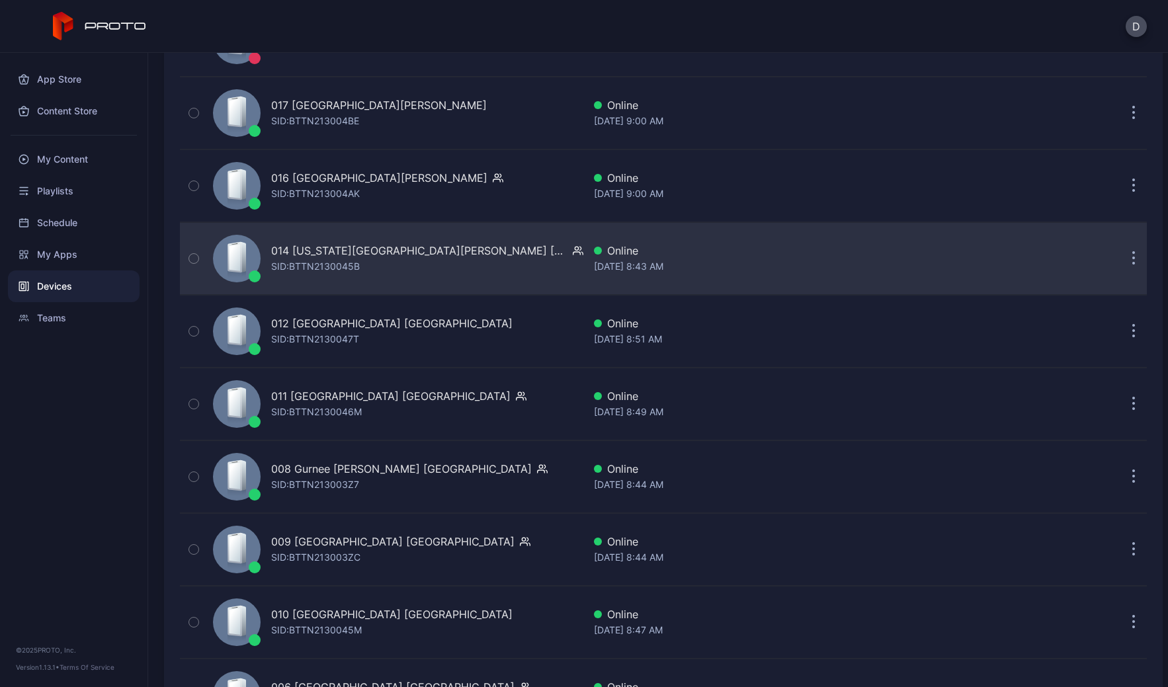
click at [435, 258] on div "014 Arizona Mills AZ SID: BTTN2130045B" at bounding box center [396, 259] width 376 height 66
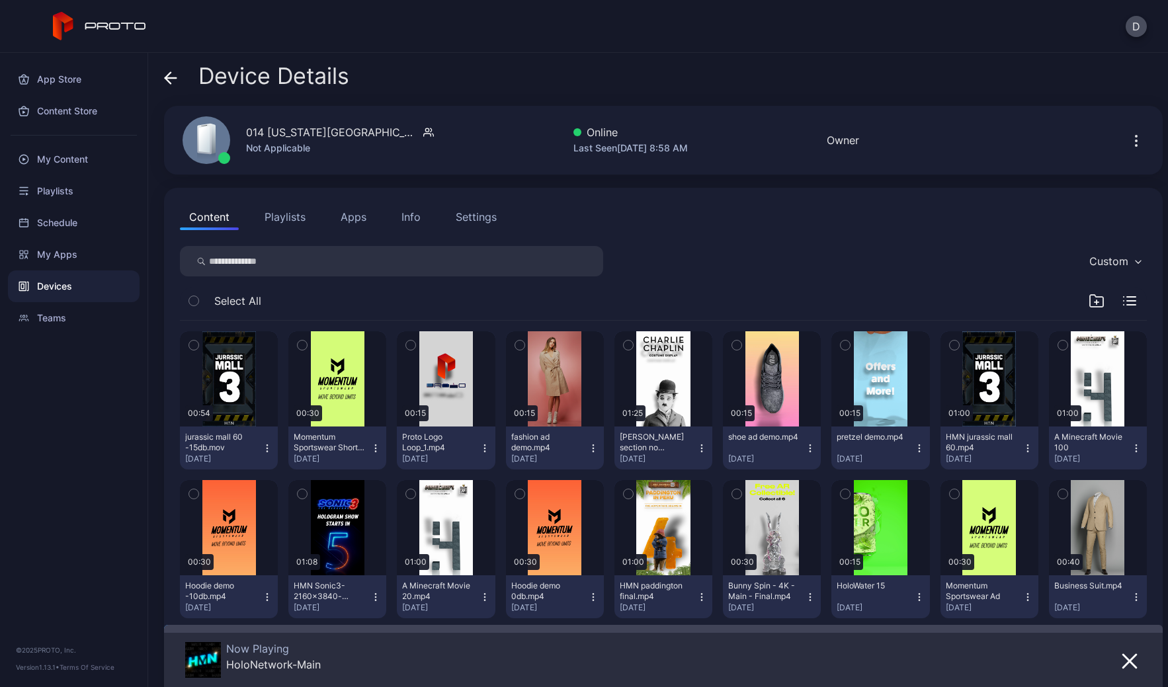
drag, startPoint x: 474, startPoint y: 216, endPoint x: 427, endPoint y: 228, distance: 48.0
click at [474, 216] on div "Settings" at bounding box center [476, 217] width 41 height 16
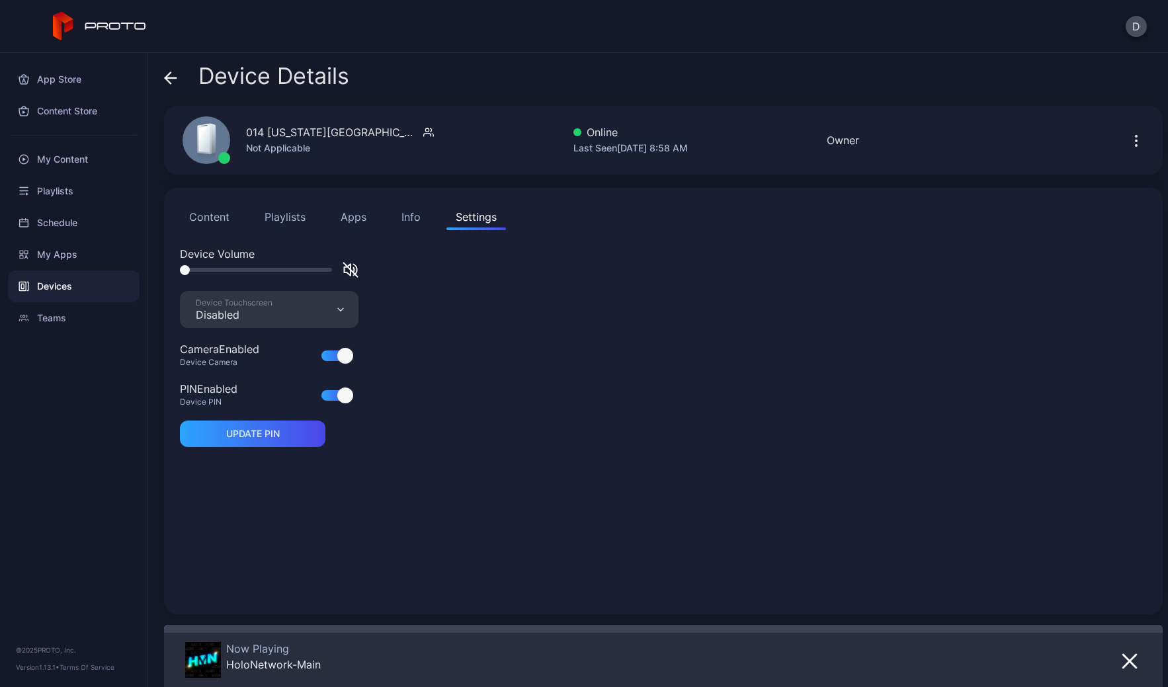
click at [256, 317] on div "Disabled" at bounding box center [234, 314] width 77 height 13
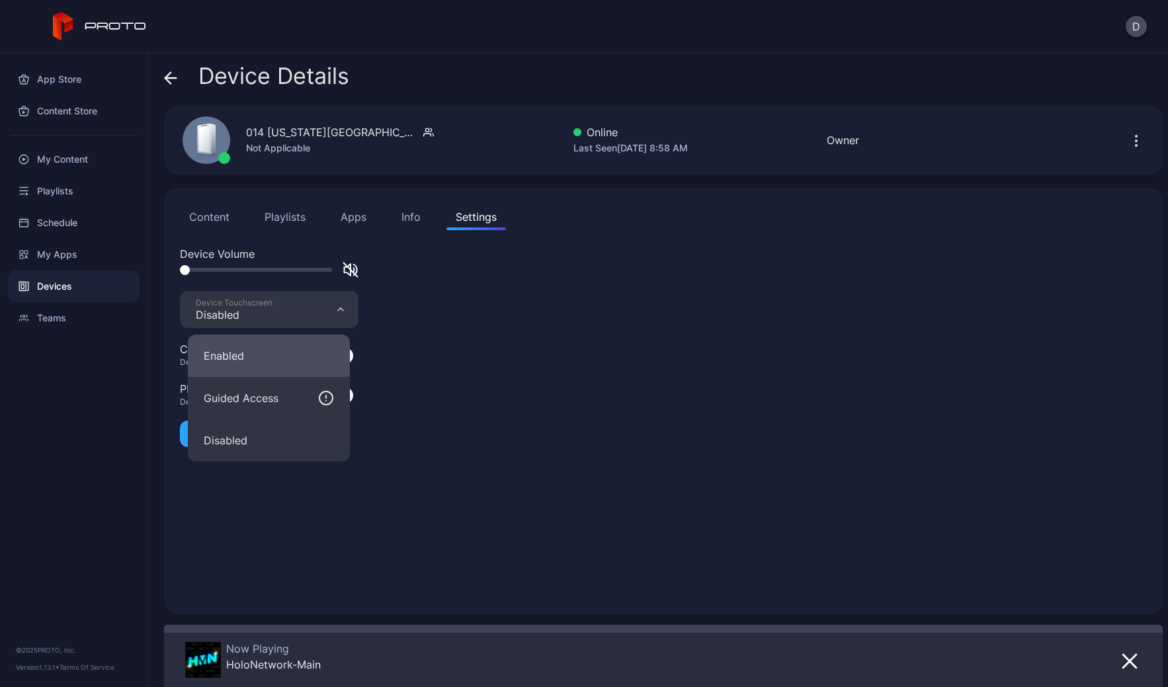
click at [250, 343] on button "Enabled" at bounding box center [269, 356] width 162 height 42
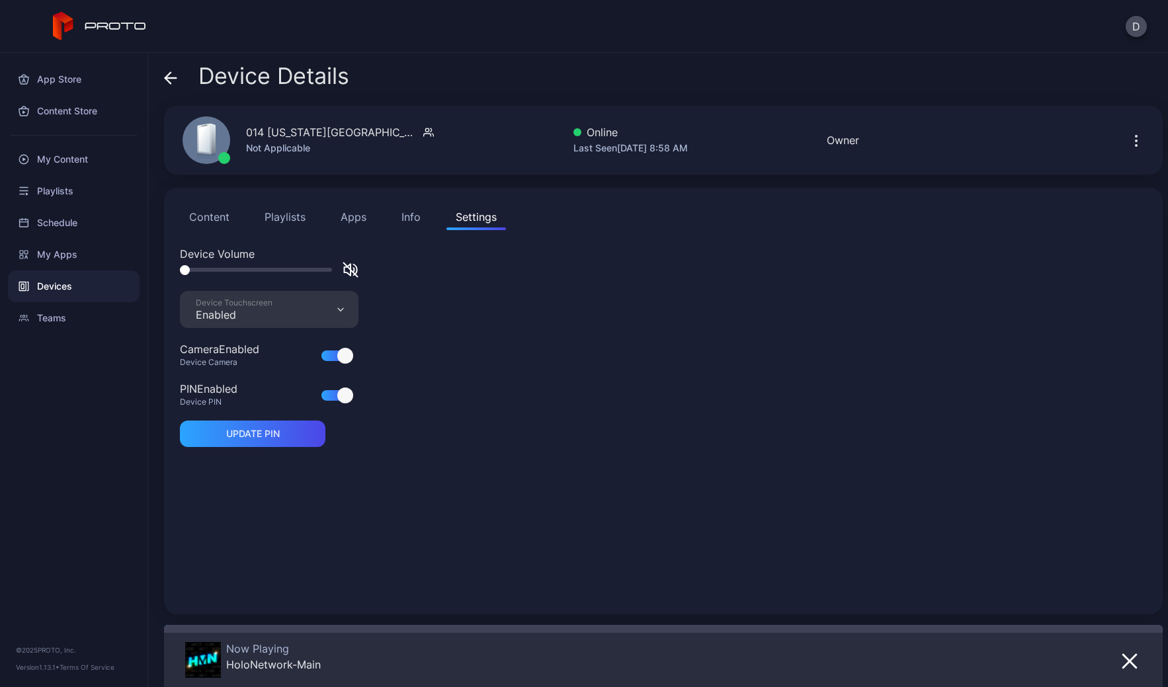
click at [173, 73] on icon at bounding box center [170, 77] width 13 height 13
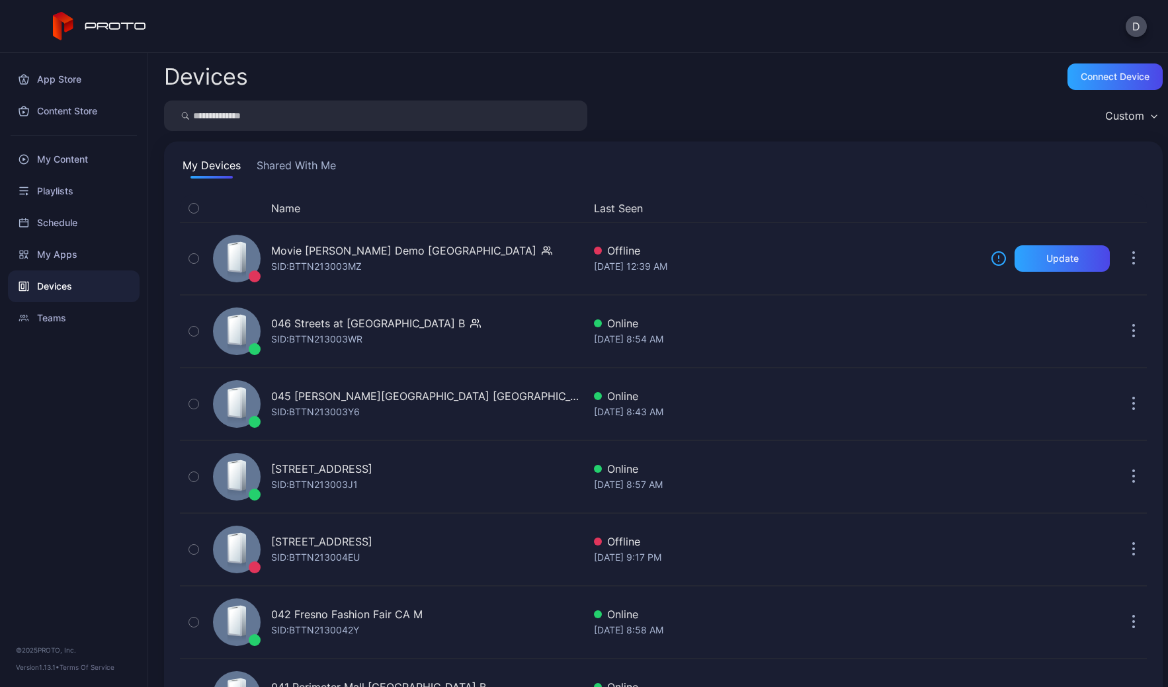
scroll to position [2402, 0]
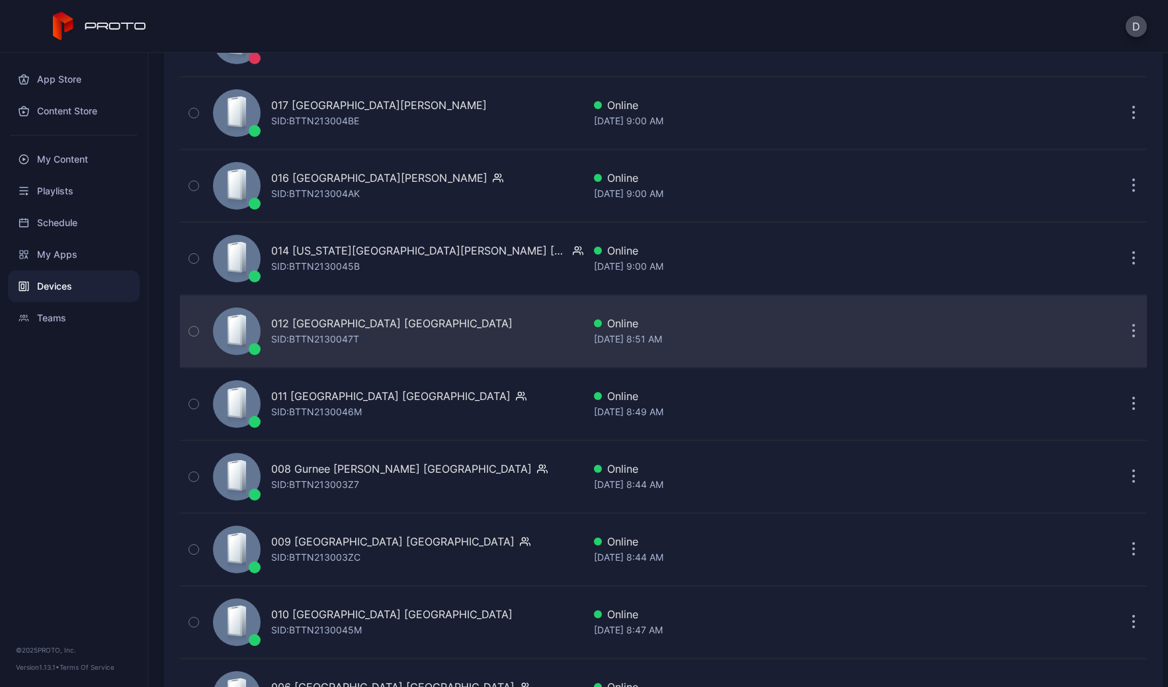
click at [454, 331] on div "012 Burlington Mall MA SID: BTTN2130047T" at bounding box center [396, 331] width 376 height 66
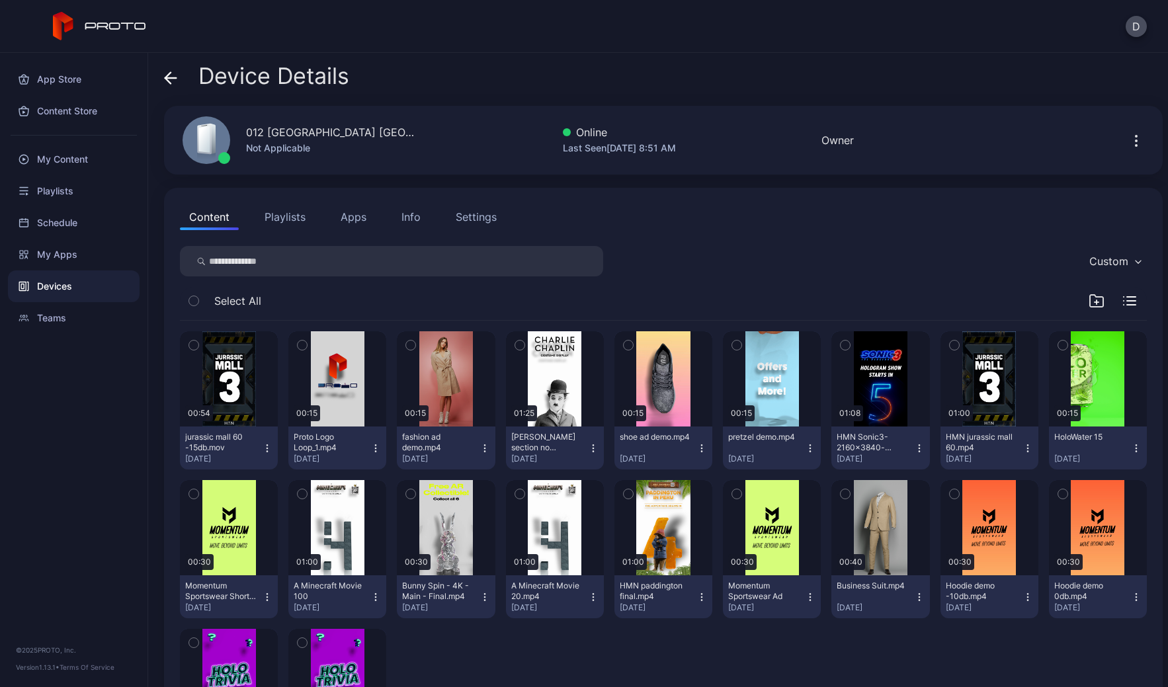
click at [470, 222] on div "Settings" at bounding box center [476, 217] width 41 height 16
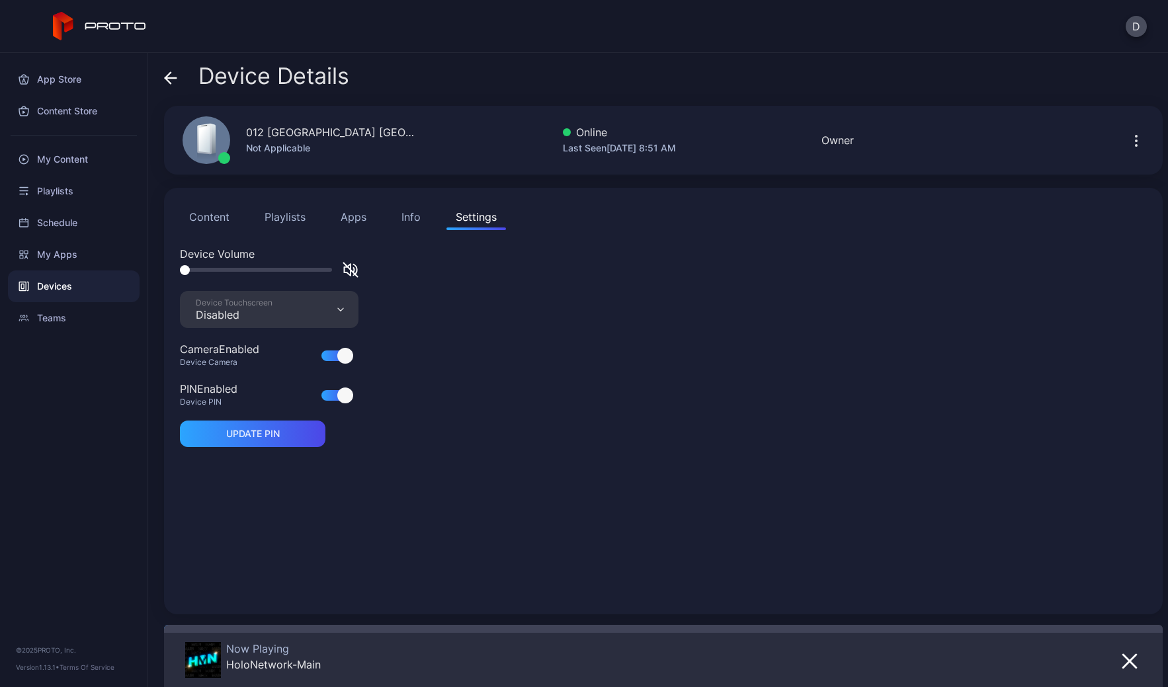
click at [271, 315] on div "Disabled" at bounding box center [234, 314] width 77 height 13
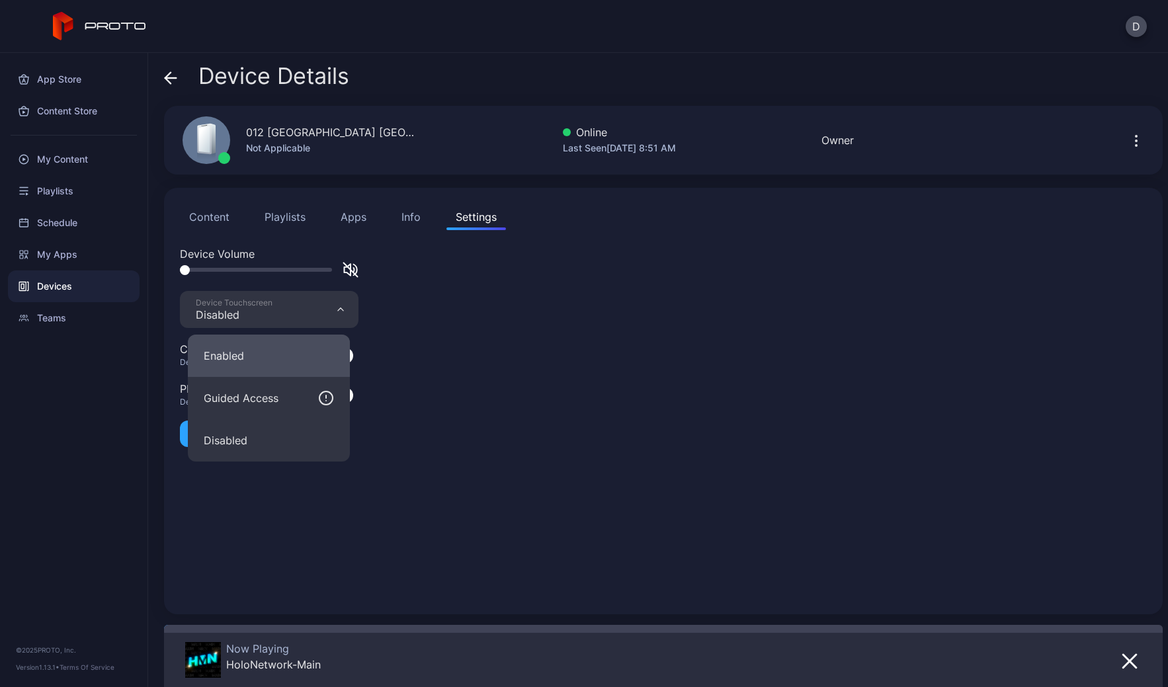
click at [263, 368] on button "Enabled" at bounding box center [269, 356] width 162 height 42
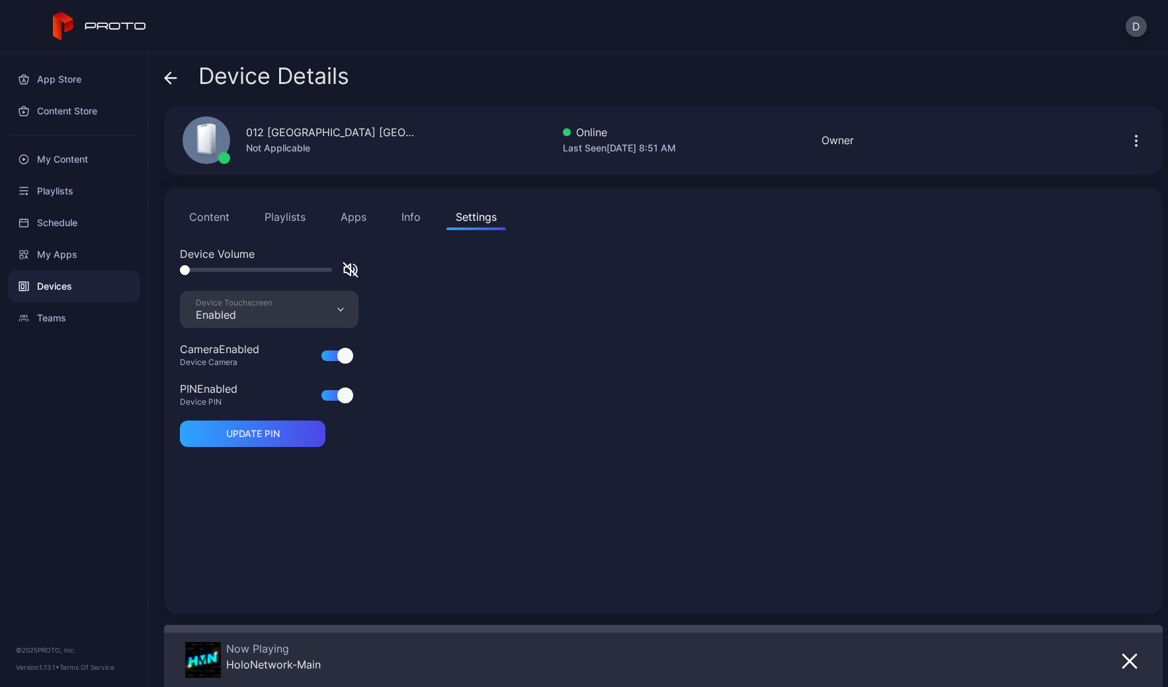
click at [195, 72] on div "Device Details" at bounding box center [256, 80] width 185 height 32
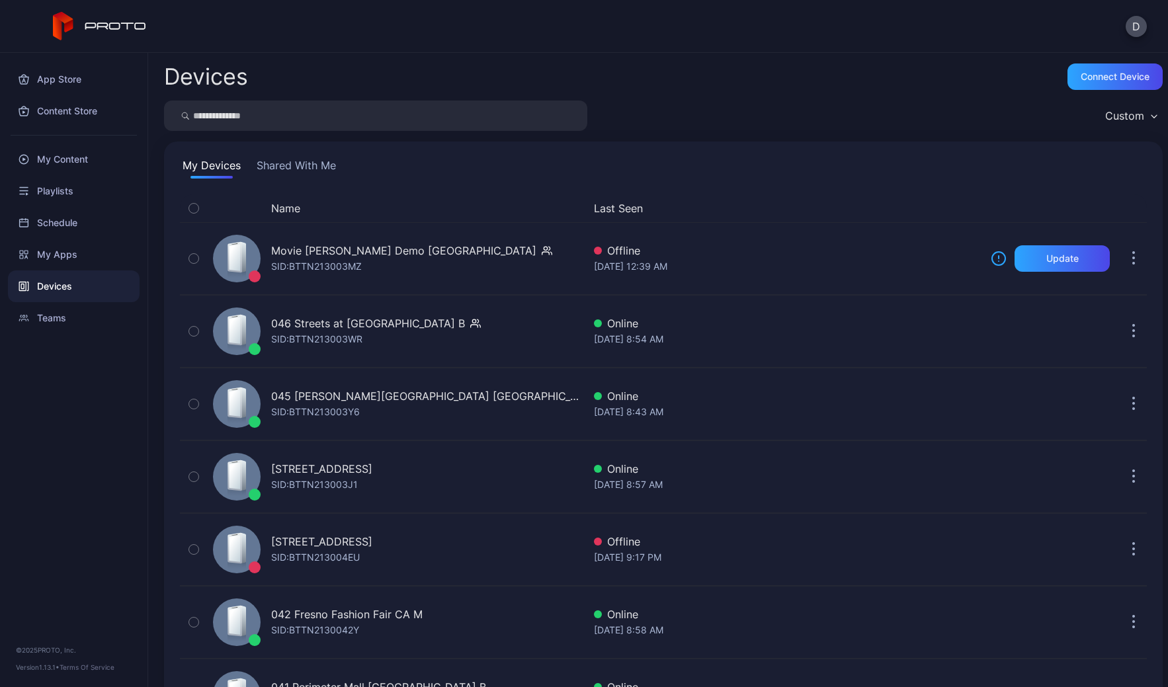
scroll to position [2402, 0]
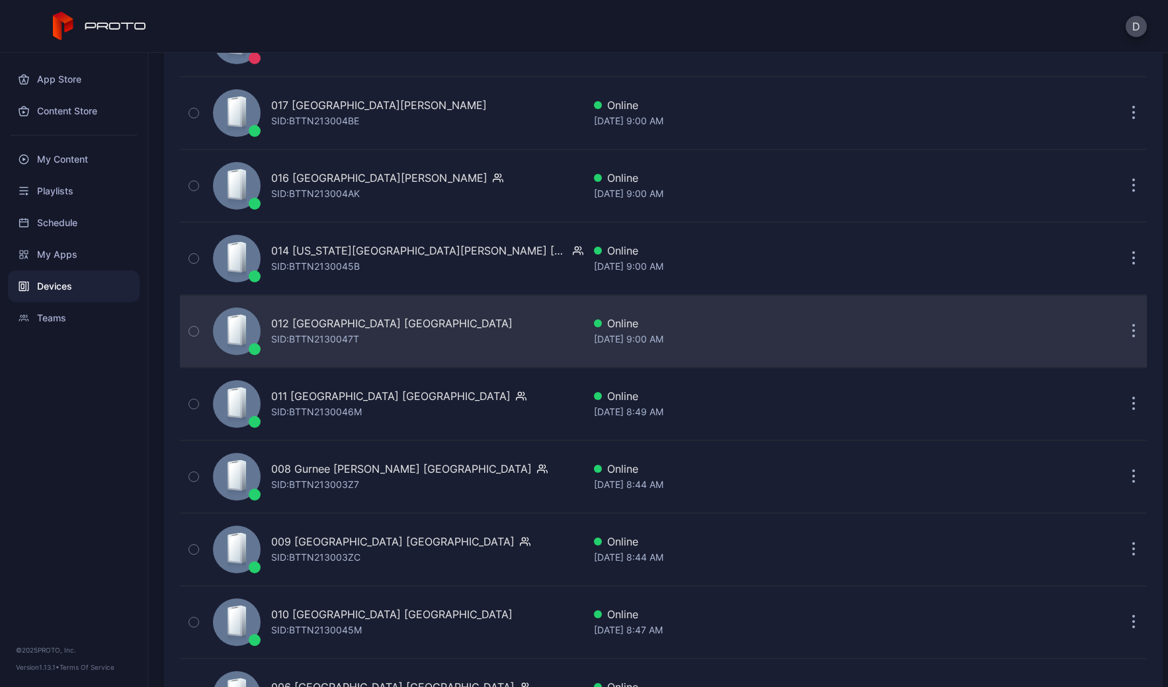
click at [436, 324] on div "012 Burlington Mall MA SID: BTTN2130047T" at bounding box center [396, 331] width 376 height 66
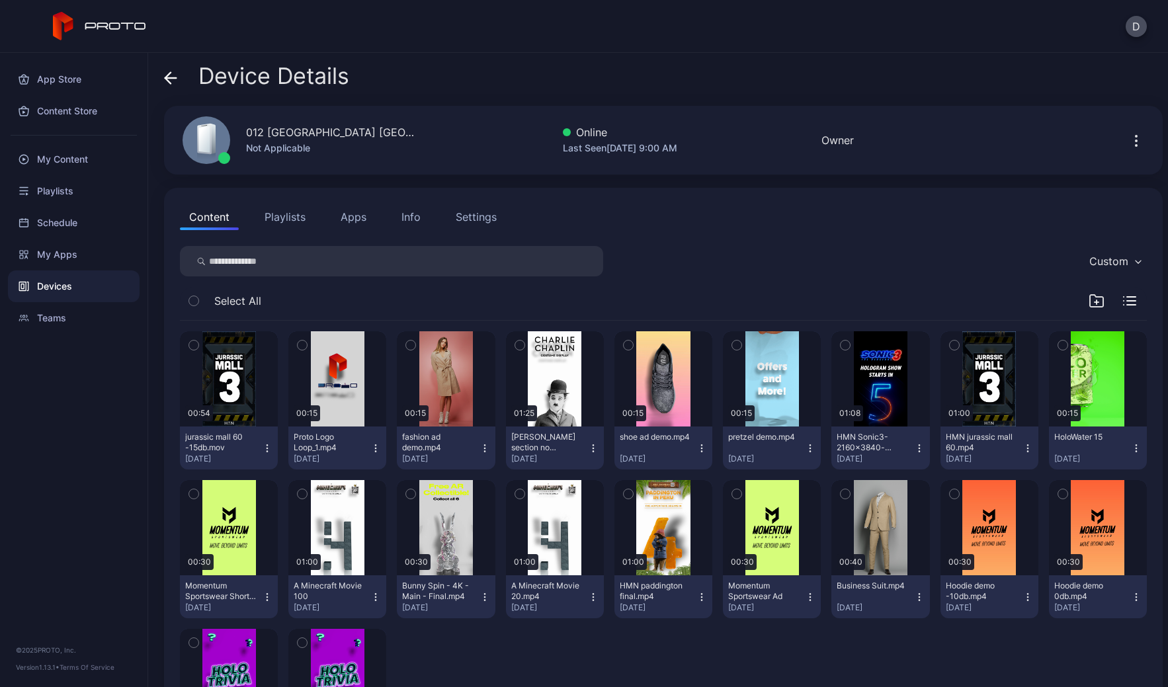
click at [456, 213] on div "Settings" at bounding box center [476, 217] width 41 height 16
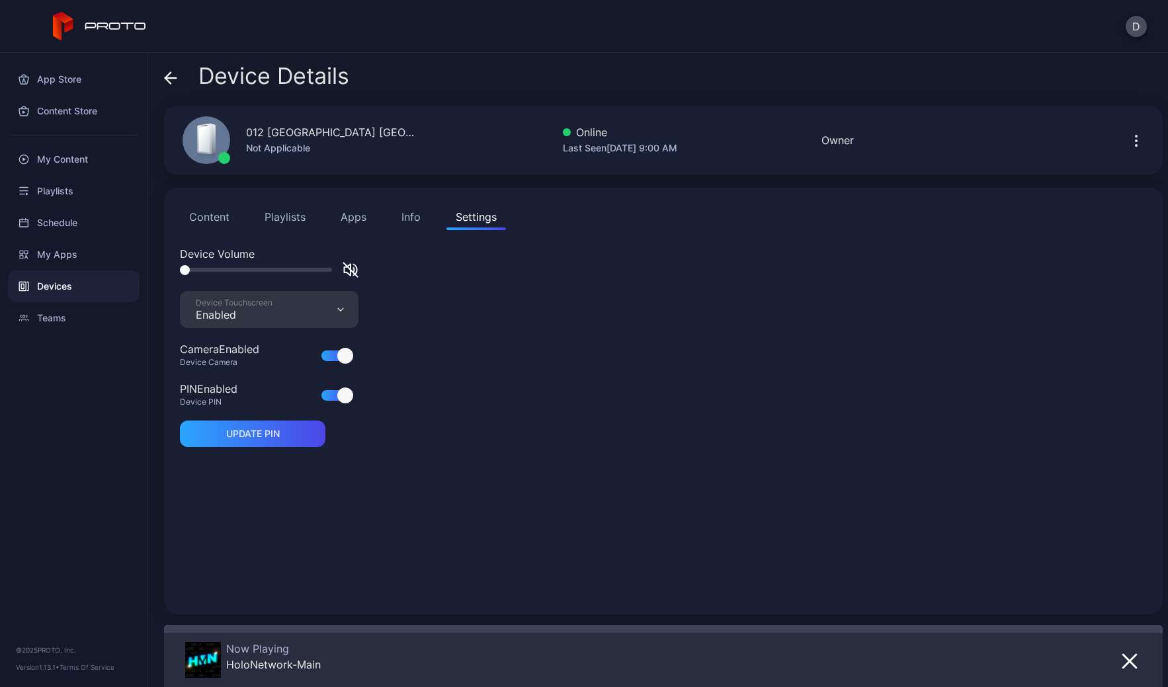
click at [296, 306] on div "Device Touchscreen Enabled" at bounding box center [269, 309] width 179 height 37
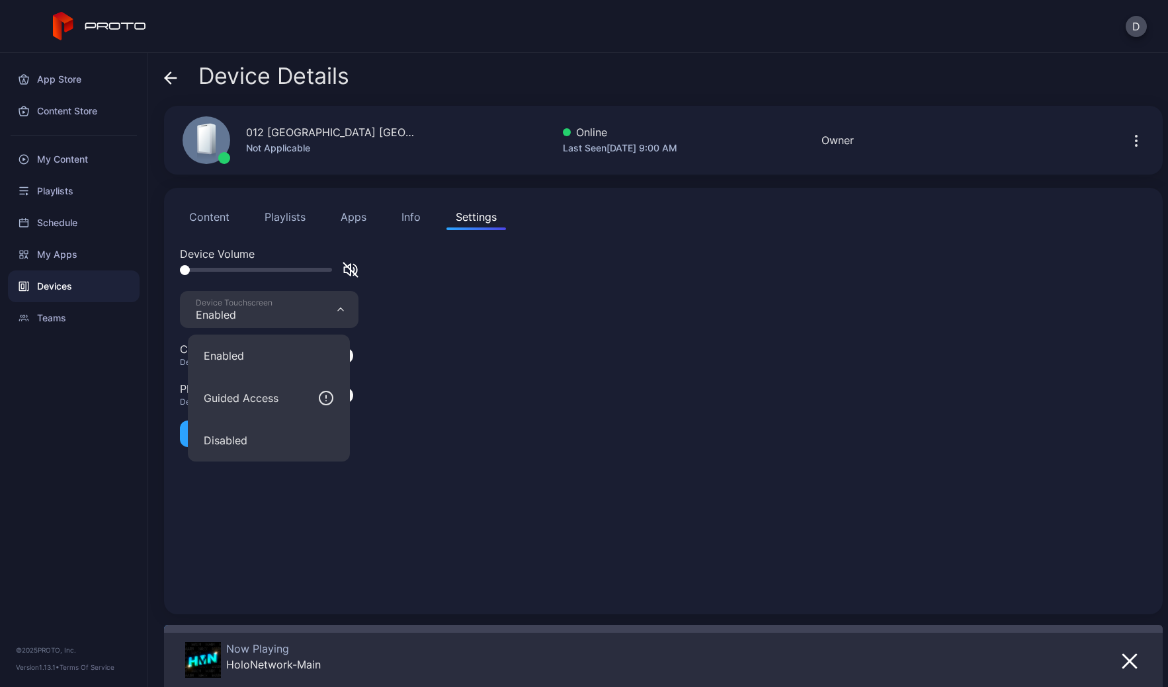
click at [153, 59] on div "Device Details 012 Burlington Mall MA Not Applicable Online Last Seen Sep 29, 2…" at bounding box center [658, 370] width 1020 height 634
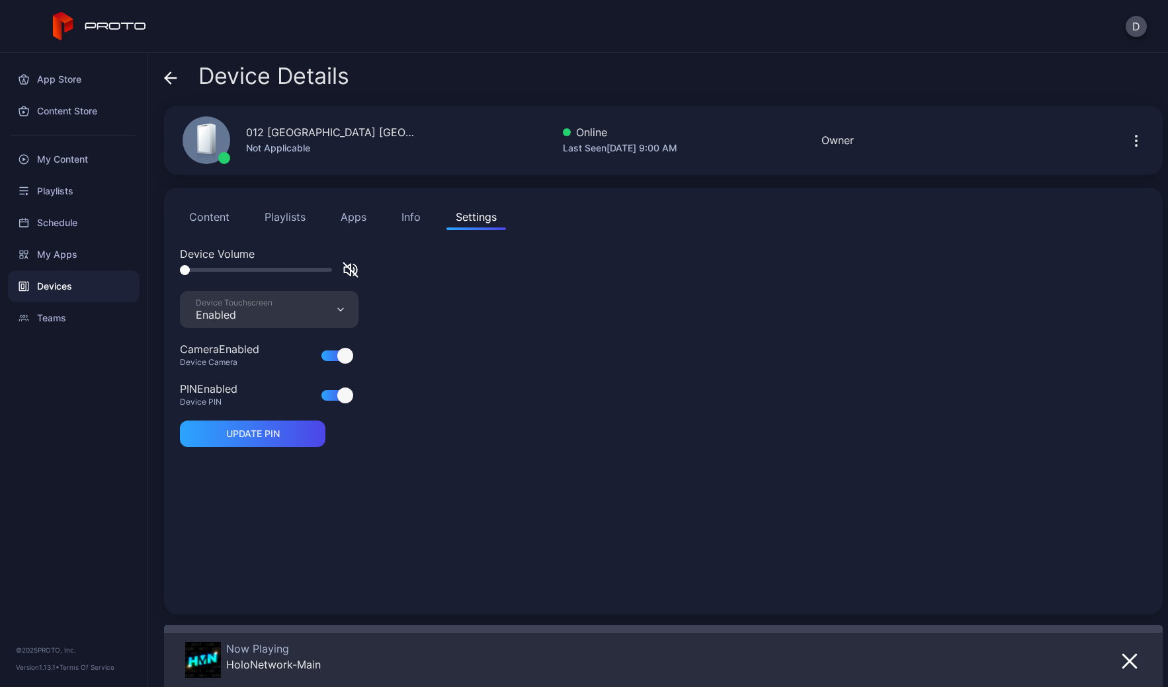
click at [167, 77] on icon at bounding box center [170, 77] width 13 height 13
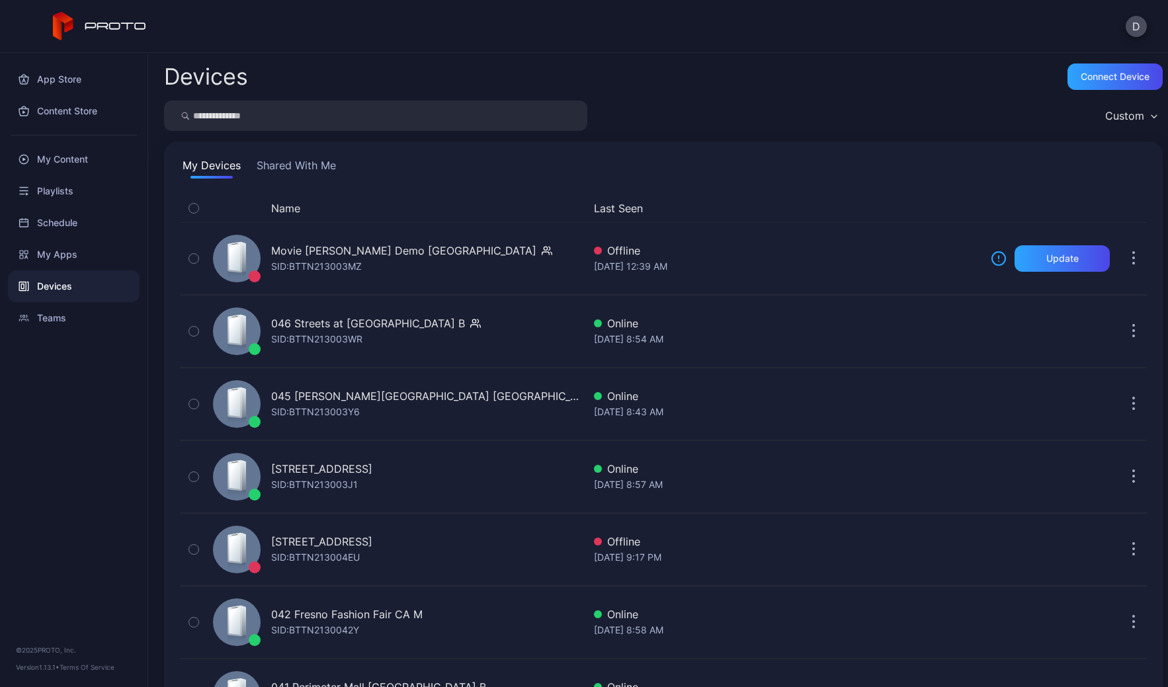
scroll to position [2402, 0]
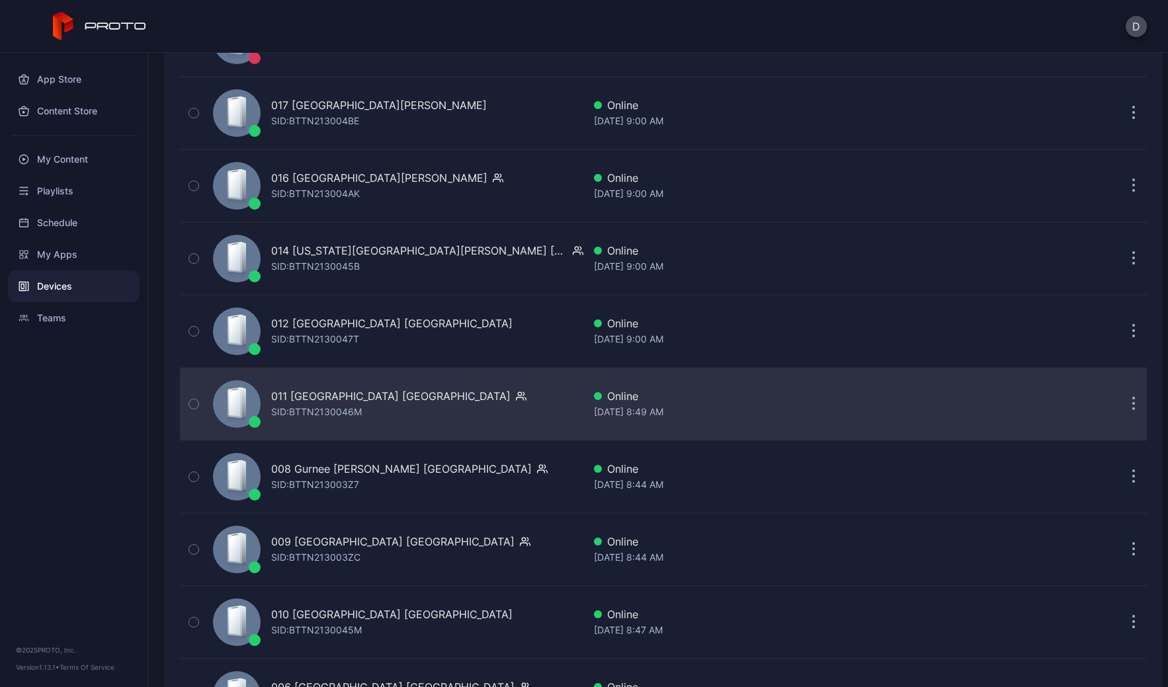
click at [483, 414] on div "011 Briarwood Mall MI SID: BTTN2130046M" at bounding box center [396, 404] width 376 height 66
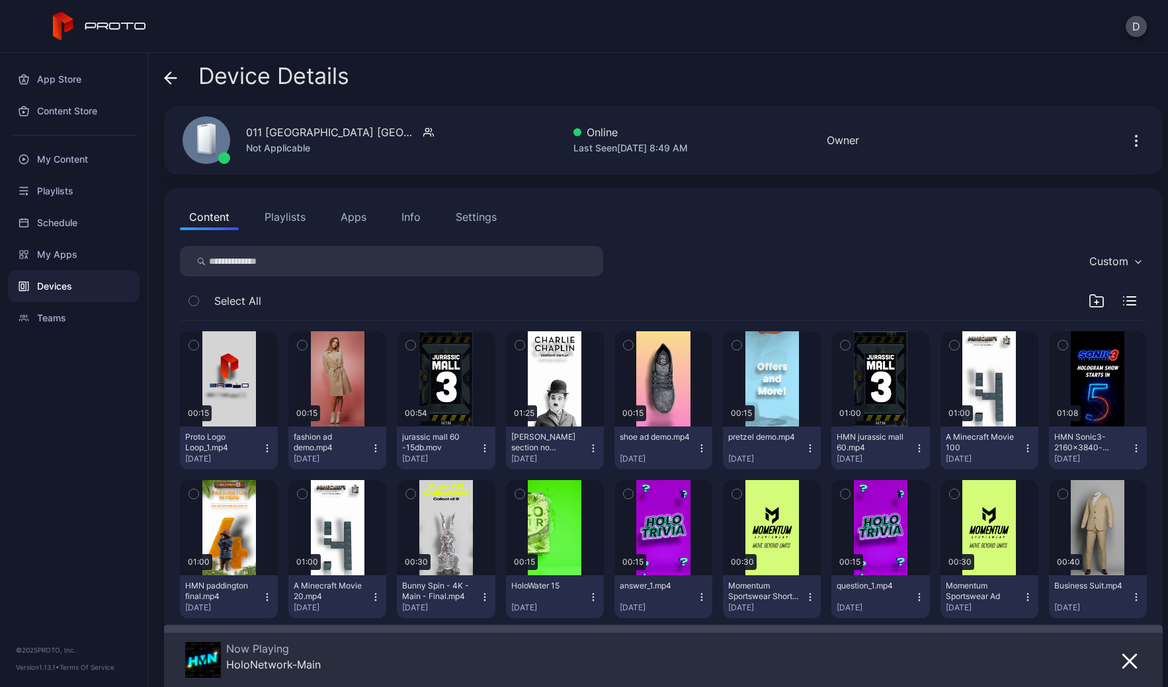
click at [489, 214] on div "Settings" at bounding box center [476, 217] width 41 height 16
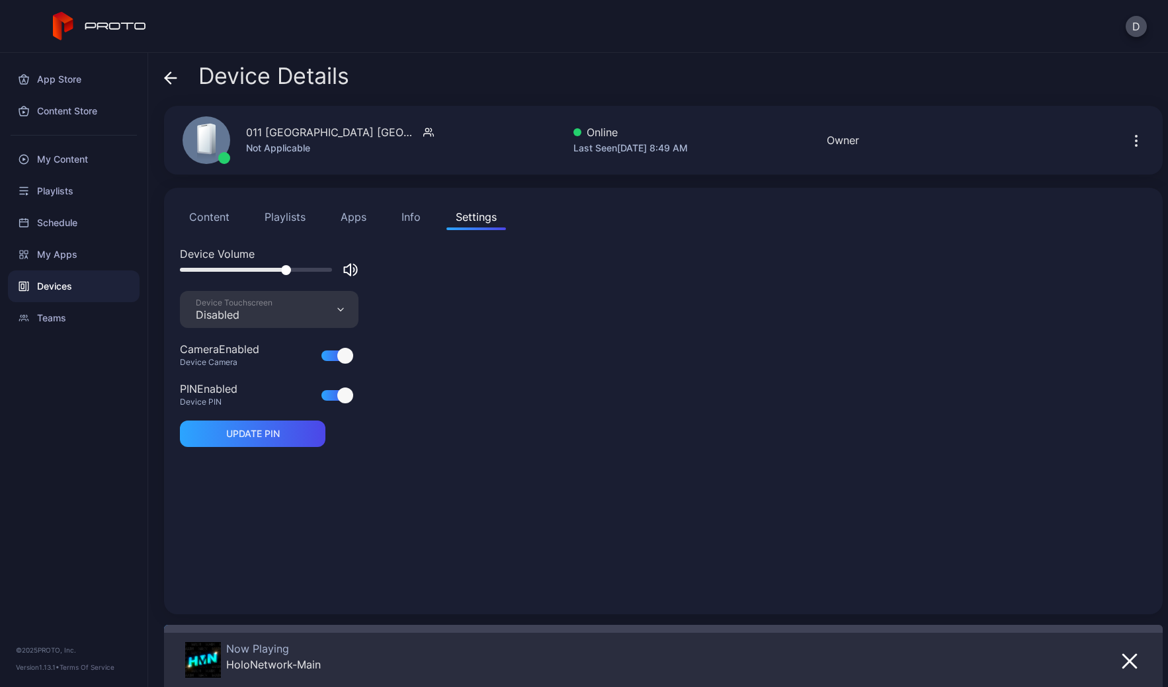
click at [251, 309] on div "Disabled" at bounding box center [234, 314] width 77 height 13
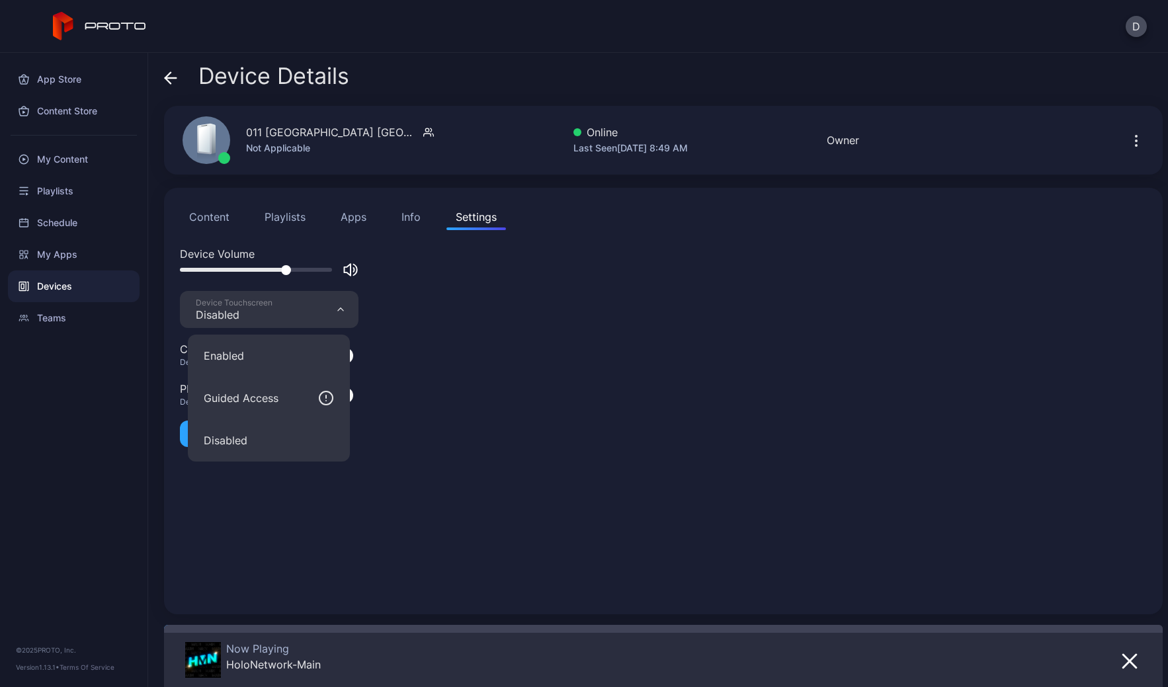
click at [253, 359] on button "Enabled" at bounding box center [269, 356] width 162 height 42
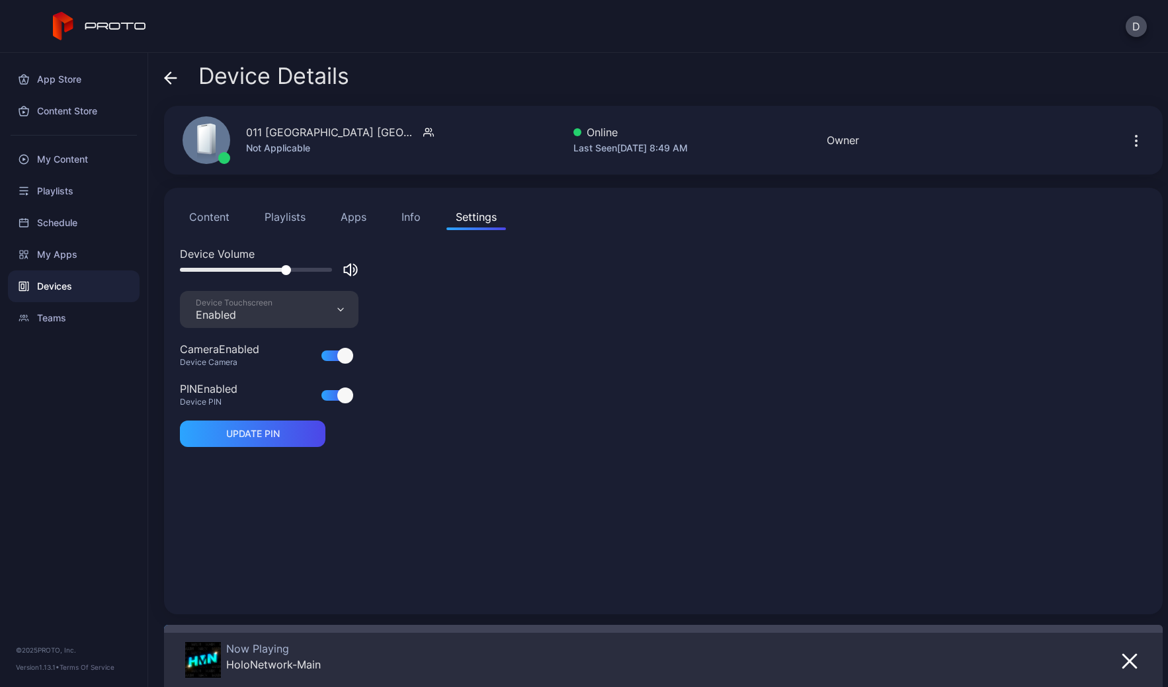
click at [279, 313] on div "Device Touchscreen Enabled" at bounding box center [269, 309] width 179 height 37
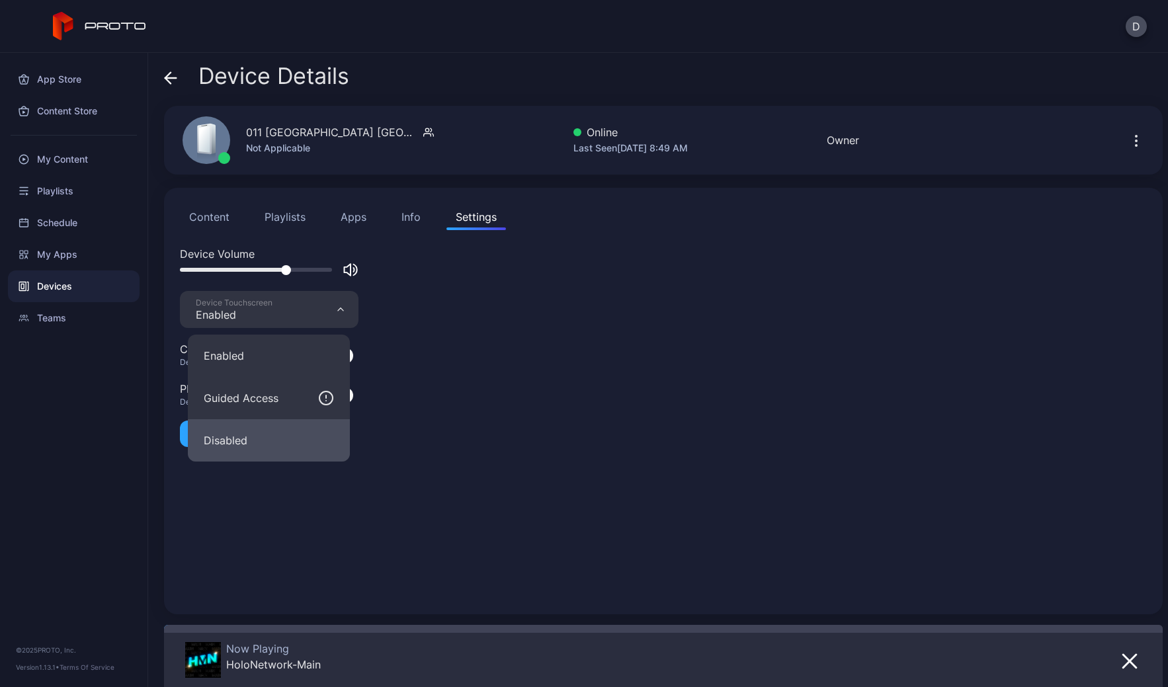
click at [248, 435] on button "Disabled" at bounding box center [269, 440] width 162 height 42
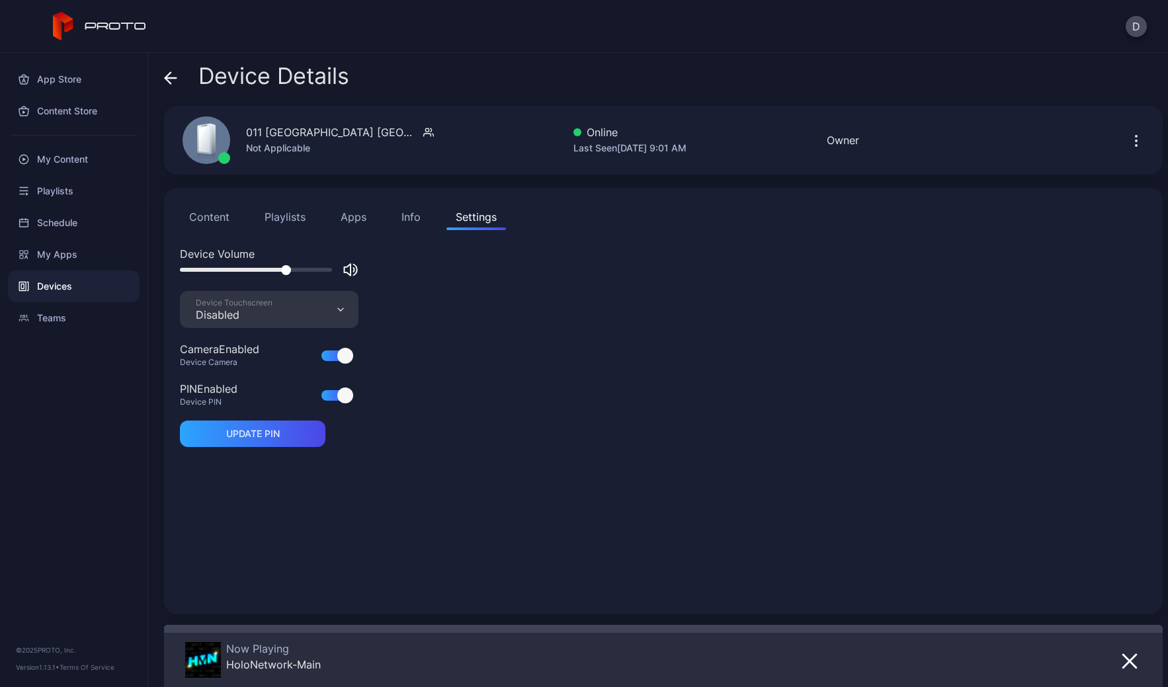
click at [161, 75] on div "Device Details 011 Briarwood Mall MI Not Applicable Online Last Seen Sep 29, 20…" at bounding box center [658, 370] width 1020 height 634
click at [165, 77] on icon at bounding box center [167, 77] width 5 height 11
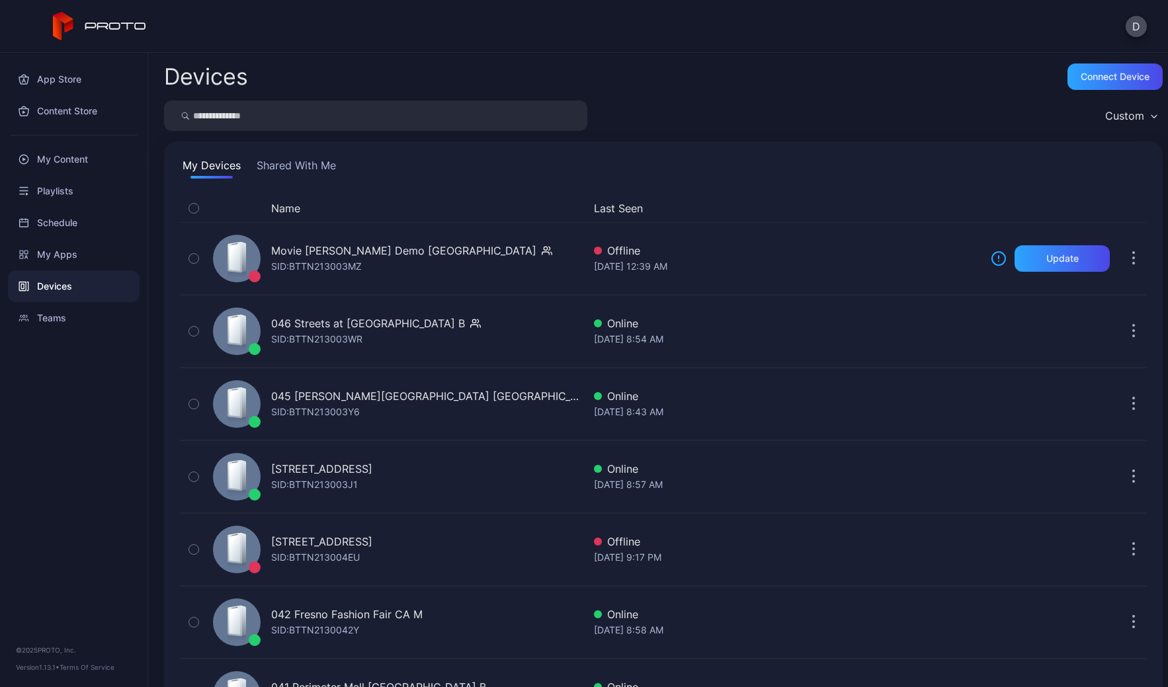
scroll to position [2402, 0]
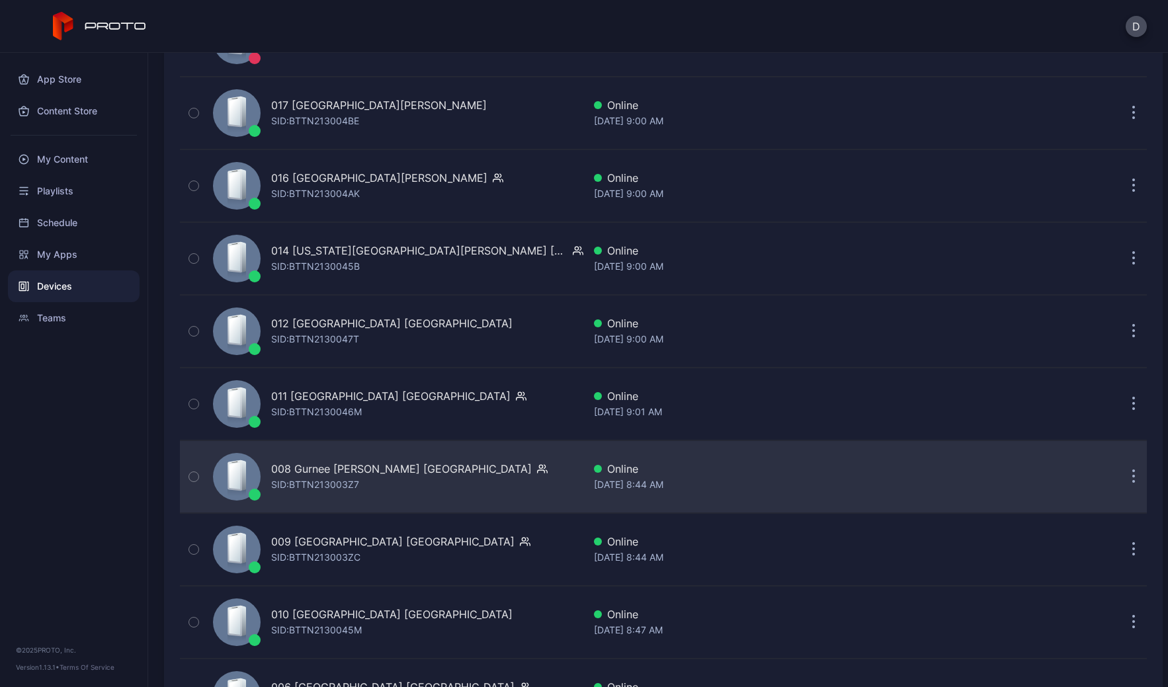
click at [474, 472] on div "008 Gurnee Mills IL SID: BTTN213003Z7" at bounding box center [396, 477] width 376 height 66
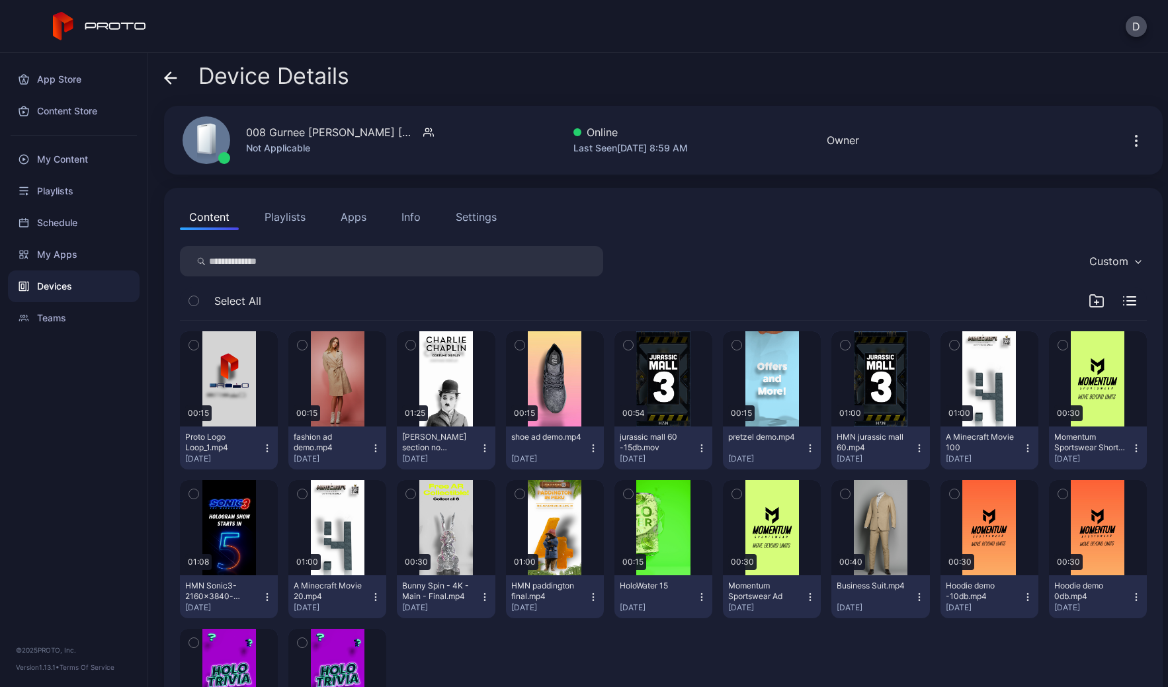
click at [480, 214] on div "Settings" at bounding box center [476, 217] width 41 height 16
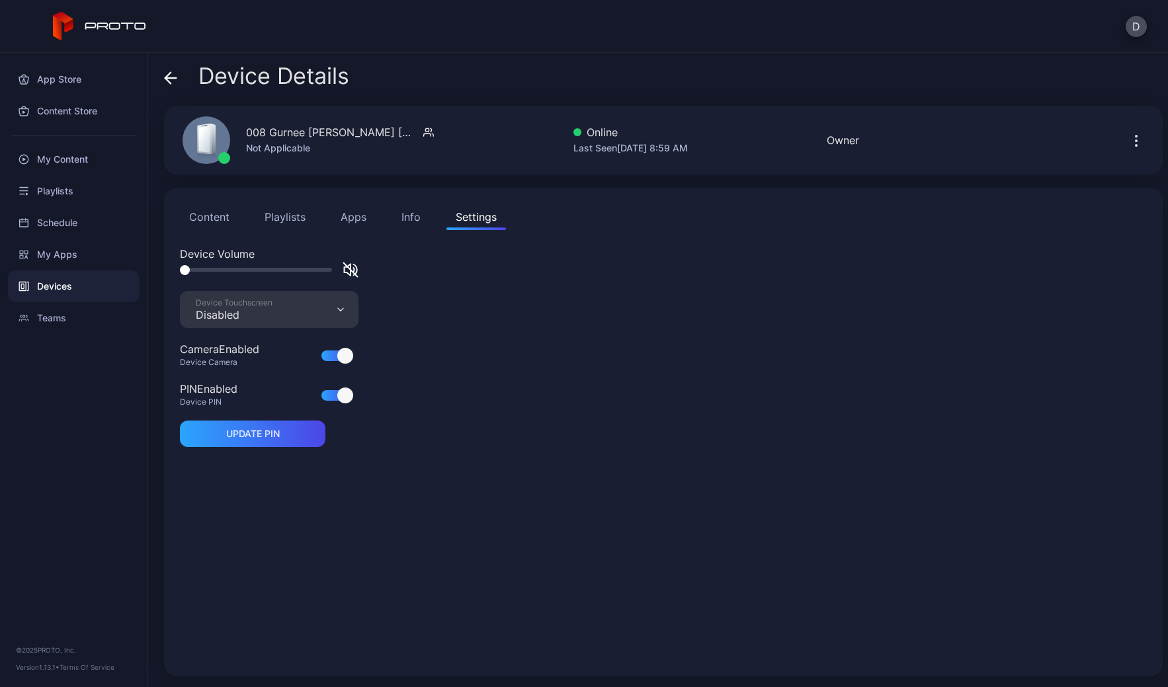
click at [292, 308] on div "Device Touchscreen Disabled" at bounding box center [269, 309] width 179 height 37
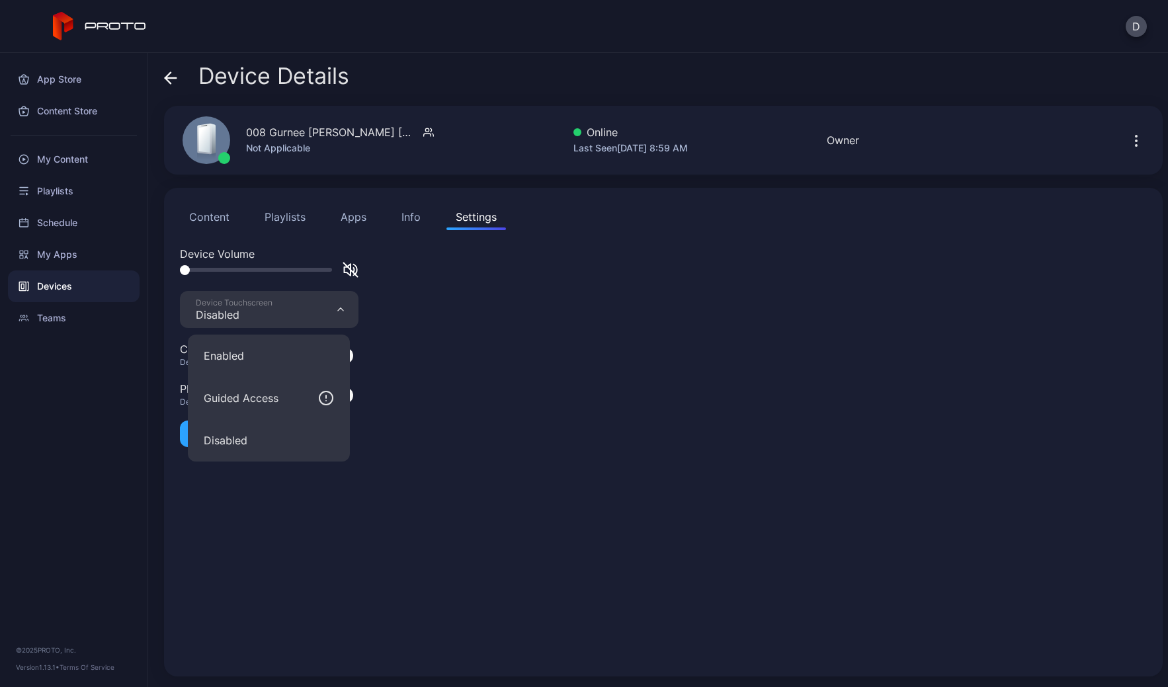
click at [273, 361] on button "Enabled" at bounding box center [269, 356] width 162 height 42
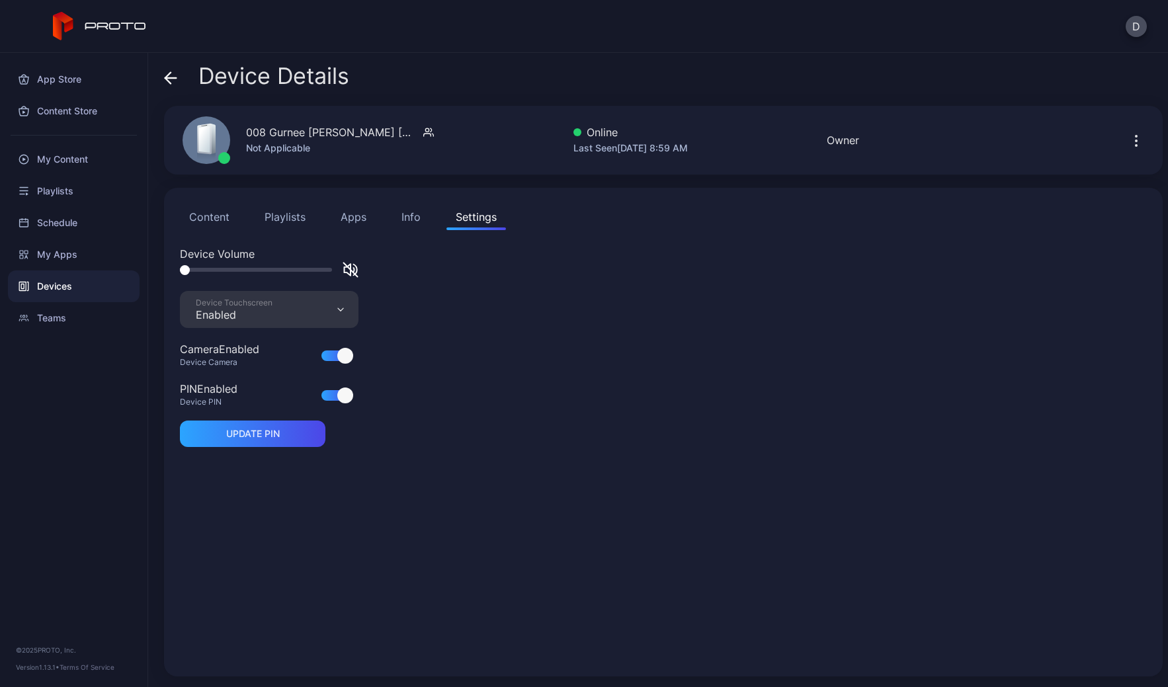
click at [165, 78] on icon at bounding box center [167, 77] width 5 height 11
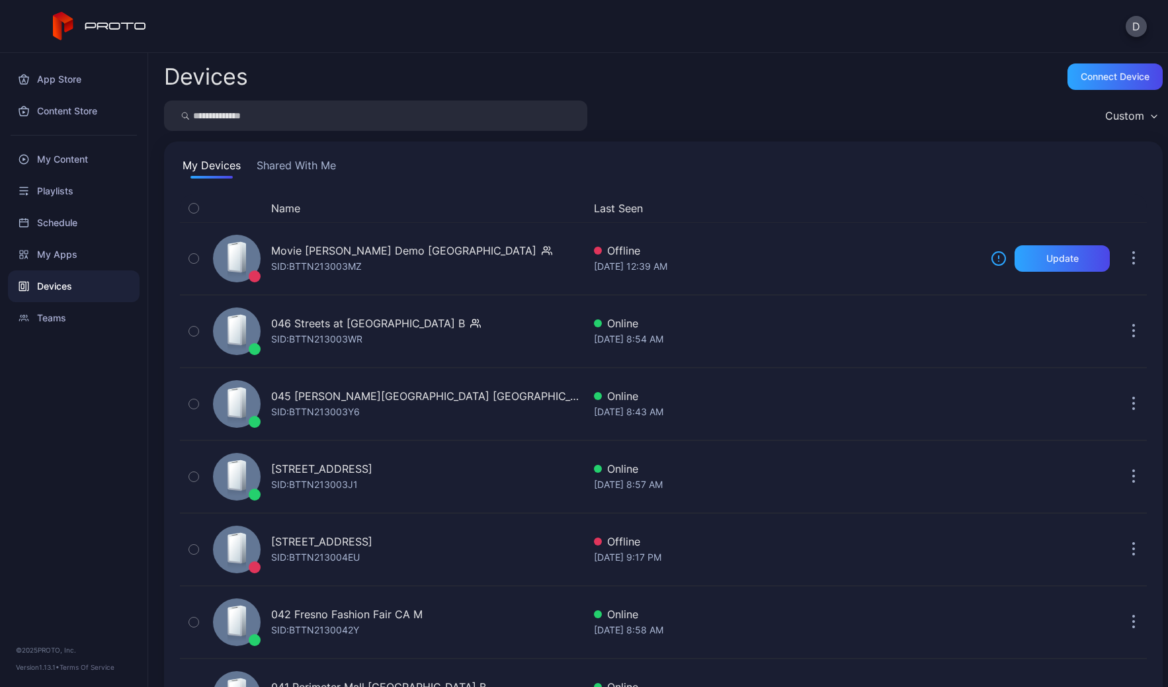
scroll to position [2402, 0]
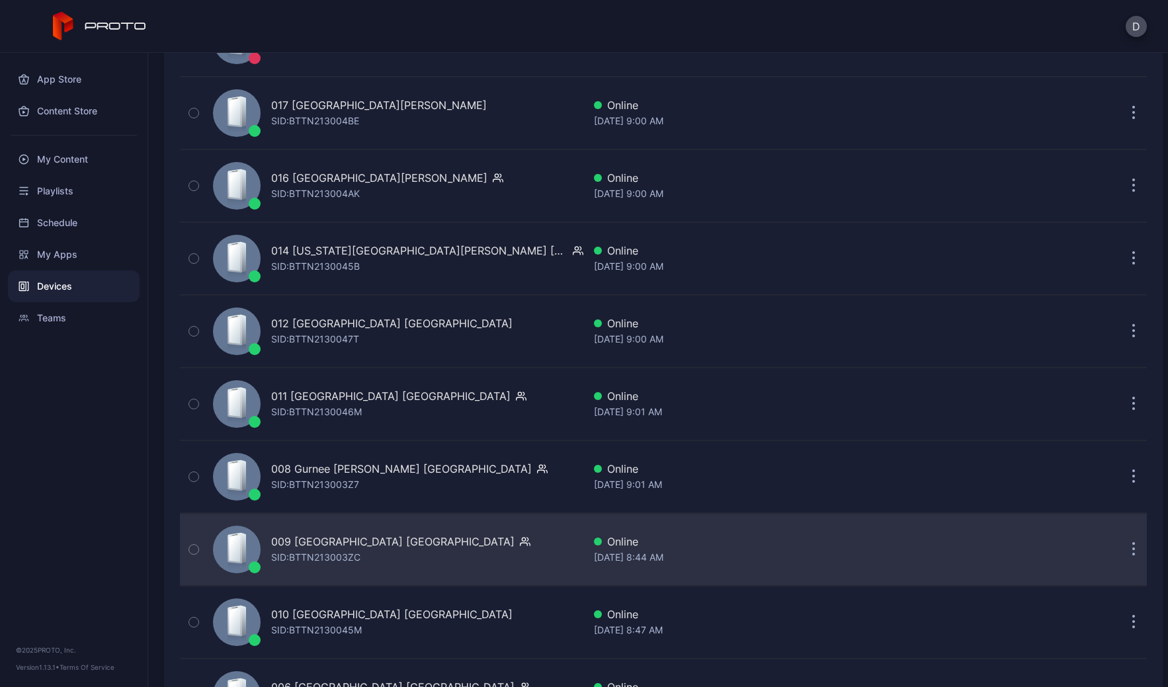
click at [454, 562] on div "009 Woodfield Mall IL SID: BTTN213003ZC" at bounding box center [396, 550] width 376 height 66
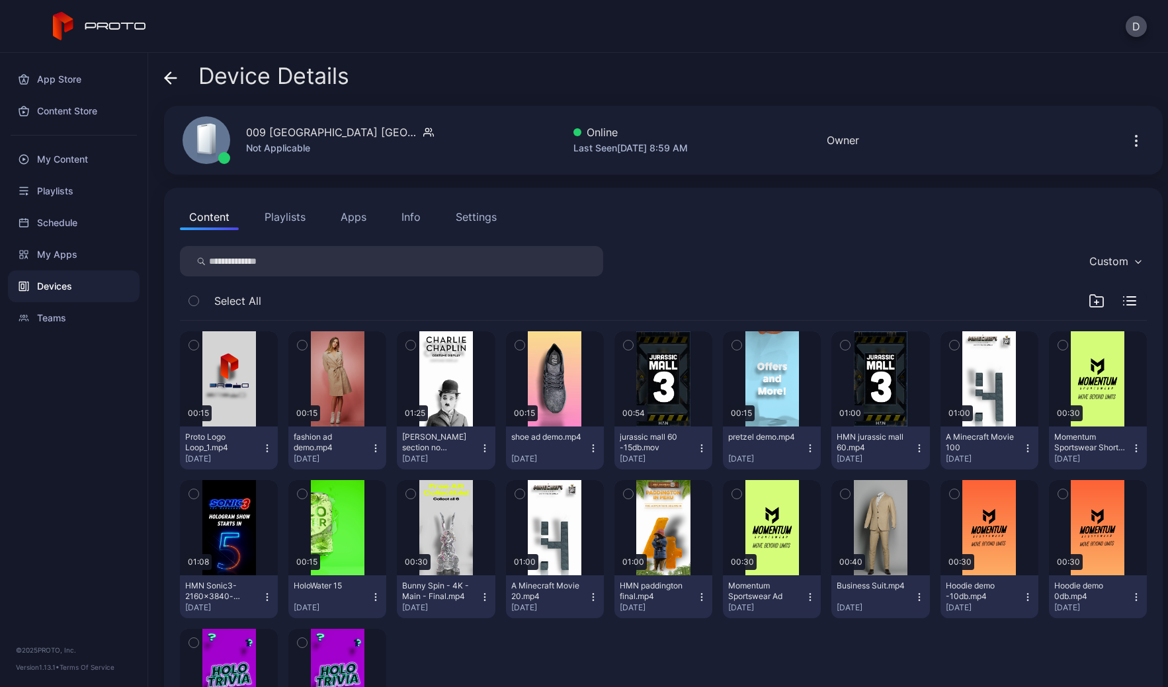
click at [466, 225] on button "Settings" at bounding box center [477, 217] width 60 height 26
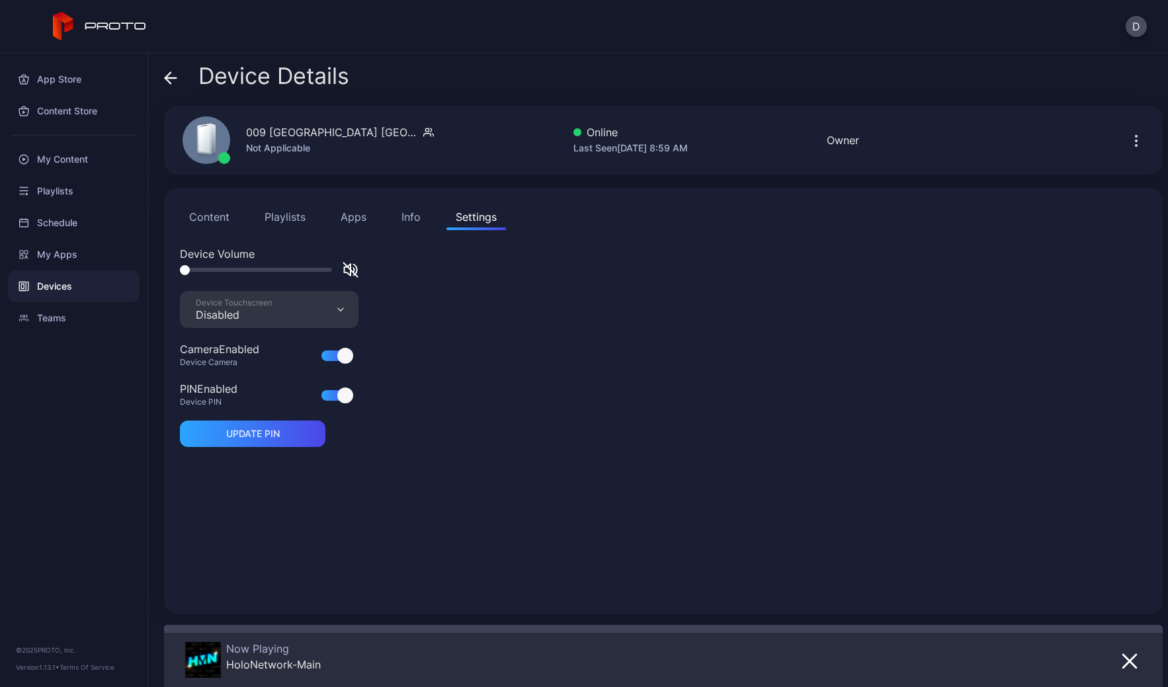
click at [263, 319] on div "Disabled" at bounding box center [234, 314] width 77 height 13
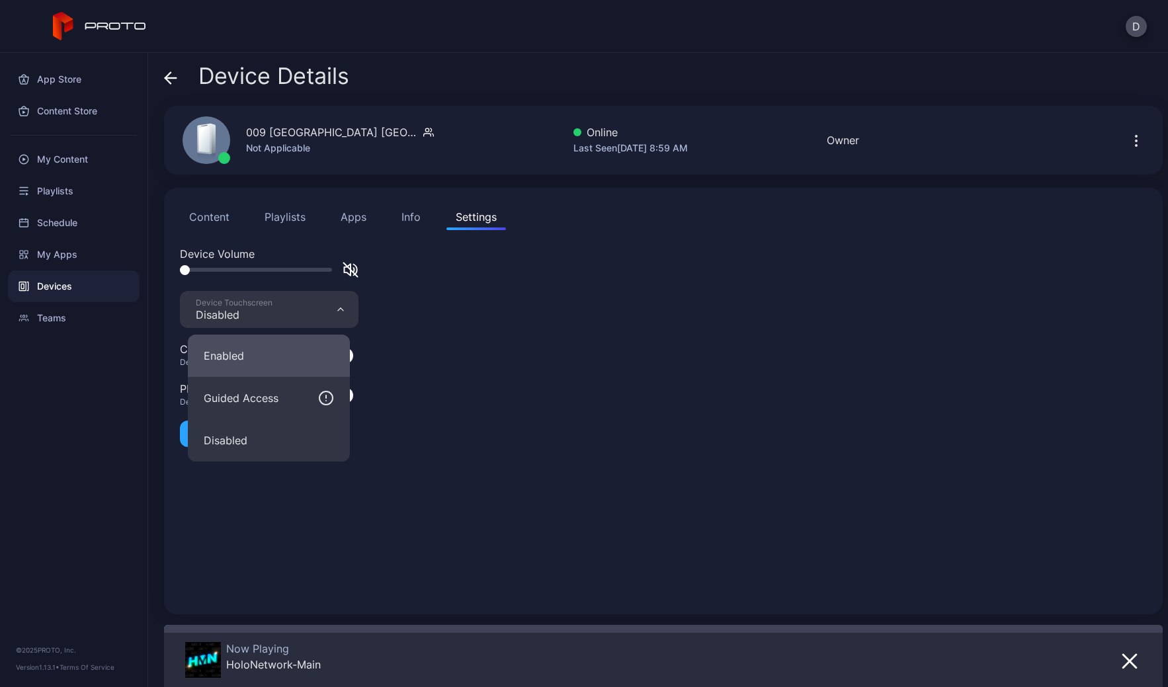
click at [261, 353] on button "Enabled" at bounding box center [269, 356] width 162 height 42
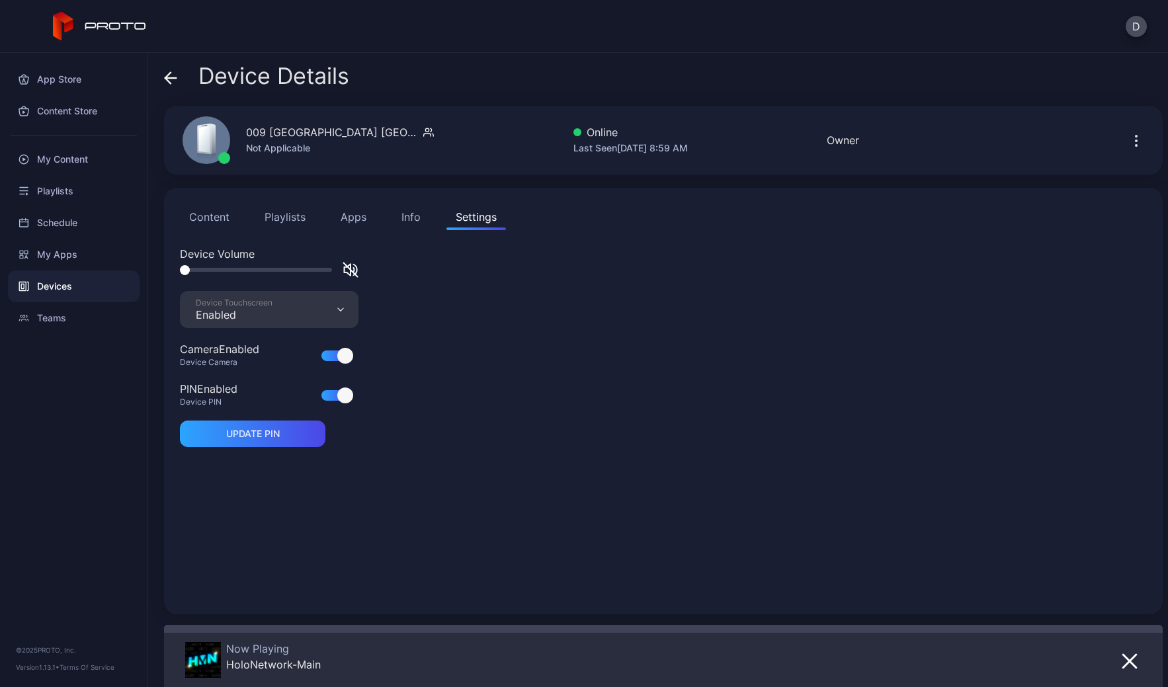
click at [170, 76] on icon at bounding box center [170, 77] width 13 height 13
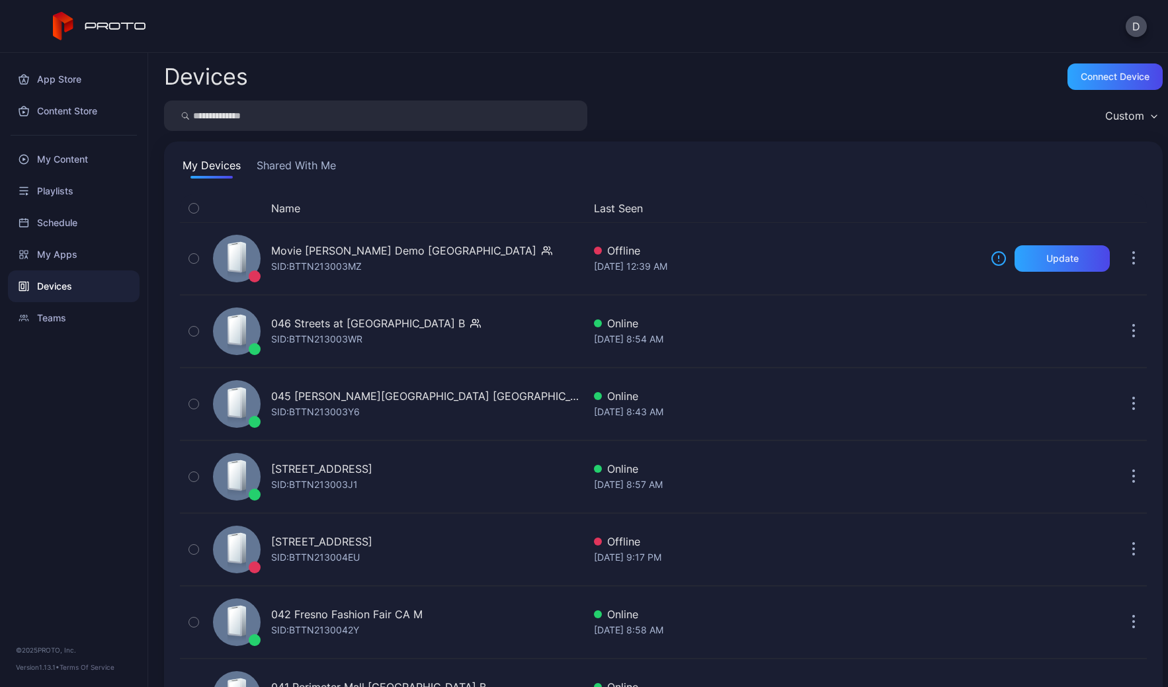
scroll to position [2402, 0]
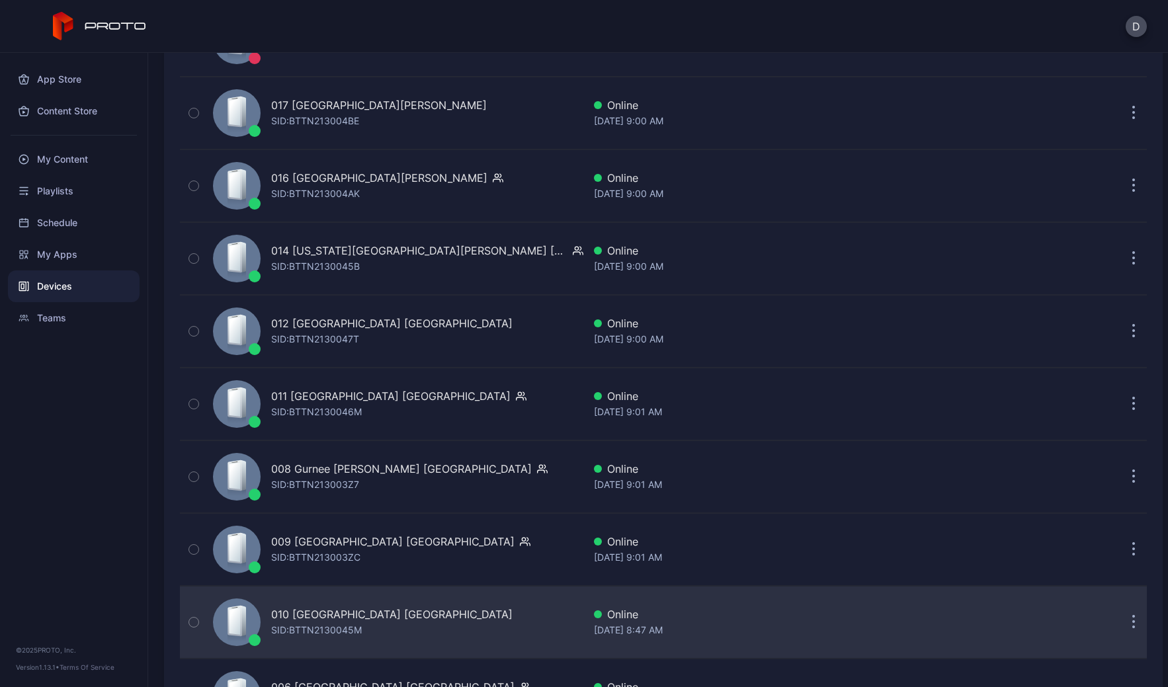
click at [445, 627] on div "010 Southdale Center MN SID: BTTN2130045M" at bounding box center [396, 622] width 376 height 66
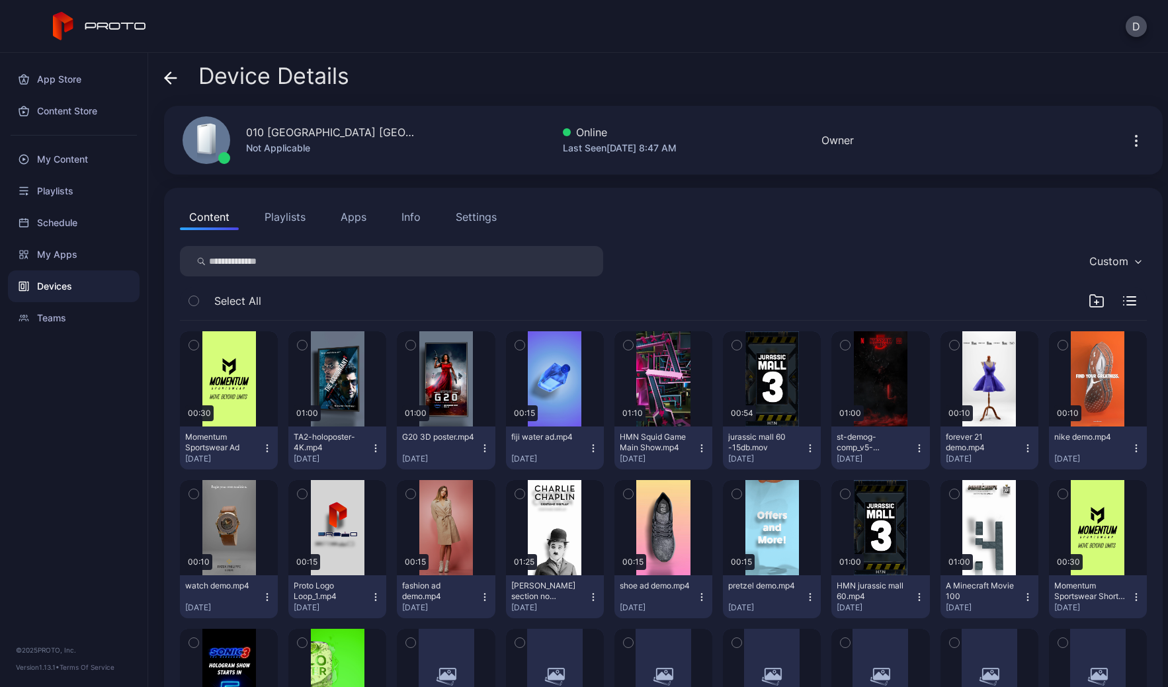
click at [470, 210] on button "Settings" at bounding box center [477, 217] width 60 height 26
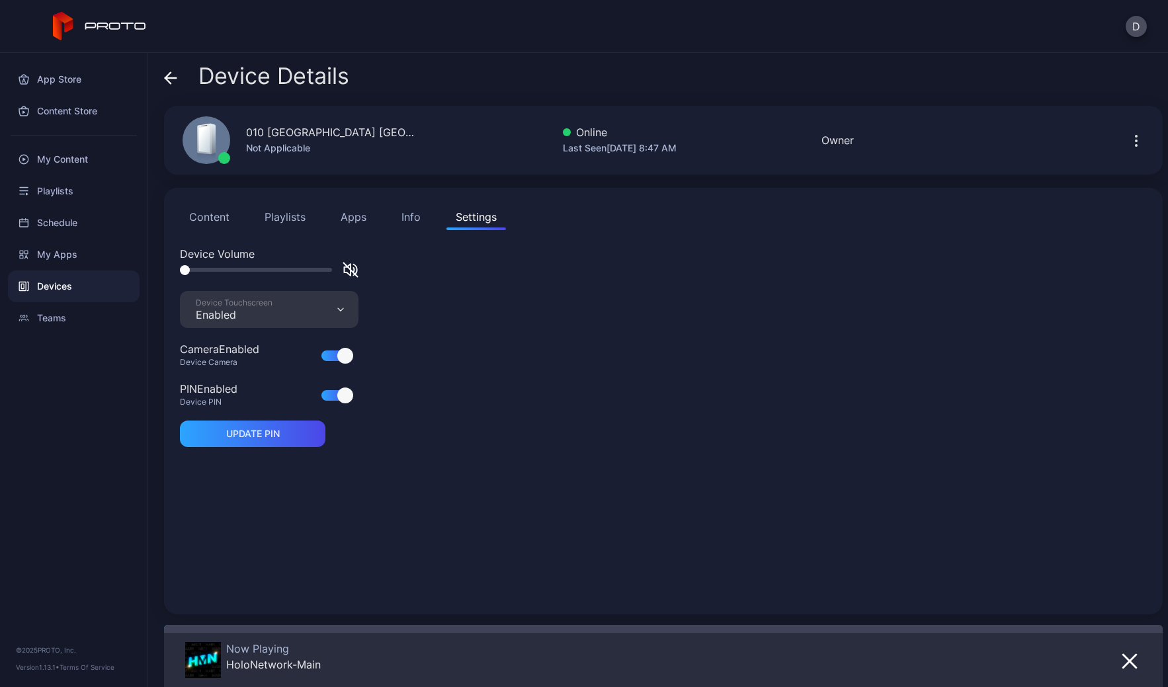
click at [171, 77] on icon at bounding box center [170, 77] width 13 height 13
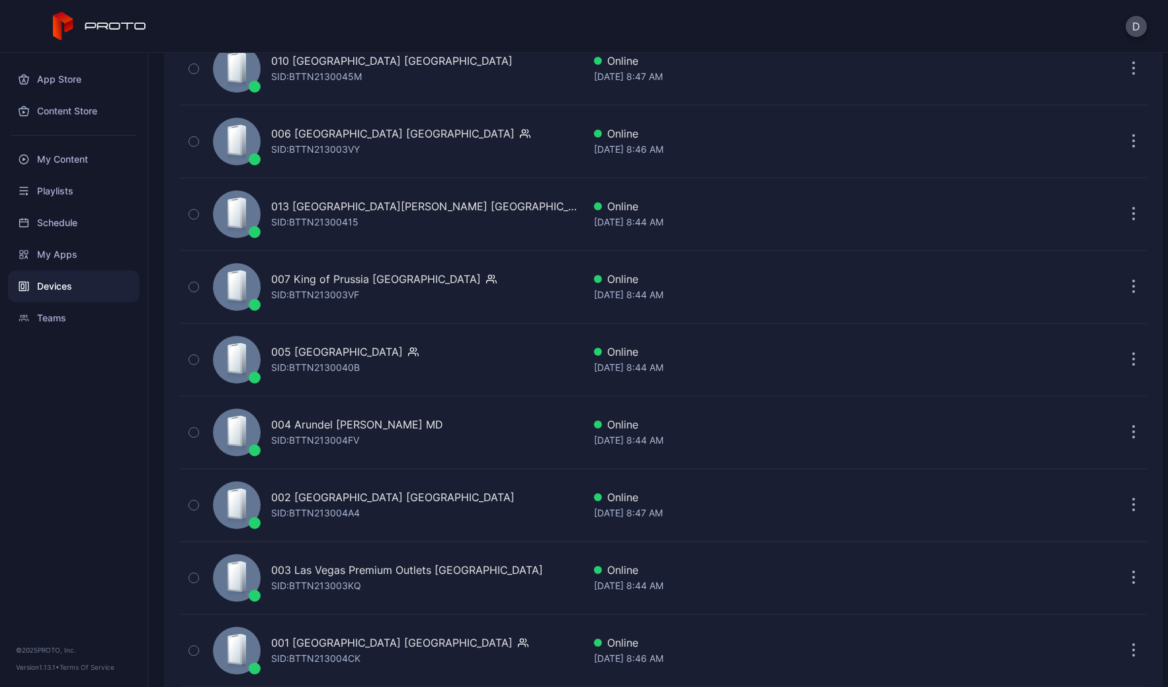
scroll to position [3001, 0]
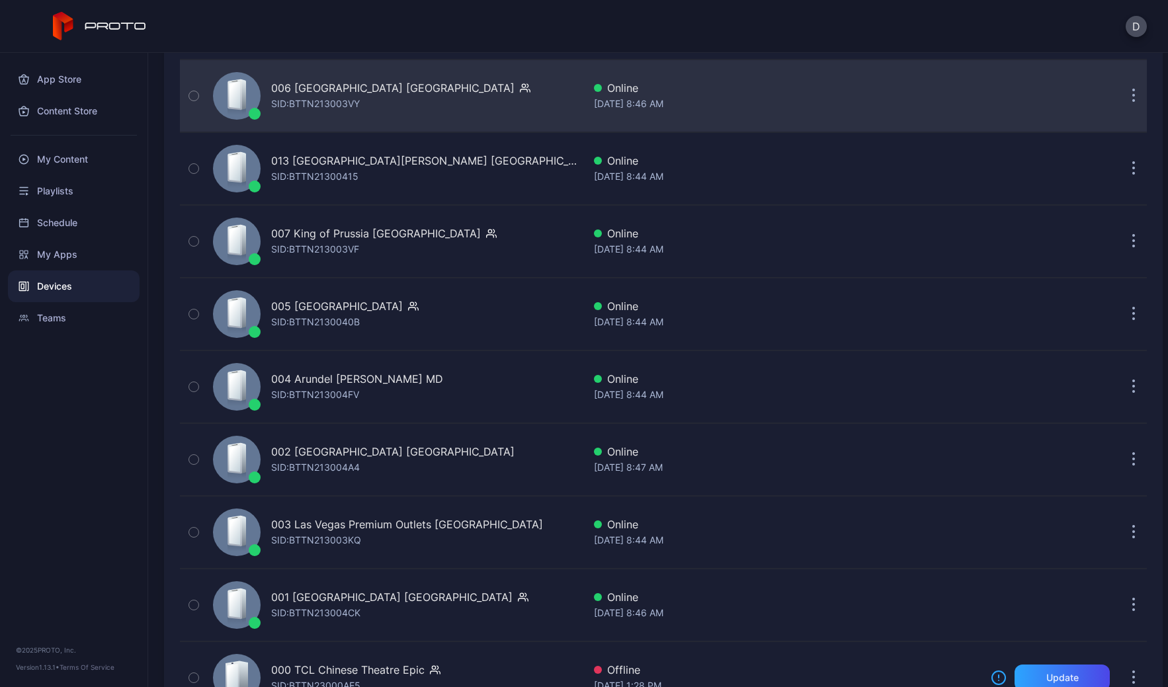
click at [462, 93] on div "006 Menlo Park Mall NJ SID: BTTN213003VY" at bounding box center [396, 96] width 376 height 66
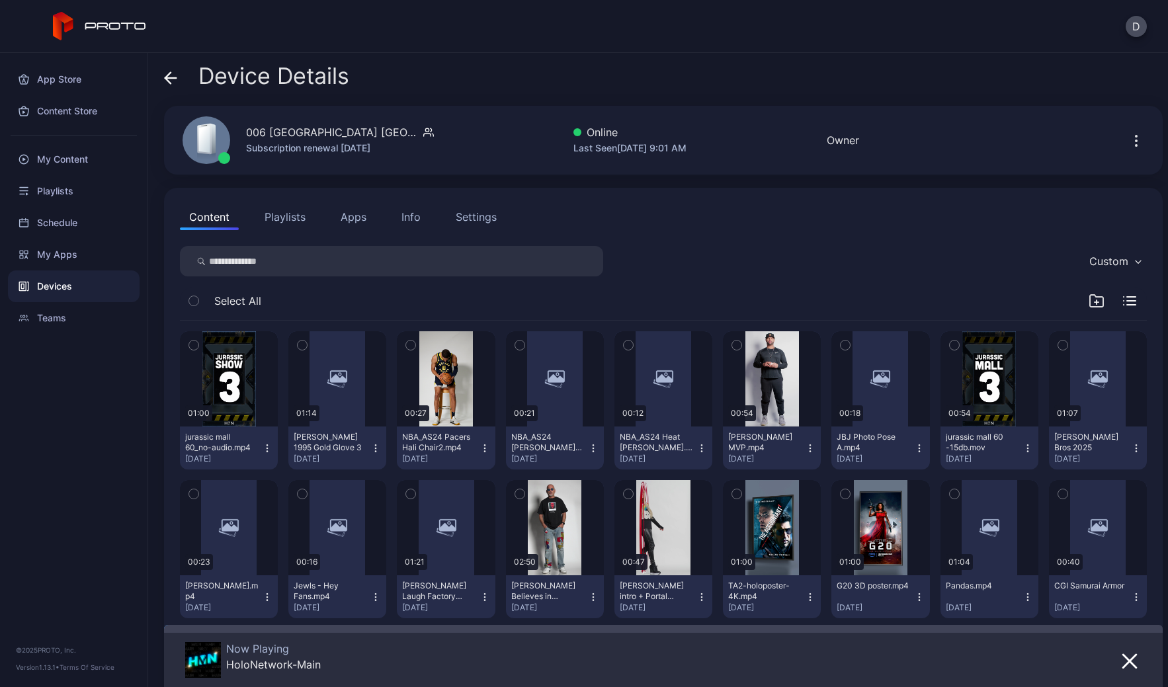
click at [476, 216] on div "Settings" at bounding box center [476, 217] width 41 height 16
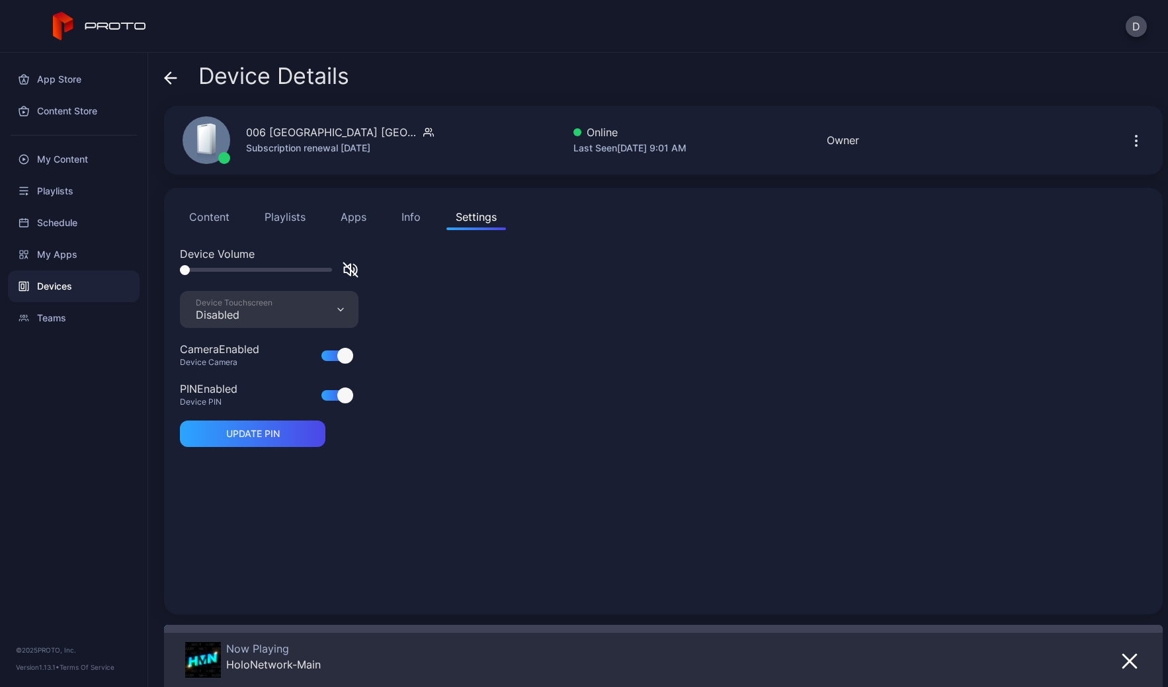
click at [236, 310] on div "Disabled" at bounding box center [234, 314] width 77 height 13
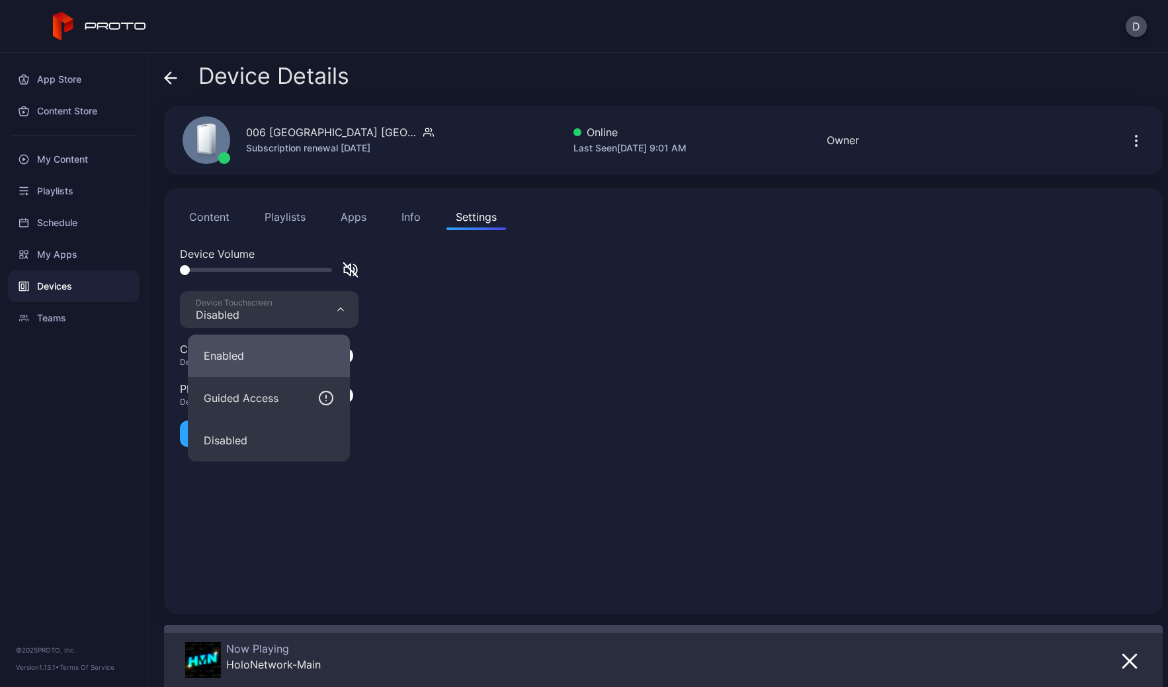
click at [238, 354] on button "Enabled" at bounding box center [269, 356] width 162 height 42
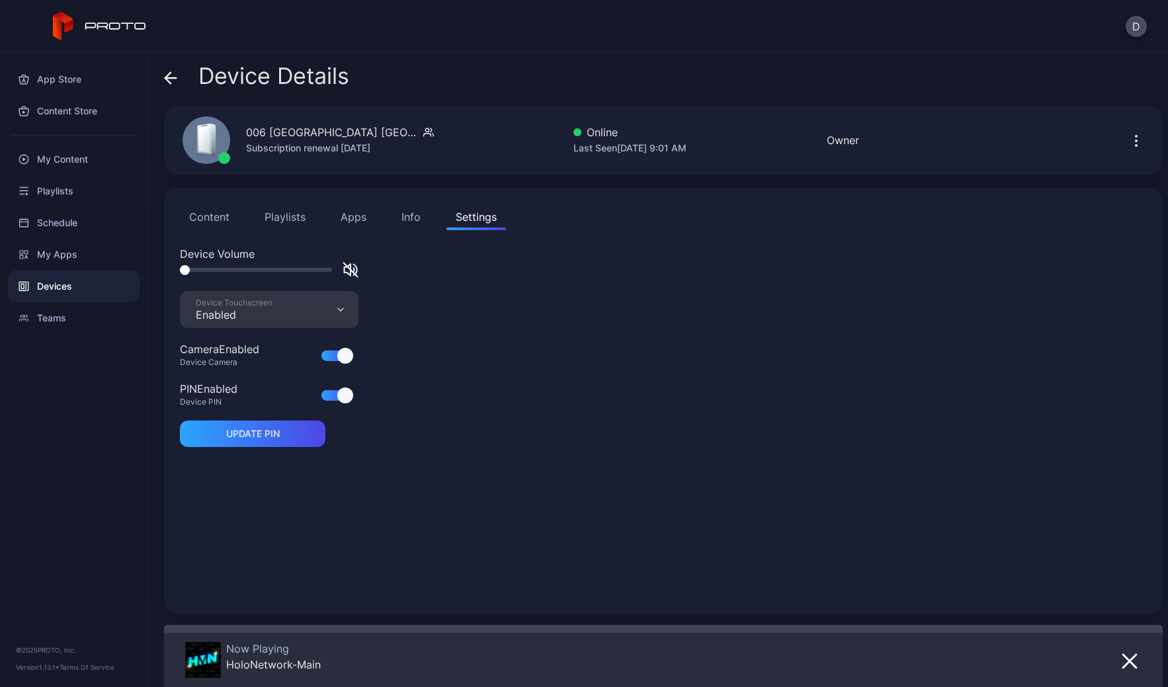
click at [168, 74] on icon at bounding box center [167, 77] width 5 height 11
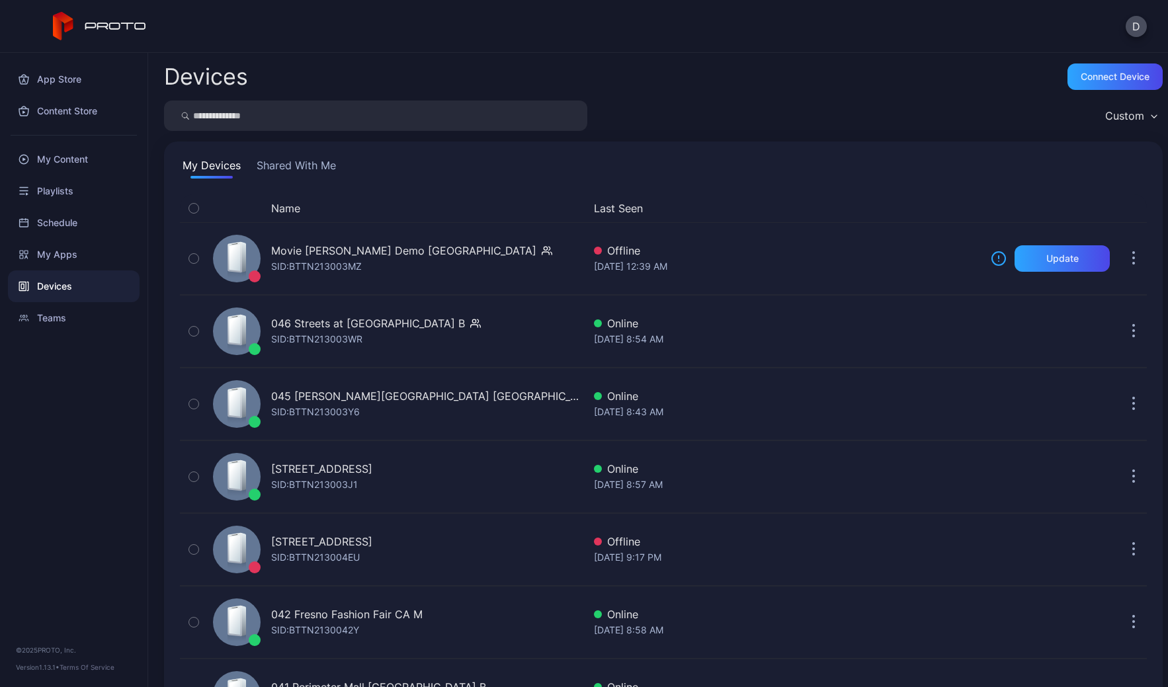
scroll to position [3001, 0]
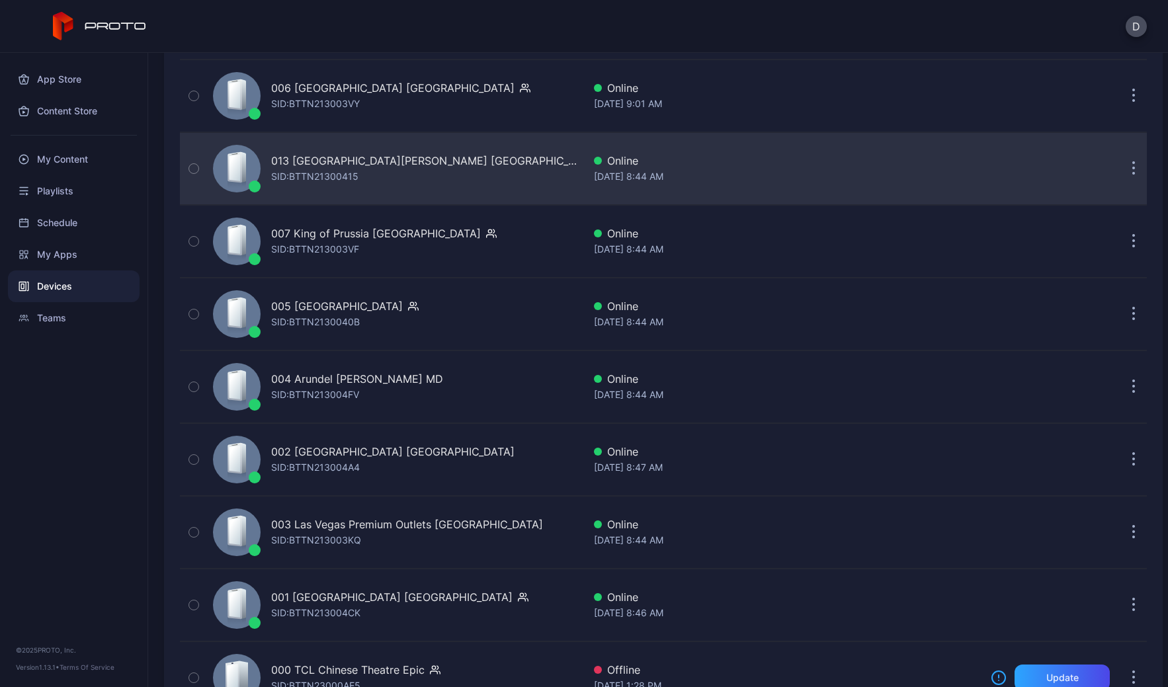
click at [427, 183] on div "013 Potomac Mills VA SID: BTTN21300415" at bounding box center [396, 169] width 376 height 66
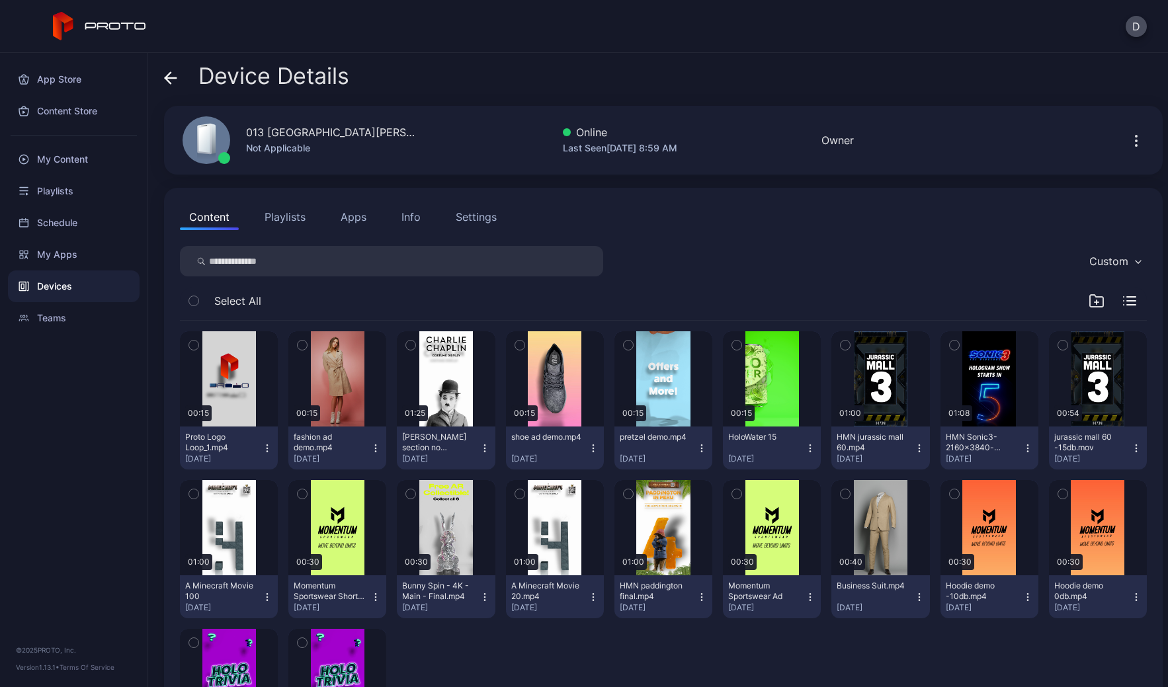
click at [484, 222] on div "Settings" at bounding box center [476, 217] width 41 height 16
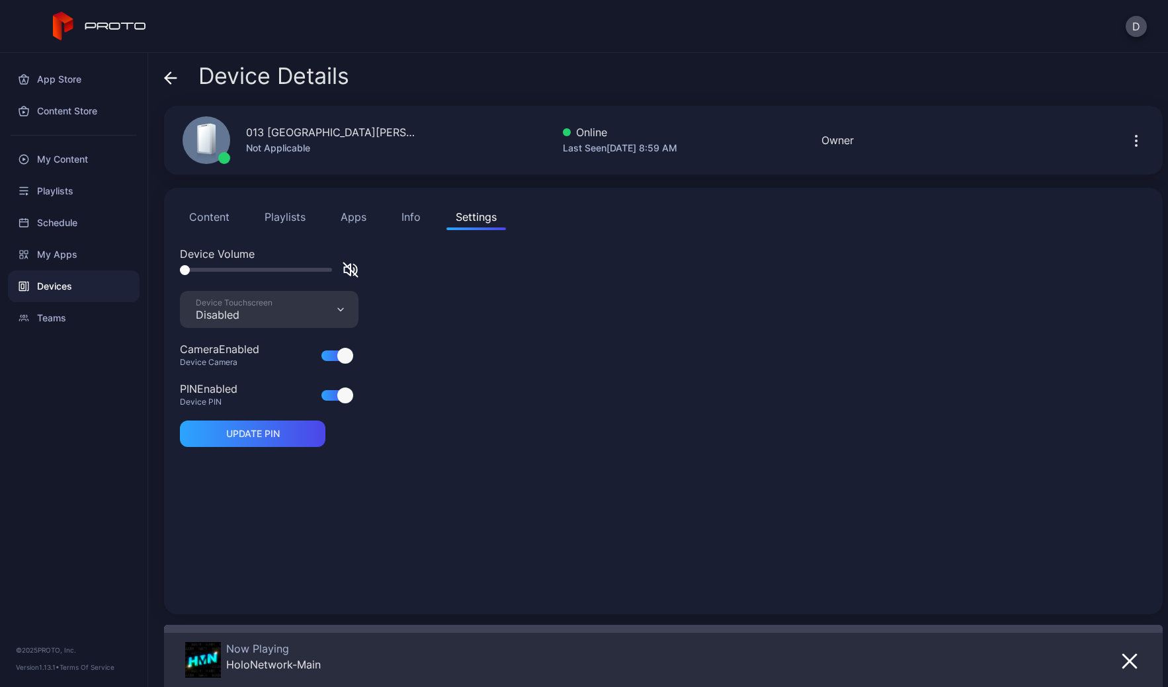
click at [274, 310] on div "Device Touchscreen Disabled" at bounding box center [269, 309] width 179 height 37
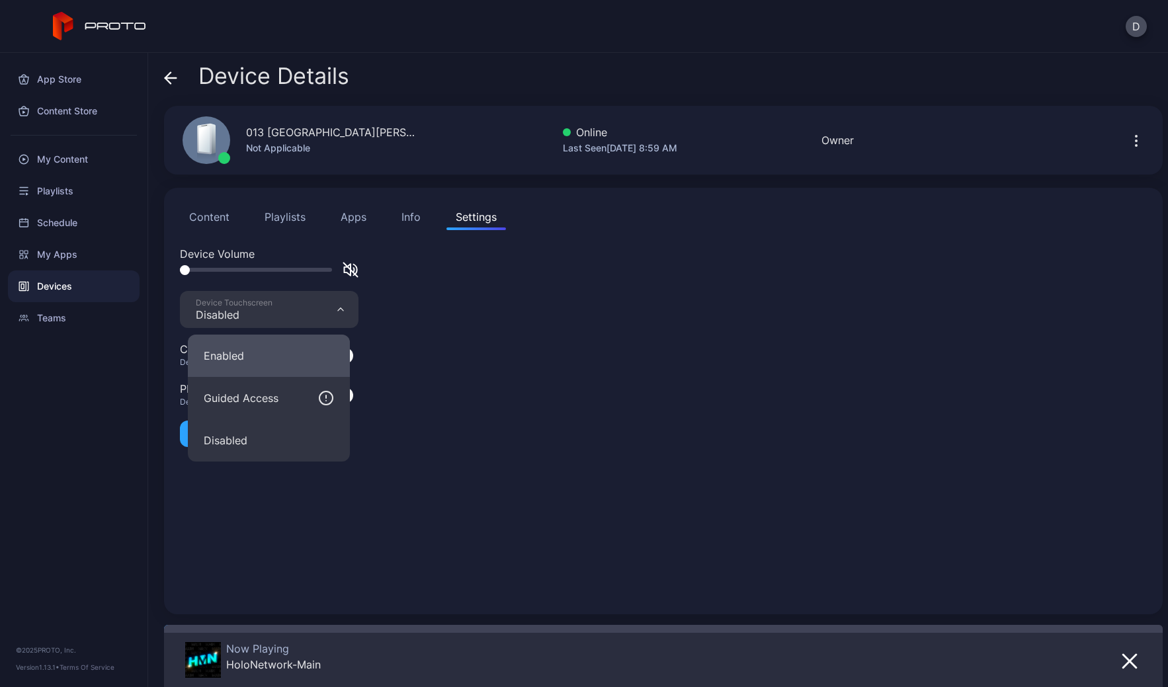
click at [255, 347] on button "Enabled" at bounding box center [269, 356] width 162 height 42
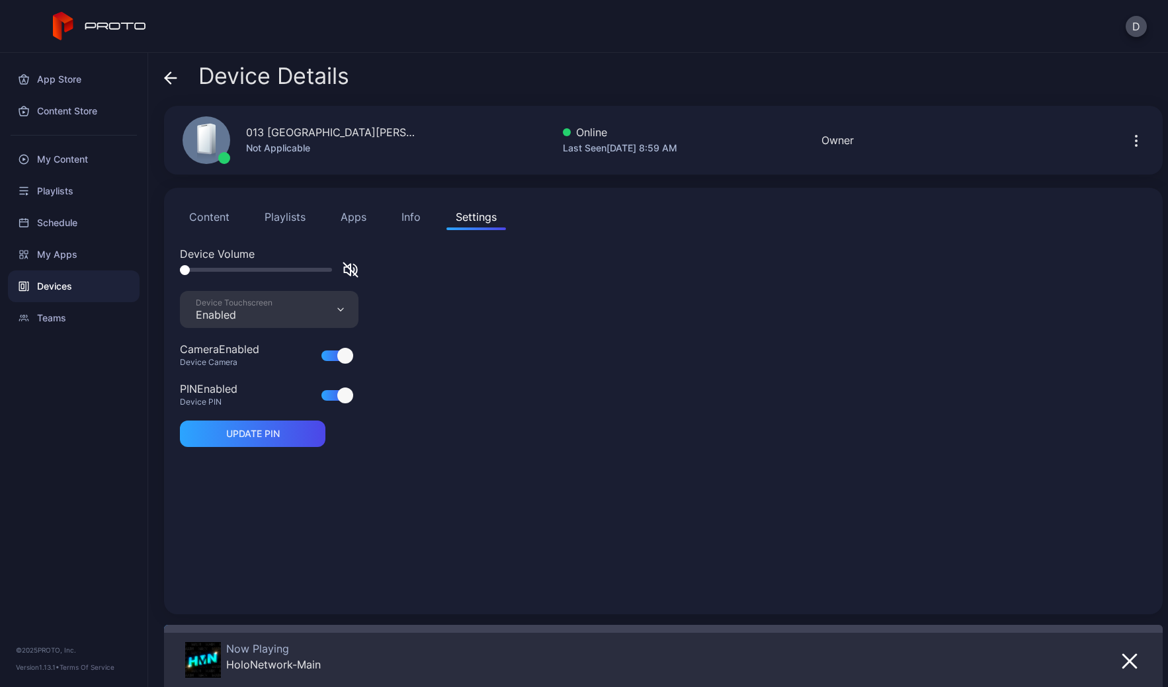
click at [173, 75] on icon at bounding box center [170, 77] width 13 height 13
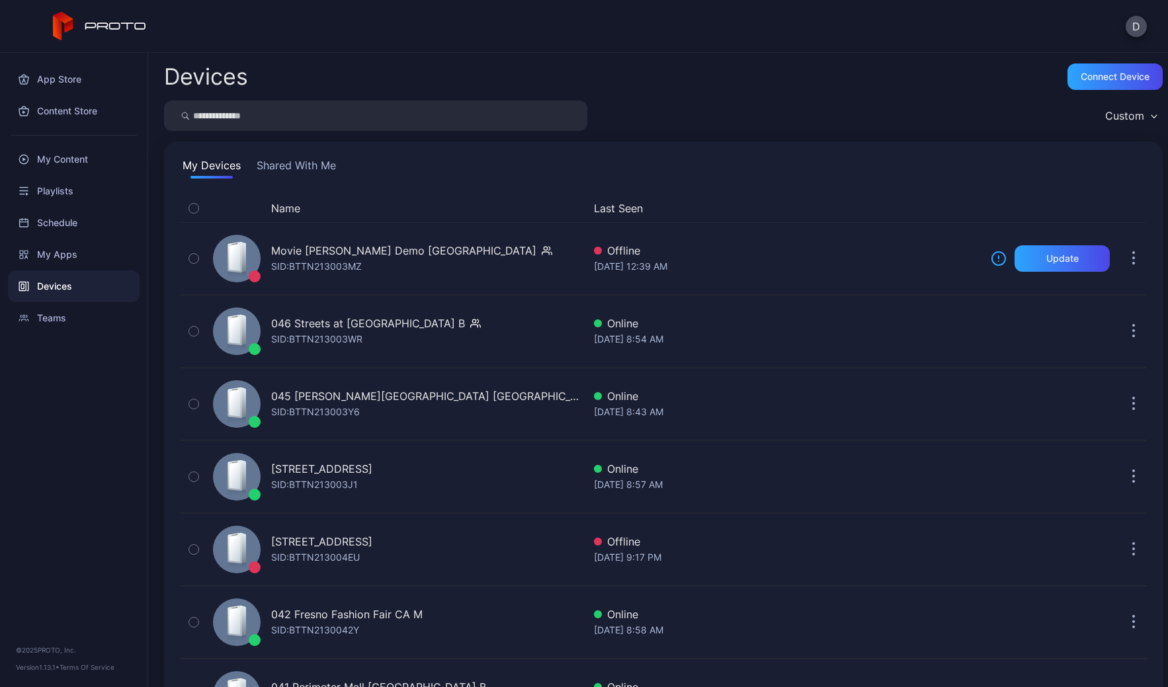
scroll to position [3001, 0]
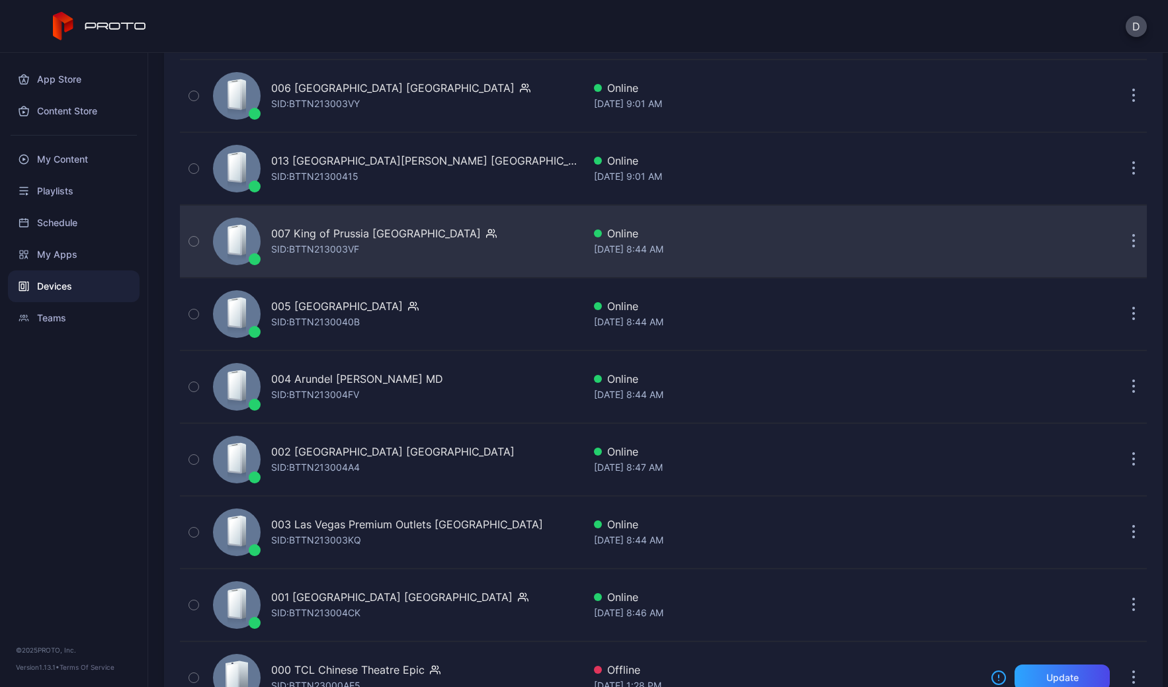
click at [453, 239] on div "007 King of Prussia PA SID: BTTN213003VF" at bounding box center [396, 241] width 376 height 66
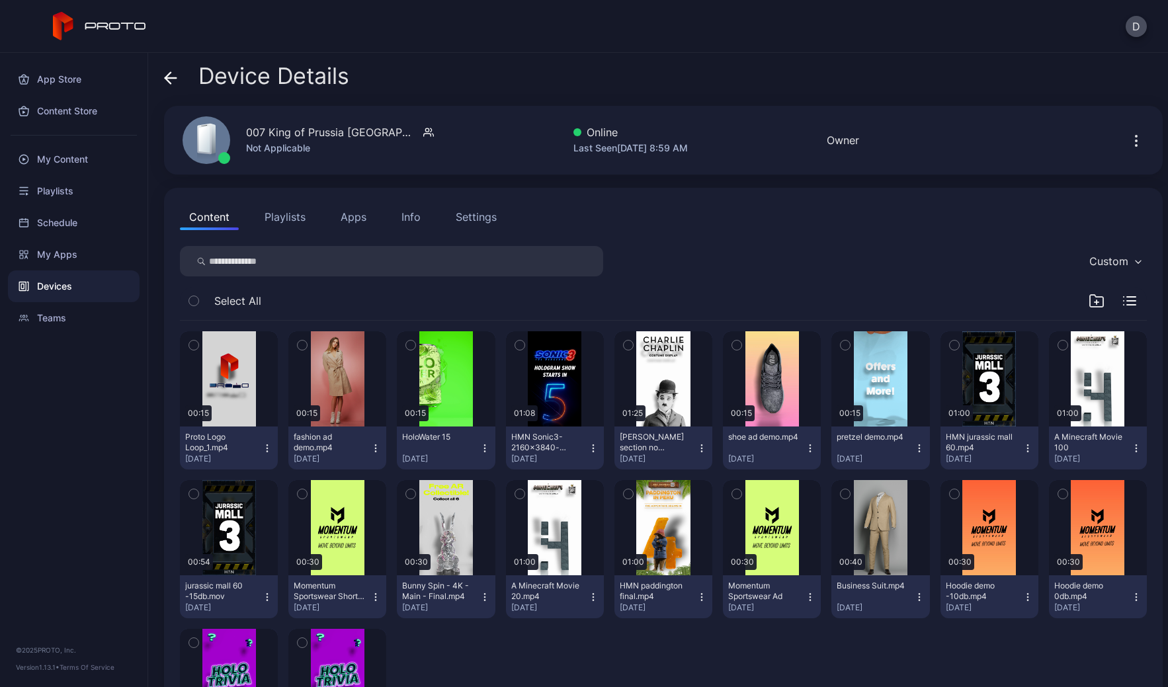
click at [475, 212] on div "Settings" at bounding box center [476, 217] width 41 height 16
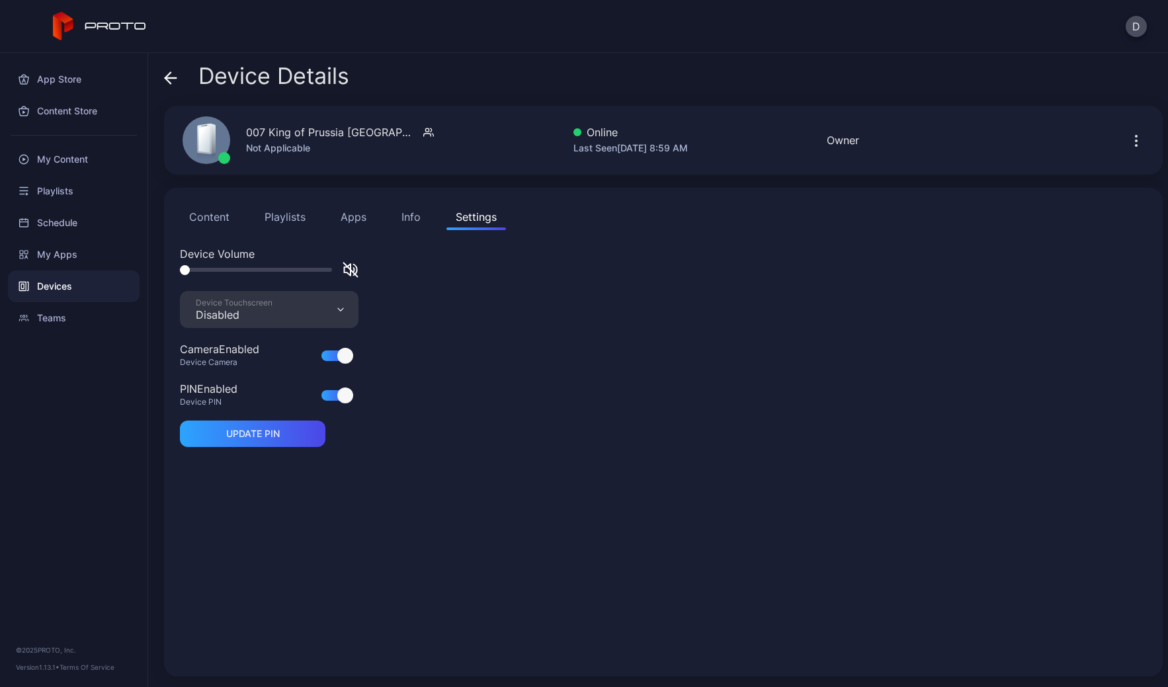
click at [273, 309] on div "Device Touchscreen Disabled" at bounding box center [269, 309] width 179 height 37
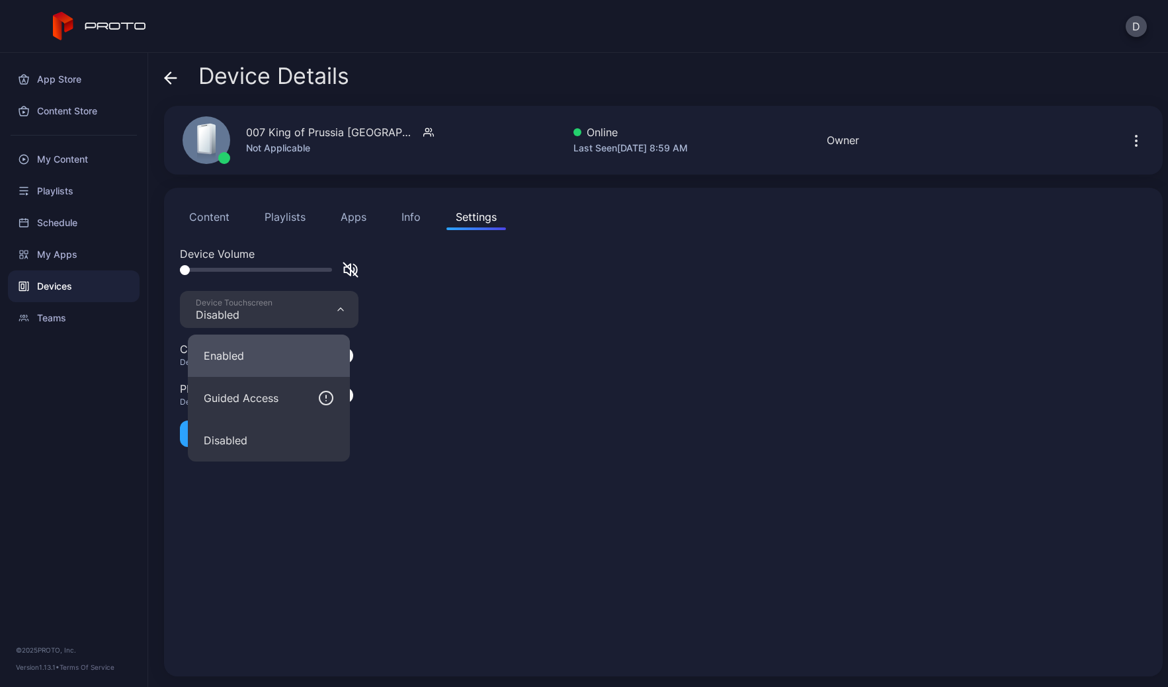
click at [265, 348] on button "Enabled" at bounding box center [269, 356] width 162 height 42
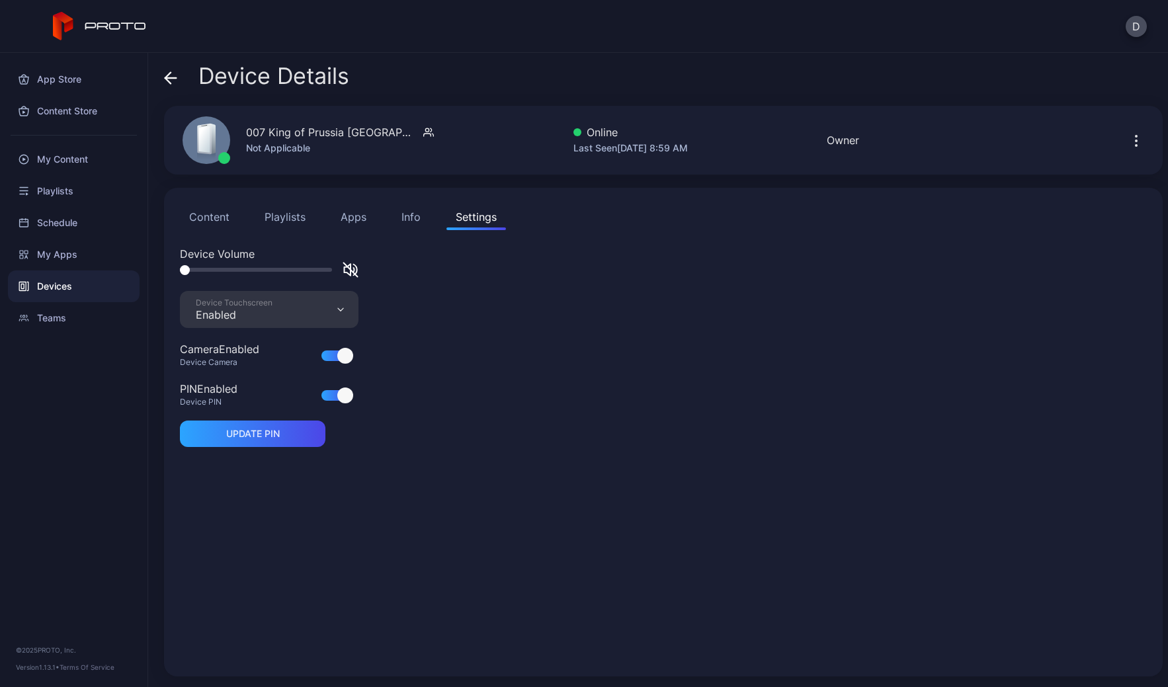
click at [171, 76] on icon at bounding box center [170, 77] width 13 height 13
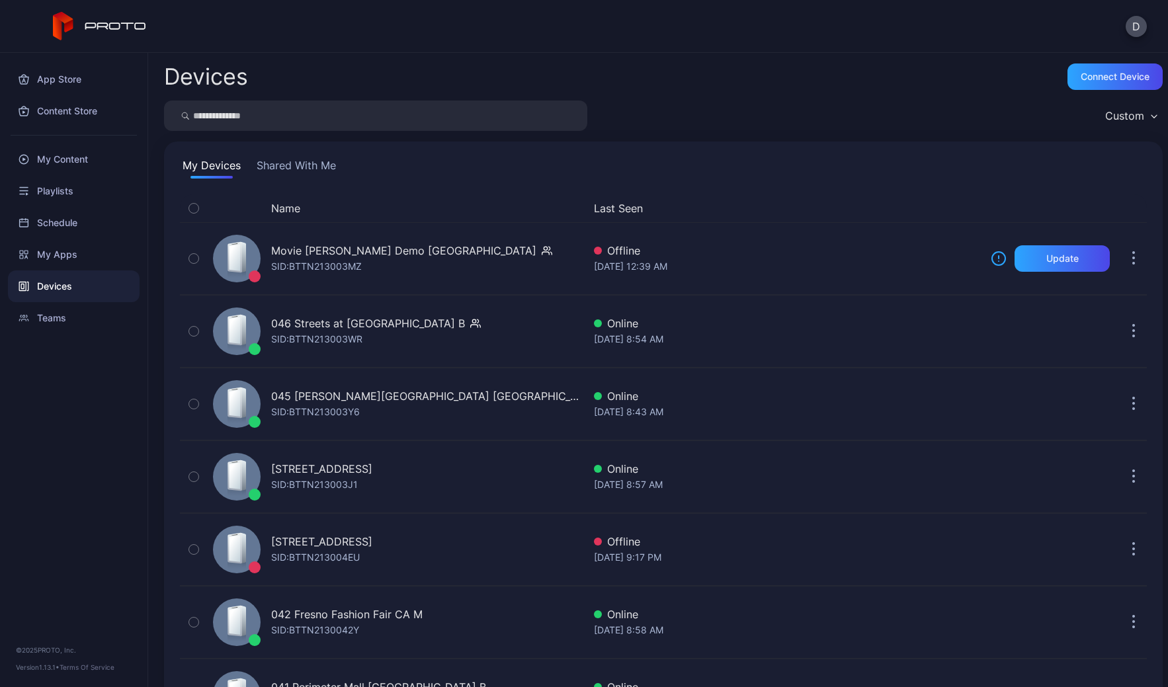
scroll to position [3001, 0]
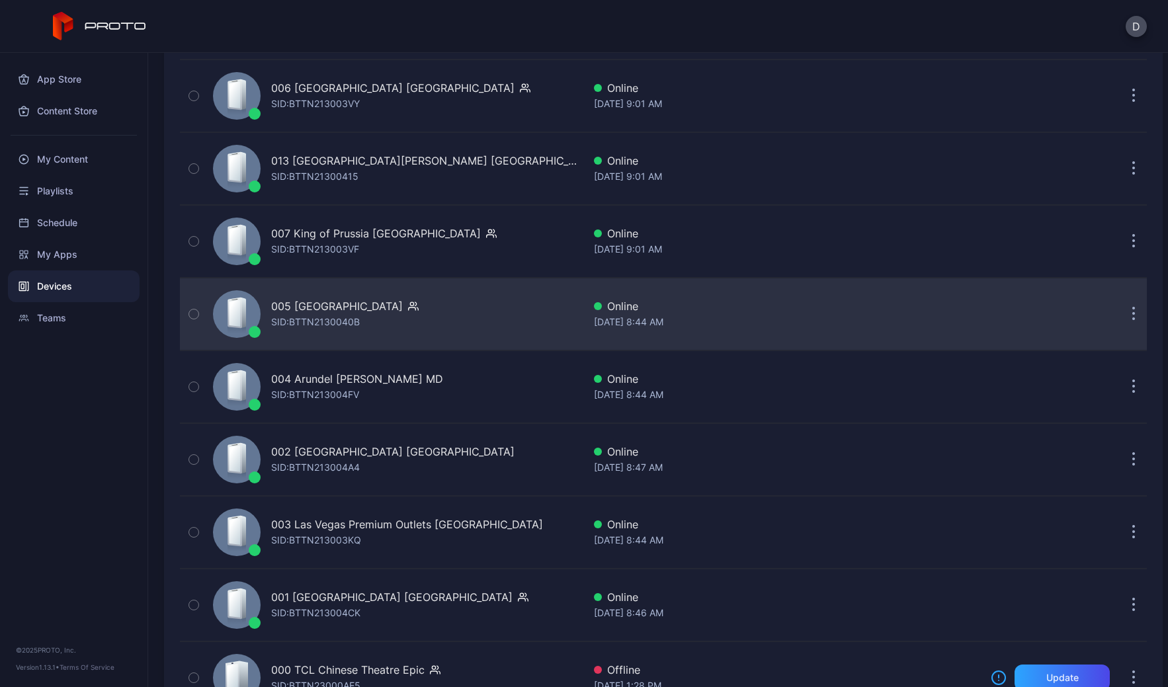
click at [453, 323] on div "005 Newport Centre NJ SID: BTTN2130040B" at bounding box center [396, 314] width 376 height 66
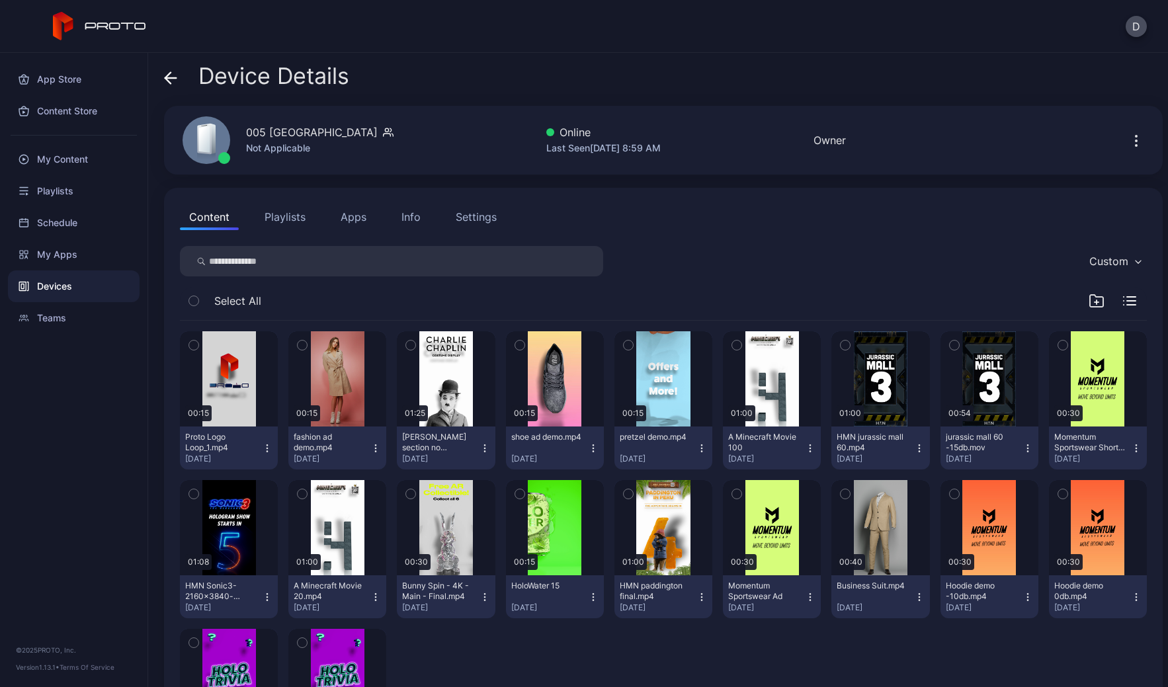
click at [474, 212] on div "Settings" at bounding box center [476, 217] width 41 height 16
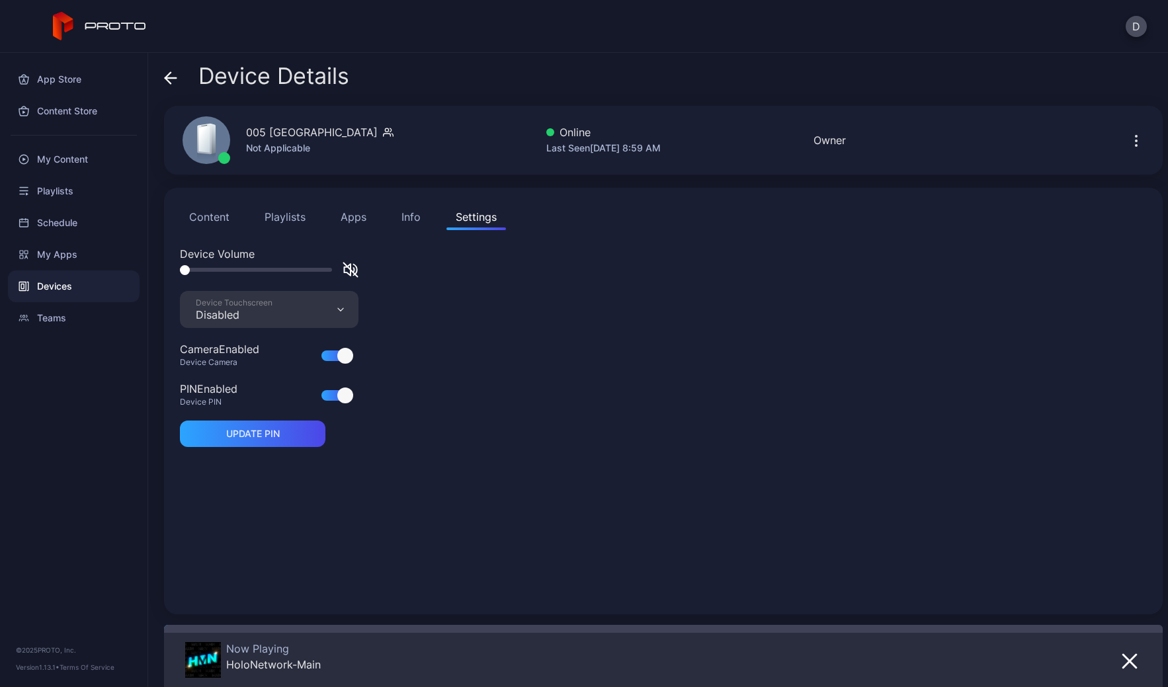
click at [284, 312] on div "Device Touchscreen Disabled" at bounding box center [269, 309] width 179 height 37
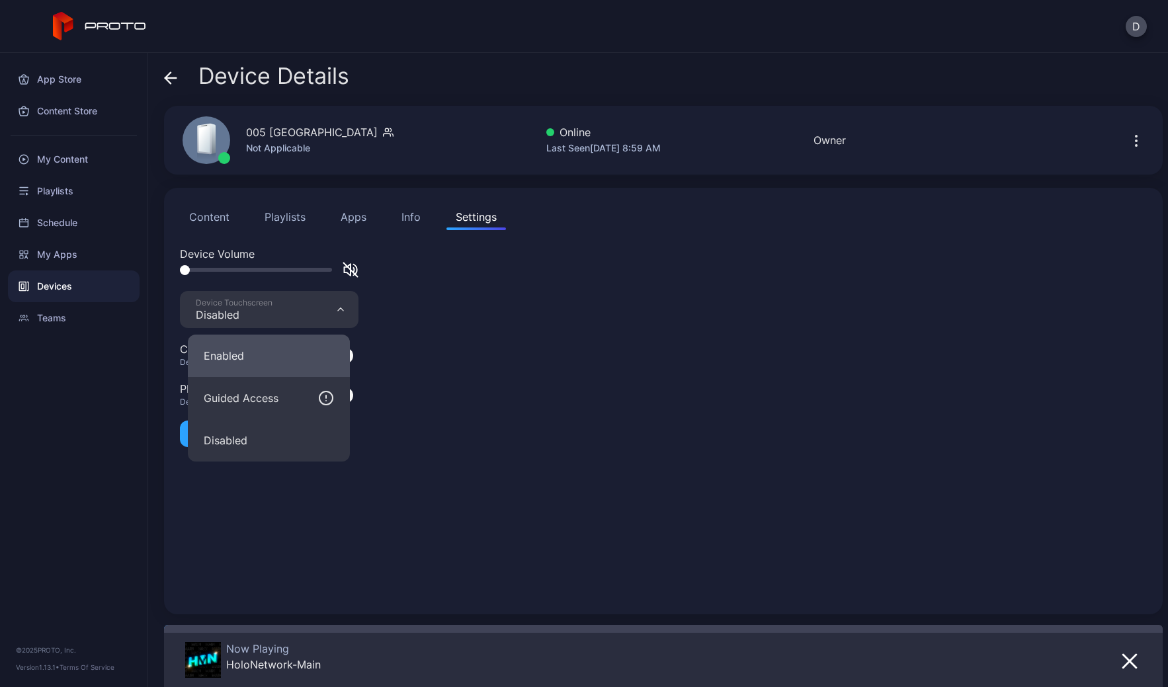
click at [277, 359] on button "Enabled" at bounding box center [269, 356] width 162 height 42
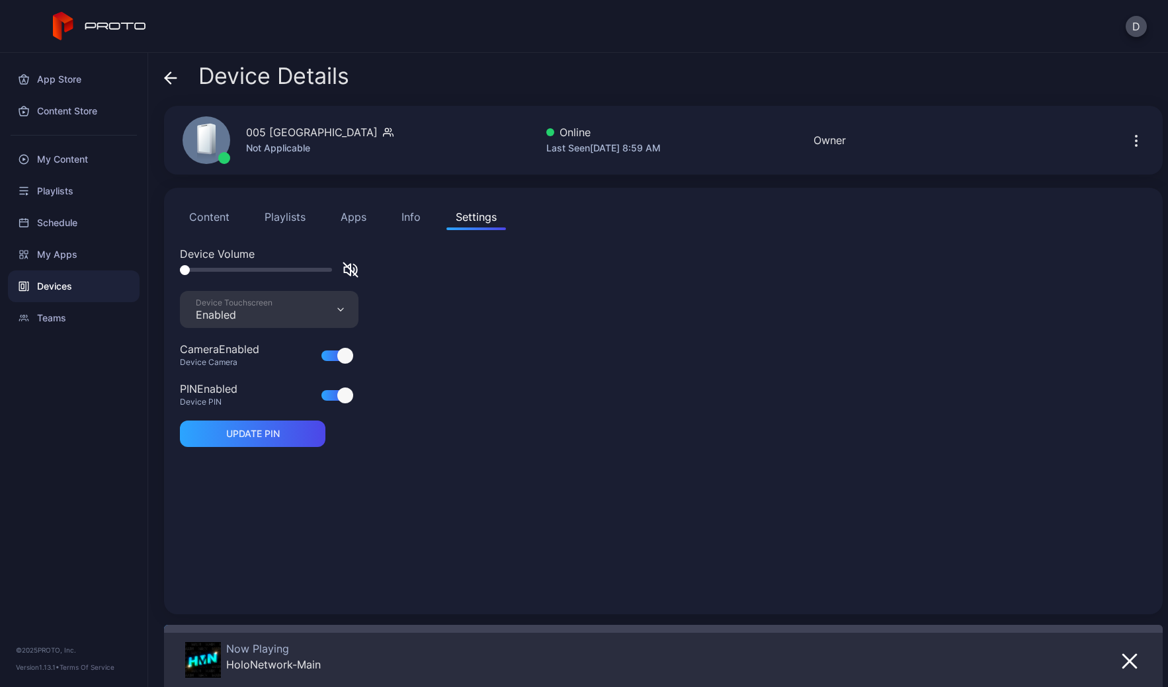
click at [167, 71] on icon at bounding box center [170, 77] width 13 height 13
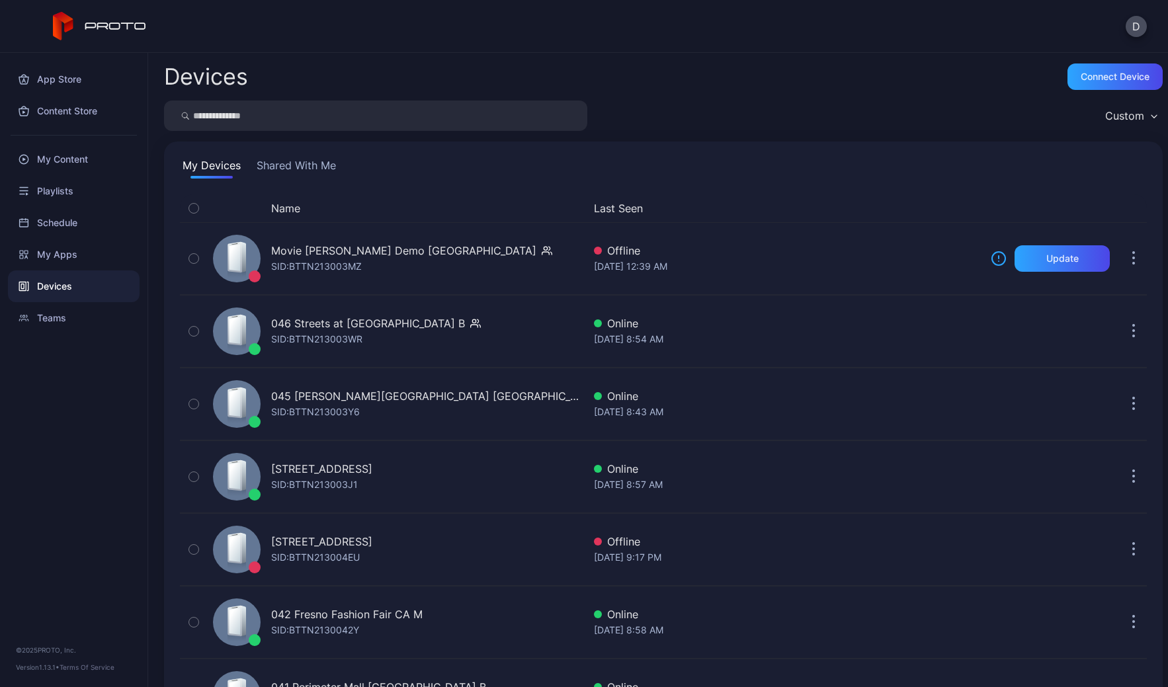
scroll to position [3001, 0]
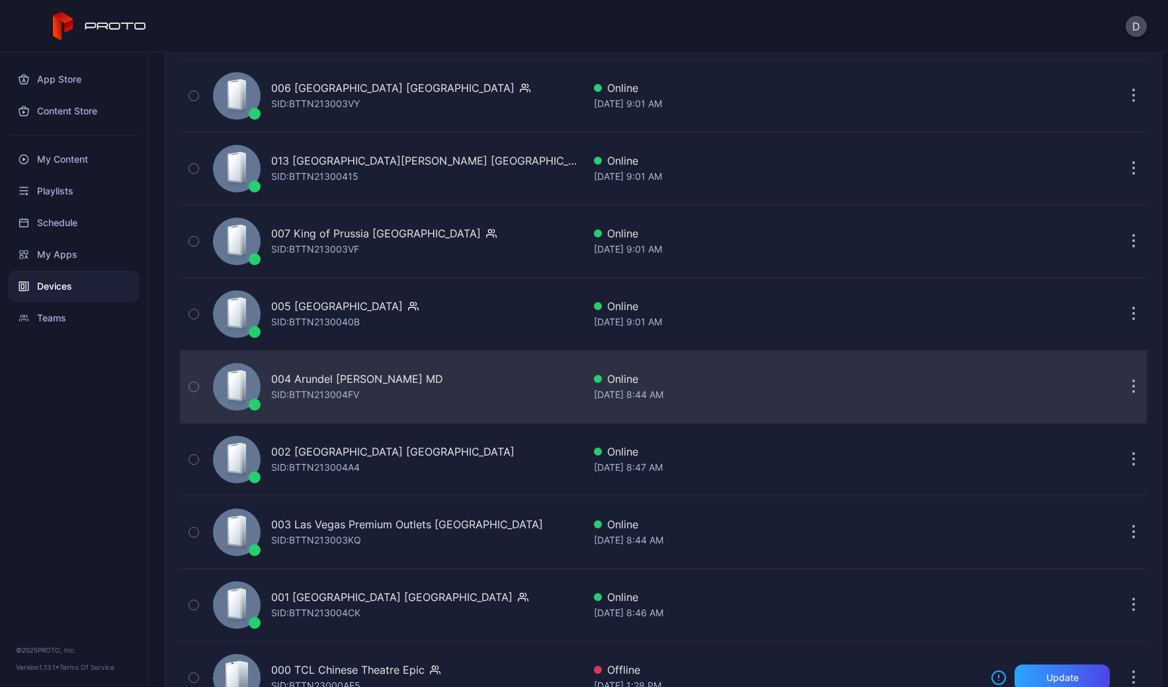
click at [461, 390] on div "004 Arundel Mills MD SID: BTTN213004FV" at bounding box center [396, 387] width 376 height 66
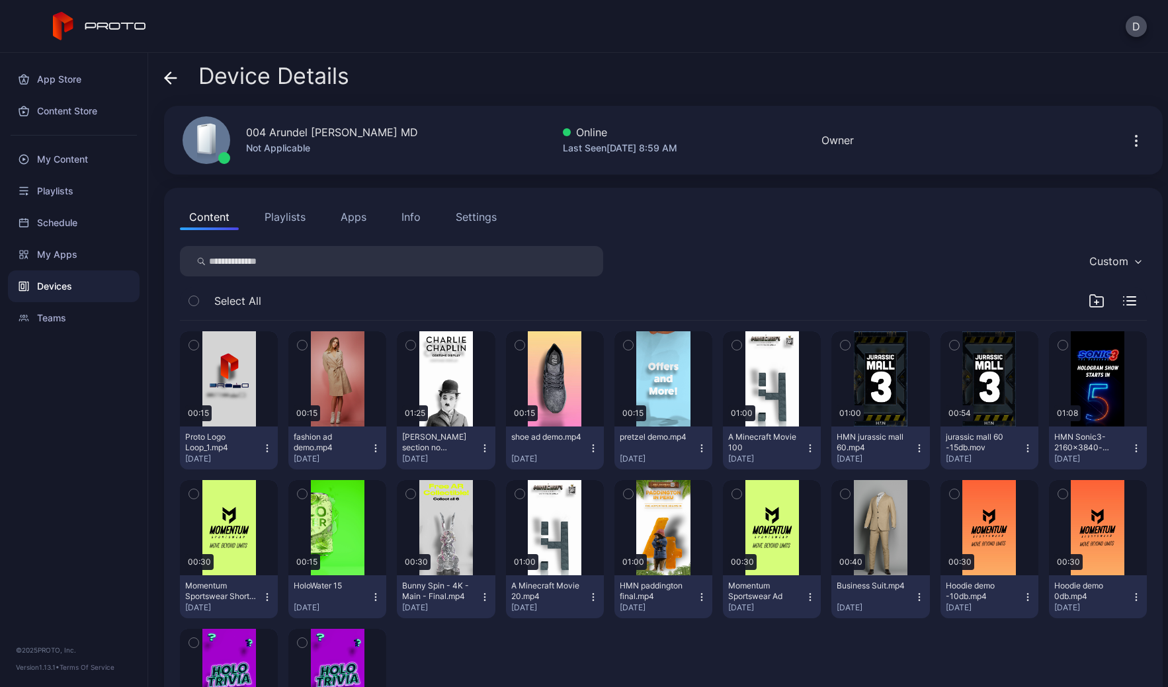
click at [479, 216] on div "Settings" at bounding box center [476, 217] width 41 height 16
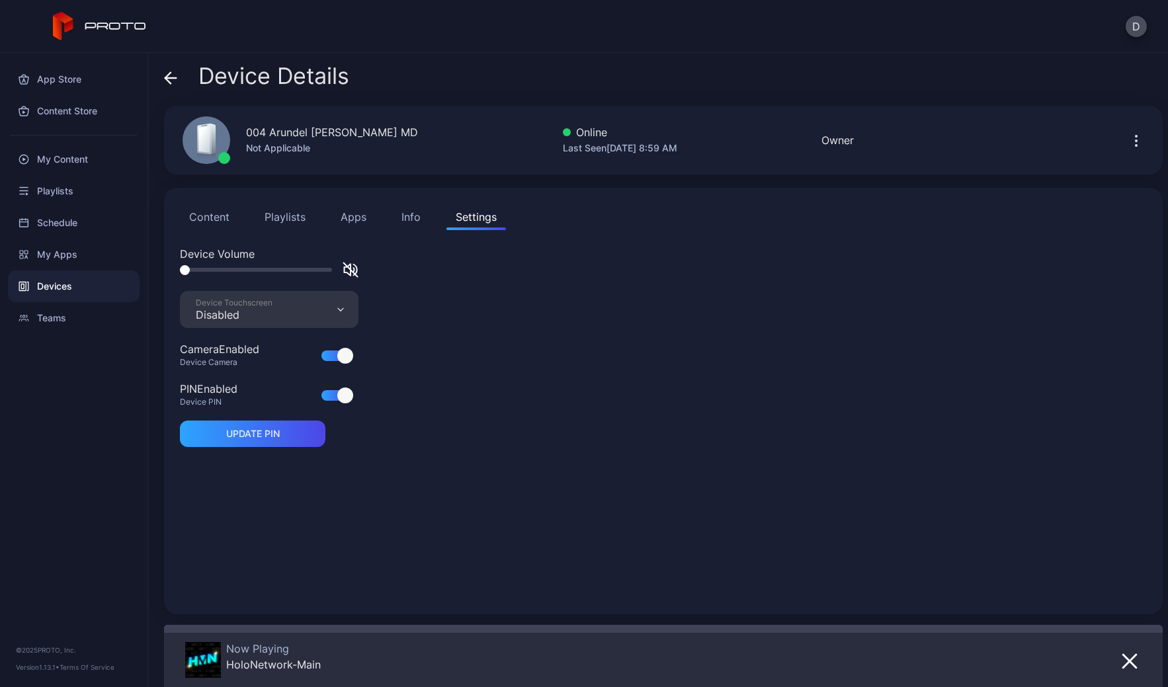
click at [279, 314] on div "Device Touchscreen Disabled" at bounding box center [269, 309] width 179 height 37
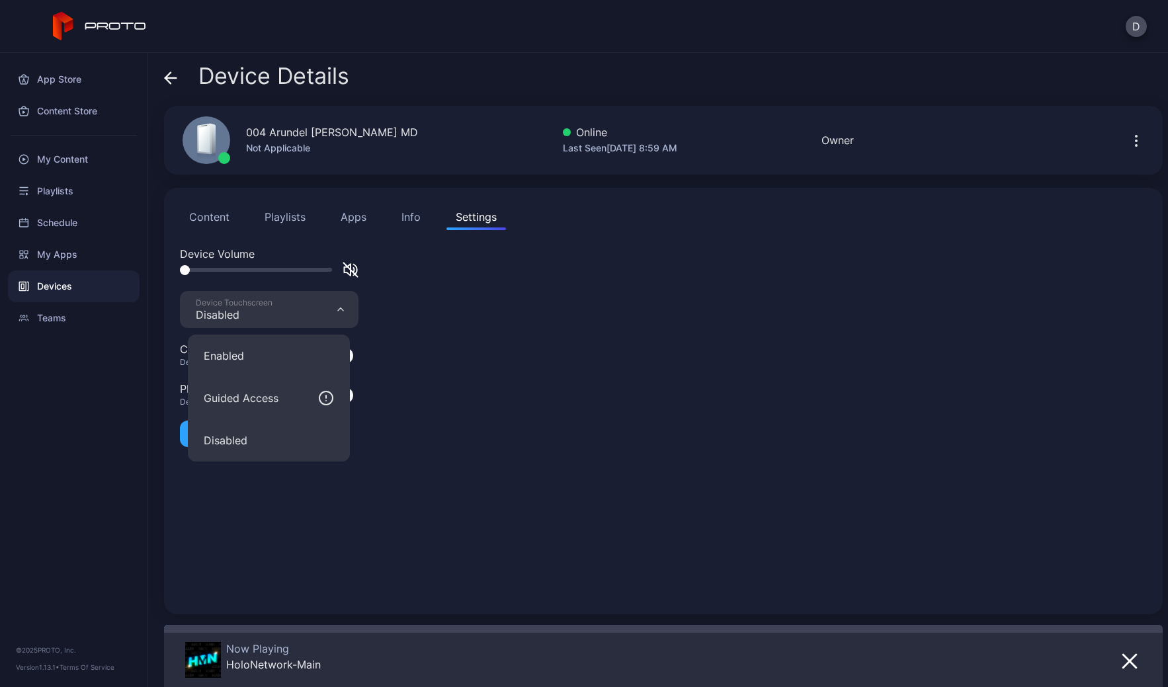
click at [277, 351] on button "Enabled" at bounding box center [269, 356] width 162 height 42
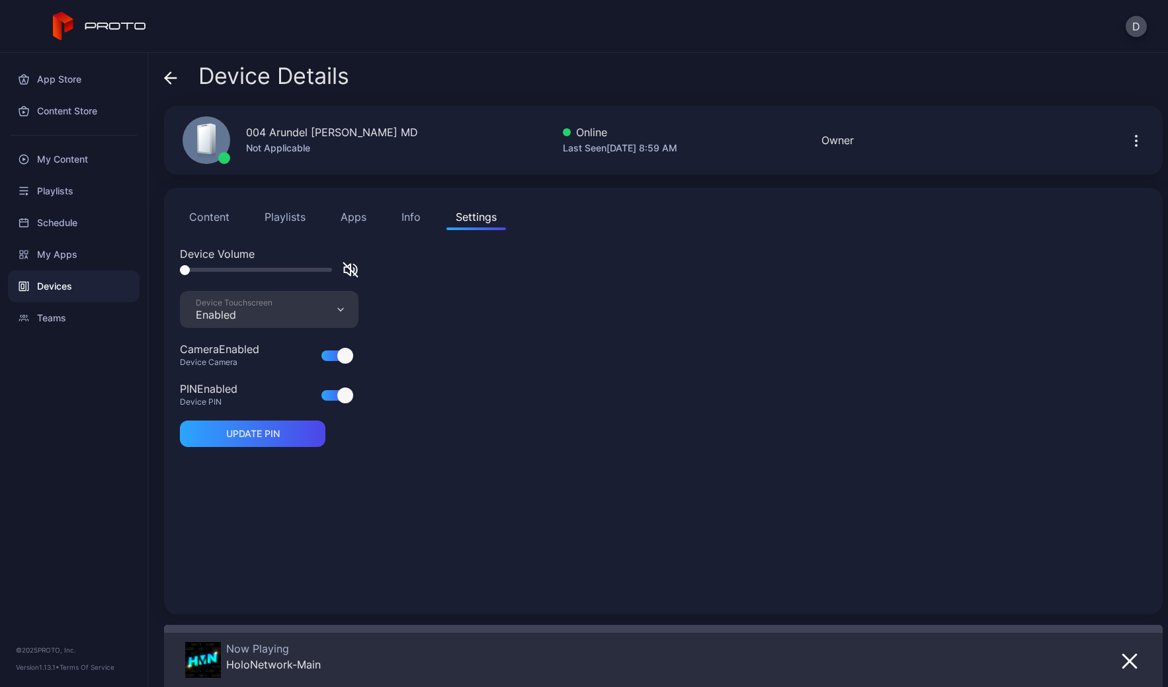
click at [171, 76] on icon at bounding box center [170, 77] width 13 height 13
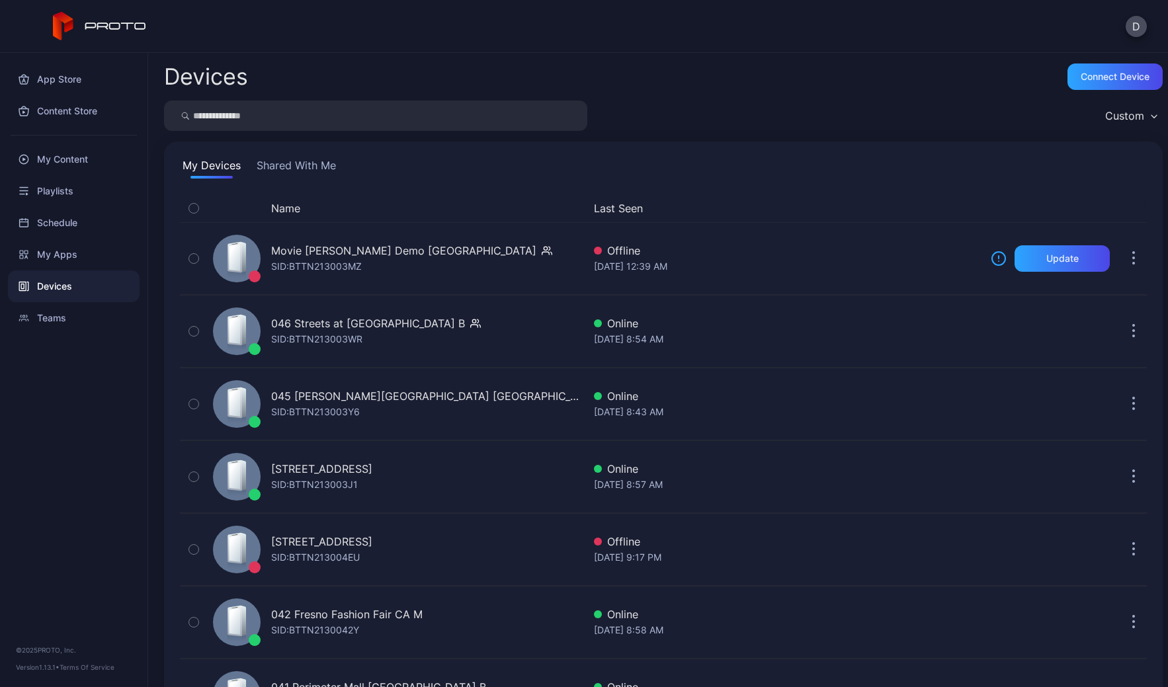
scroll to position [3001, 0]
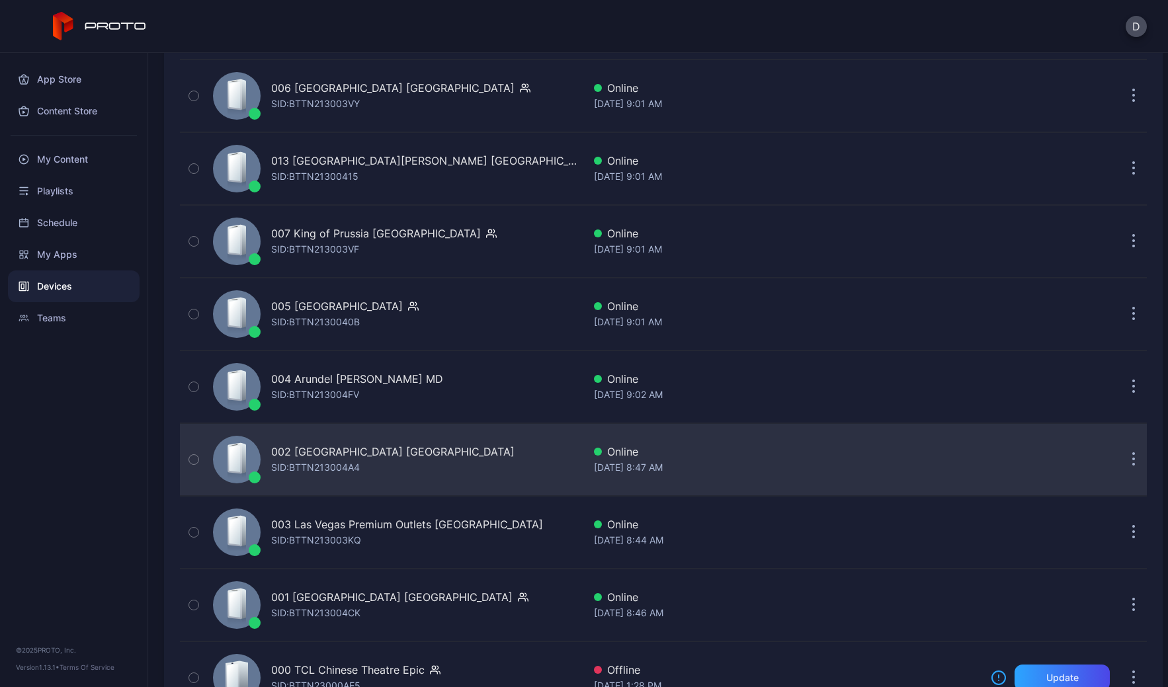
click at [486, 458] on div "002 Roosevelt Field Mall NY SID: BTTN213004A4" at bounding box center [396, 460] width 376 height 66
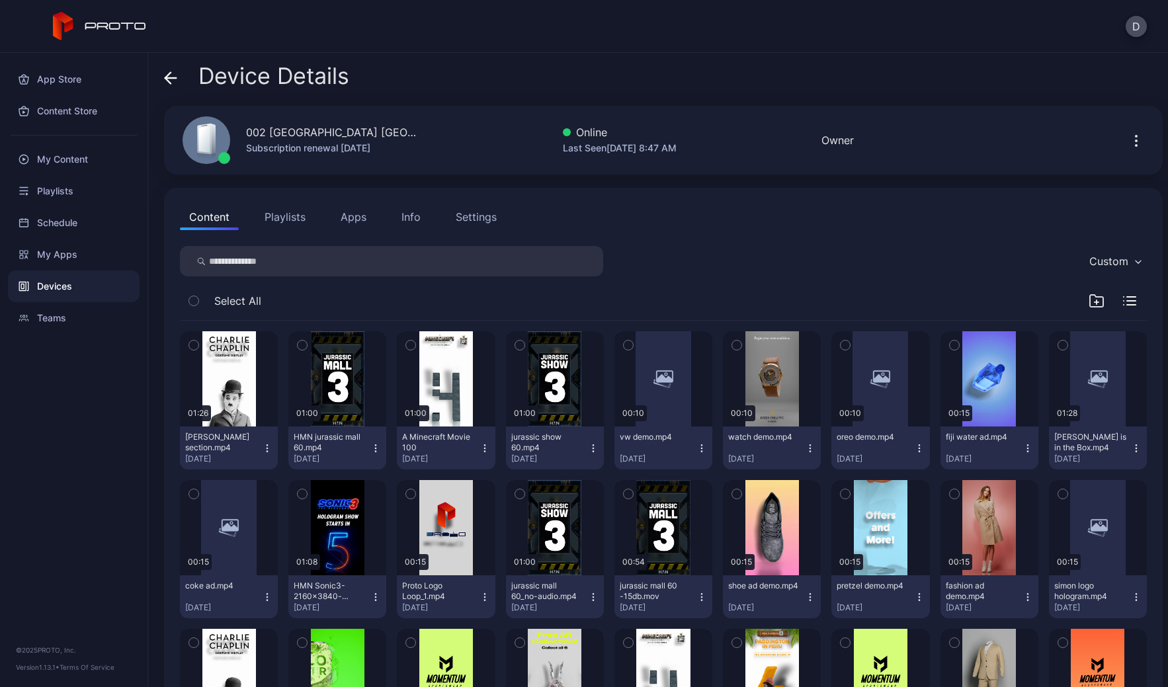
click at [487, 204] on button "Settings" at bounding box center [477, 217] width 60 height 26
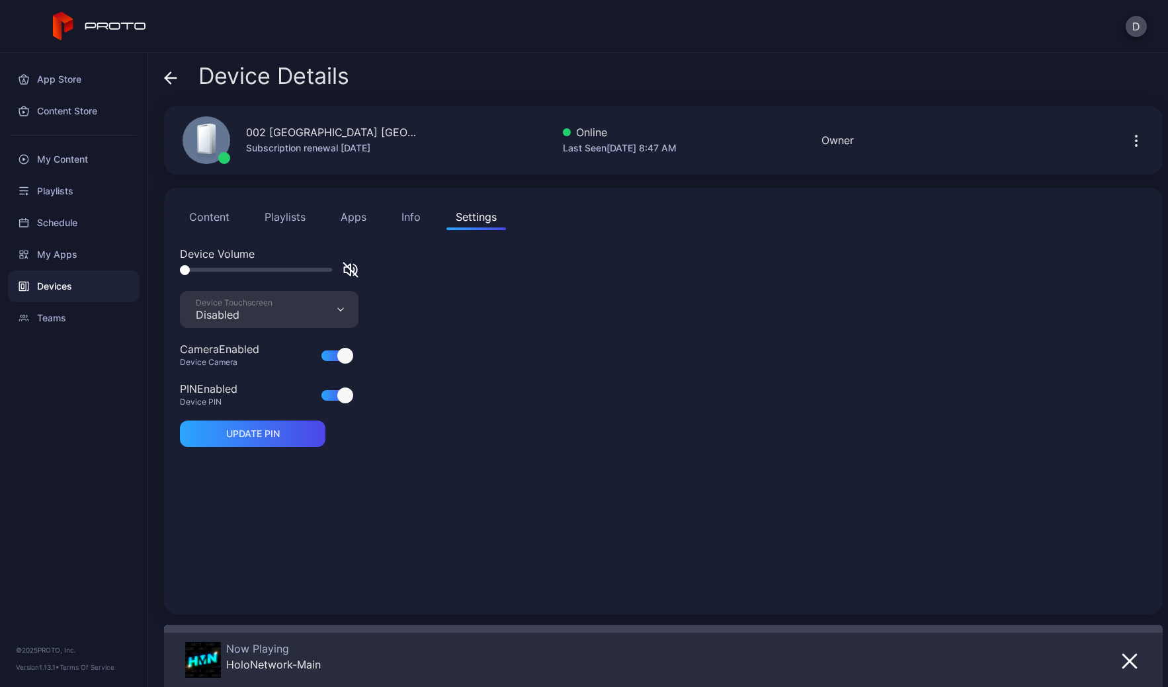
click at [265, 322] on div "Device Touchscreen Disabled" at bounding box center [269, 309] width 179 height 37
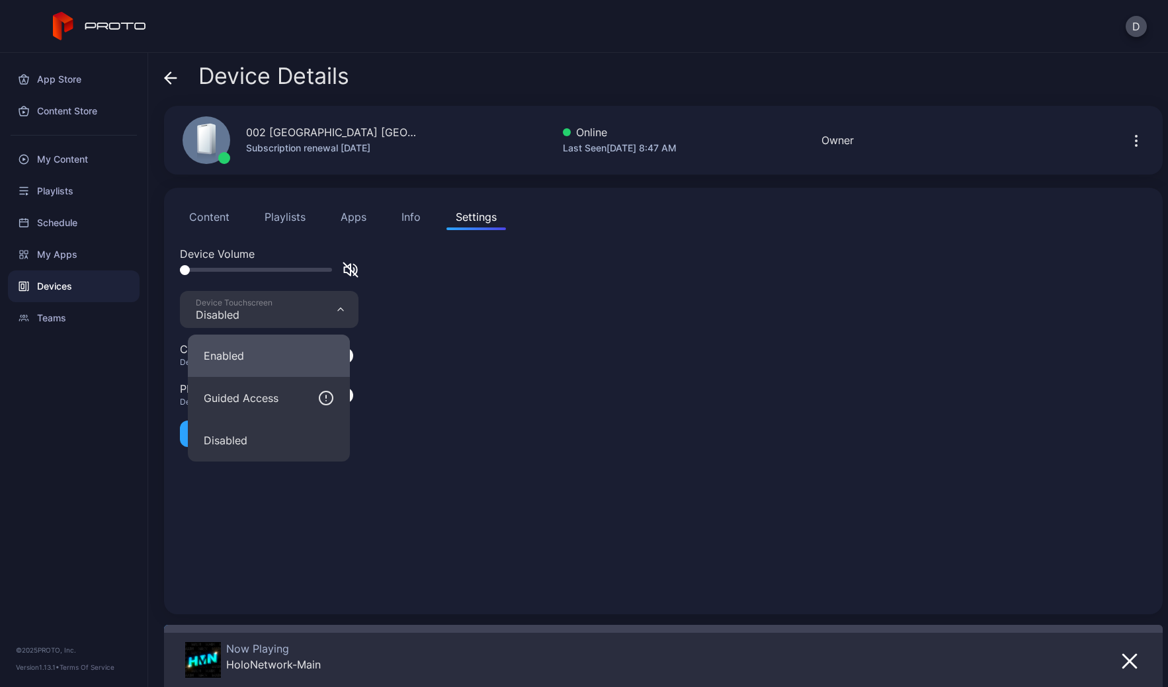
click at [256, 355] on button "Enabled" at bounding box center [269, 356] width 162 height 42
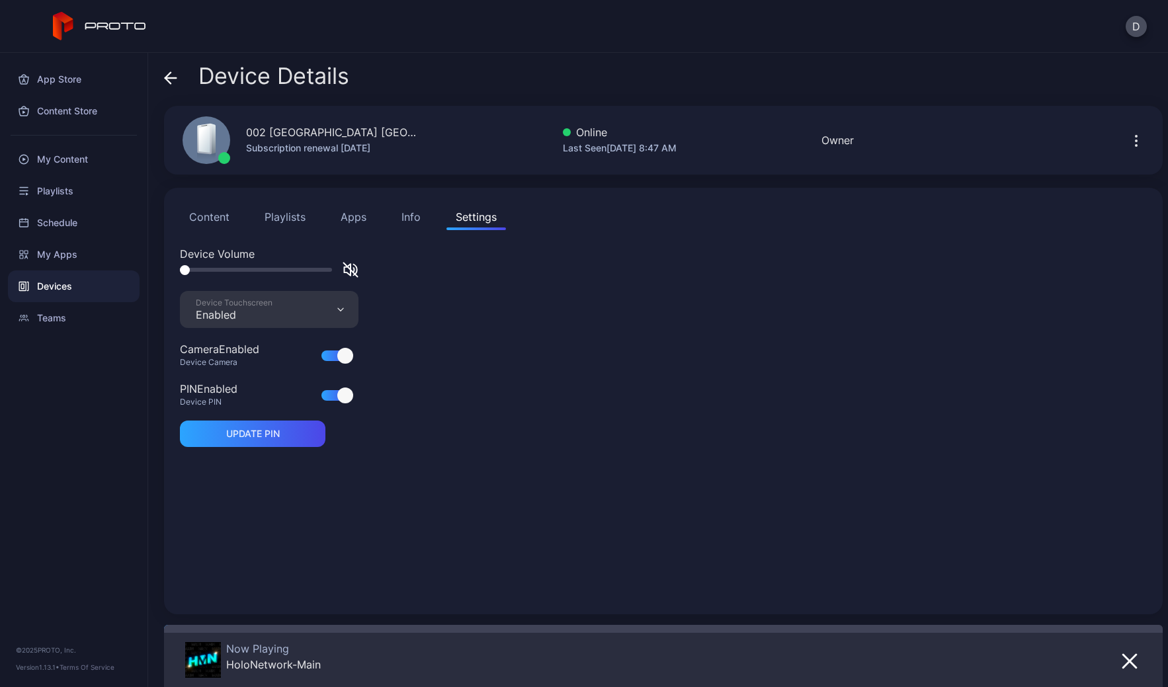
click at [165, 77] on icon at bounding box center [167, 77] width 5 height 11
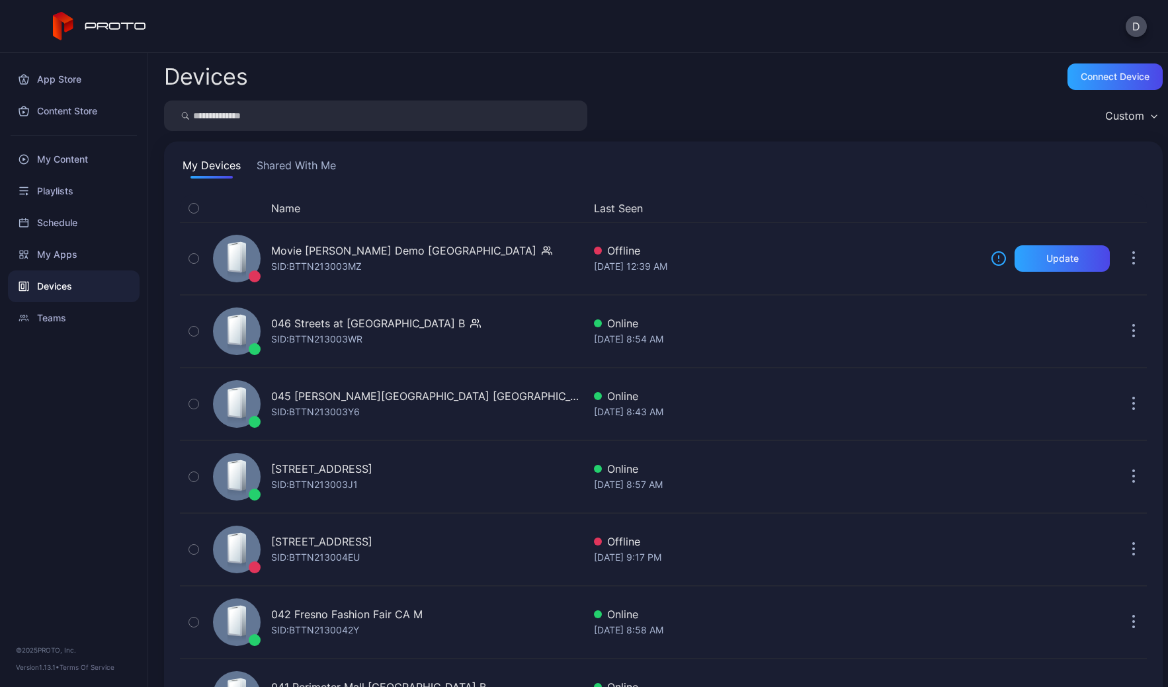
scroll to position [3001, 0]
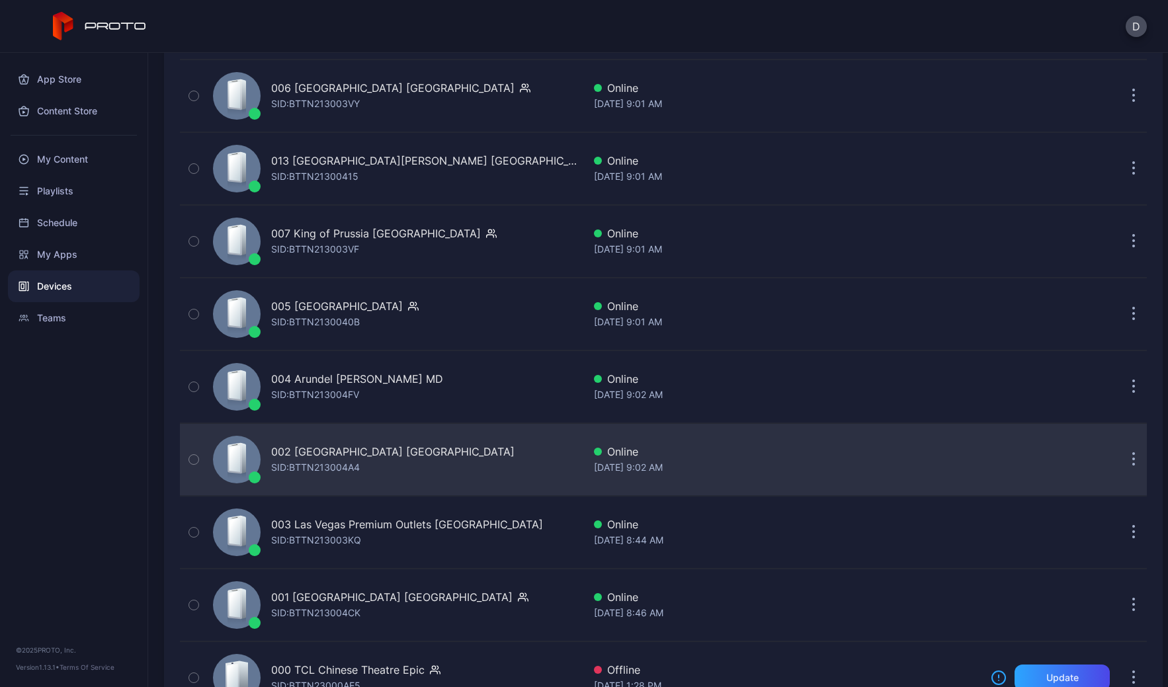
click at [474, 455] on div "002 Roosevelt Field Mall NY SID: BTTN213004A4" at bounding box center [396, 460] width 376 height 66
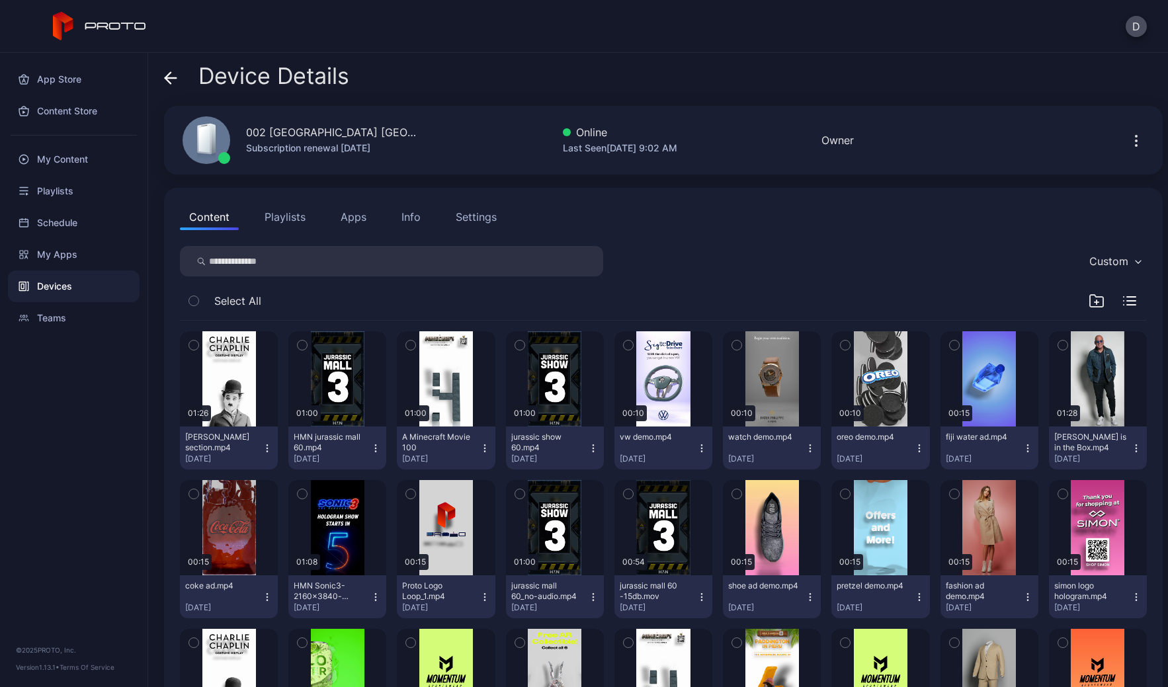
click at [482, 226] on button "Settings" at bounding box center [477, 217] width 60 height 26
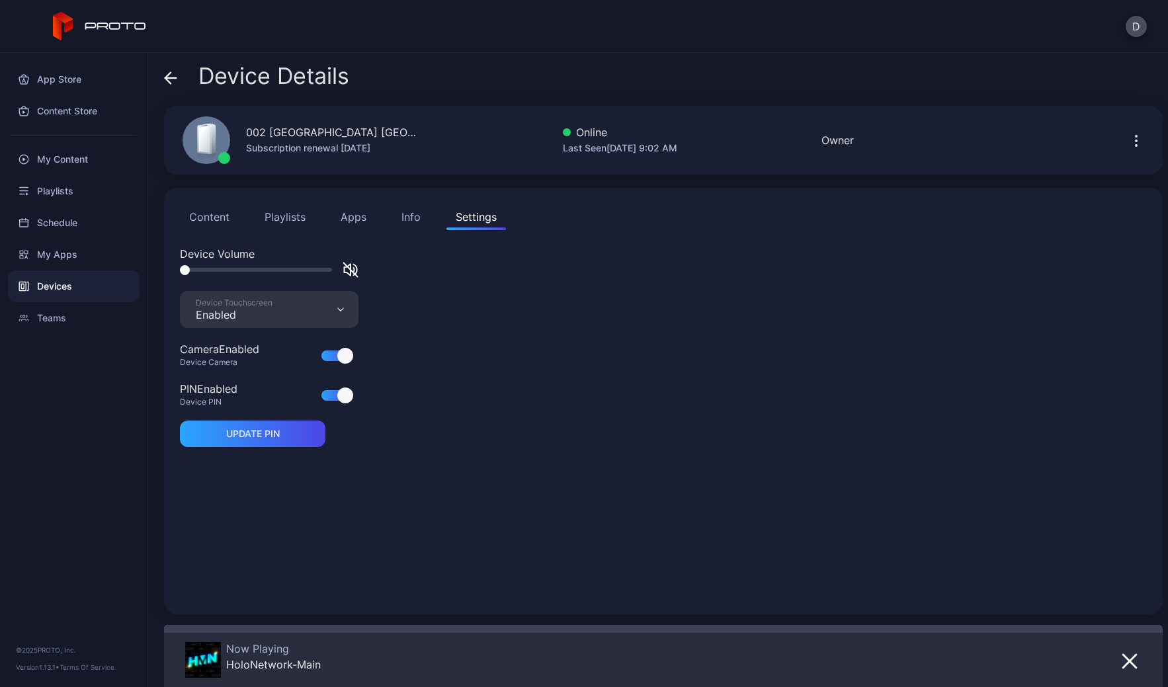
click at [185, 73] on div "Device Details" at bounding box center [256, 80] width 185 height 32
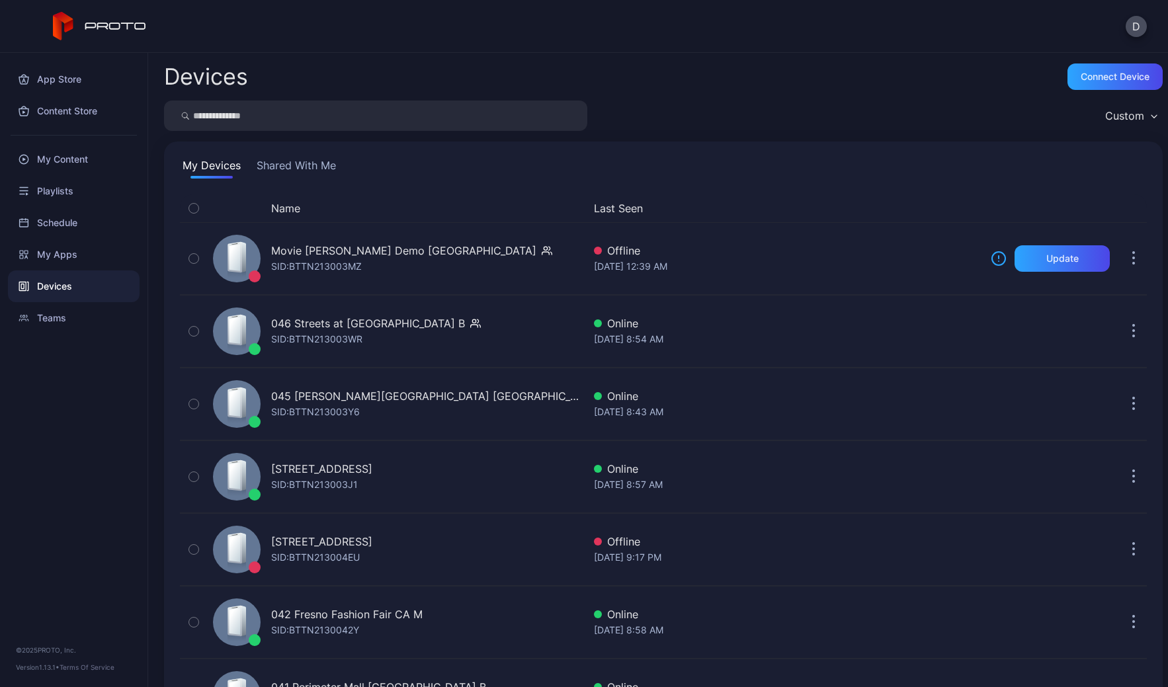
scroll to position [3001, 0]
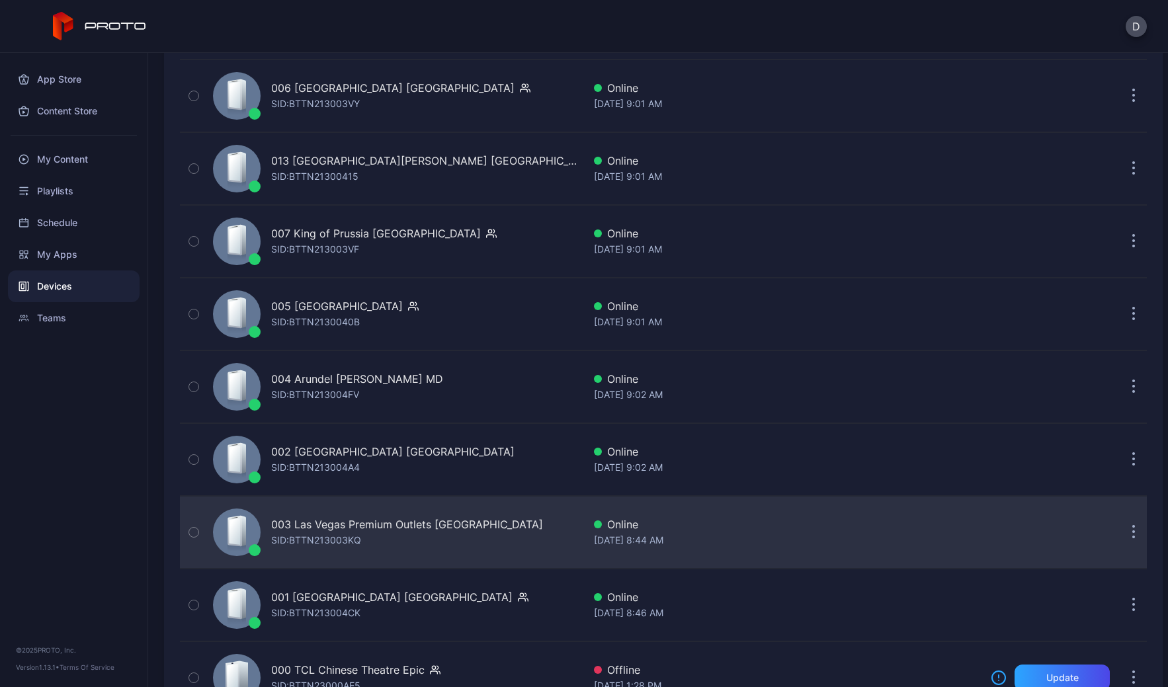
click at [503, 531] on div "003 Las Vegas Premium Outlets South NV SID: BTTN213003KQ" at bounding box center [396, 532] width 376 height 66
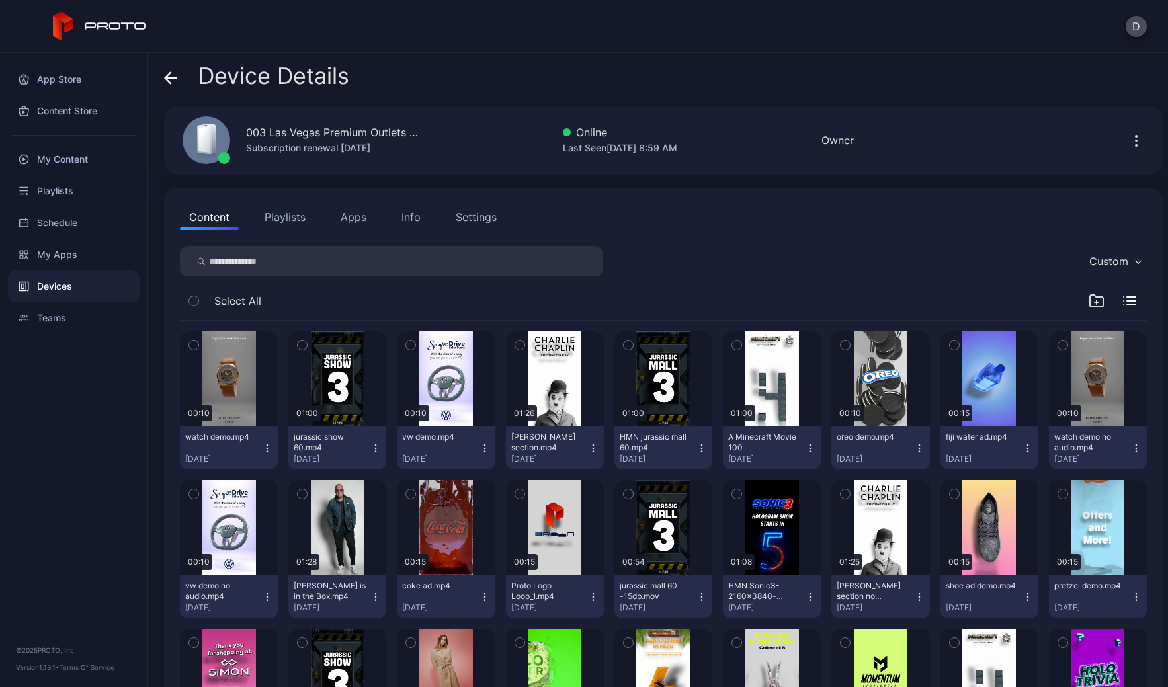
click at [491, 214] on div "Settings" at bounding box center [476, 217] width 41 height 16
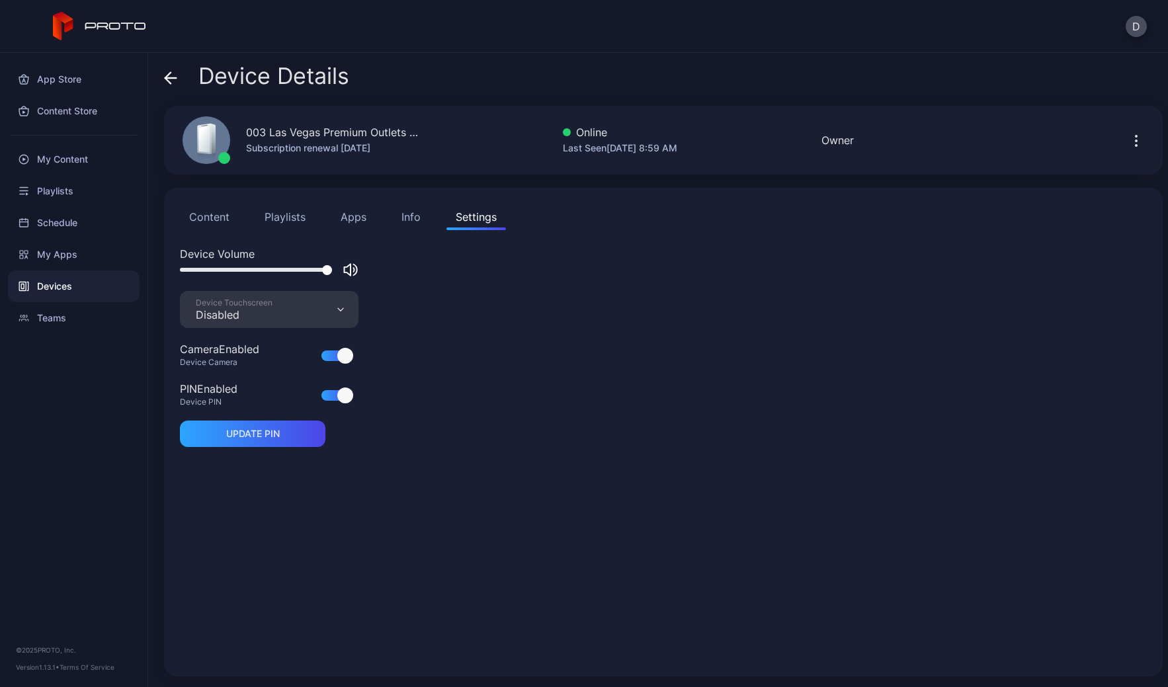
click at [173, 79] on icon at bounding box center [170, 77] width 13 height 13
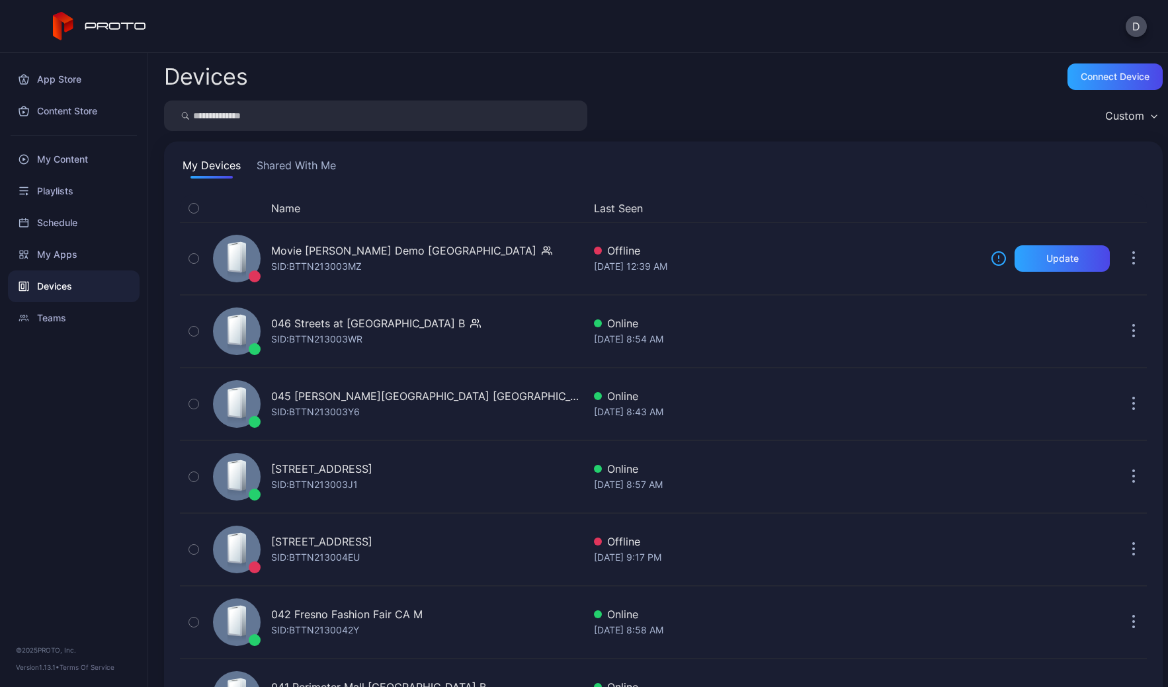
scroll to position [3001, 0]
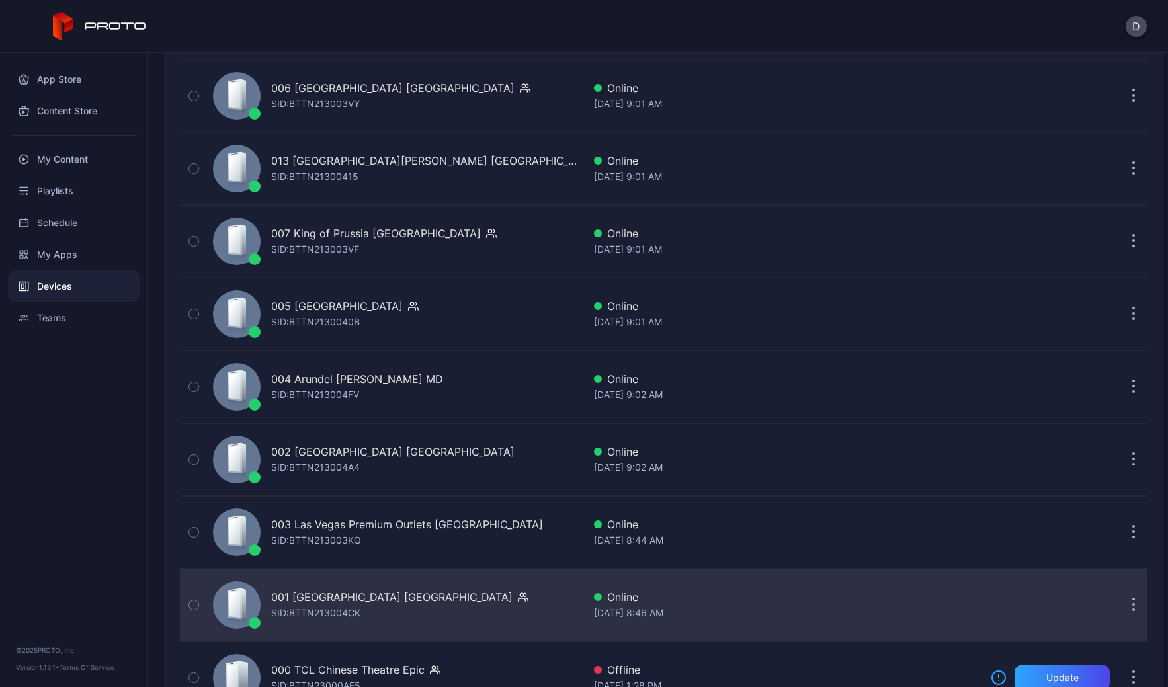
click at [518, 614] on div "001 Del Amo Fashion Center CA SID: BTTN213004CK" at bounding box center [396, 605] width 376 height 66
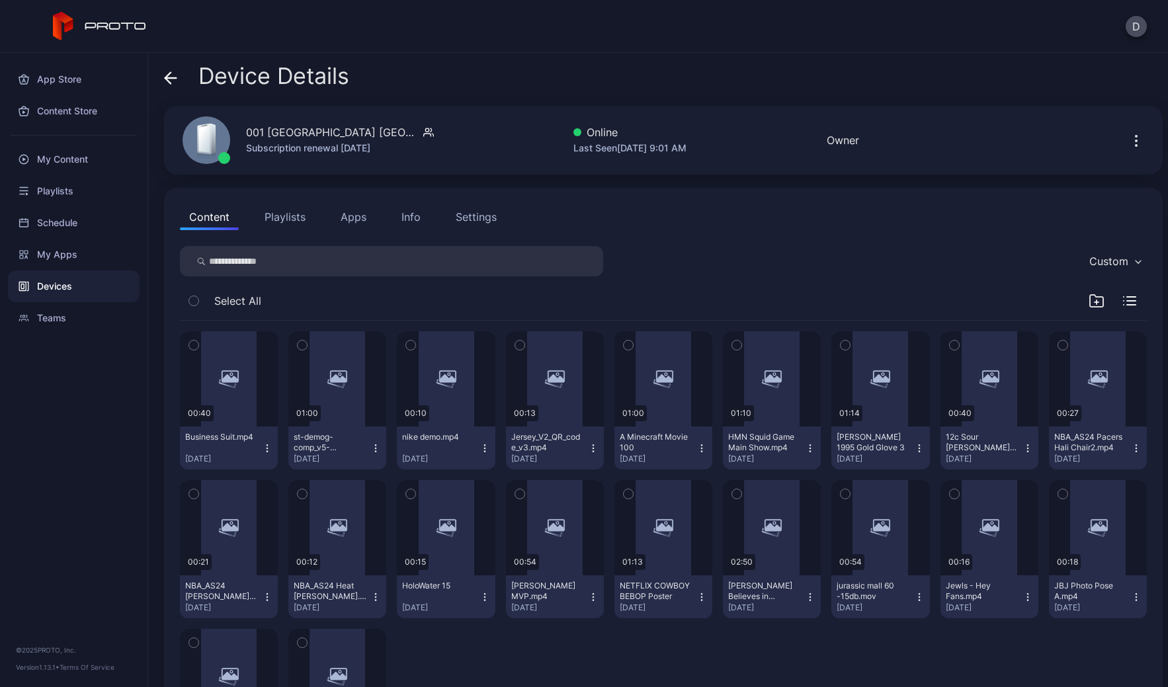
click at [464, 224] on div "Settings" at bounding box center [476, 217] width 41 height 16
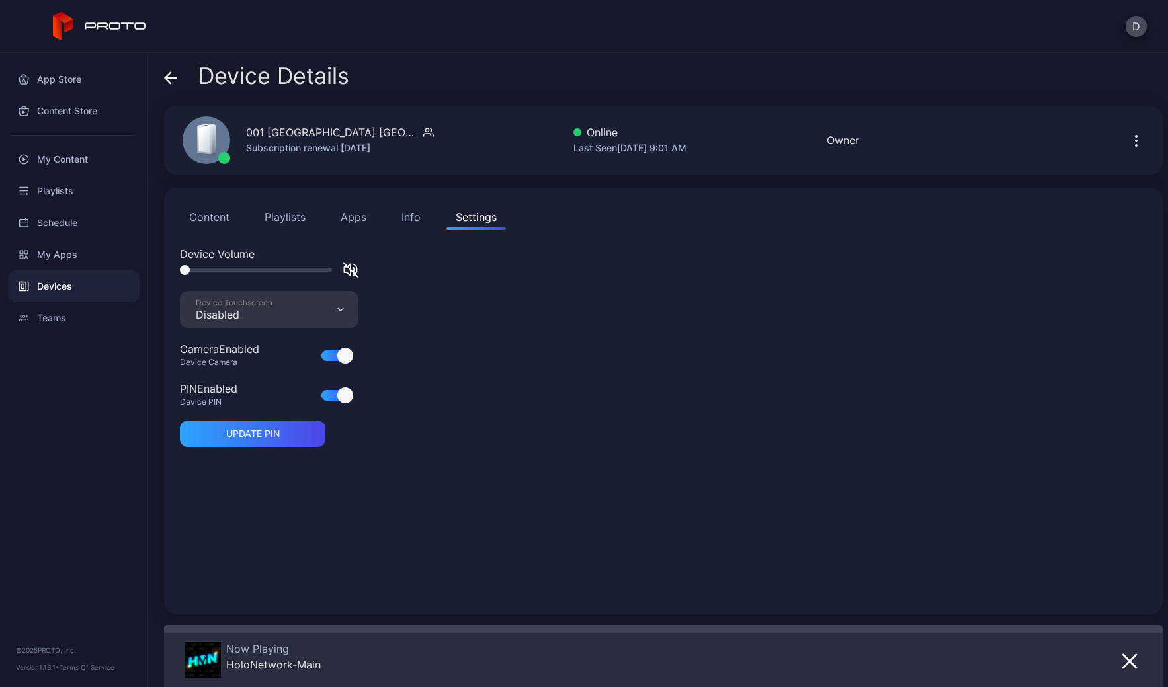
click at [275, 316] on div "Device Touchscreen Disabled" at bounding box center [269, 309] width 179 height 37
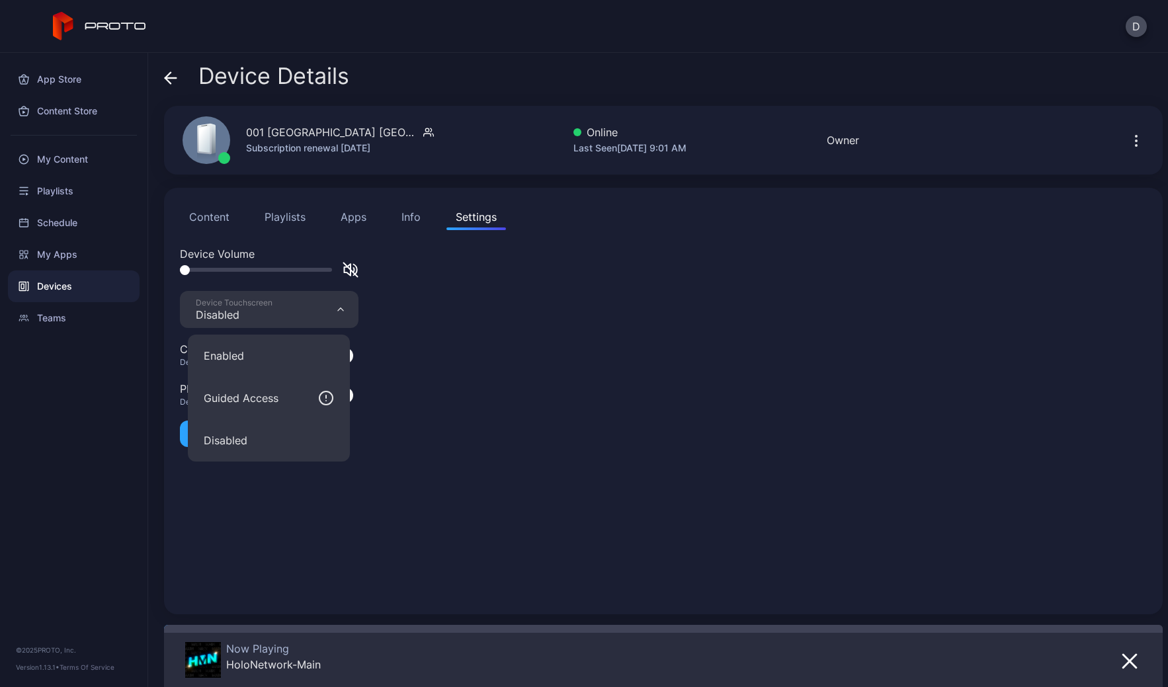
click at [278, 359] on button "Enabled" at bounding box center [269, 356] width 162 height 42
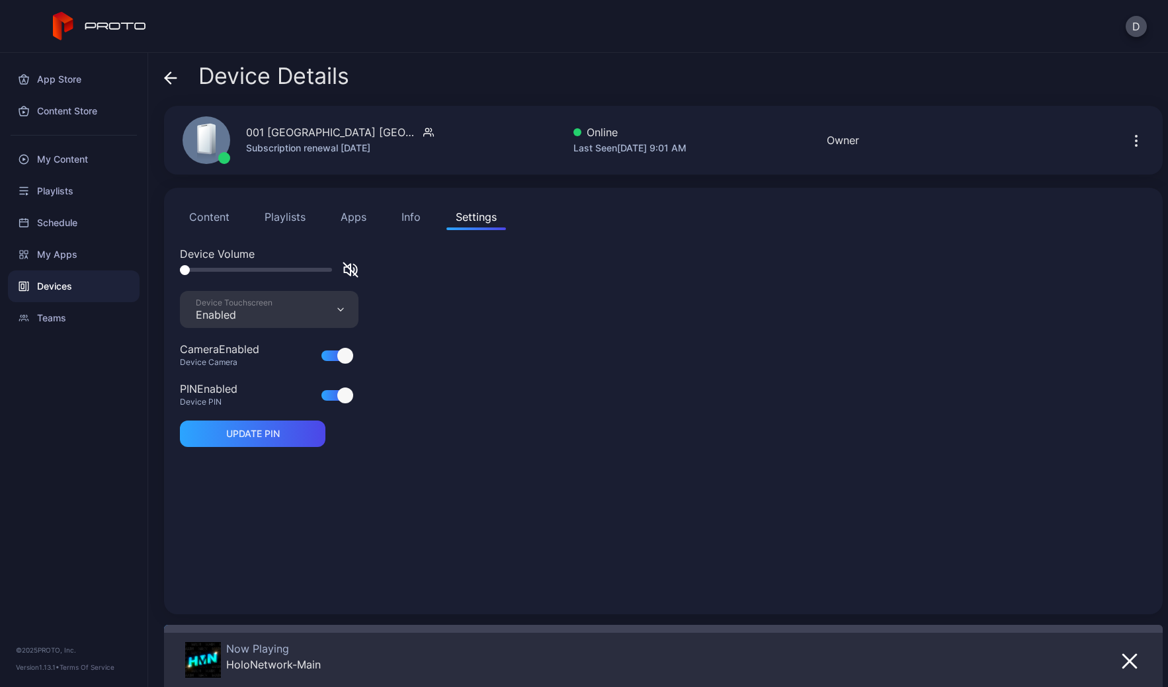
click at [169, 75] on icon at bounding box center [170, 77] width 13 height 13
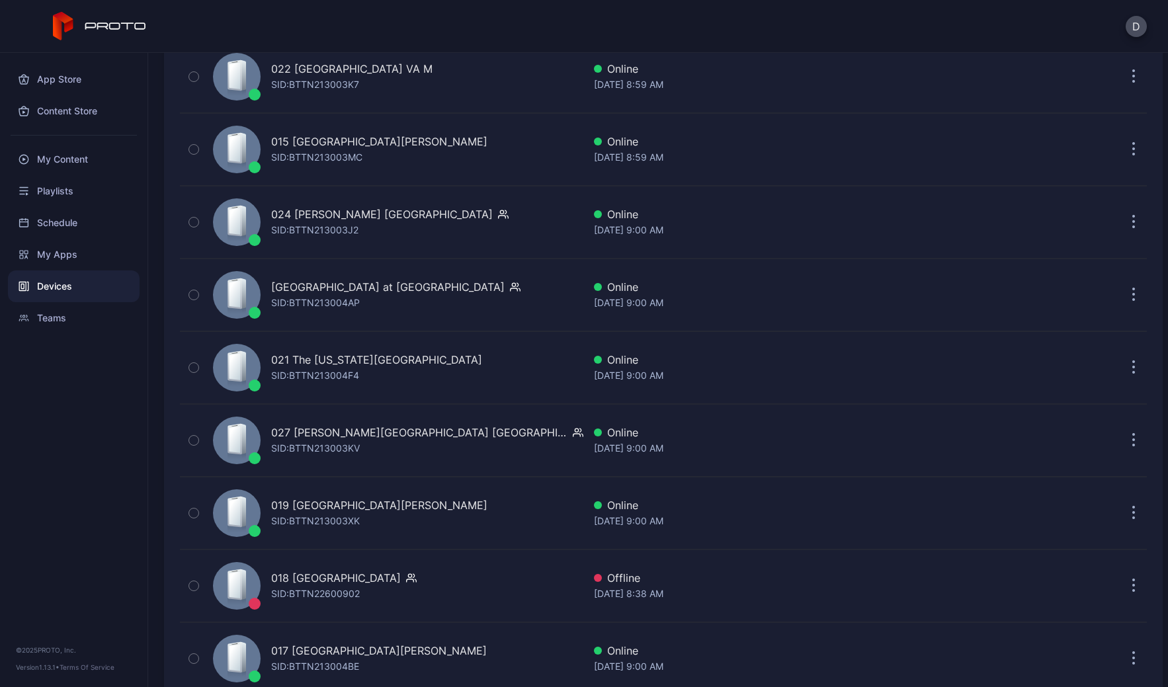
scroll to position [1372, 0]
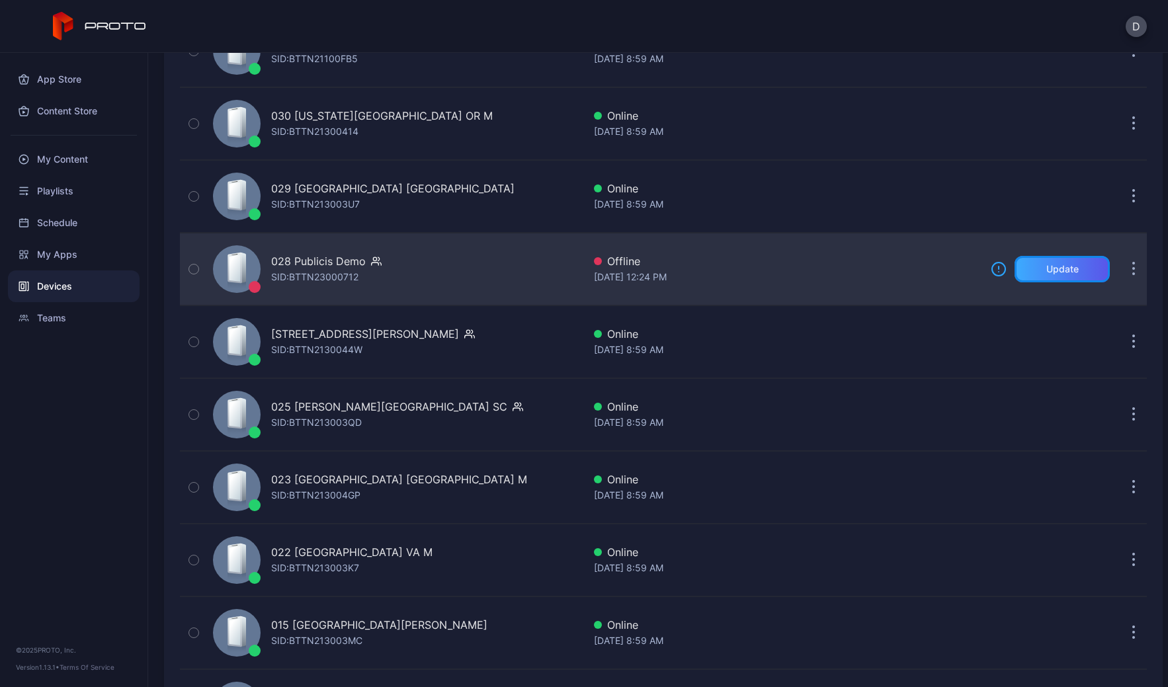
click at [1052, 271] on div "Update" at bounding box center [1063, 269] width 32 height 11
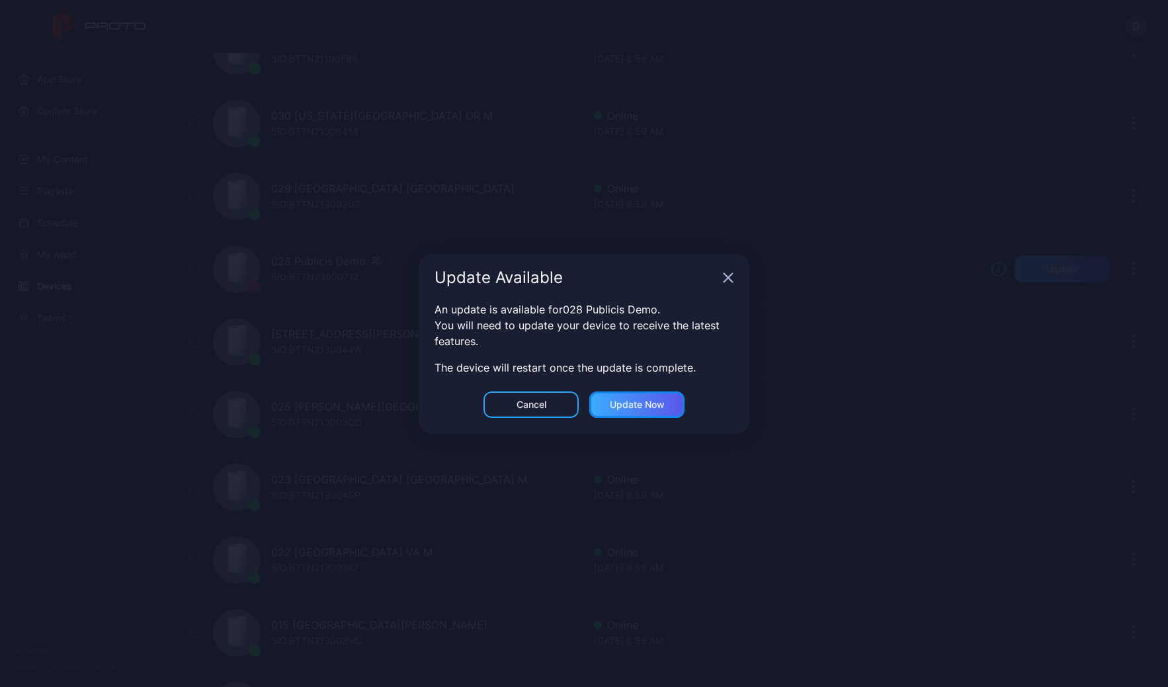
click at [652, 406] on div "Update now" at bounding box center [637, 405] width 55 height 11
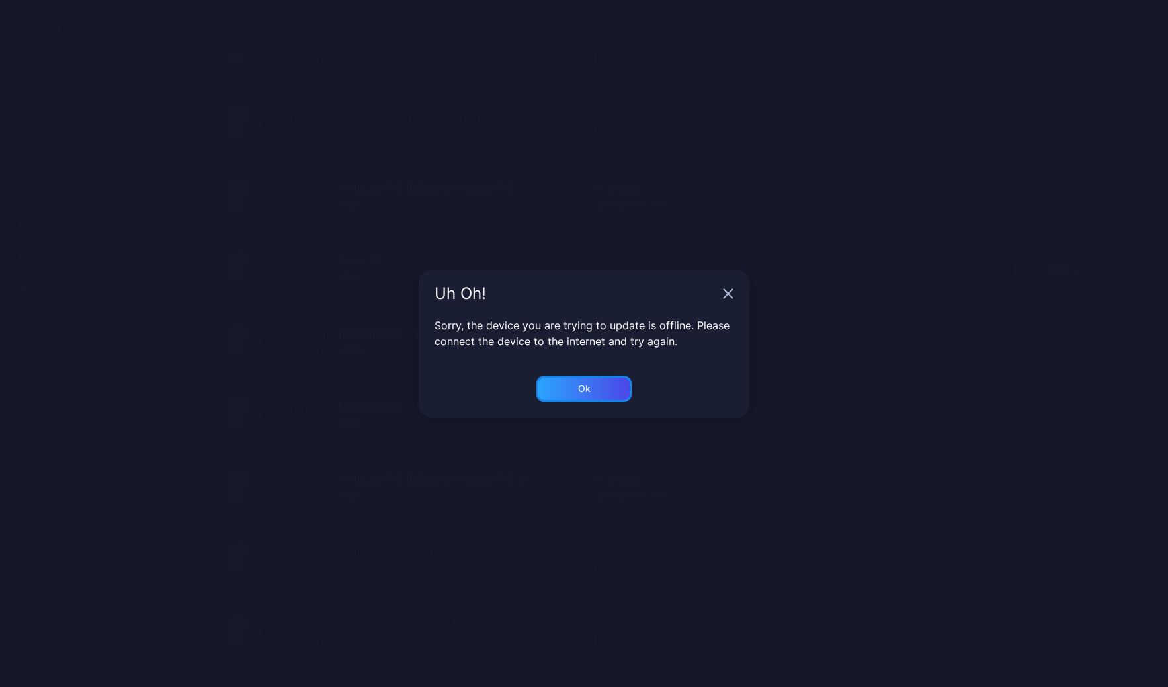
click at [599, 388] on div "Ok" at bounding box center [584, 389] width 95 height 26
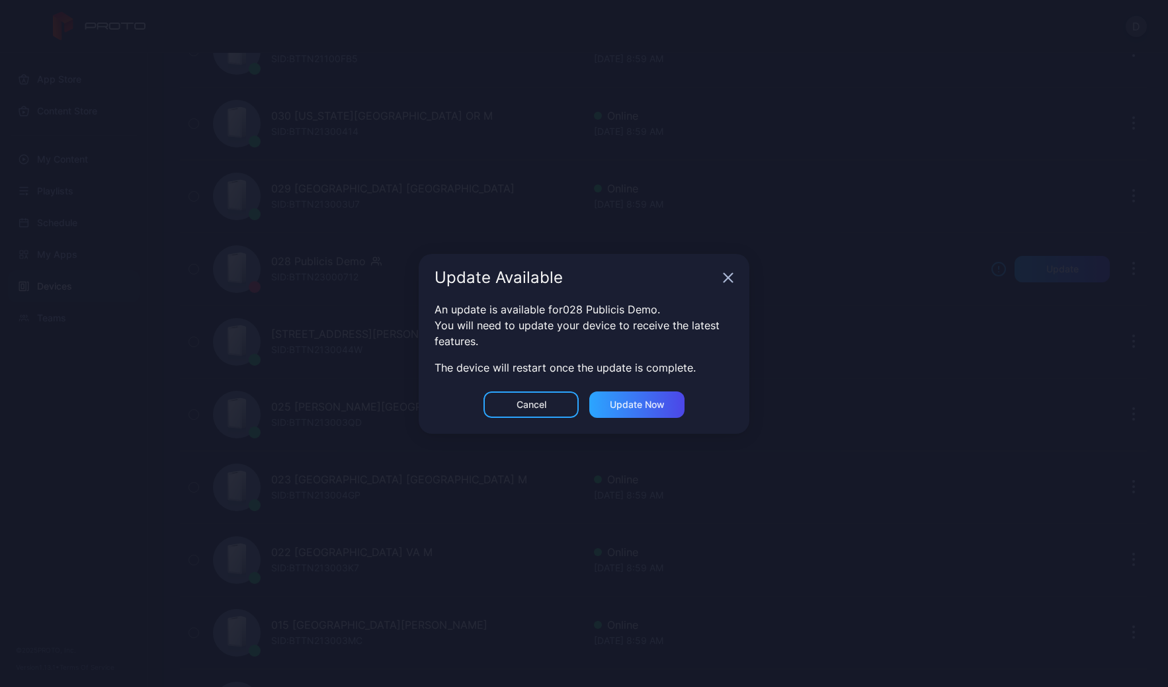
click at [731, 277] on icon "button" at bounding box center [728, 278] width 11 height 11
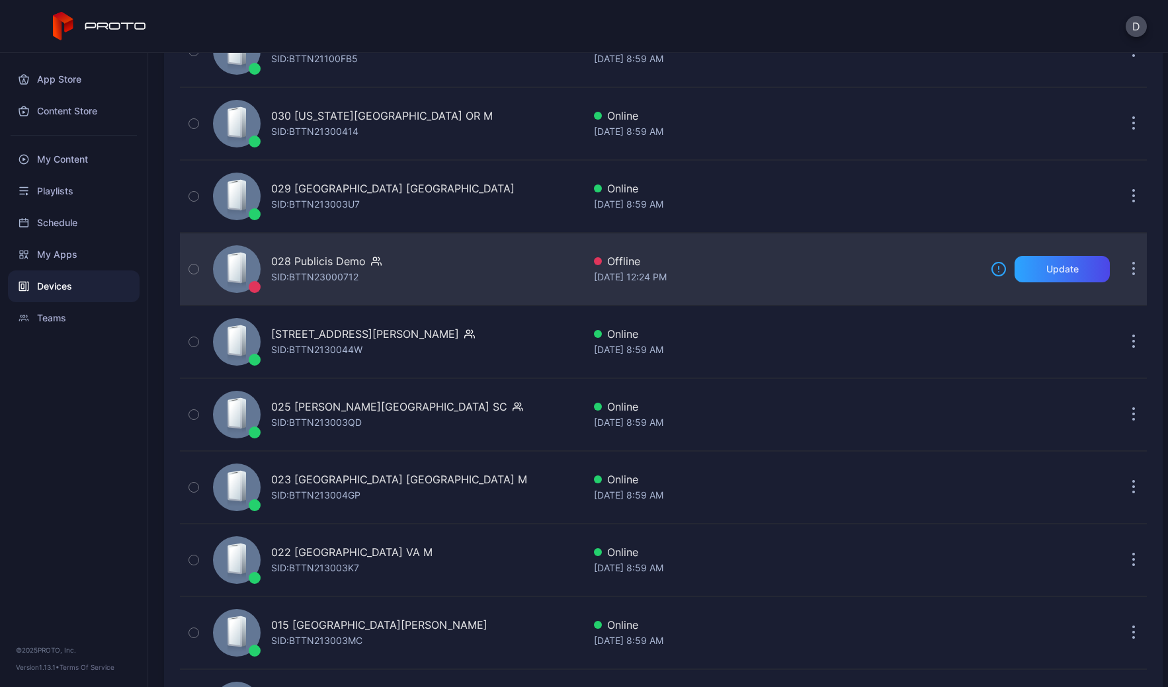
click at [404, 269] on div "028 Publicis Demo SID: BTTN23000712" at bounding box center [396, 269] width 376 height 66
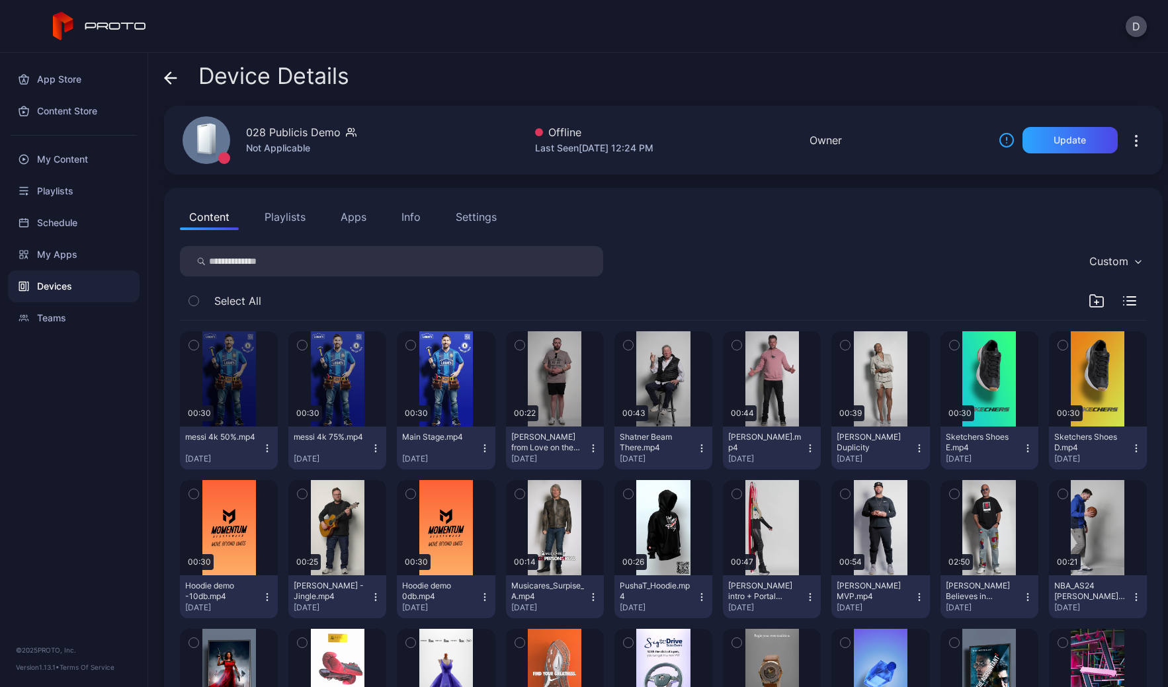
click at [462, 224] on div "Settings" at bounding box center [476, 217] width 41 height 16
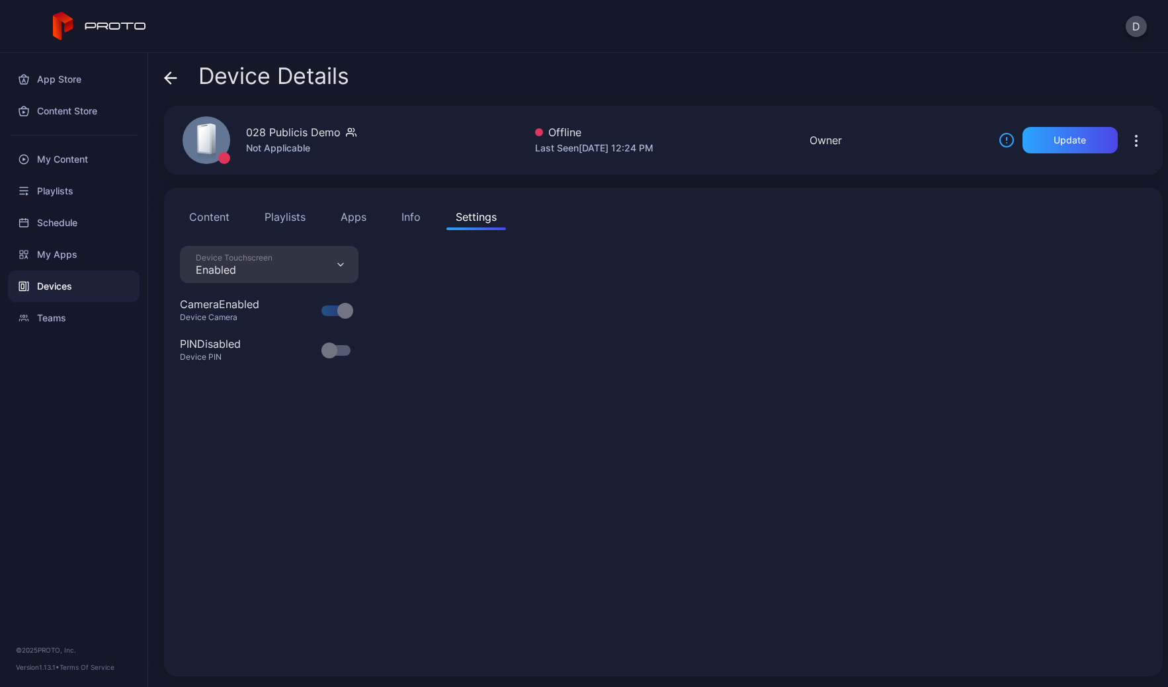
click at [412, 218] on div "Info" at bounding box center [411, 217] width 19 height 16
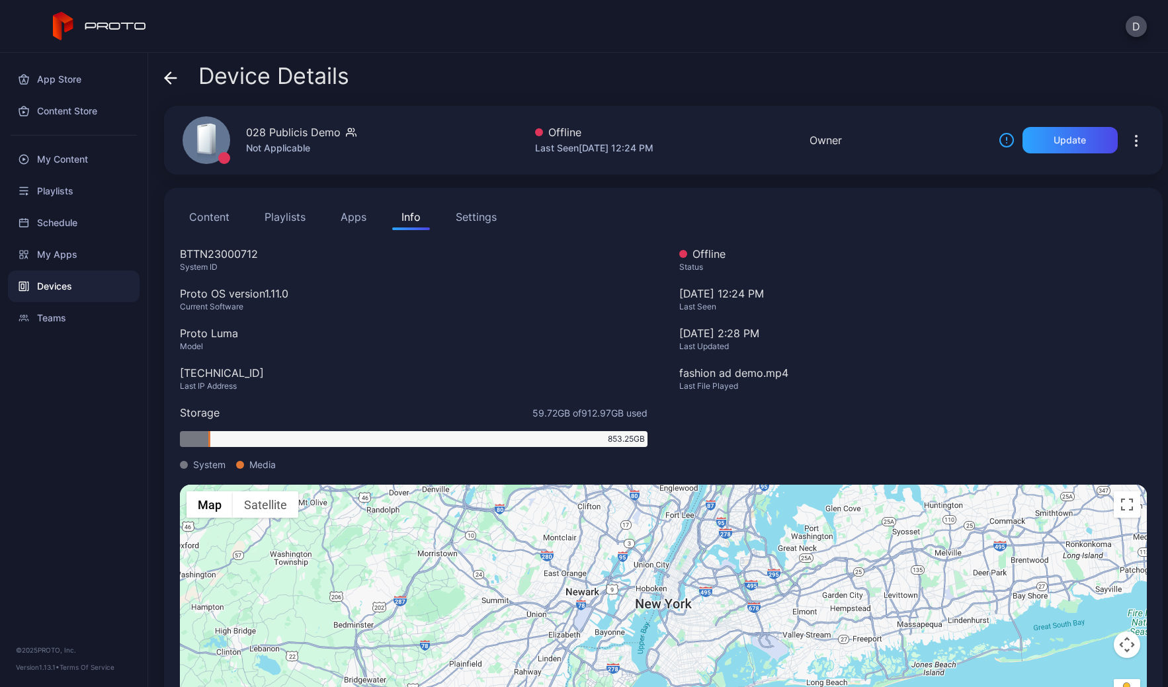
click at [355, 218] on button "Apps" at bounding box center [353, 217] width 44 height 26
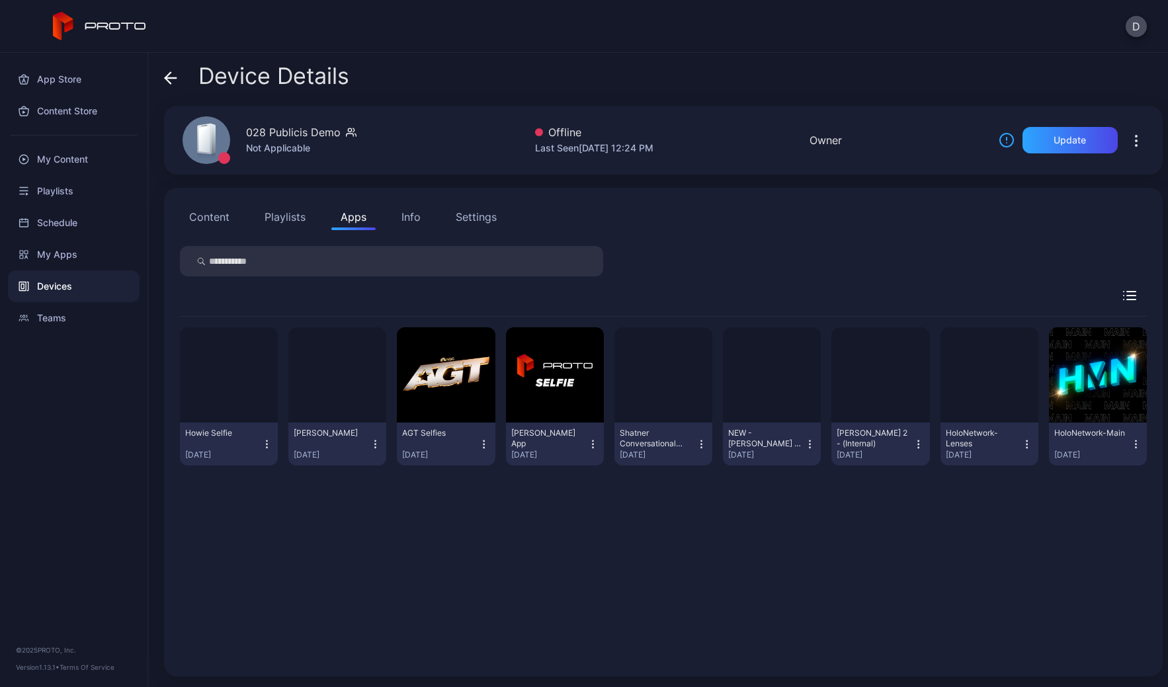
click at [277, 217] on button "Playlists" at bounding box center [285, 217] width 60 height 26
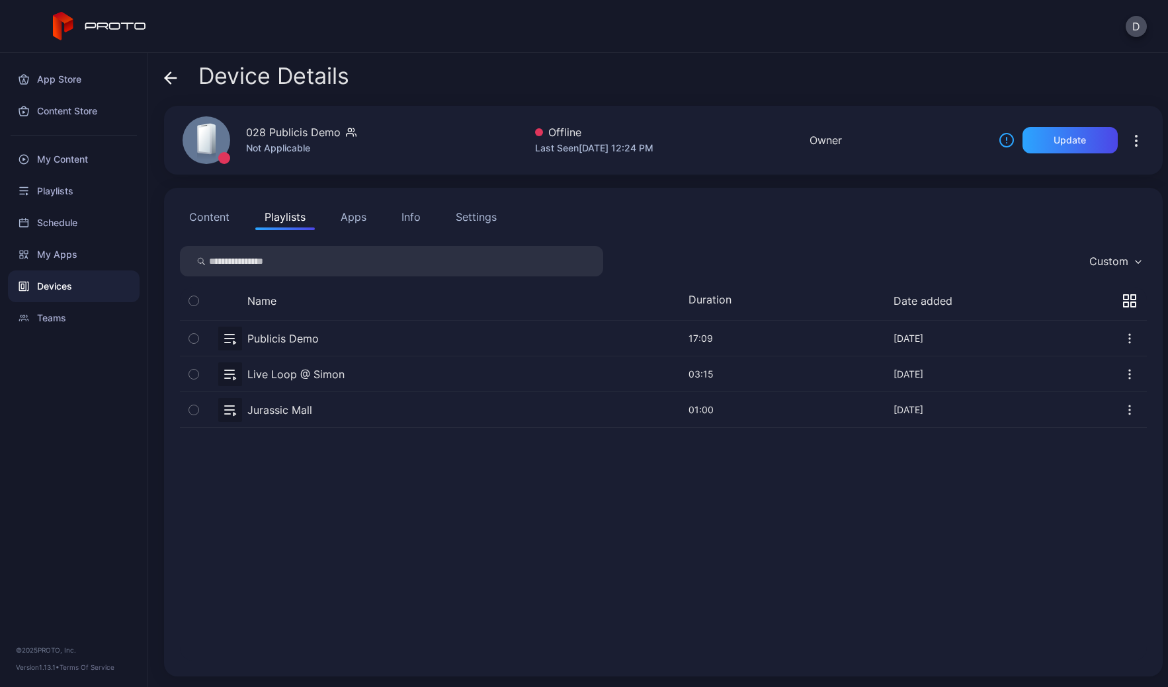
click at [363, 219] on button "Apps" at bounding box center [353, 217] width 44 height 26
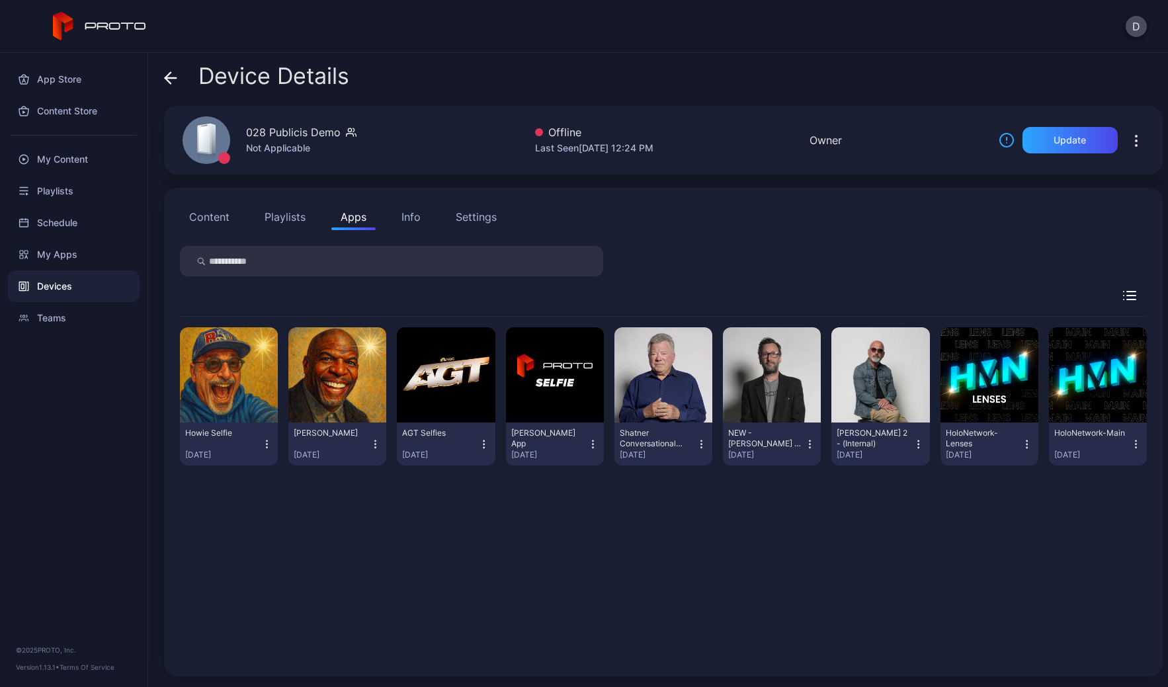
click at [284, 217] on button "Playlists" at bounding box center [285, 217] width 60 height 26
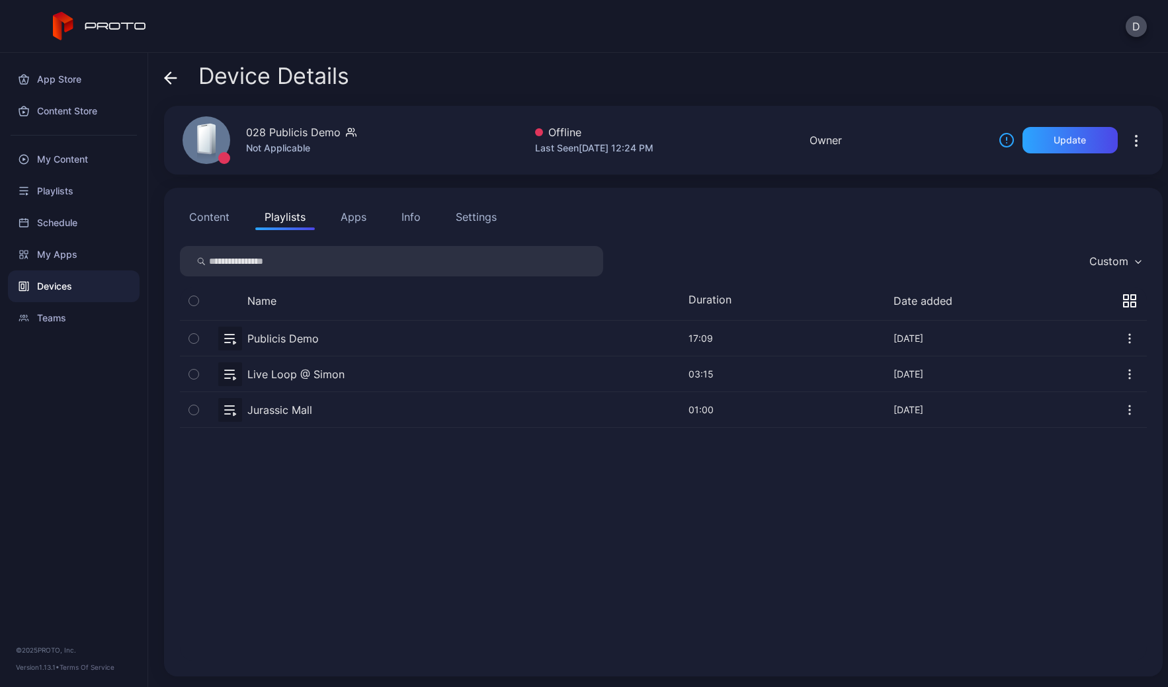
click at [214, 216] on button "Content" at bounding box center [209, 217] width 59 height 26
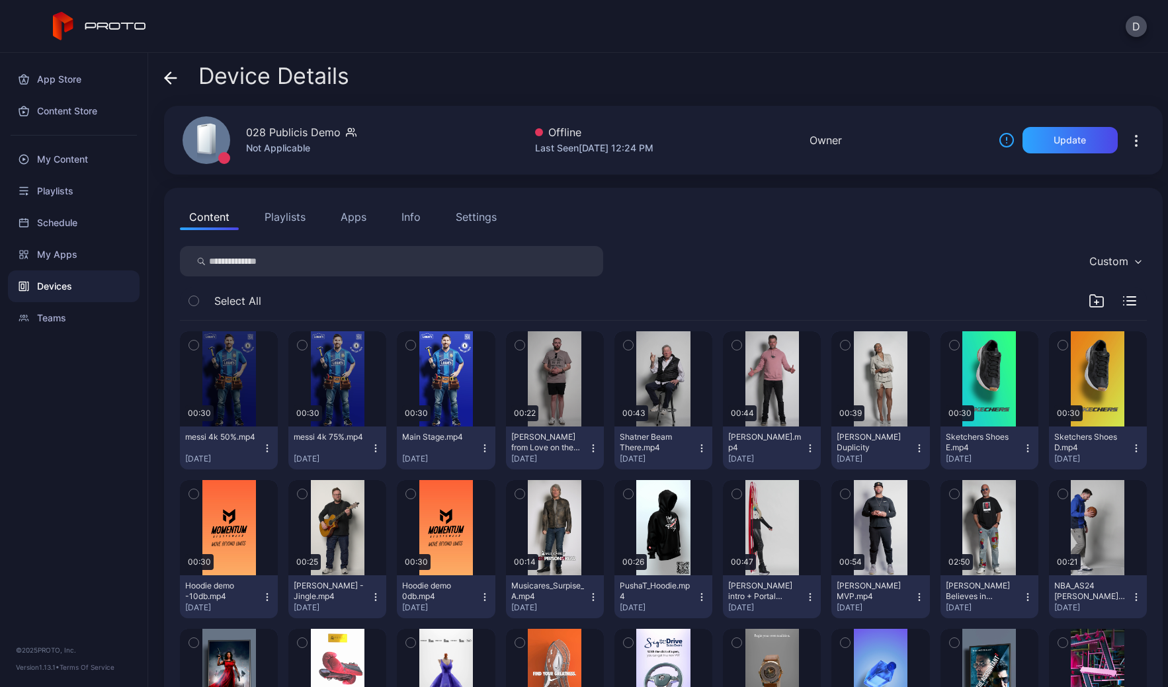
click at [357, 217] on button "Apps" at bounding box center [353, 217] width 44 height 26
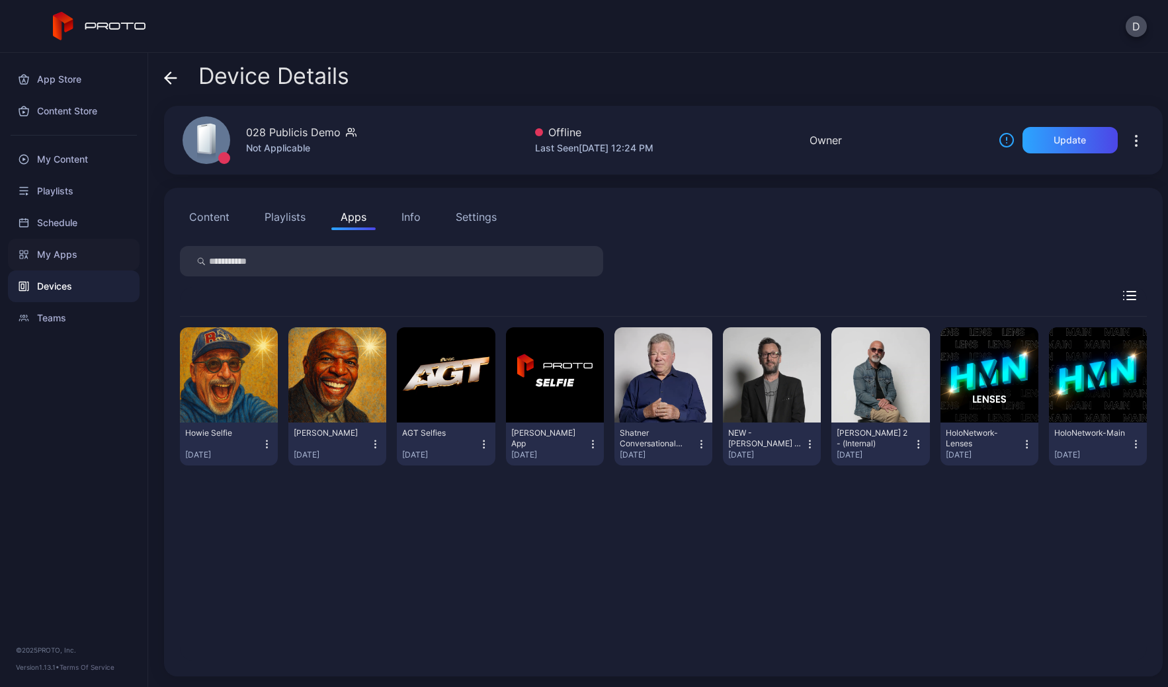
click at [62, 252] on div "My Apps" at bounding box center [74, 255] width 132 height 32
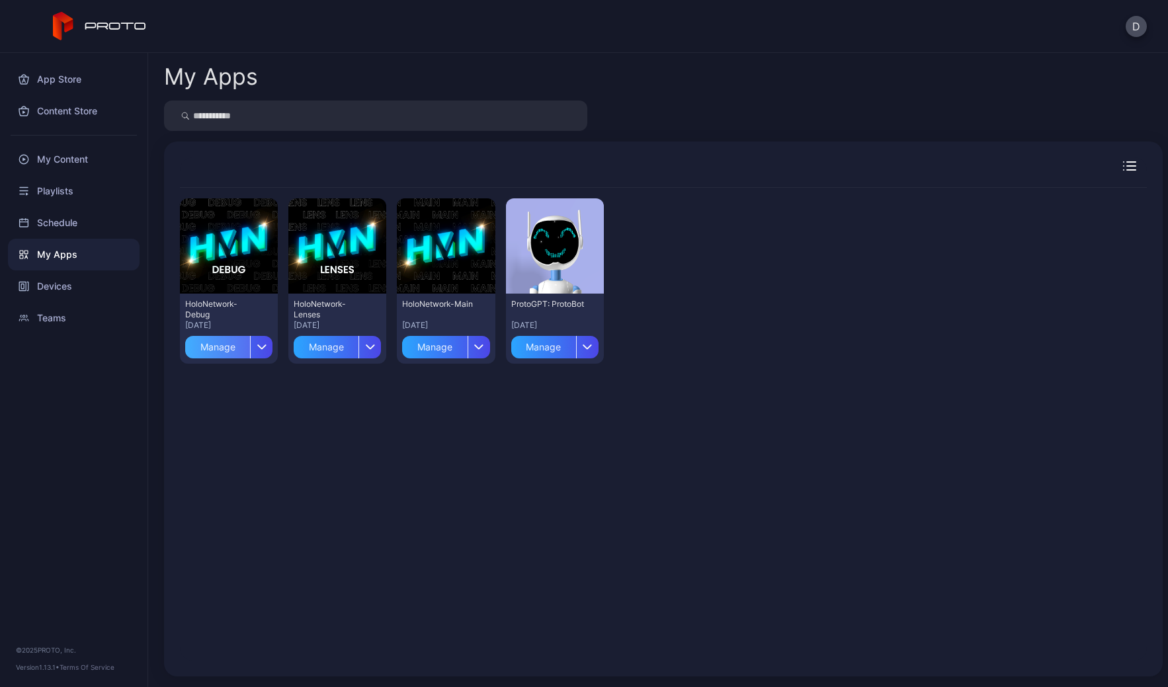
click at [225, 348] on div "Manage" at bounding box center [217, 347] width 65 height 22
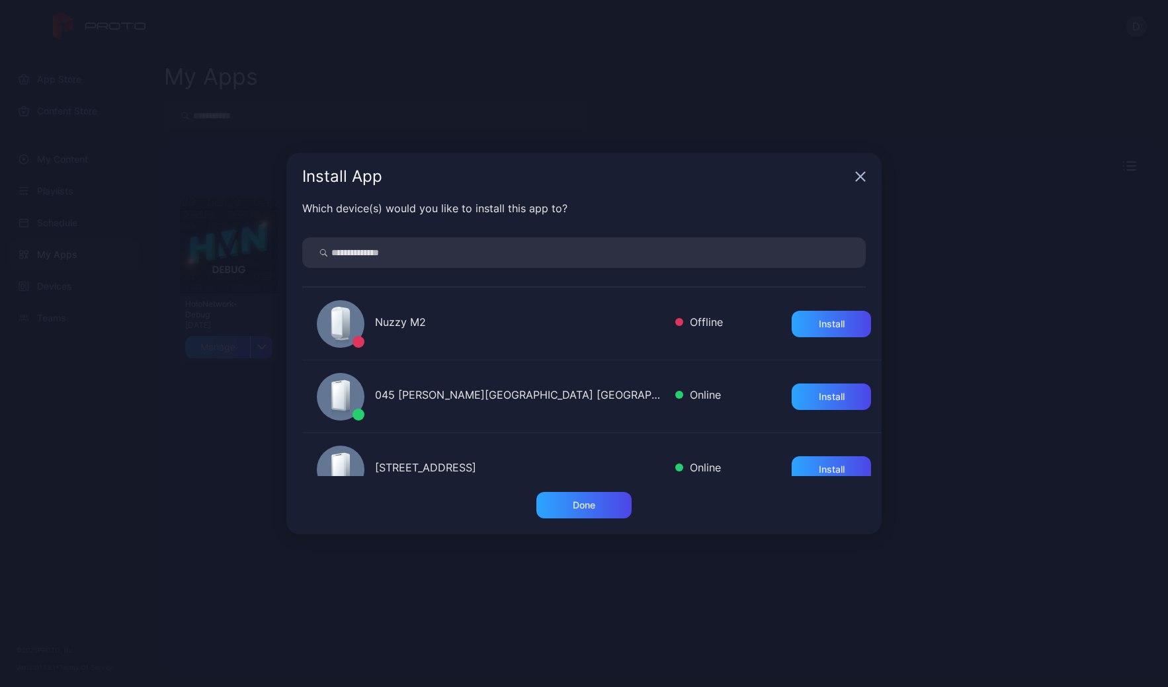
click at [386, 243] on input "search" at bounding box center [584, 253] width 564 height 30
type input "**"
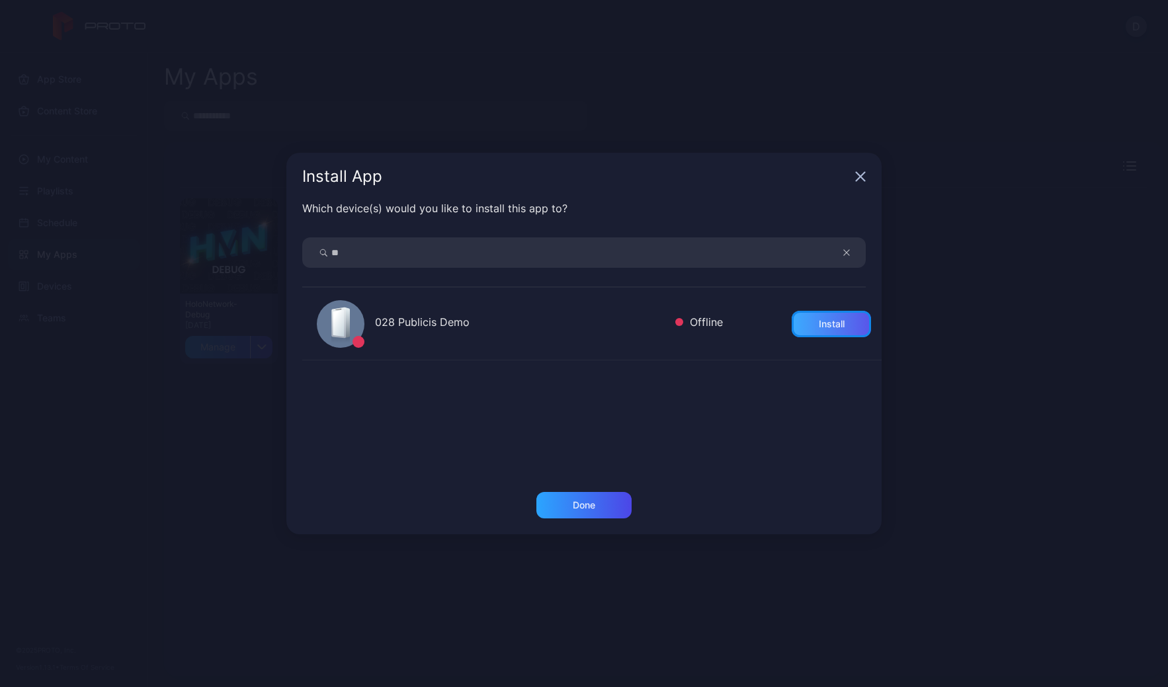
click at [819, 321] on div "Install" at bounding box center [832, 324] width 26 height 11
click at [588, 513] on div "Done" at bounding box center [584, 505] width 95 height 26
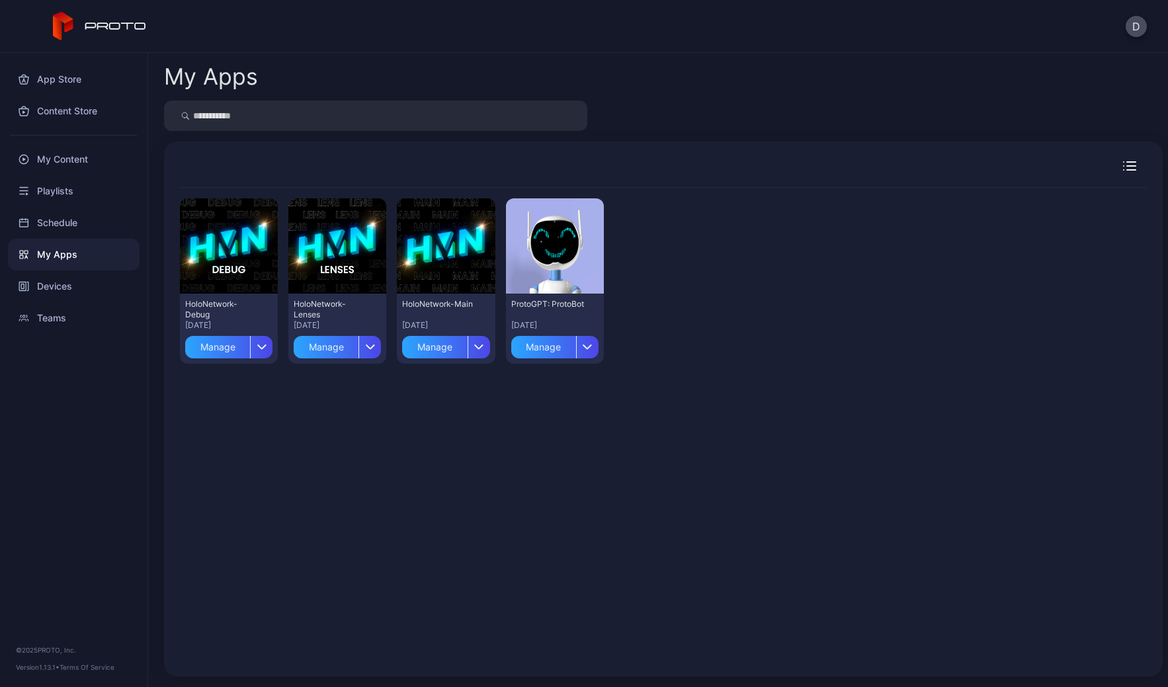
click at [81, 256] on div "My Apps" at bounding box center [74, 255] width 132 height 32
click at [83, 279] on div "Devices" at bounding box center [74, 287] width 132 height 32
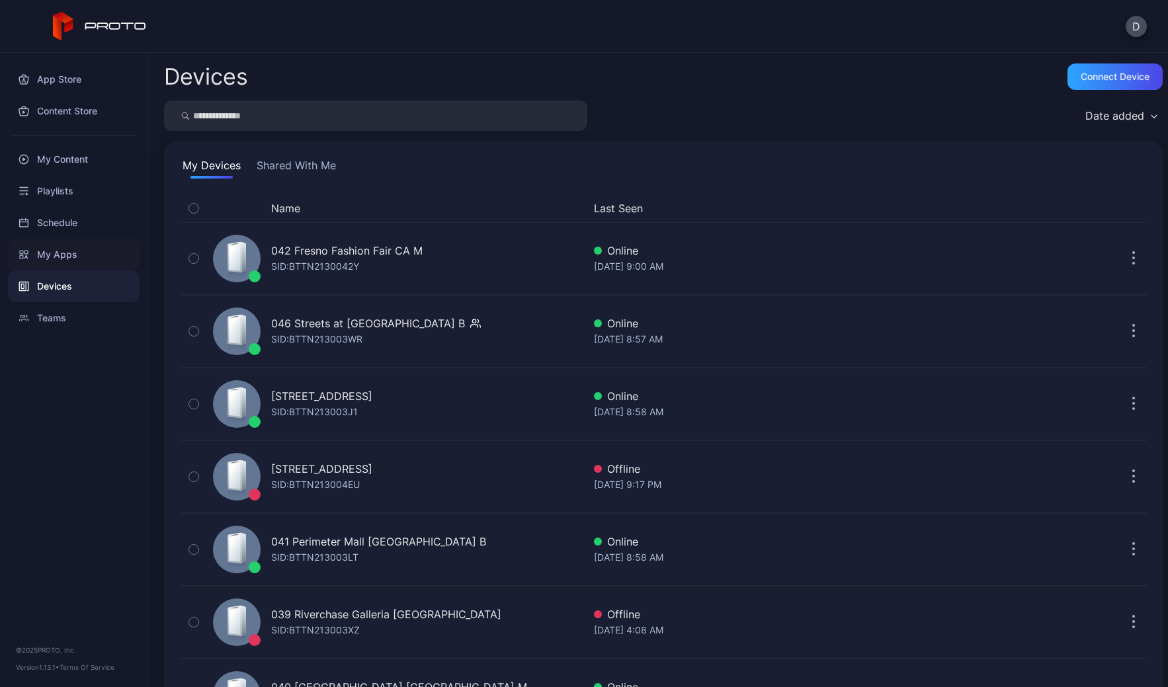
click at [87, 255] on div "My Apps" at bounding box center [74, 255] width 132 height 32
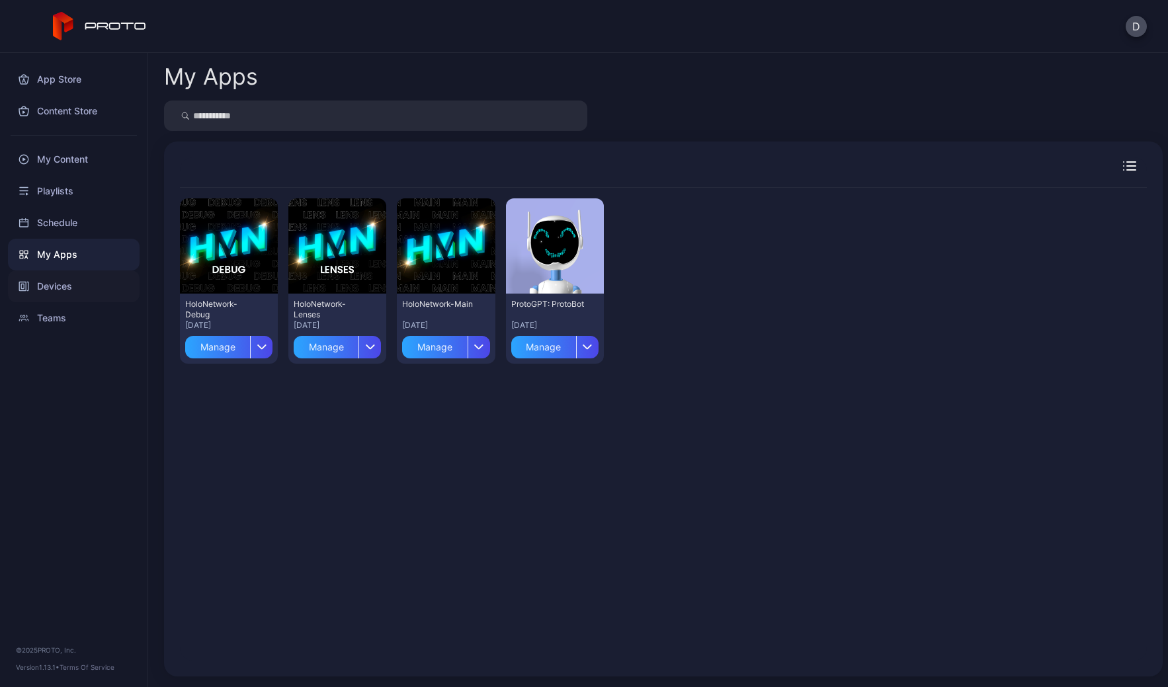
click at [88, 283] on body "D App Store Content Store My Content Playlists Schedule My Apps Devices Teams ©…" at bounding box center [584, 343] width 1168 height 687
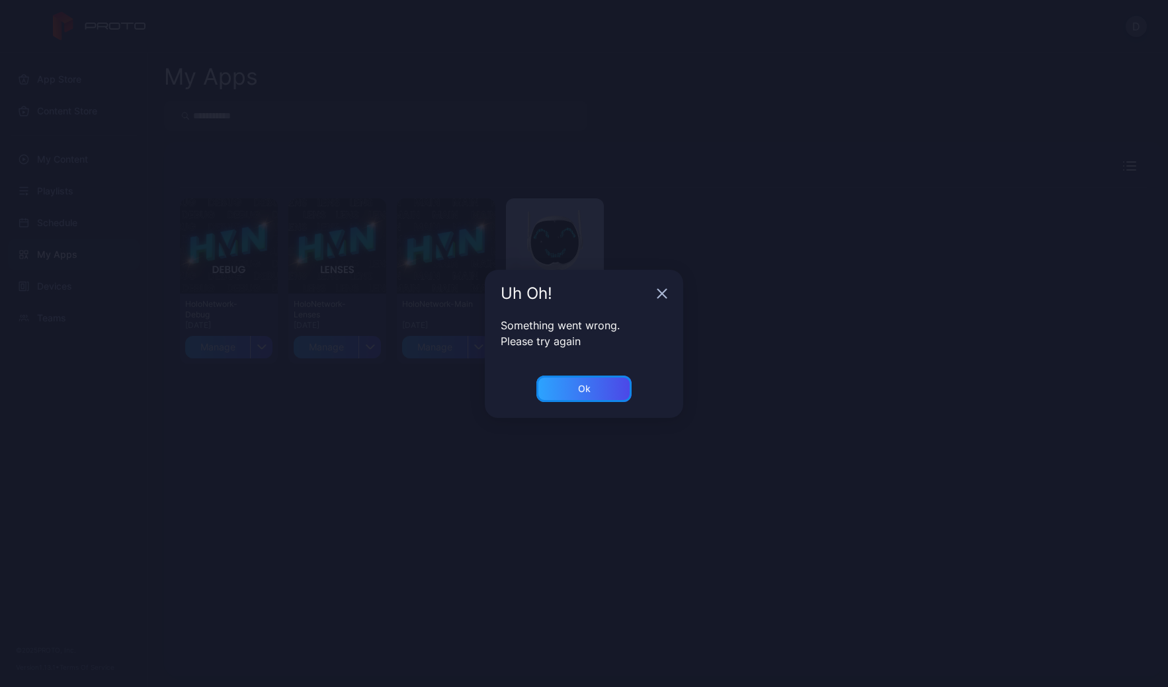
drag, startPoint x: 611, startPoint y: 394, endPoint x: 593, endPoint y: 394, distance: 17.9
click at [610, 394] on div "Ok" at bounding box center [584, 389] width 95 height 26
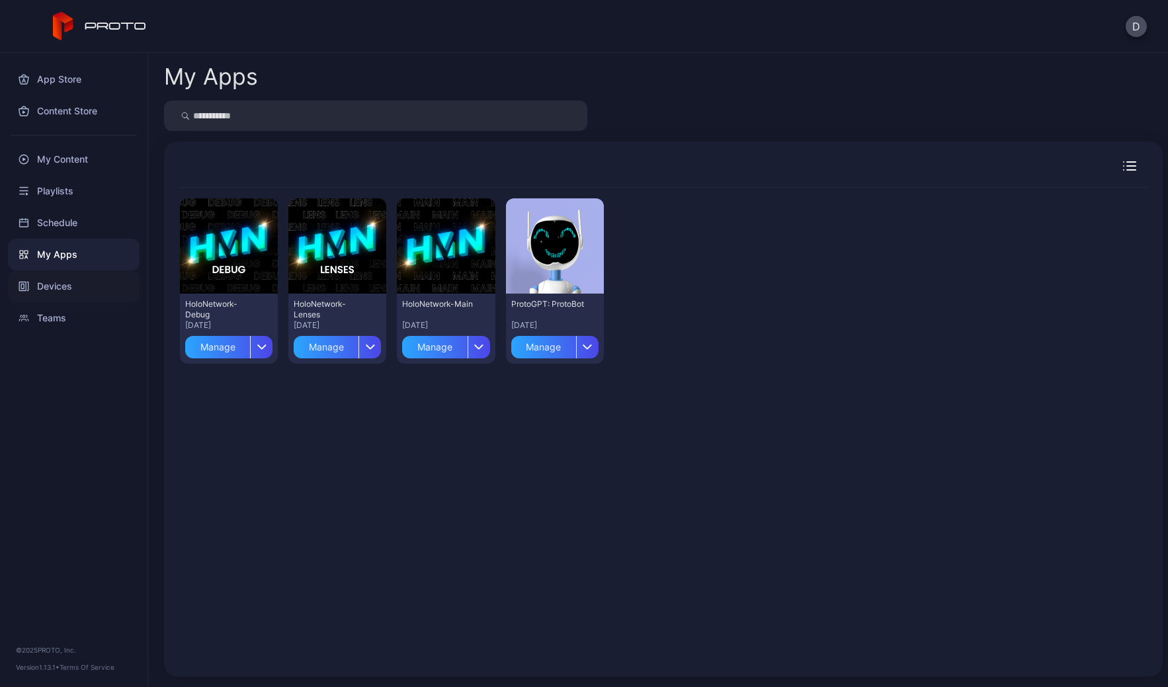
click at [112, 290] on div "Devices" at bounding box center [74, 287] width 132 height 32
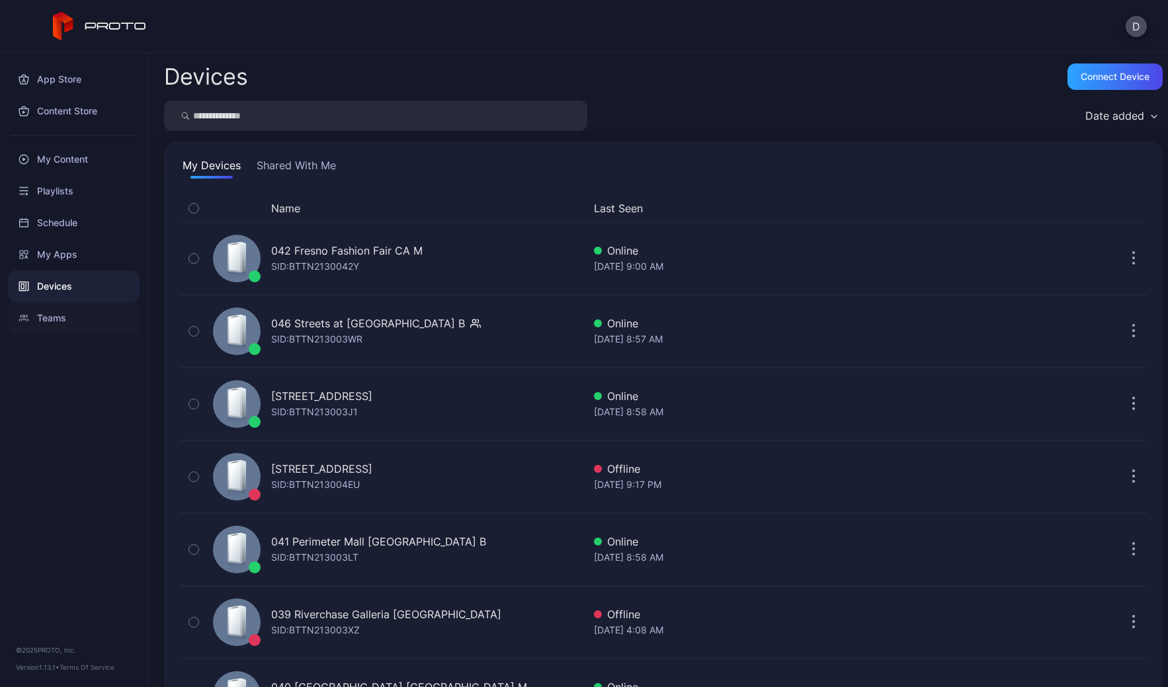
click at [101, 321] on div "Teams" at bounding box center [74, 318] width 132 height 32
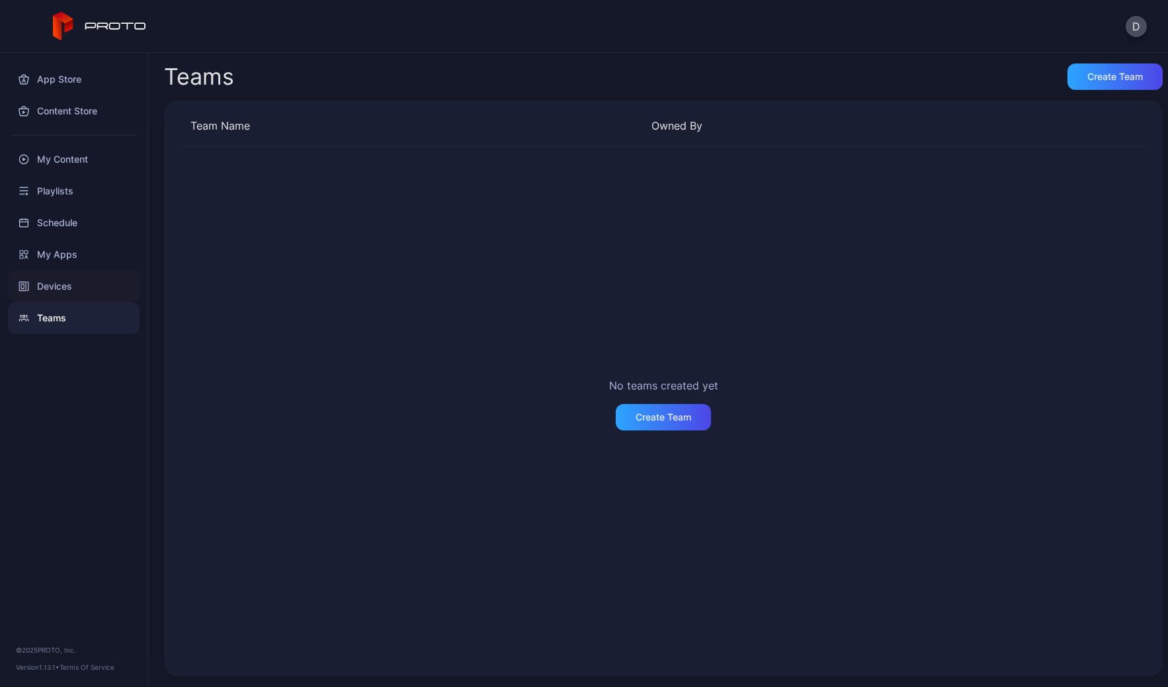
click at [91, 290] on div "Devices" at bounding box center [74, 287] width 132 height 32
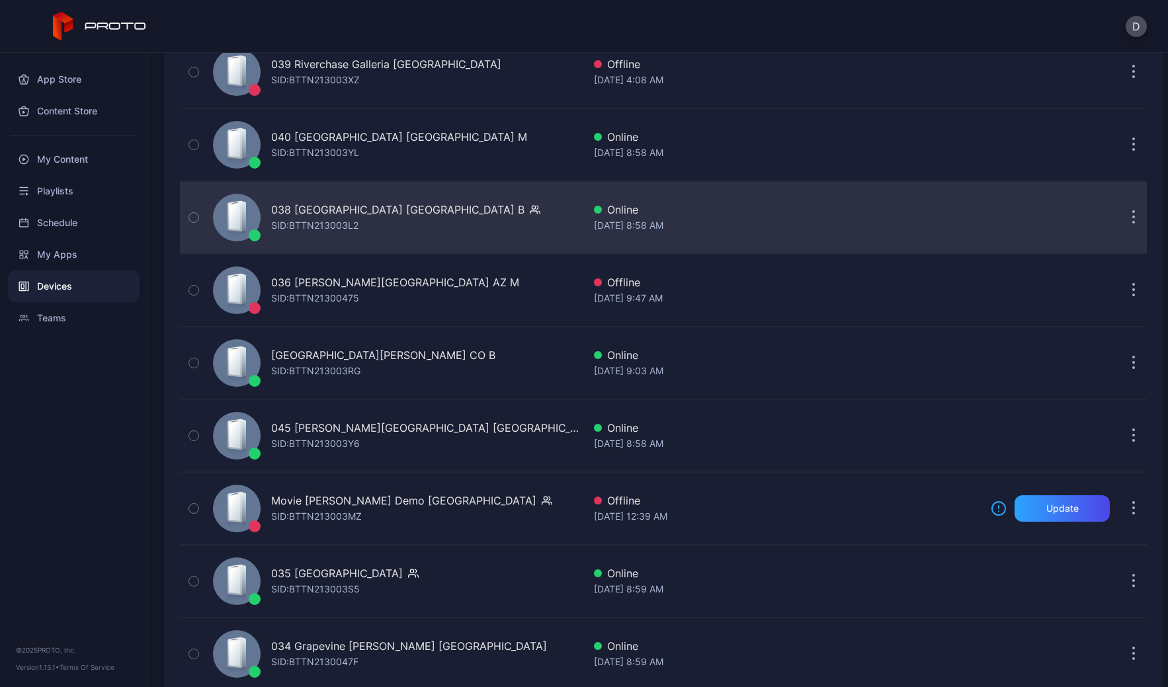
scroll to position [18, 0]
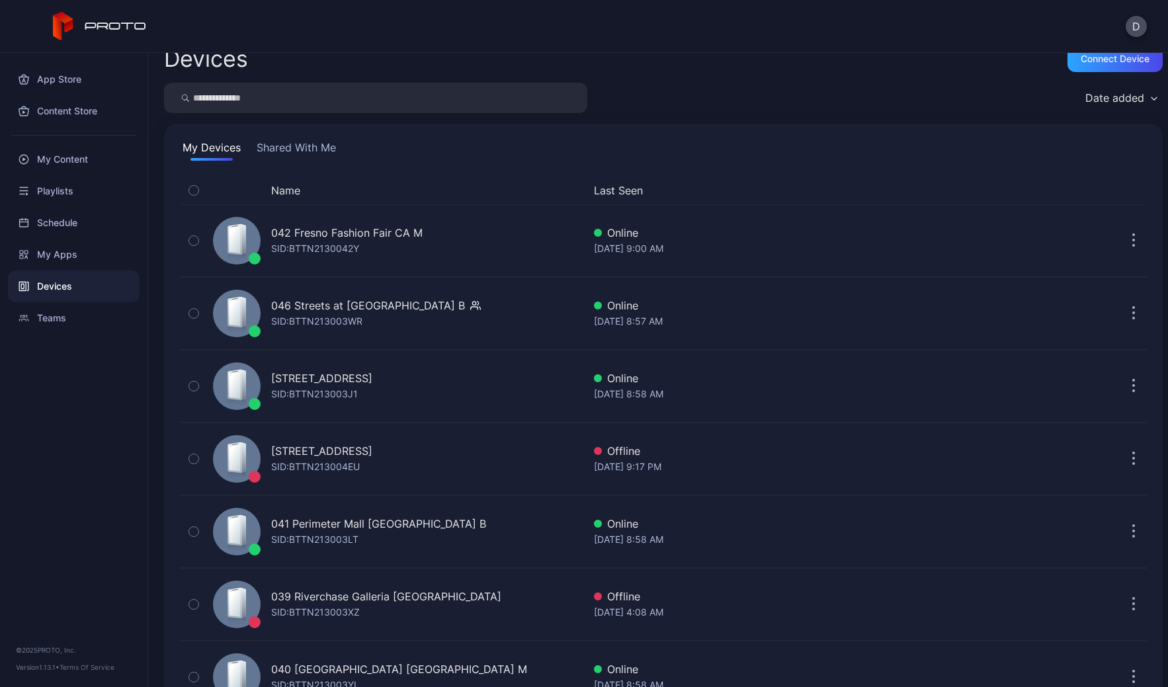
click at [1090, 100] on div "Date added" at bounding box center [1115, 97] width 59 height 13
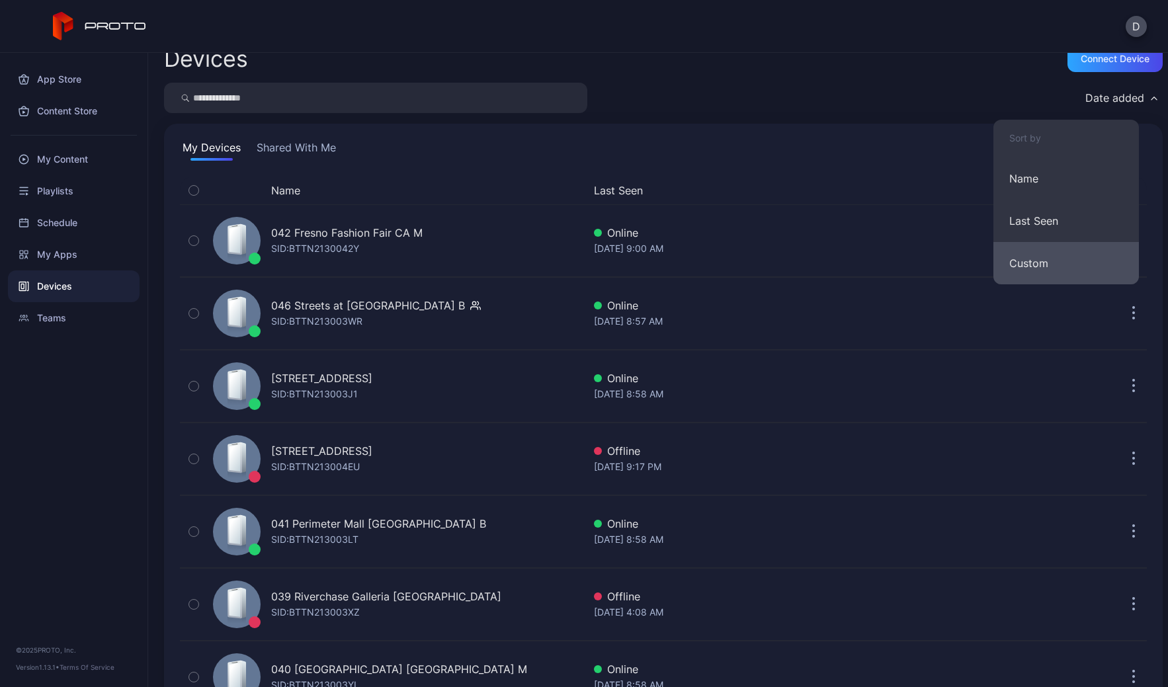
click at [1053, 264] on button "Custom" at bounding box center [1067, 263] width 146 height 42
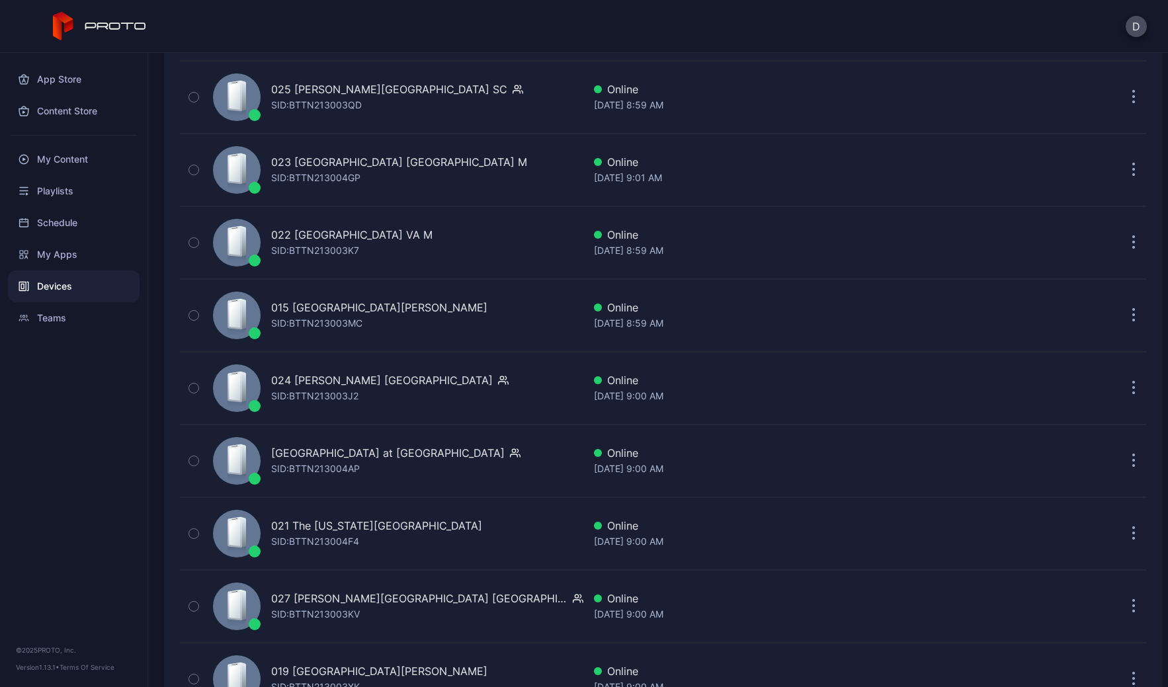
scroll to position [1273, 0]
